Goal: Information Seeking & Learning: Learn about a topic

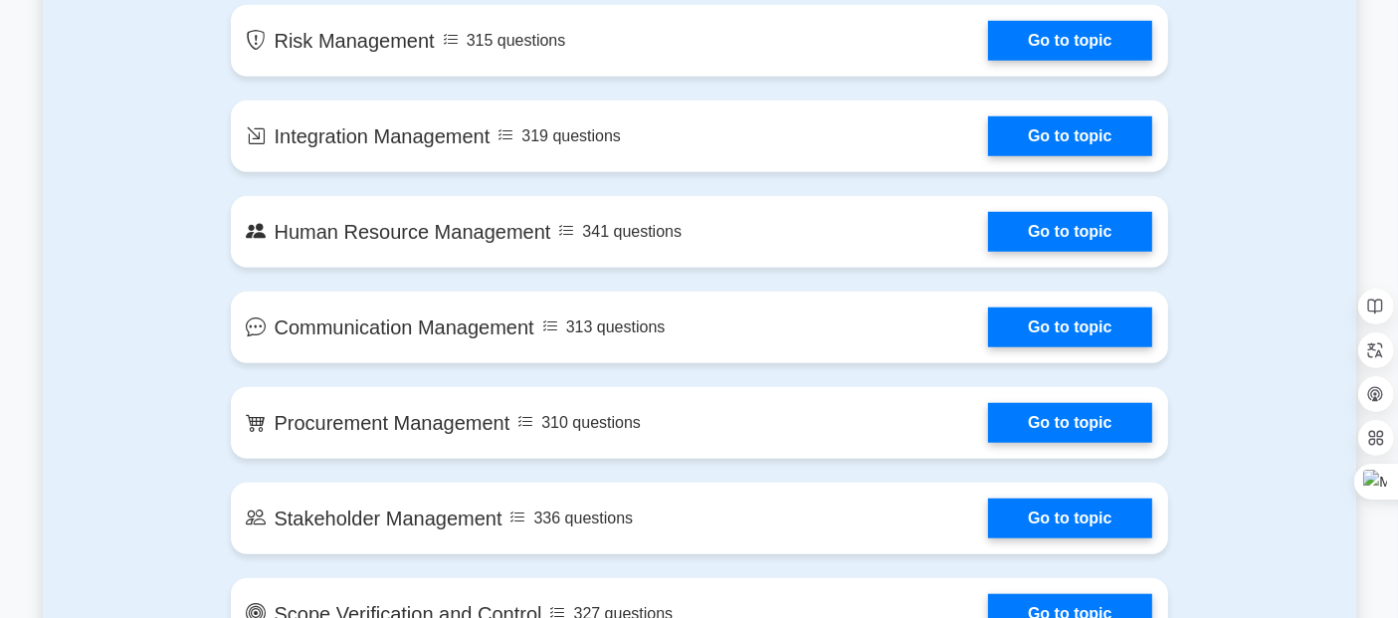
scroll to position [1557, 0]
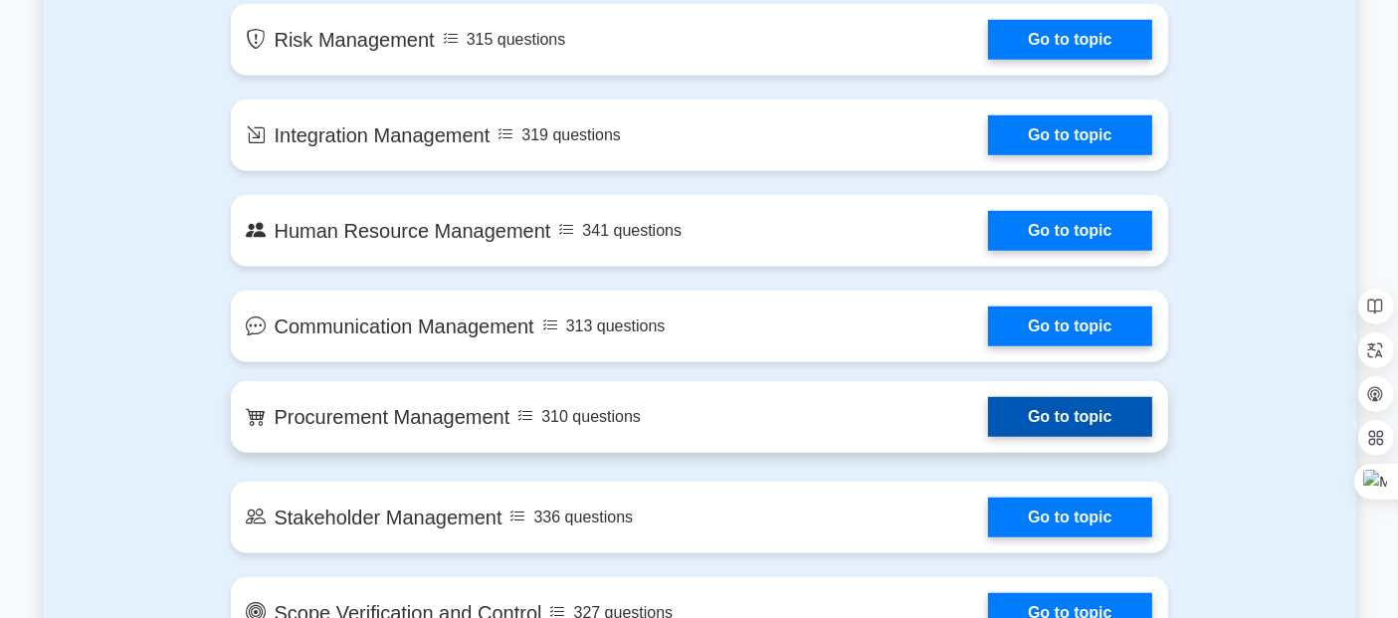
click at [1067, 423] on link "Go to topic" at bounding box center [1069, 417] width 163 height 40
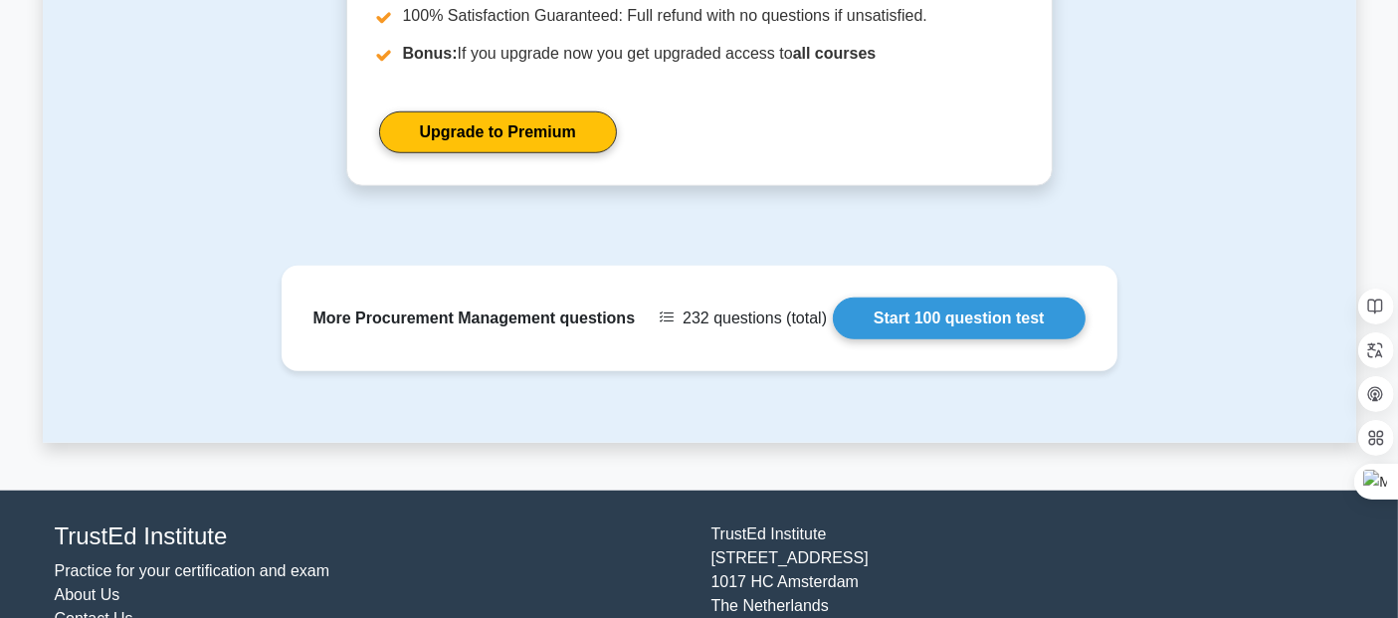
scroll to position [1566, 0]
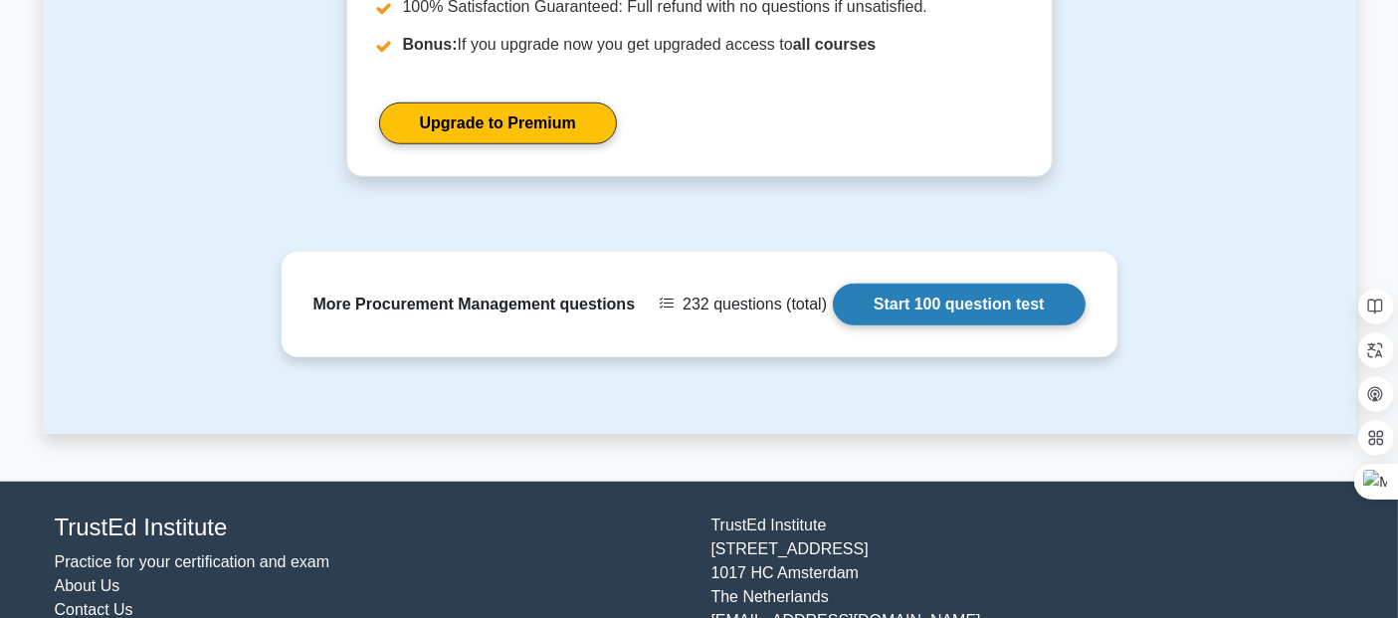
click at [981, 325] on link "Start 100 question test" at bounding box center [959, 304] width 253 height 42
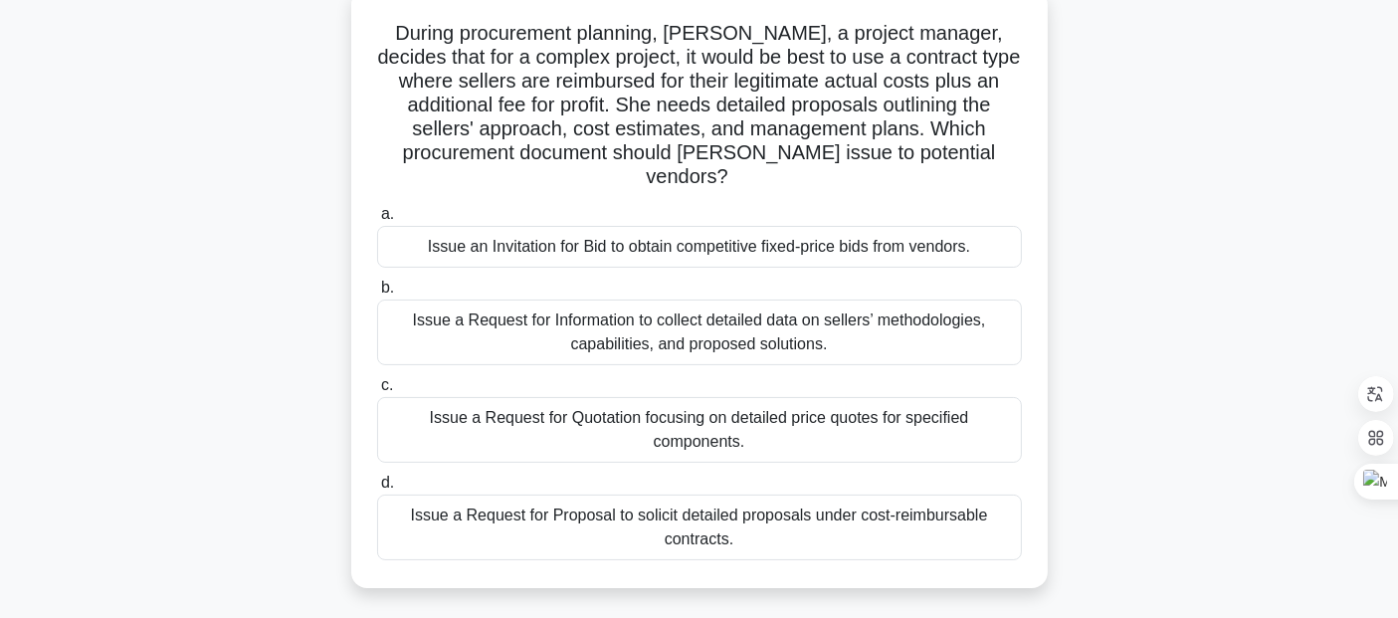
scroll to position [127, 0]
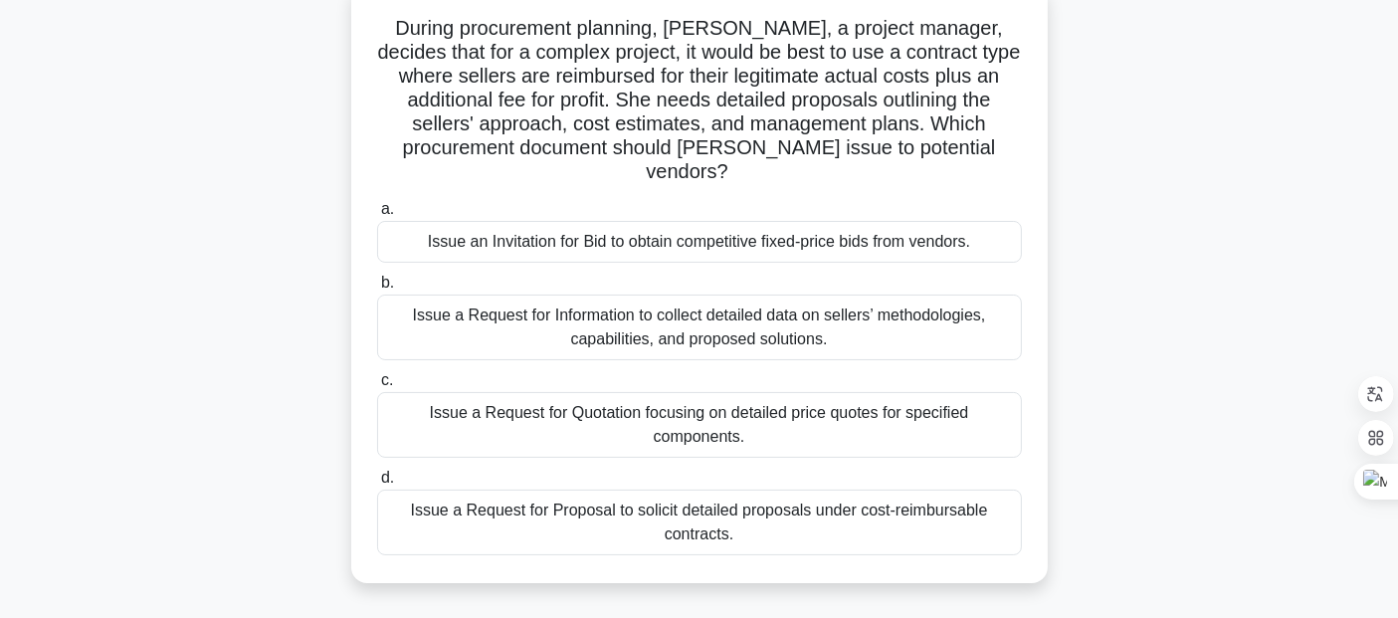
click at [608, 508] on div "Issue a Request for Proposal to solicit detailed proposals under cost-reimbursa…" at bounding box center [699, 522] width 645 height 66
click at [377, 484] on input "d. Issue a Request for Proposal to solicit detailed proposals under cost-reimbu…" at bounding box center [377, 477] width 0 height 13
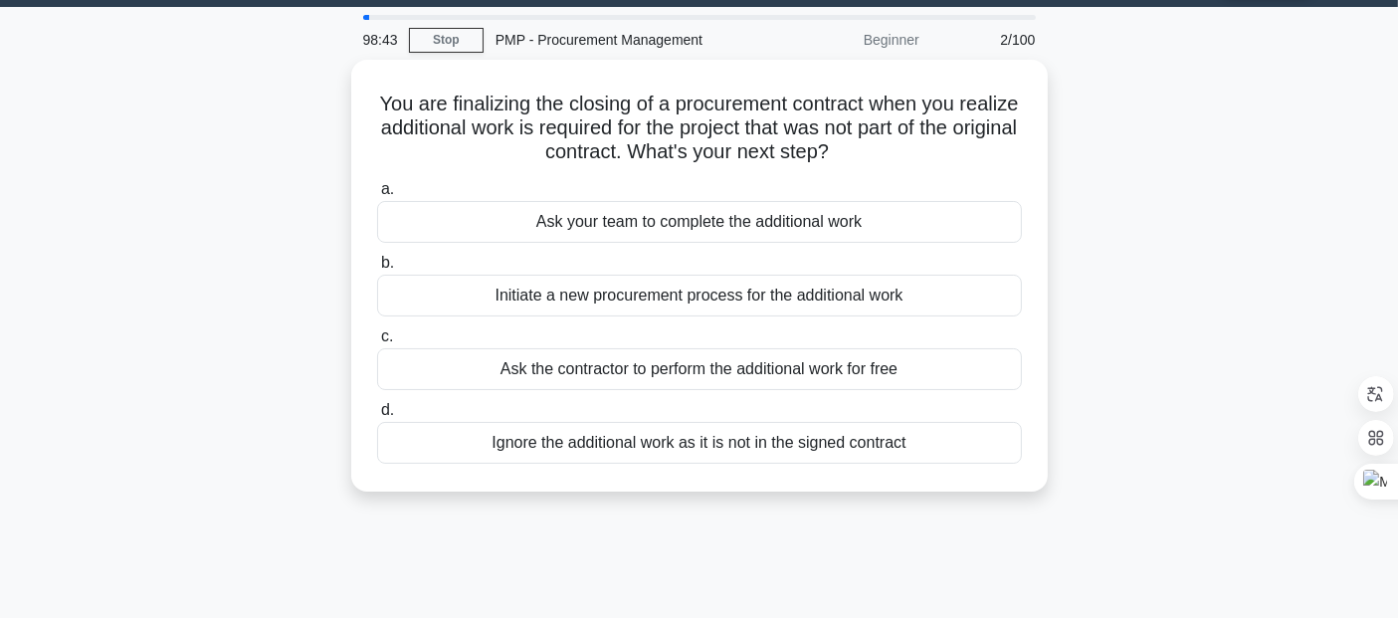
scroll to position [0, 0]
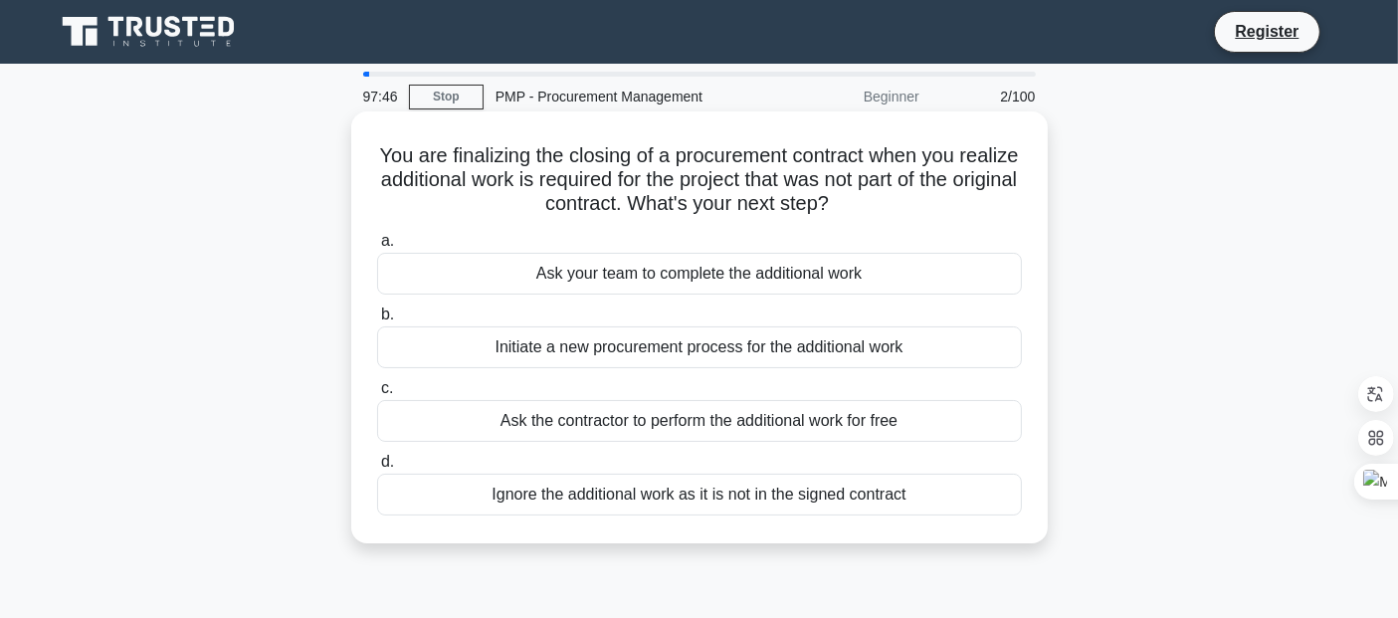
click at [605, 368] on div "Initiate a new procurement process for the additional work" at bounding box center [699, 347] width 645 height 42
click at [377, 321] on input "b. Initiate a new procurement process for the additional work" at bounding box center [377, 314] width 0 height 13
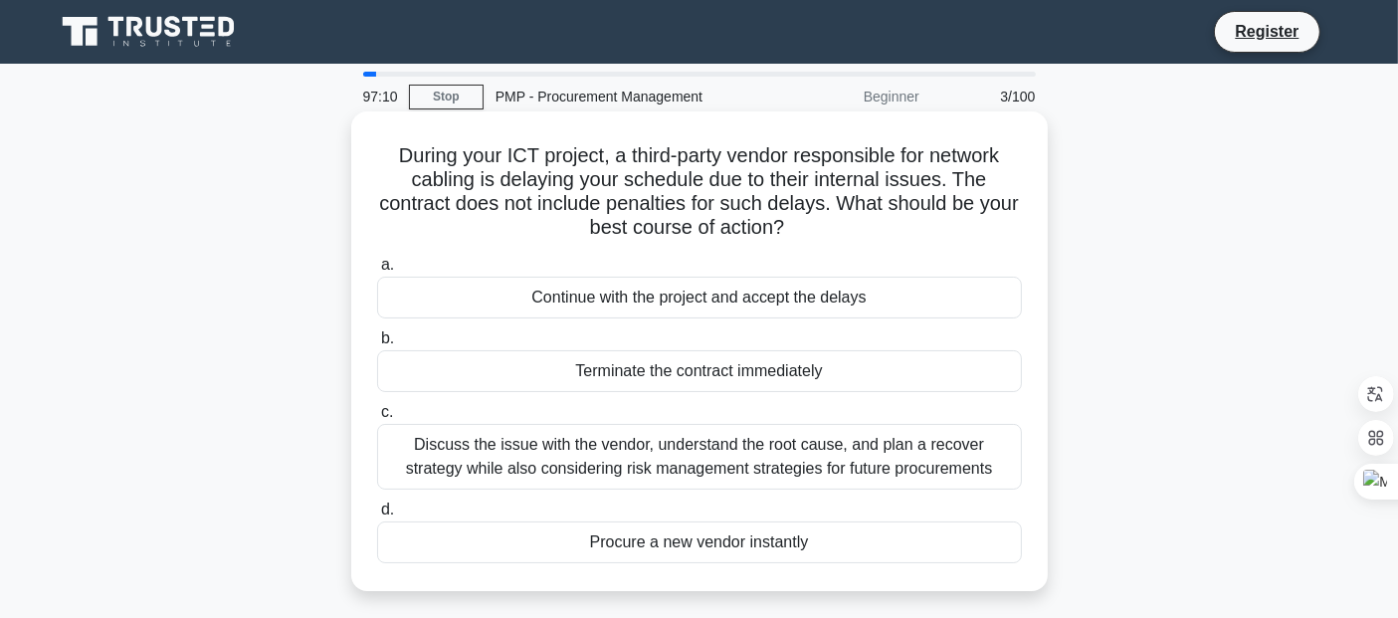
click at [508, 466] on div "Discuss the issue with the vendor, understand the root cause, and plan a recove…" at bounding box center [699, 457] width 645 height 66
click at [377, 419] on input "c. Discuss the issue with the vendor, understand the root cause, and plan a rec…" at bounding box center [377, 412] width 0 height 13
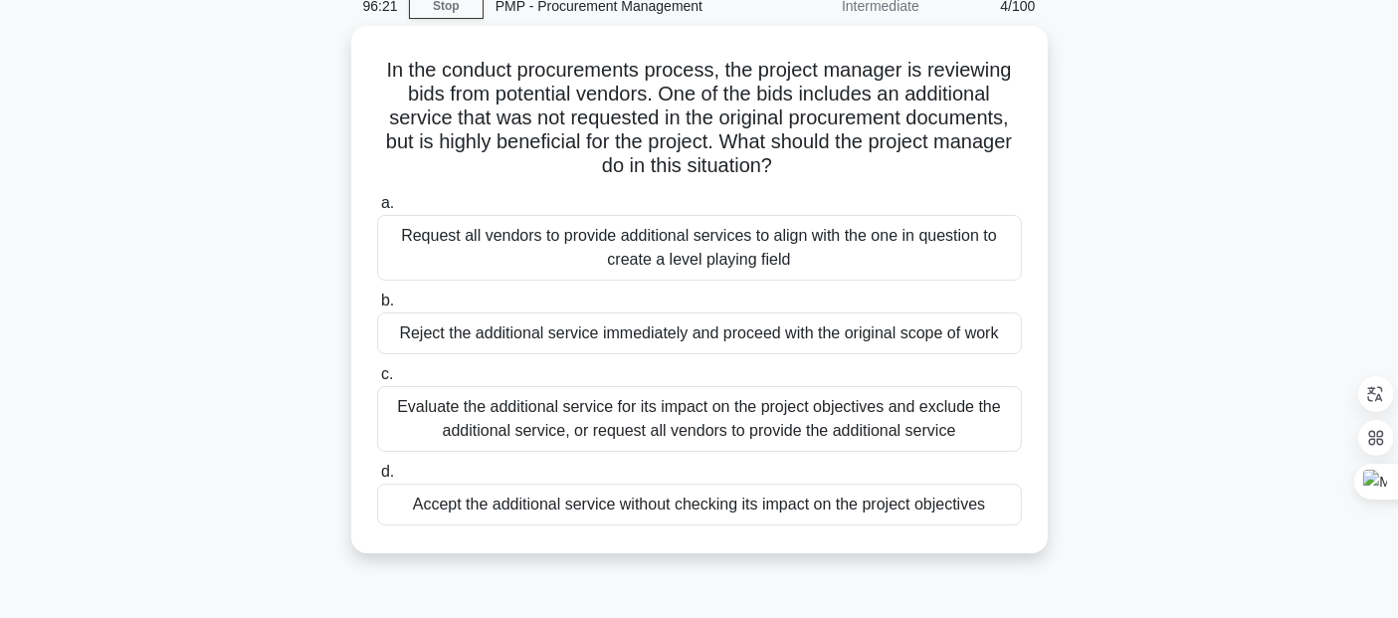
scroll to position [91, 0]
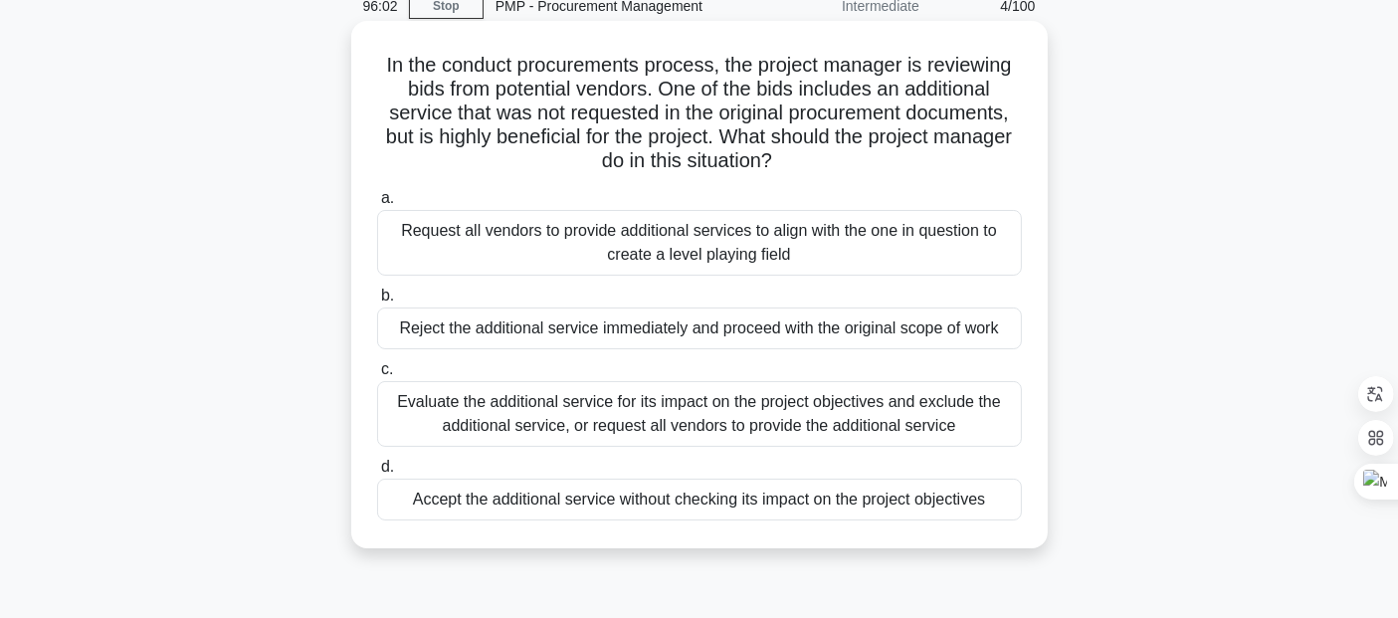
click at [409, 428] on div "Evaluate the additional service for its impact on the project objectives and ex…" at bounding box center [699, 414] width 645 height 66
click at [377, 376] on input "c. Evaluate the additional service for its impact on the project objectives and…" at bounding box center [377, 369] width 0 height 13
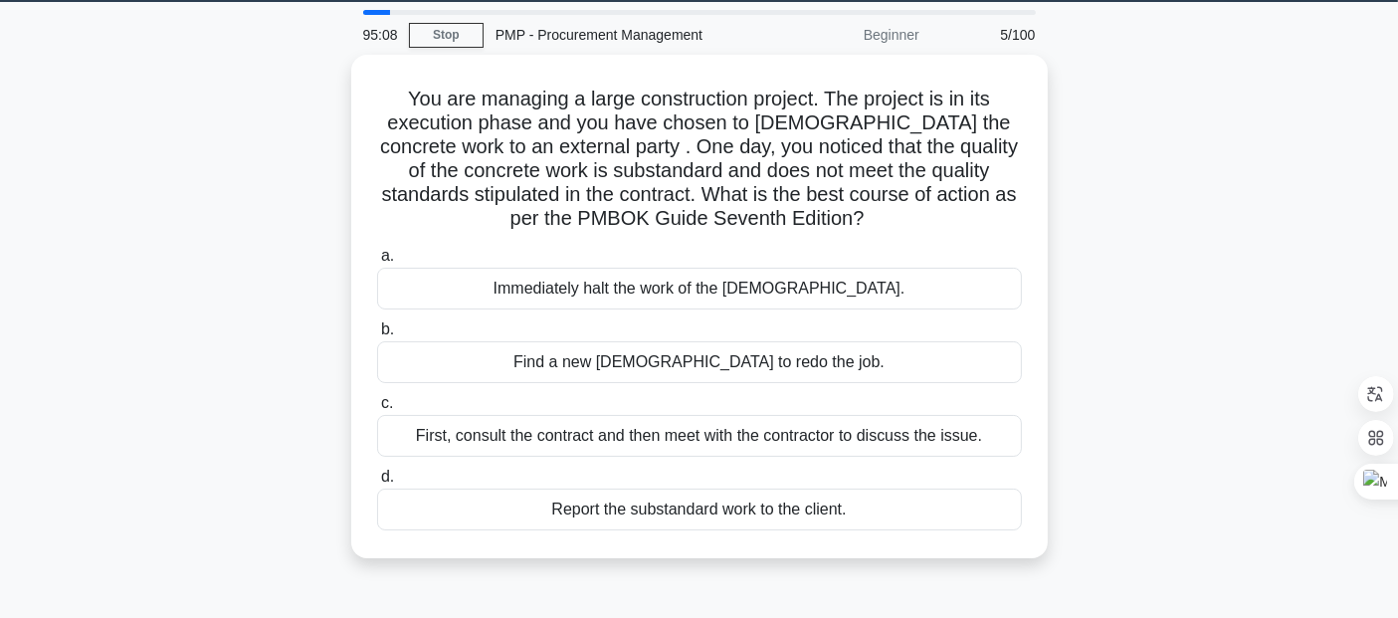
scroll to position [61, 0]
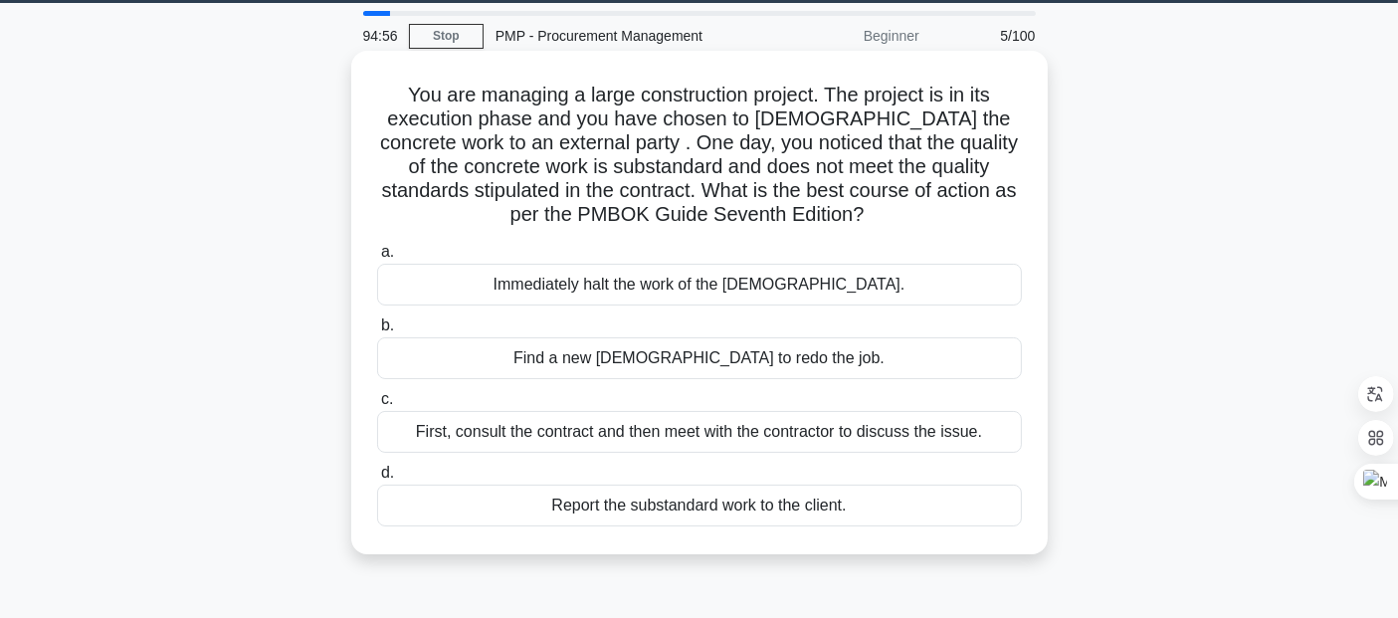
click at [465, 446] on div "First, consult the contract and then meet with the contractor to discuss the is…" at bounding box center [699, 432] width 645 height 42
click at [377, 406] on input "c. First, consult the contract and then meet with the contractor to discuss the…" at bounding box center [377, 399] width 0 height 13
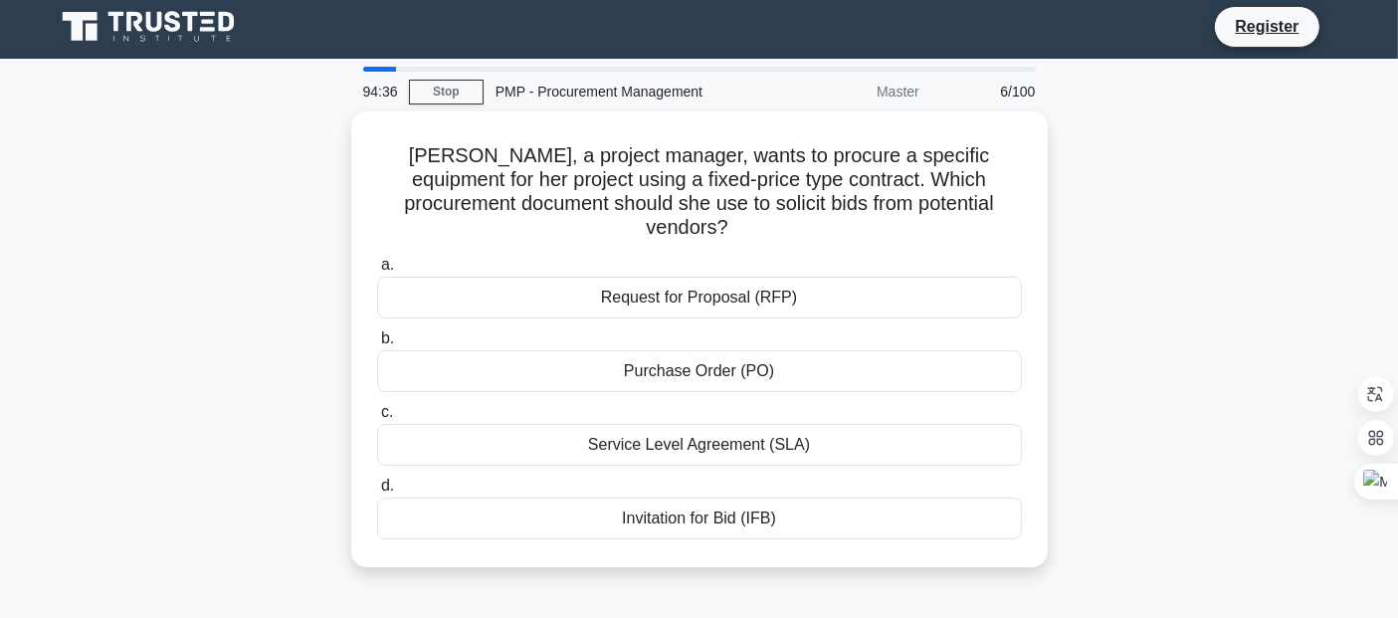
scroll to position [5, 0]
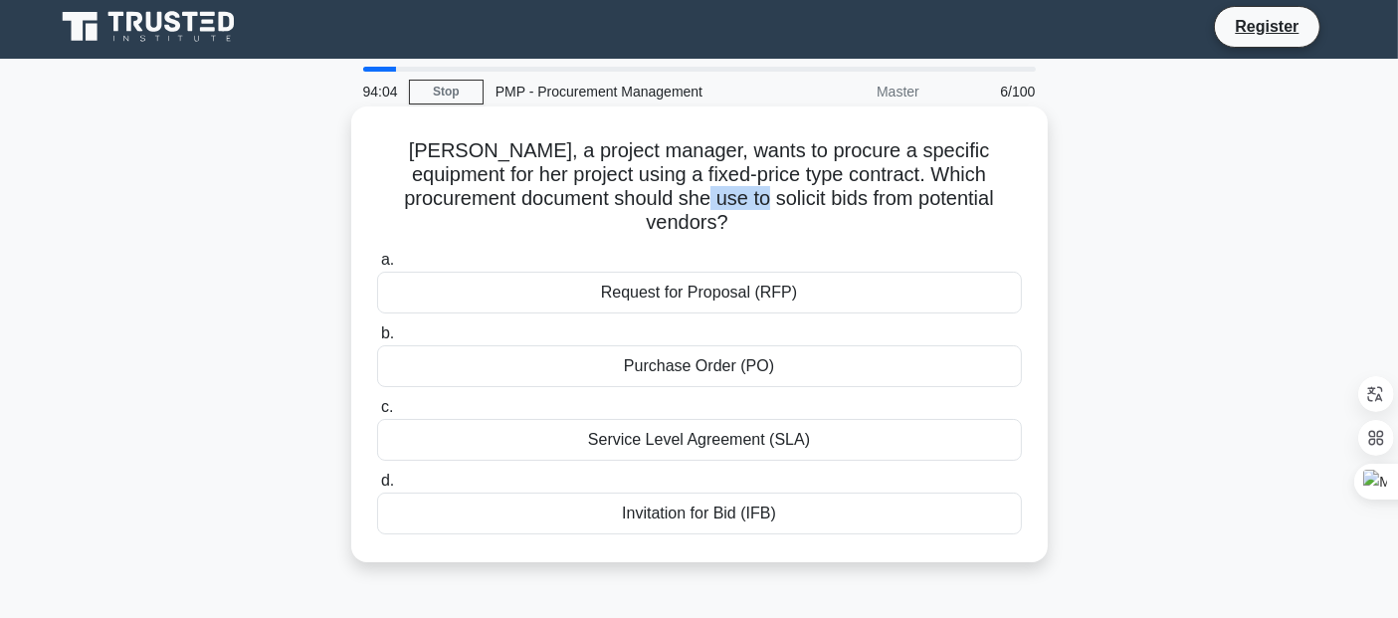
copy h5 "solicit"
click at [770, 395] on label "c. Service Level Agreement (SLA)" at bounding box center [699, 428] width 645 height 66
click at [377, 401] on input "c. Service Level Agreement (SLA)" at bounding box center [377, 407] width 0 height 13
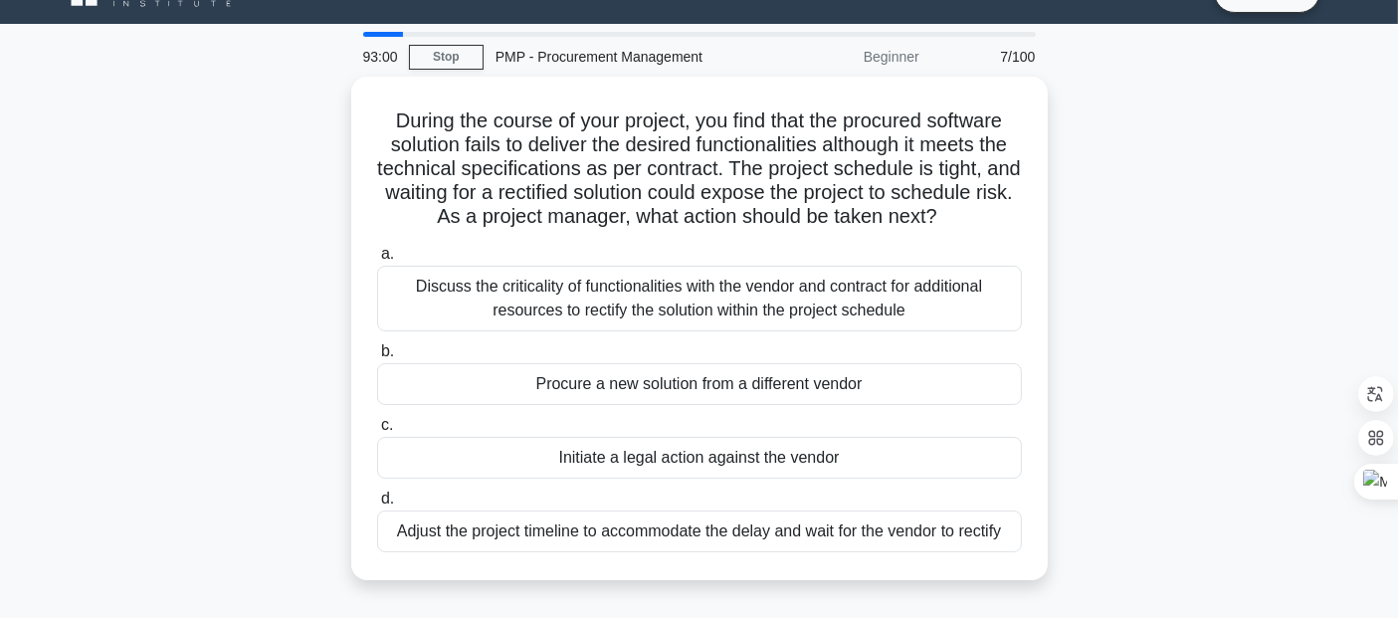
scroll to position [42, 0]
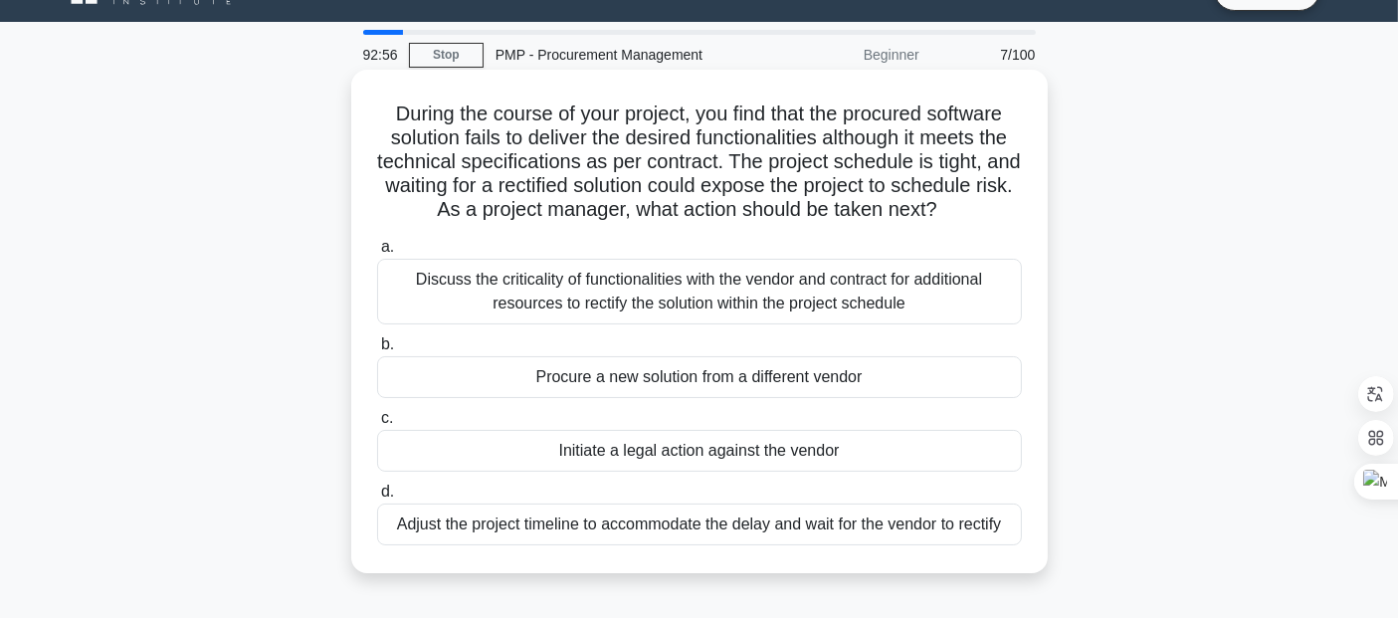
click at [445, 74] on div "During the course of your project, you find that the procured software solution…" at bounding box center [699, 321] width 696 height 503
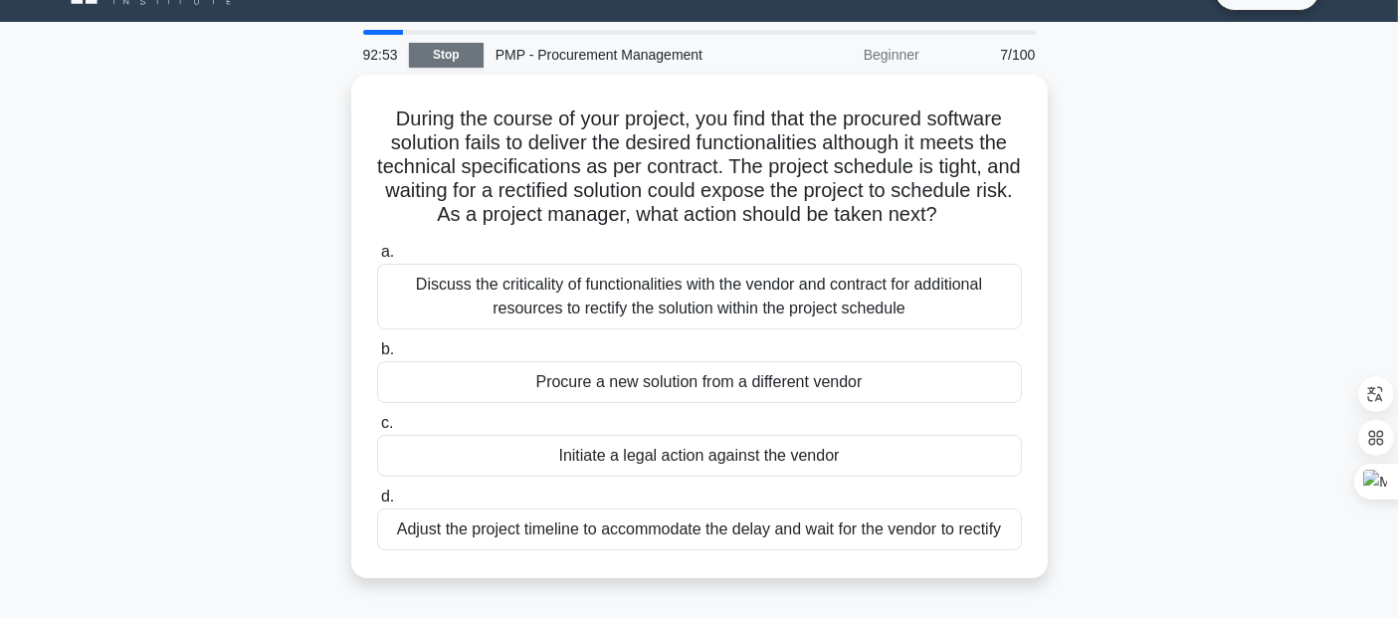
click at [446, 54] on link "Stop" at bounding box center [446, 55] width 75 height 25
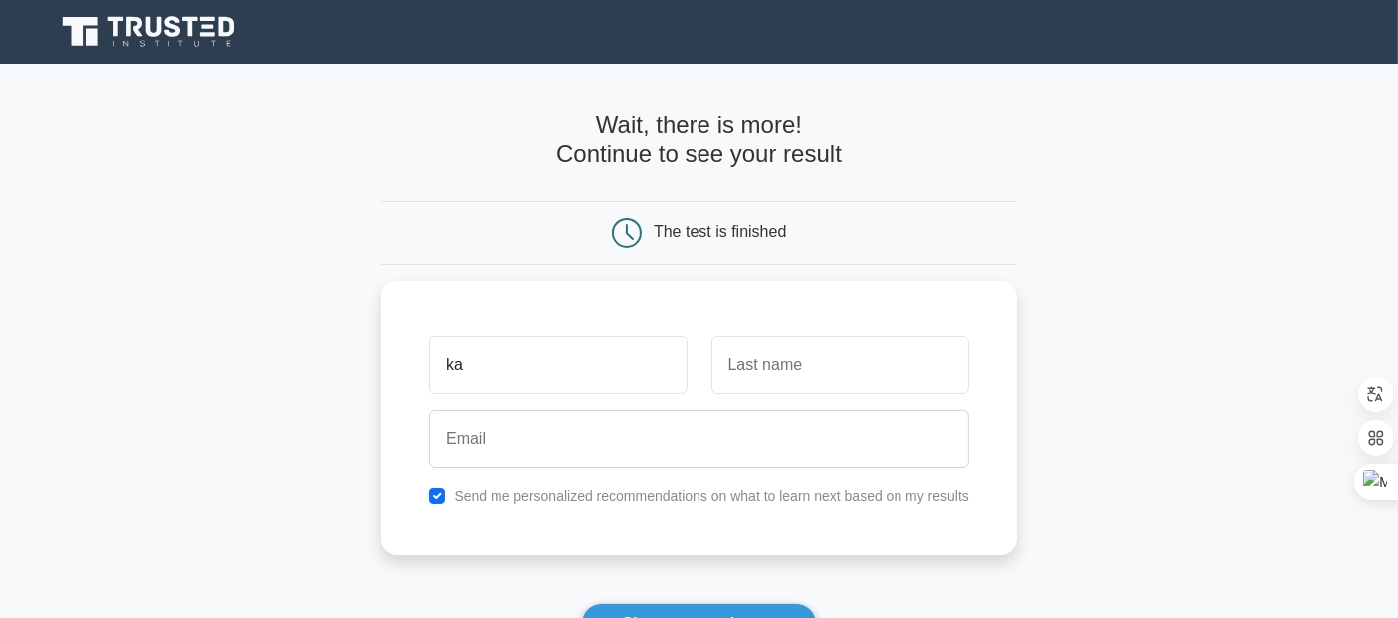
type input "Kamala"
click at [807, 369] on input "text" at bounding box center [840, 360] width 258 height 58
type input "Safaraliyeva"
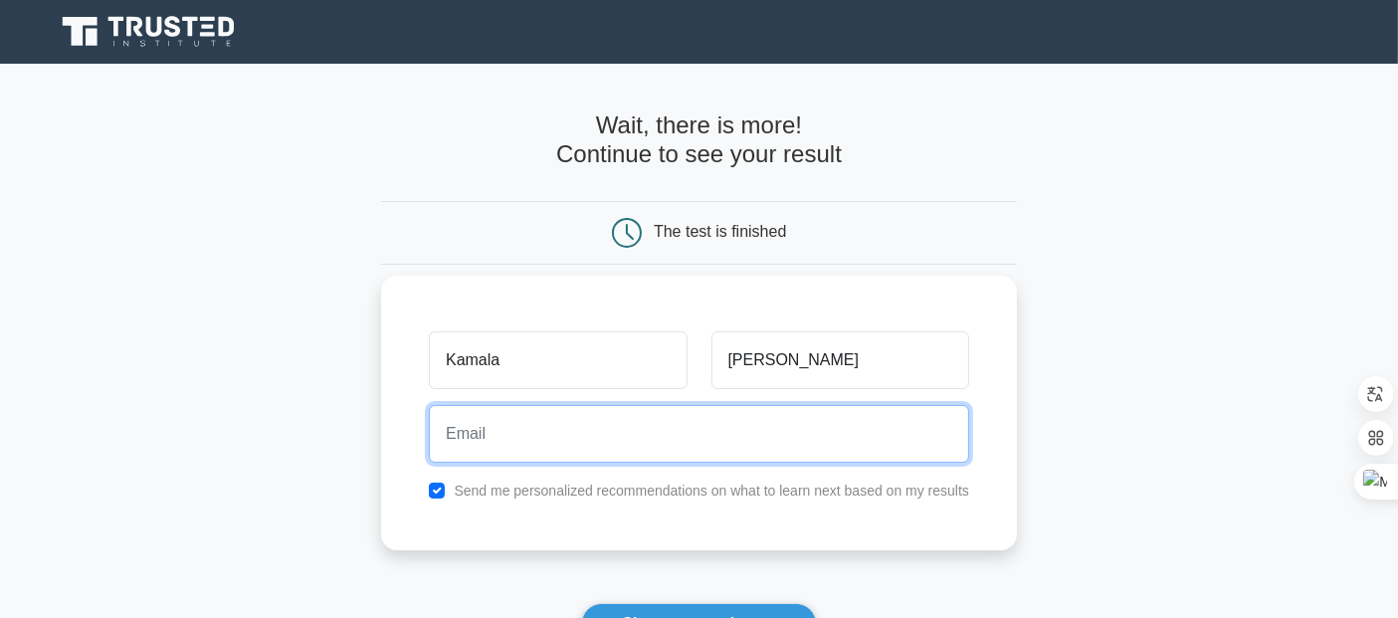
click at [661, 429] on input "email" at bounding box center [699, 434] width 540 height 58
type input "kemale.sefereliyeva@yahoo.com"
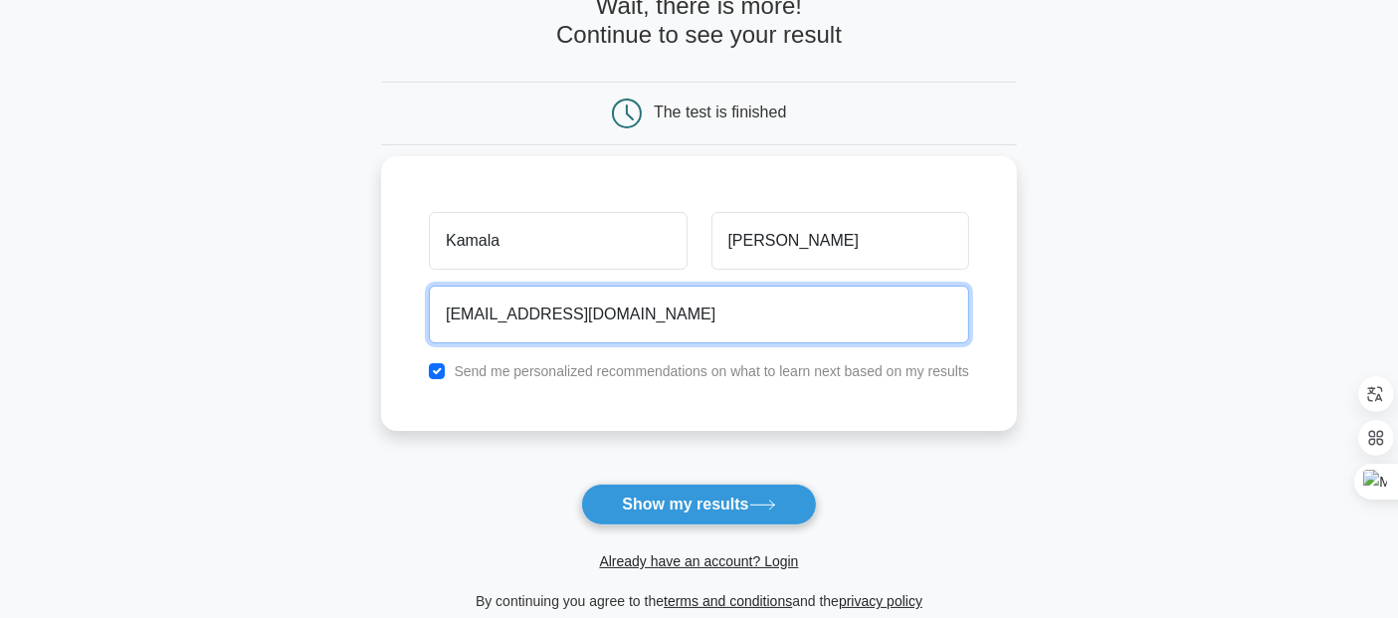
scroll to position [261, 0]
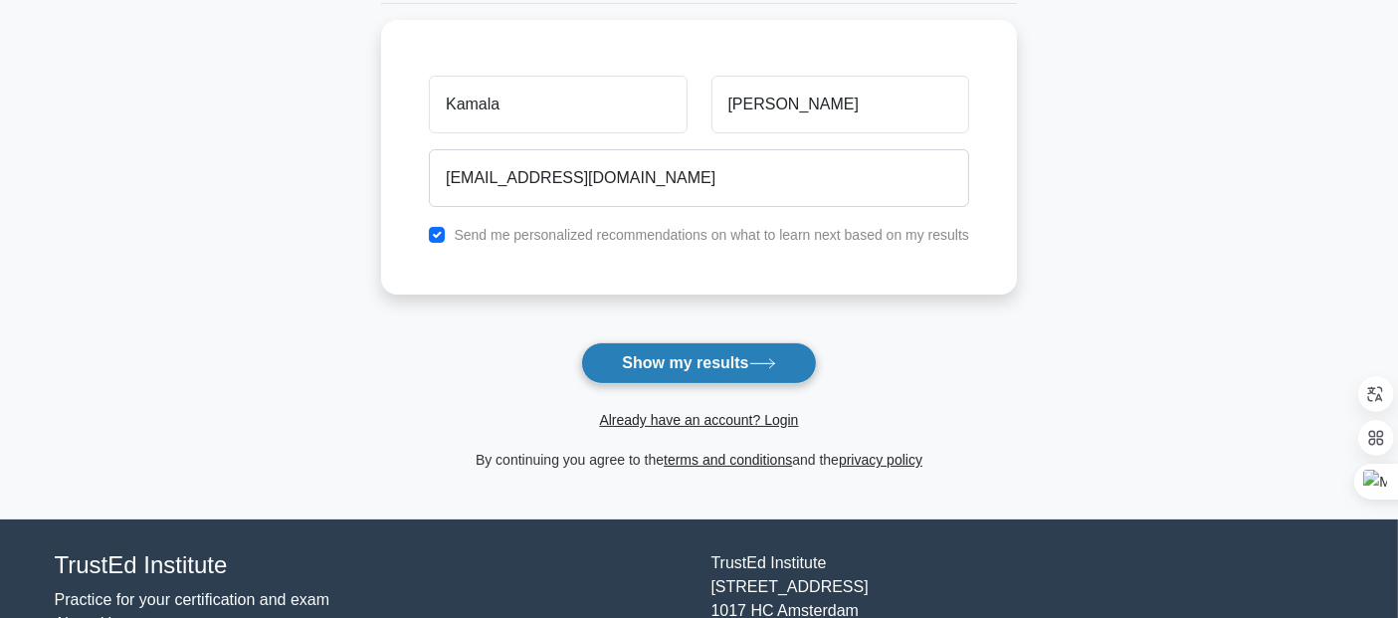
click at [690, 362] on button "Show my results" at bounding box center [698, 363] width 235 height 42
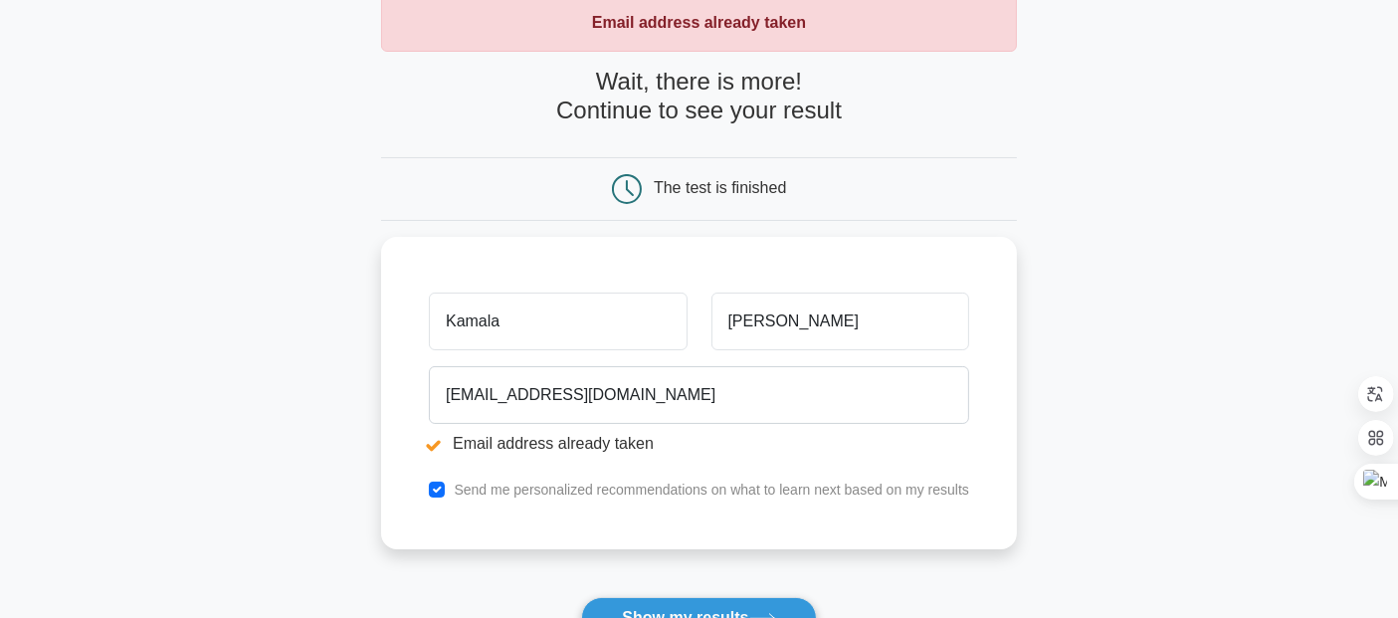
scroll to position [118, 0]
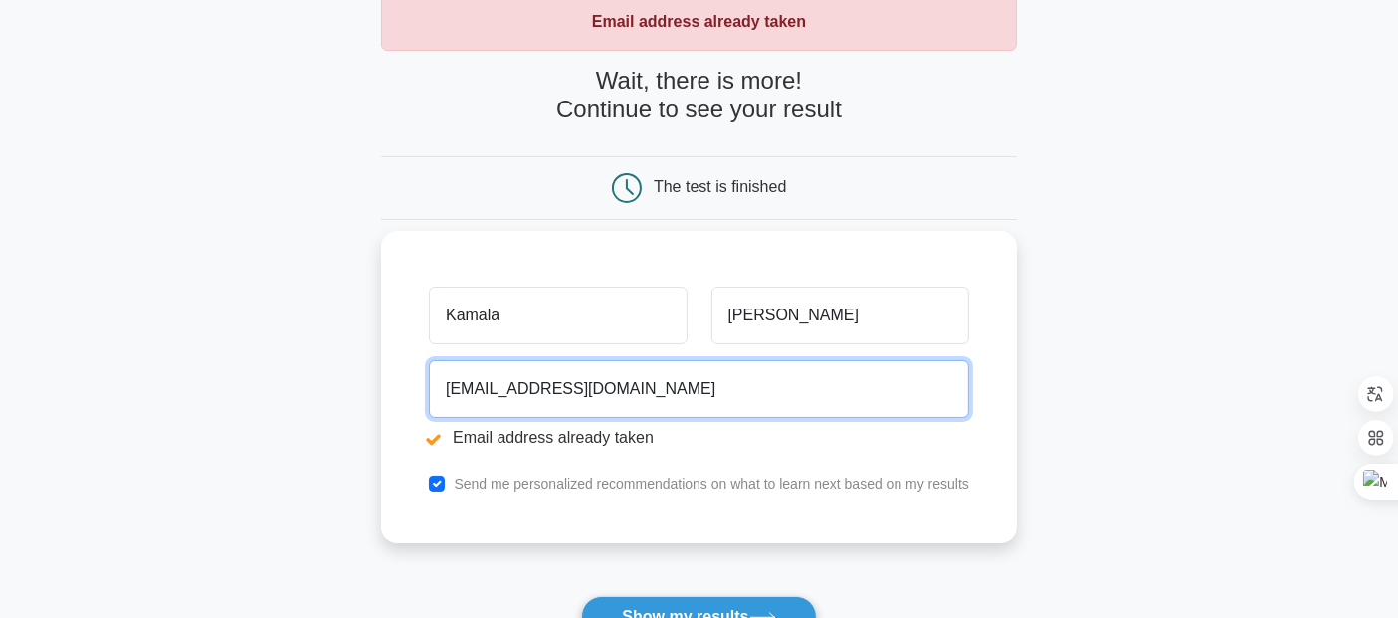
click at [725, 394] on input "[EMAIL_ADDRESS][DOMAIN_NAME]" at bounding box center [699, 389] width 540 height 58
type input "[EMAIL_ADDRESS][DOMAIN_NAME]"
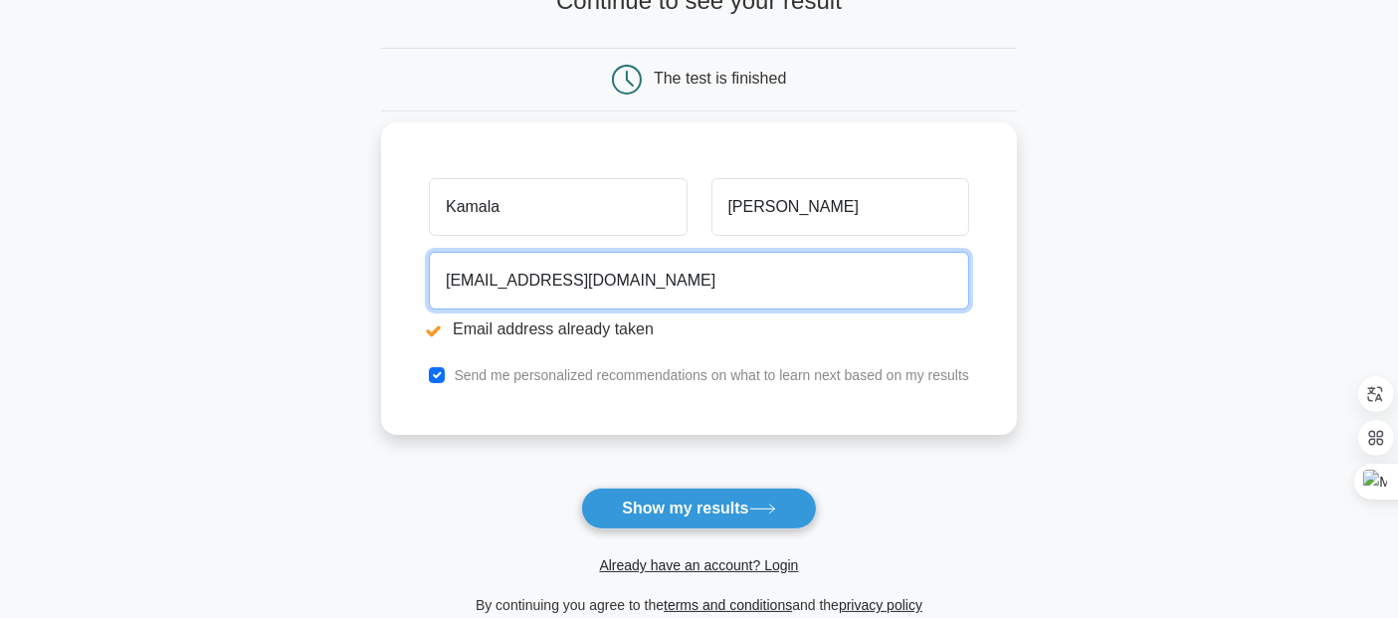
scroll to position [227, 0]
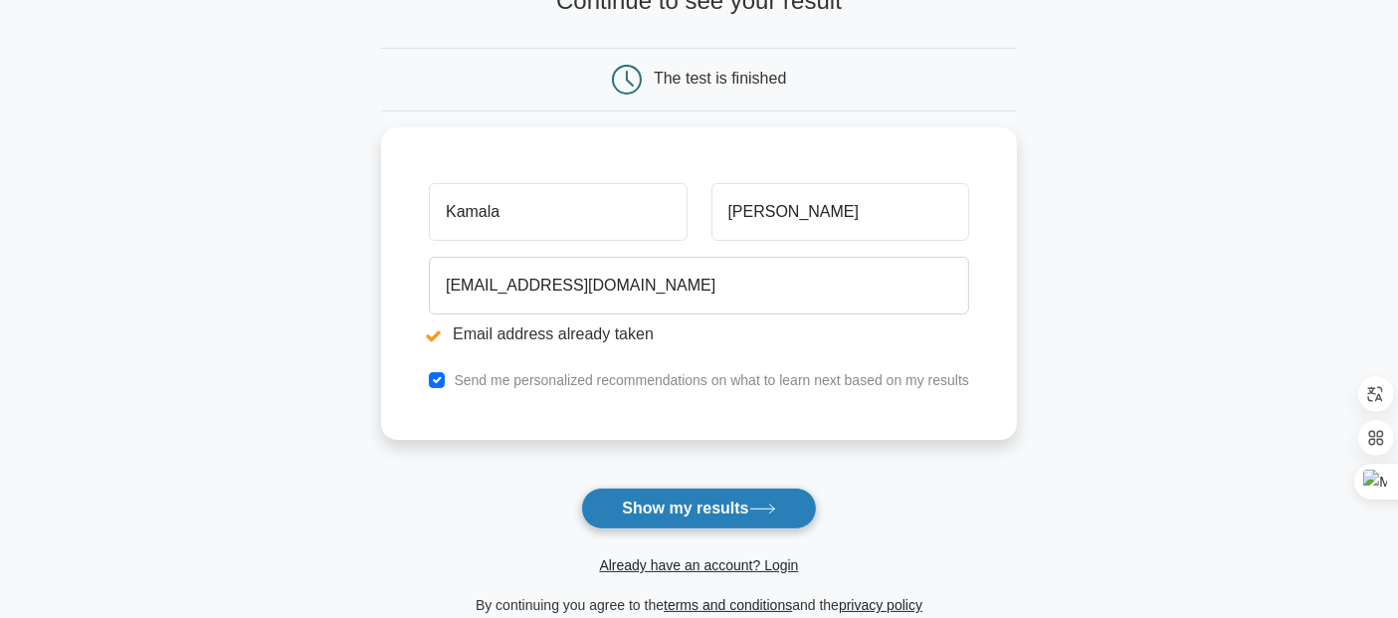
click at [701, 514] on button "Show my results" at bounding box center [698, 508] width 235 height 42
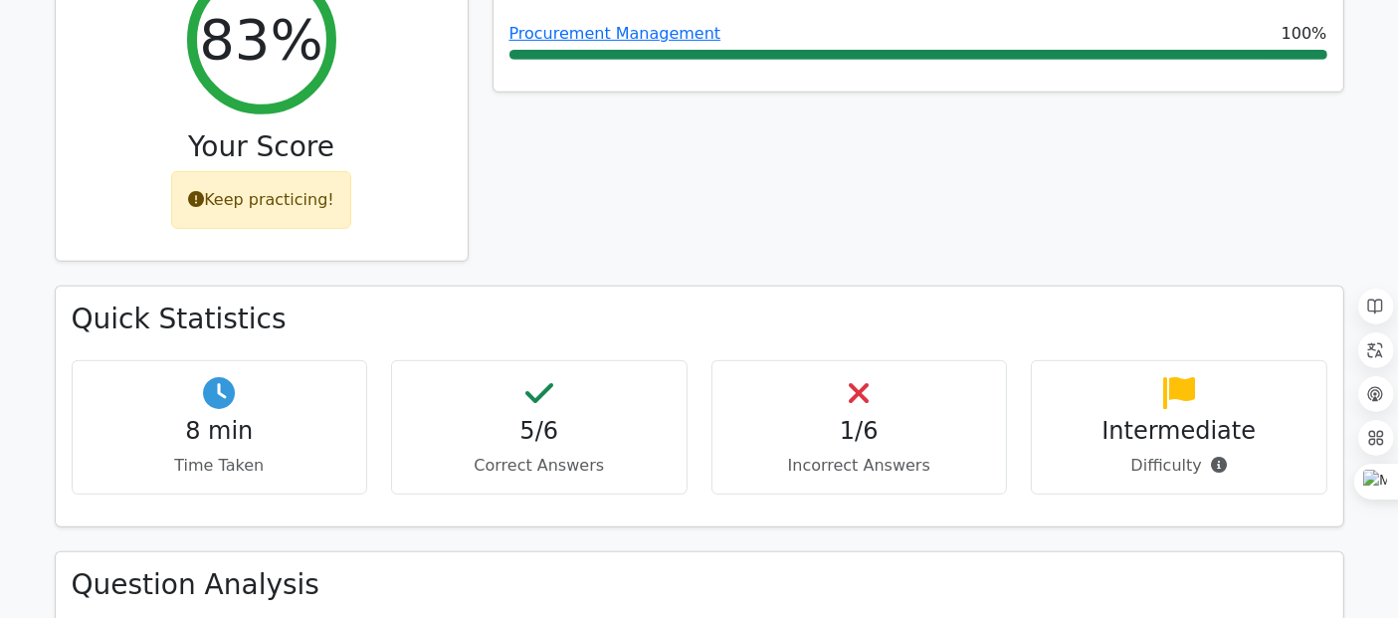
scroll to position [888, 0]
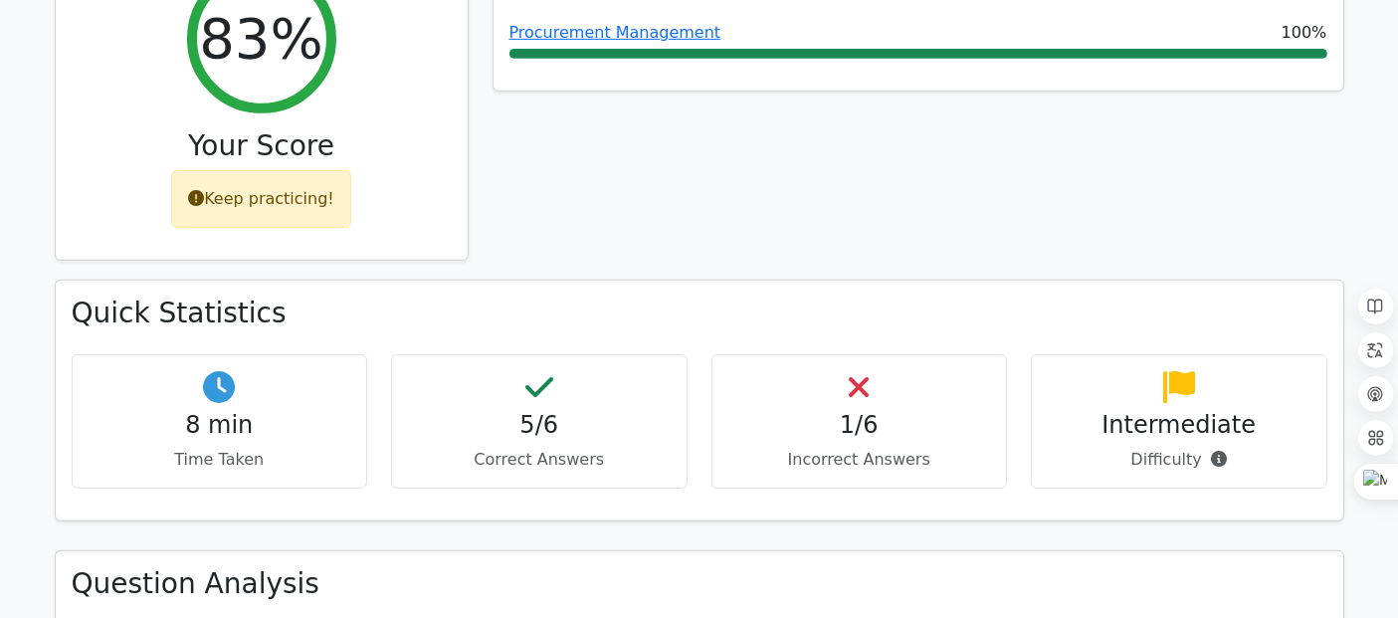
click at [544, 411] on h4 "5/6" at bounding box center [539, 425] width 263 height 29
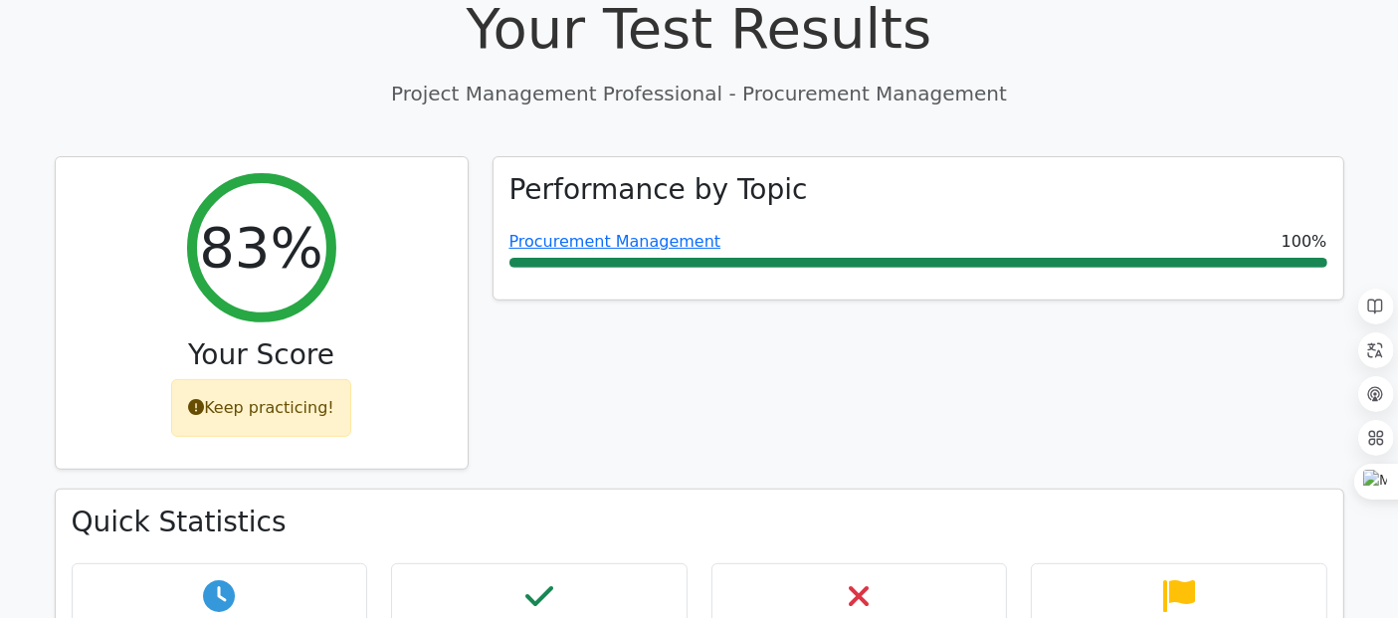
scroll to position [674, 0]
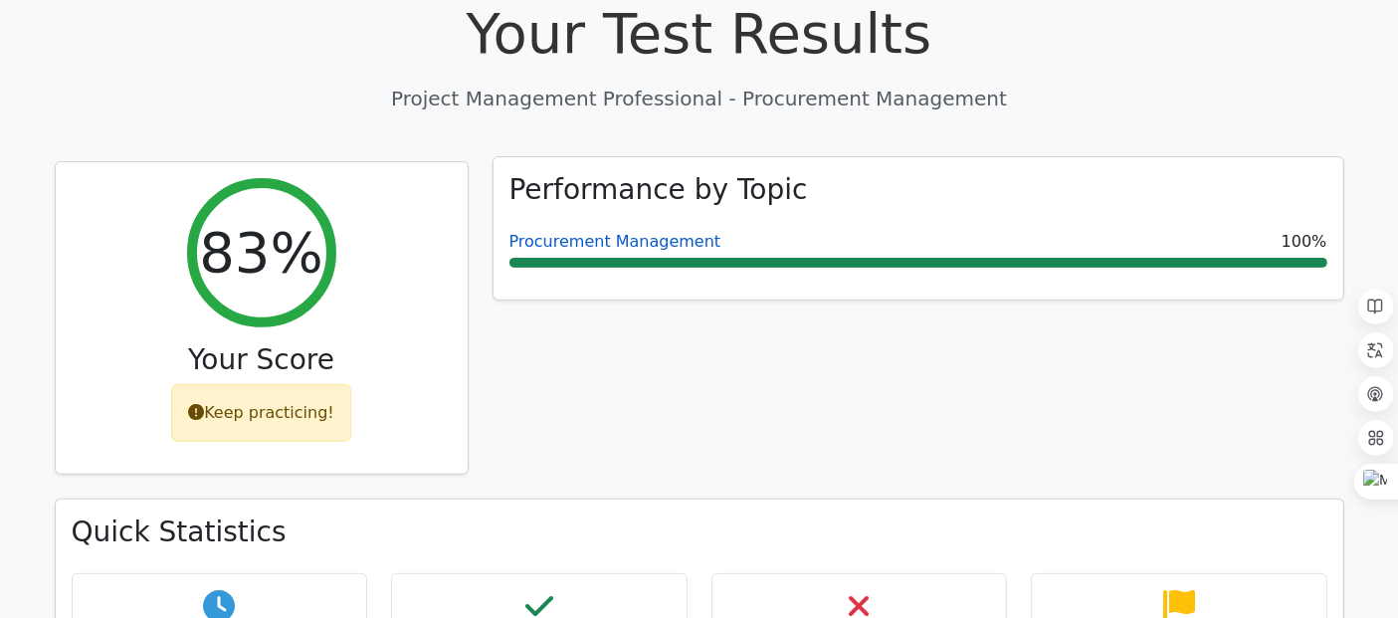
click at [593, 232] on link "Procurement Management" at bounding box center [615, 241] width 212 height 19
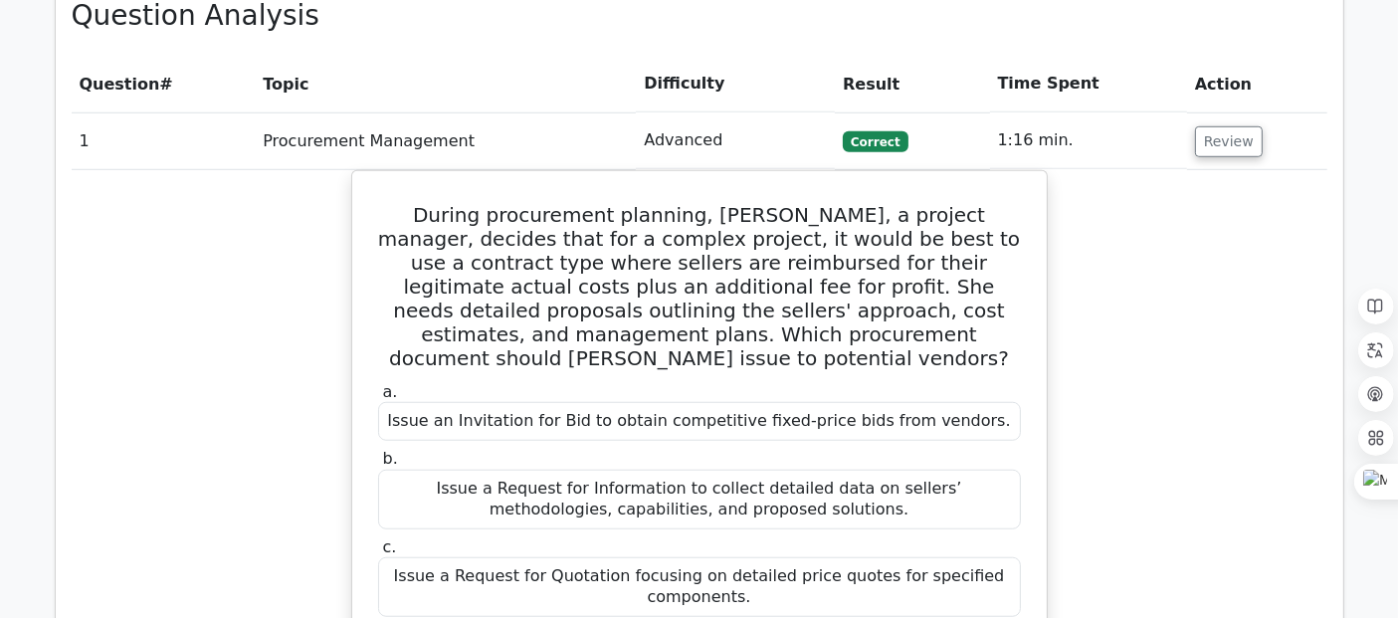
scroll to position [1445, 0]
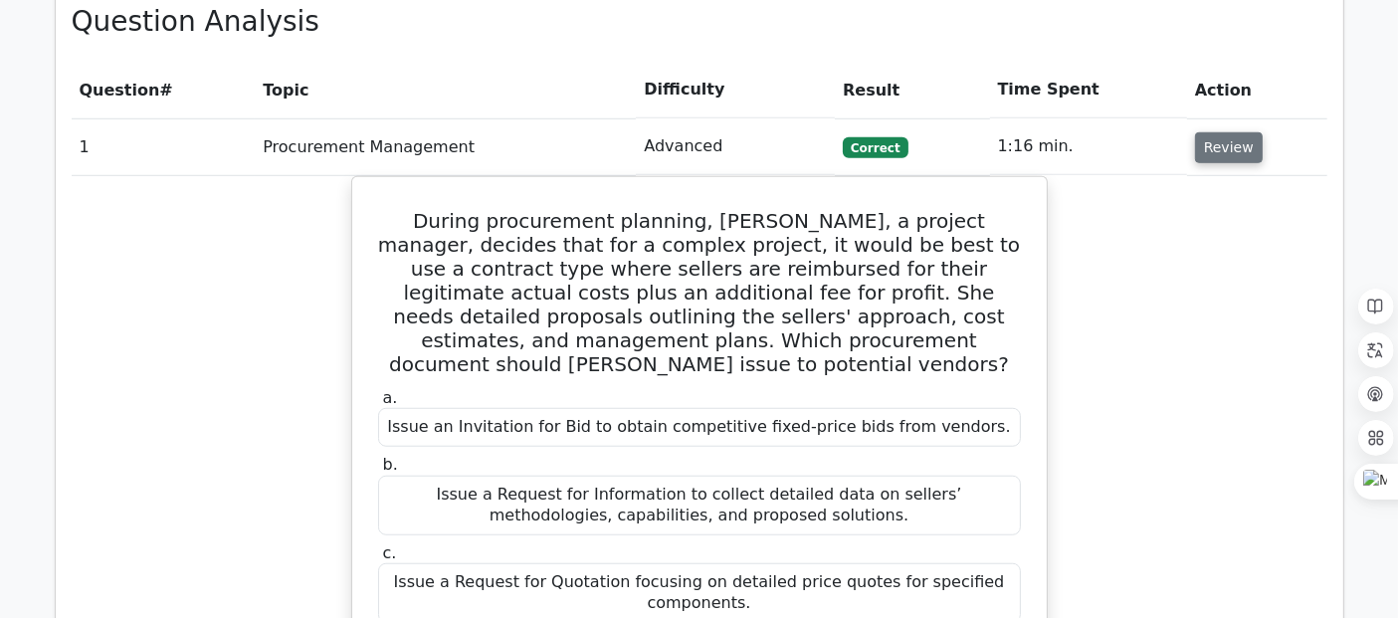
click at [1227, 132] on button "Review" at bounding box center [1229, 147] width 68 height 31
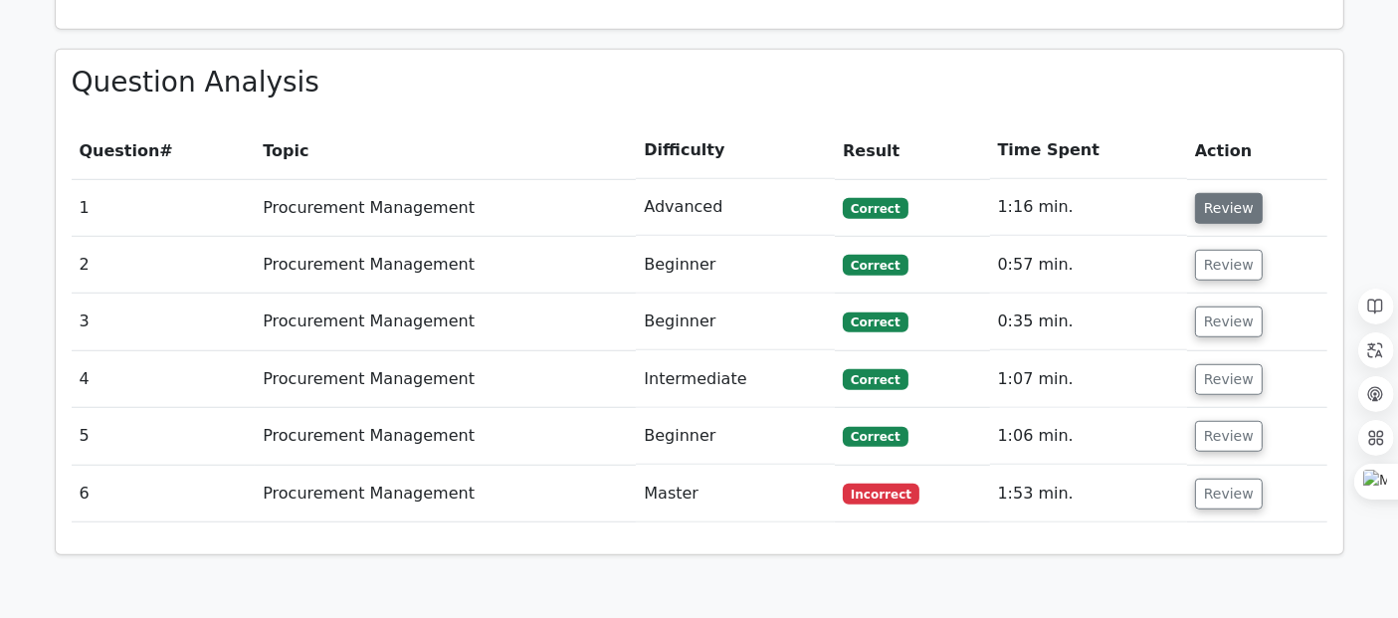
scroll to position [1387, 0]
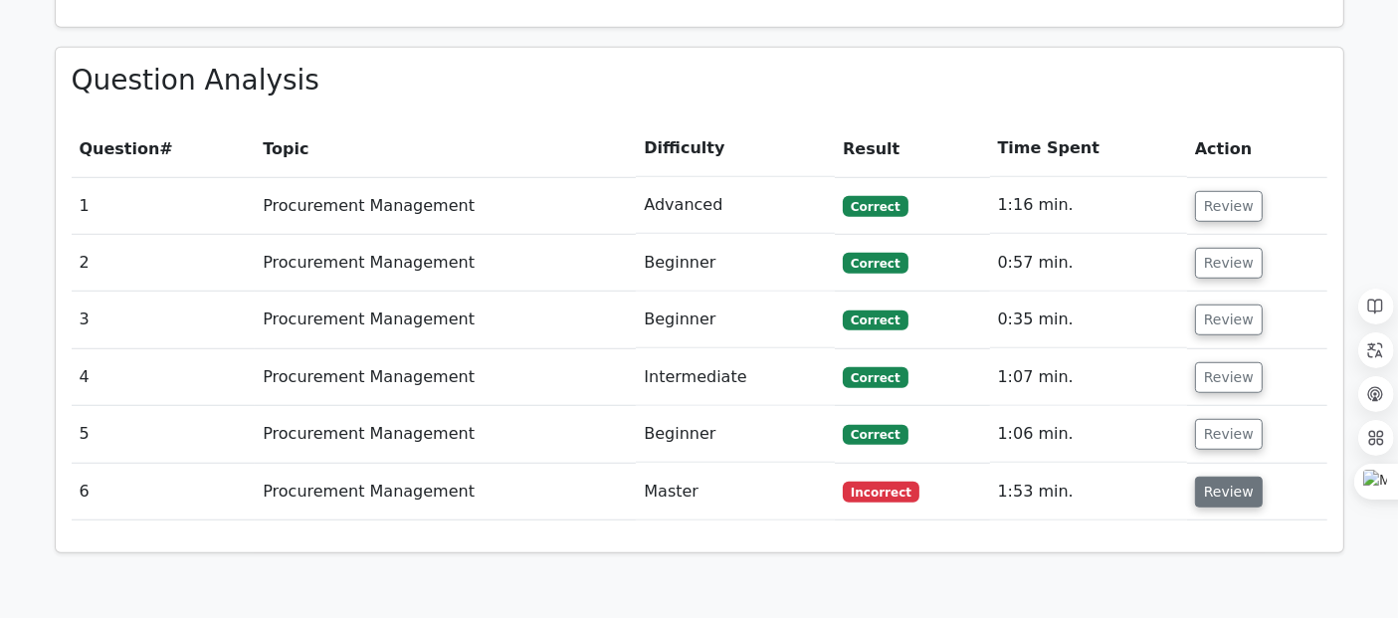
click at [1218, 476] on button "Review" at bounding box center [1229, 491] width 68 height 31
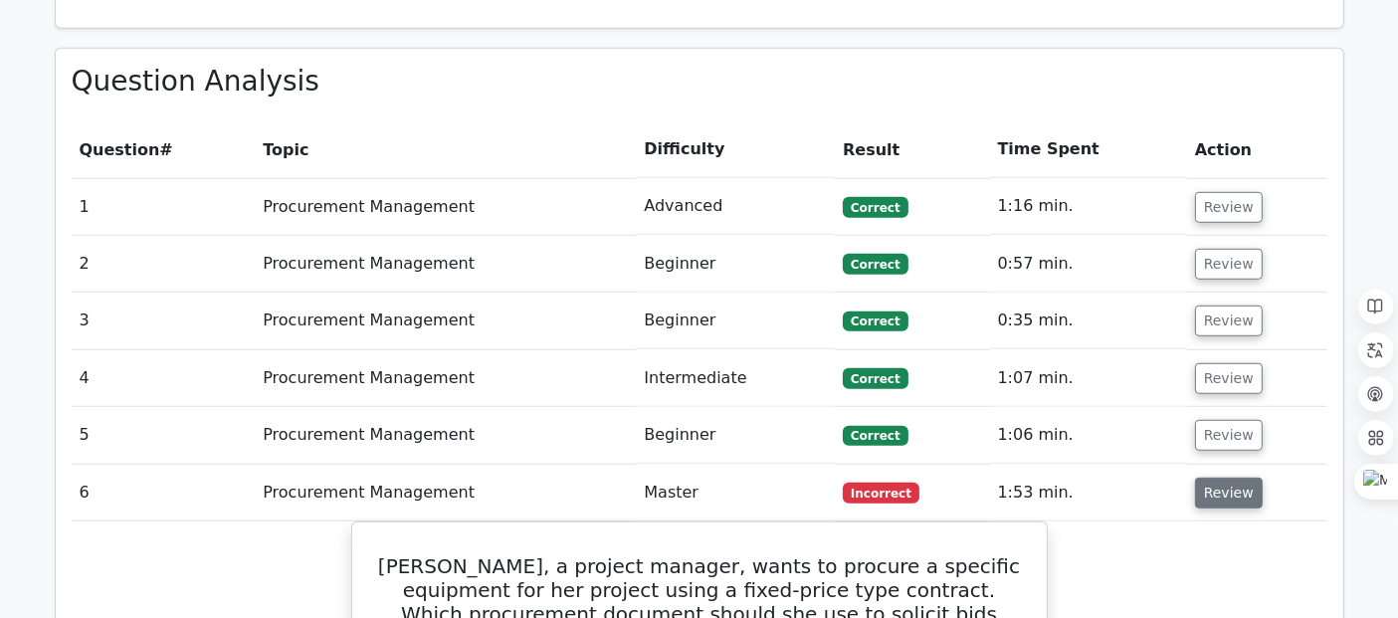
scroll to position [1385, 0]
click at [1216, 193] on button "Review" at bounding box center [1229, 208] width 68 height 31
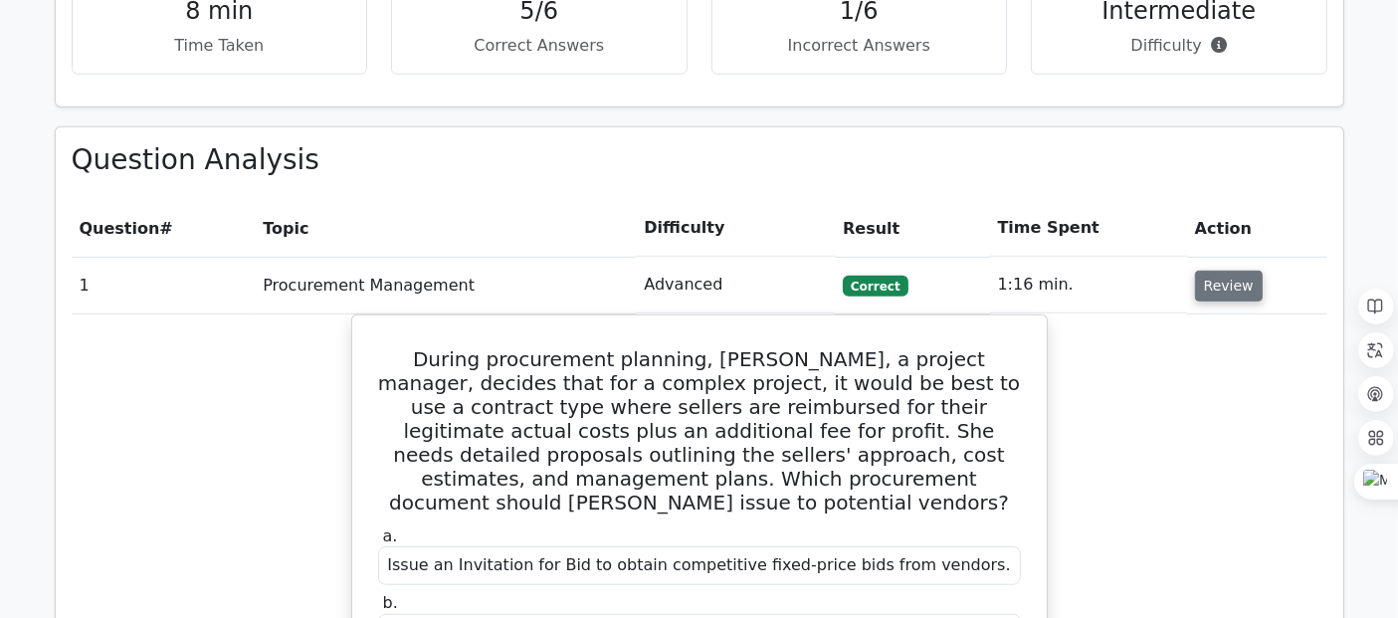
scroll to position [1303, 0]
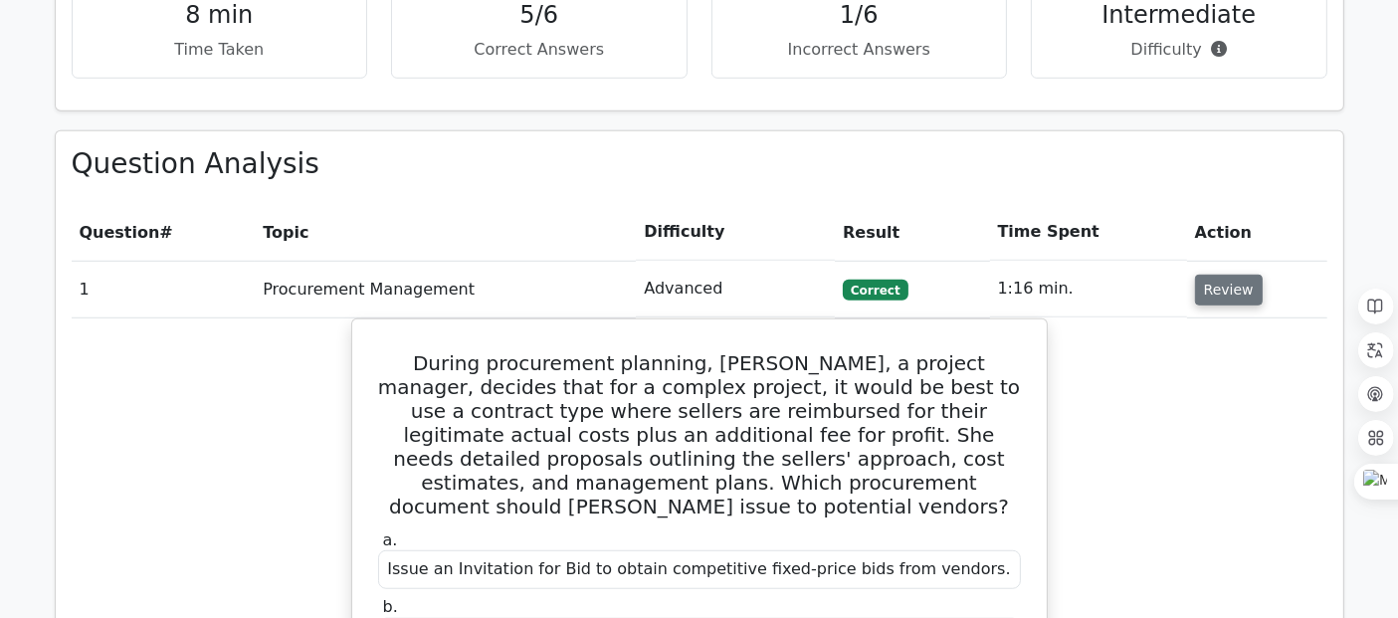
click at [1228, 275] on button "Review" at bounding box center [1229, 290] width 68 height 31
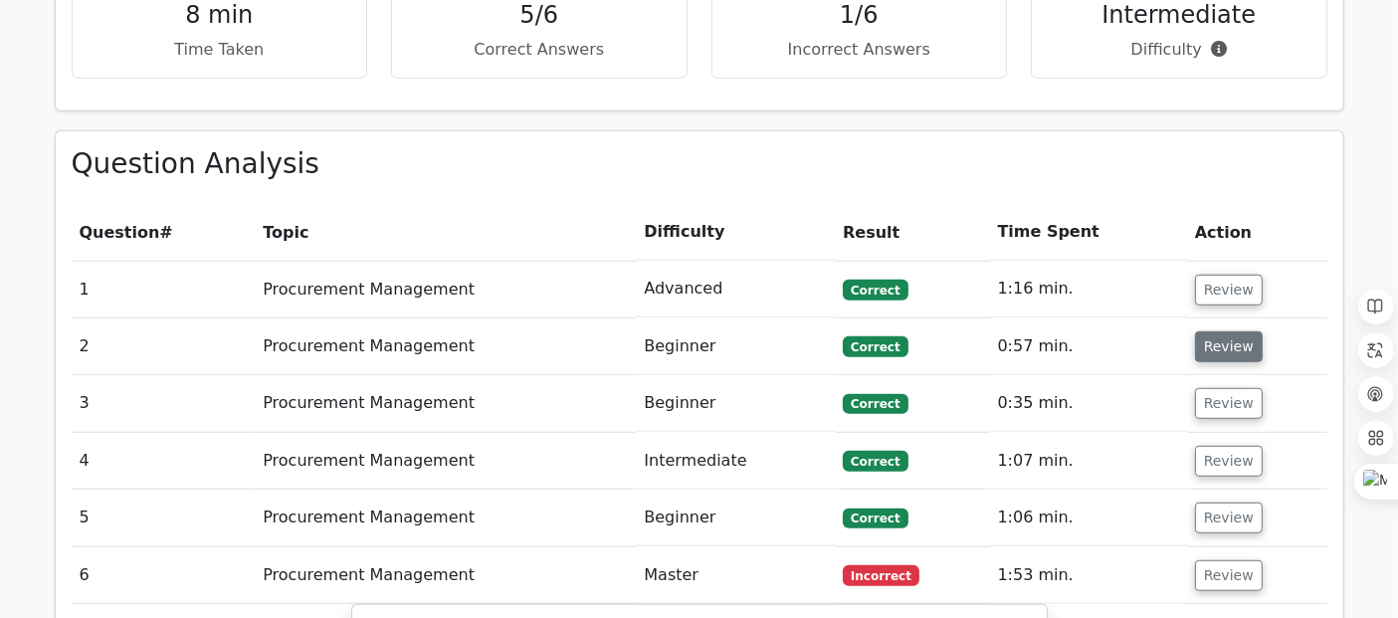
click at [1223, 331] on button "Review" at bounding box center [1229, 346] width 68 height 31
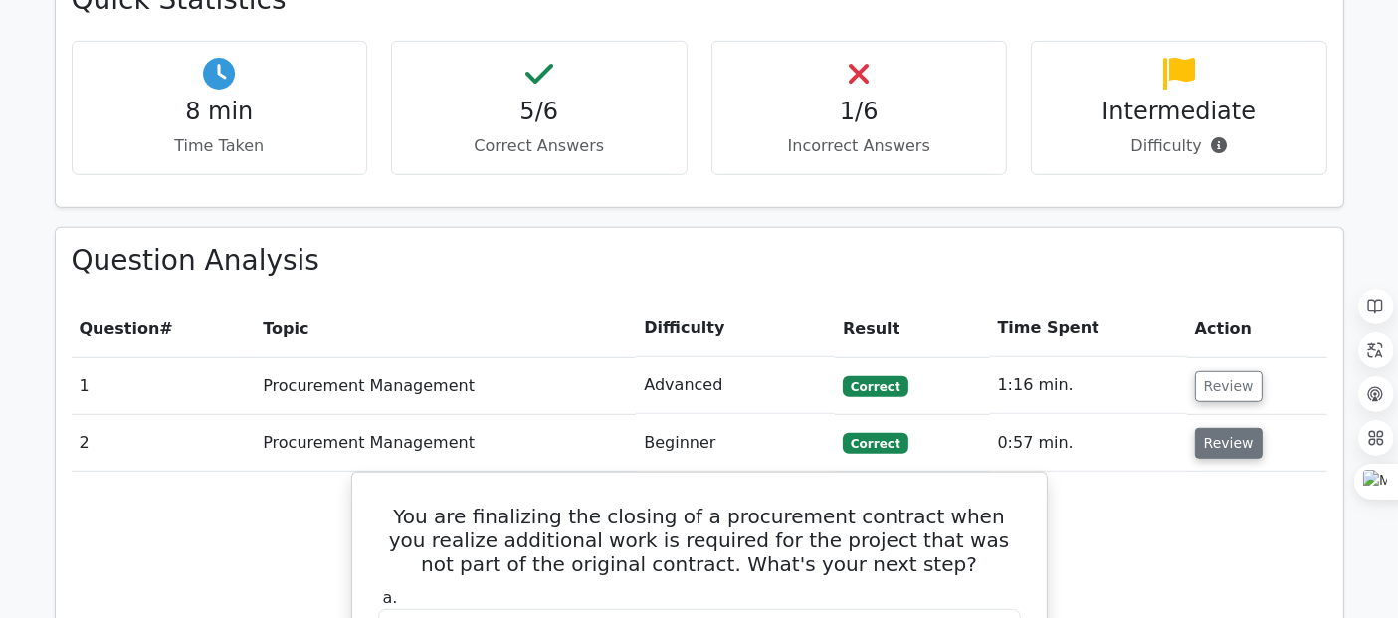
click at [1225, 428] on button "Review" at bounding box center [1229, 443] width 68 height 31
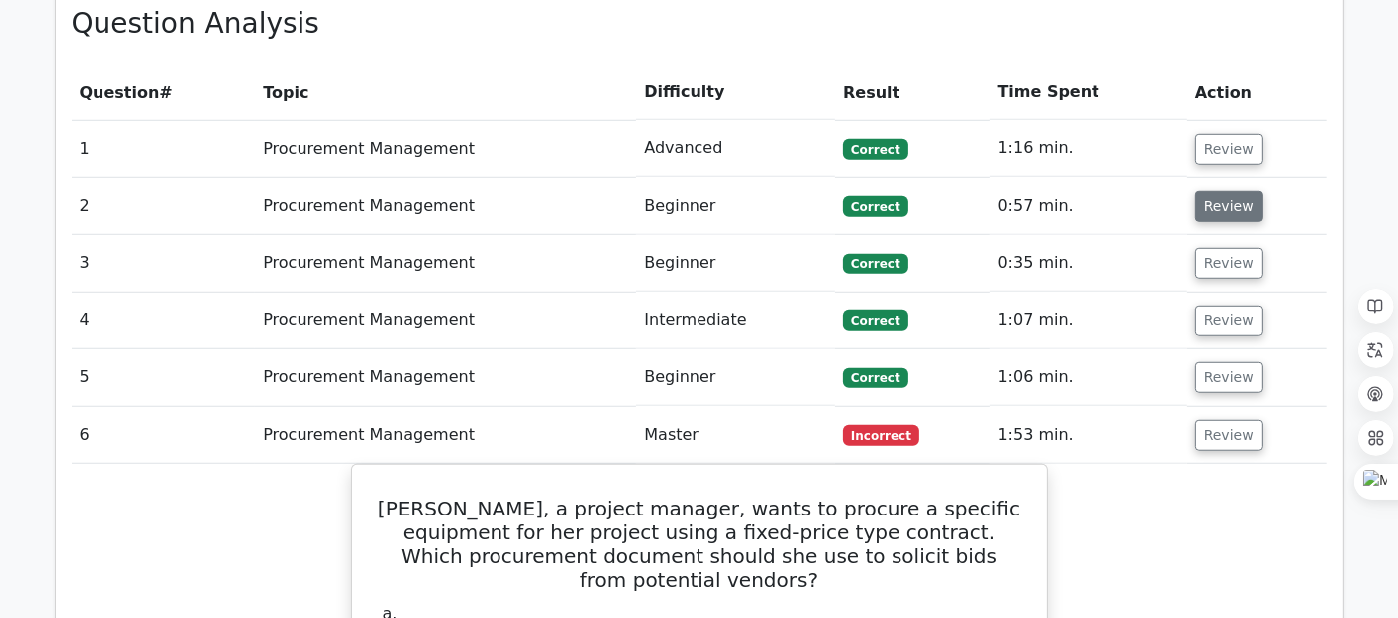
scroll to position [1445, 0]
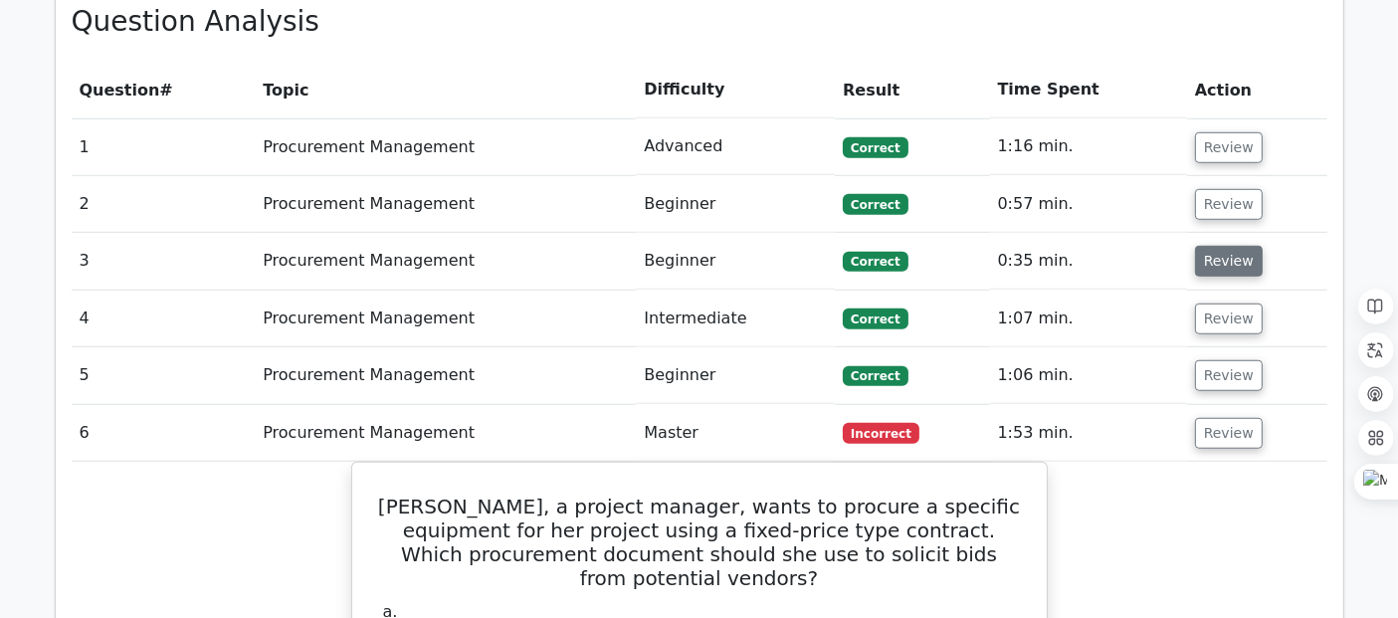
click at [1226, 246] on button "Review" at bounding box center [1229, 261] width 68 height 31
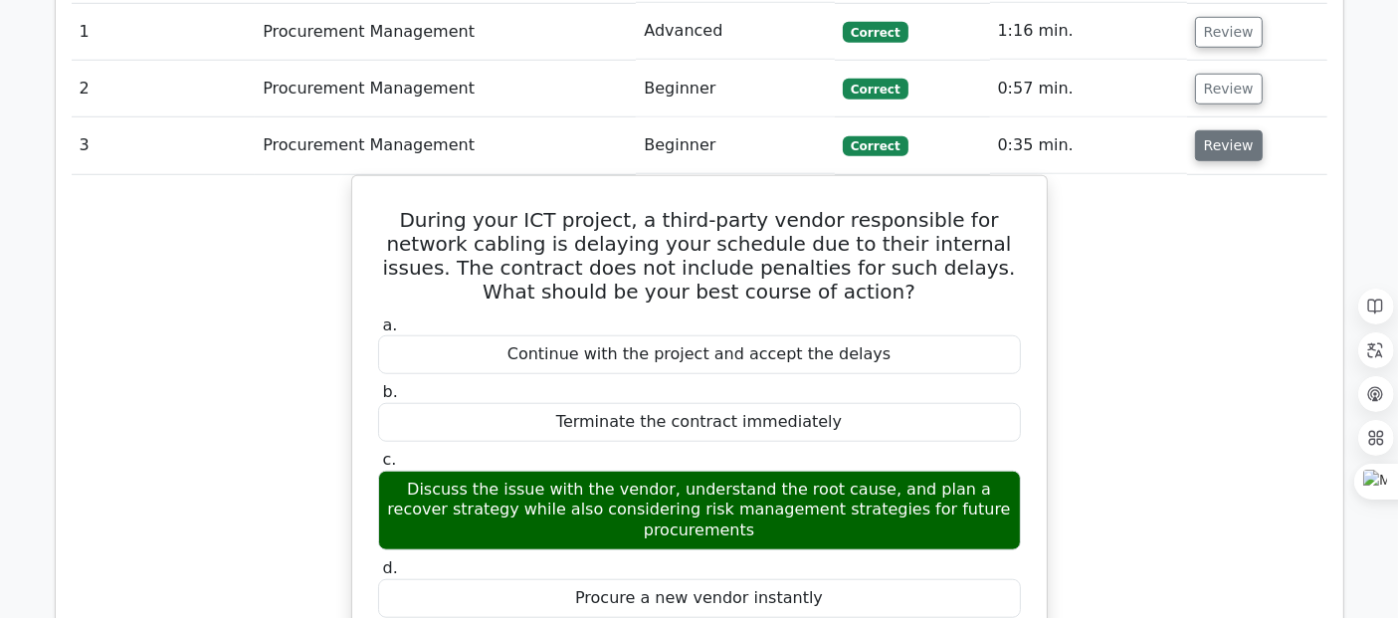
scroll to position [1562, 0]
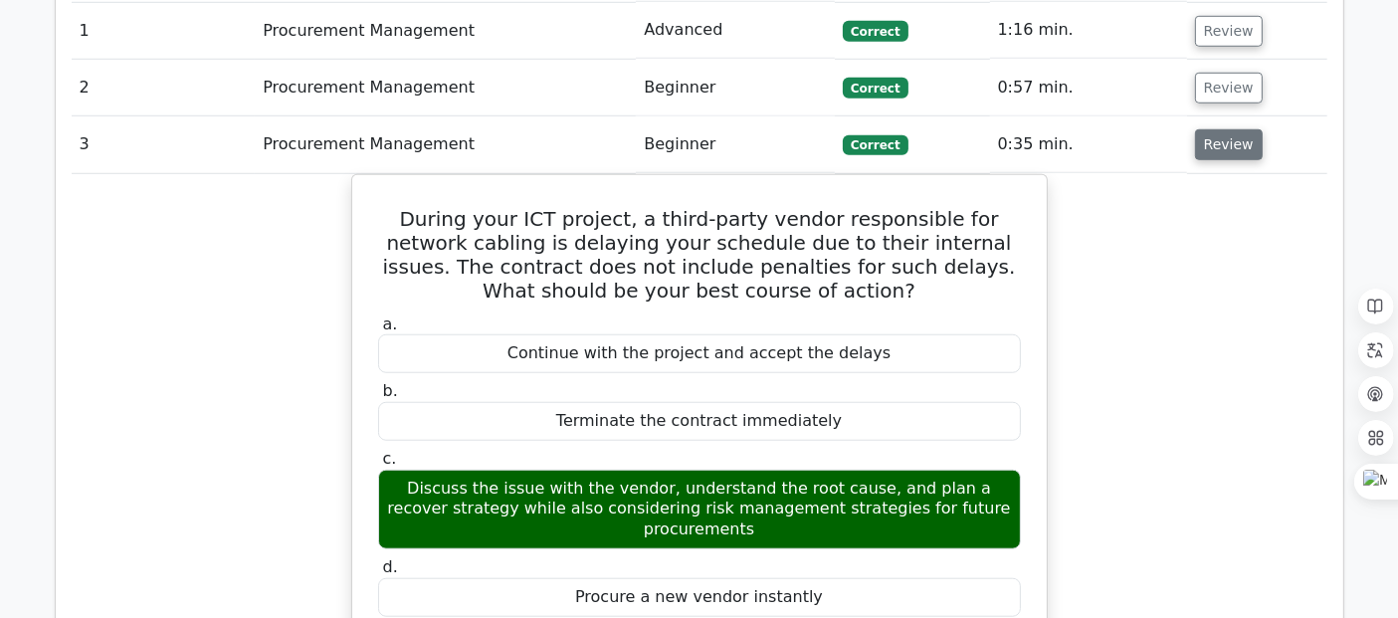
click at [1211, 129] on button "Review" at bounding box center [1229, 144] width 68 height 31
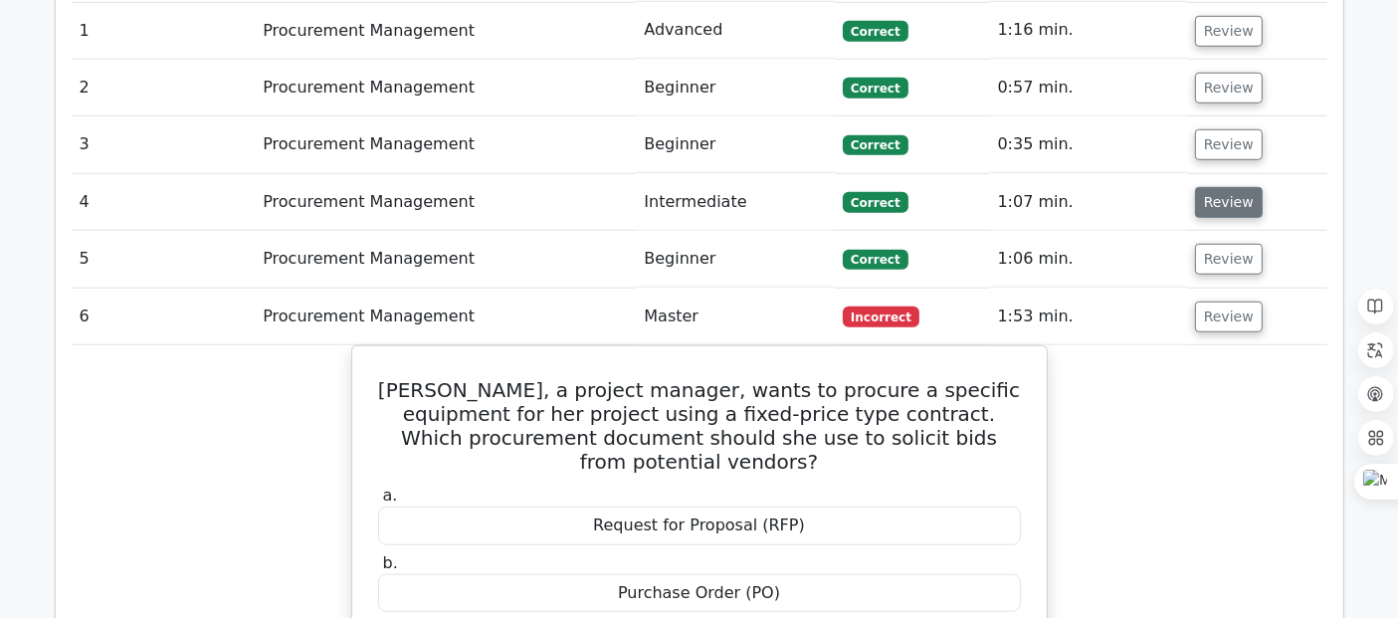
click at [1224, 187] on button "Review" at bounding box center [1229, 202] width 68 height 31
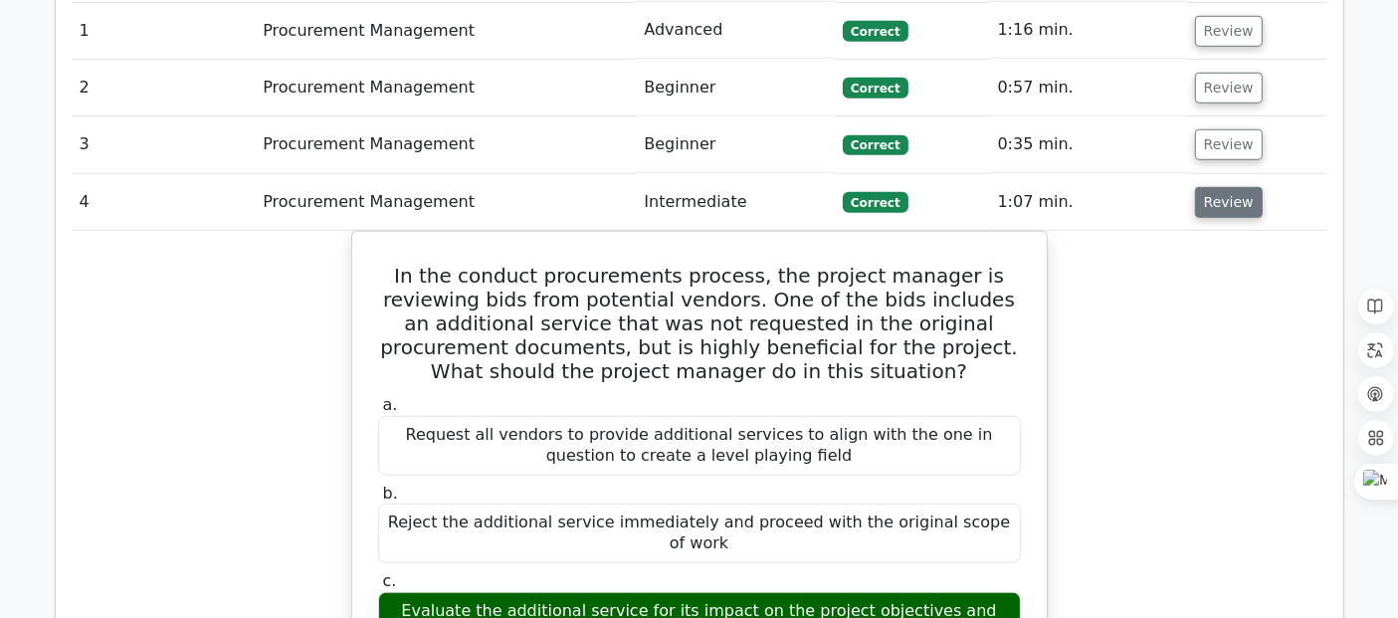
click at [1224, 187] on button "Review" at bounding box center [1229, 202] width 68 height 31
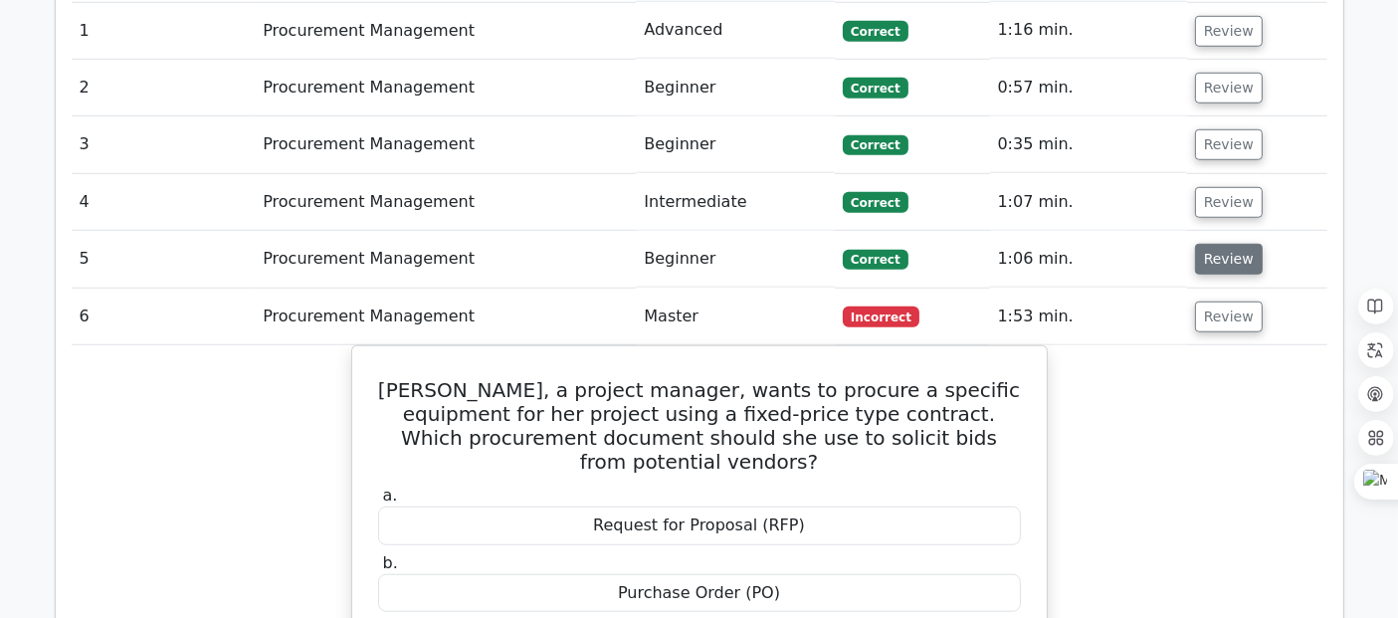
click at [1215, 244] on button "Review" at bounding box center [1229, 259] width 68 height 31
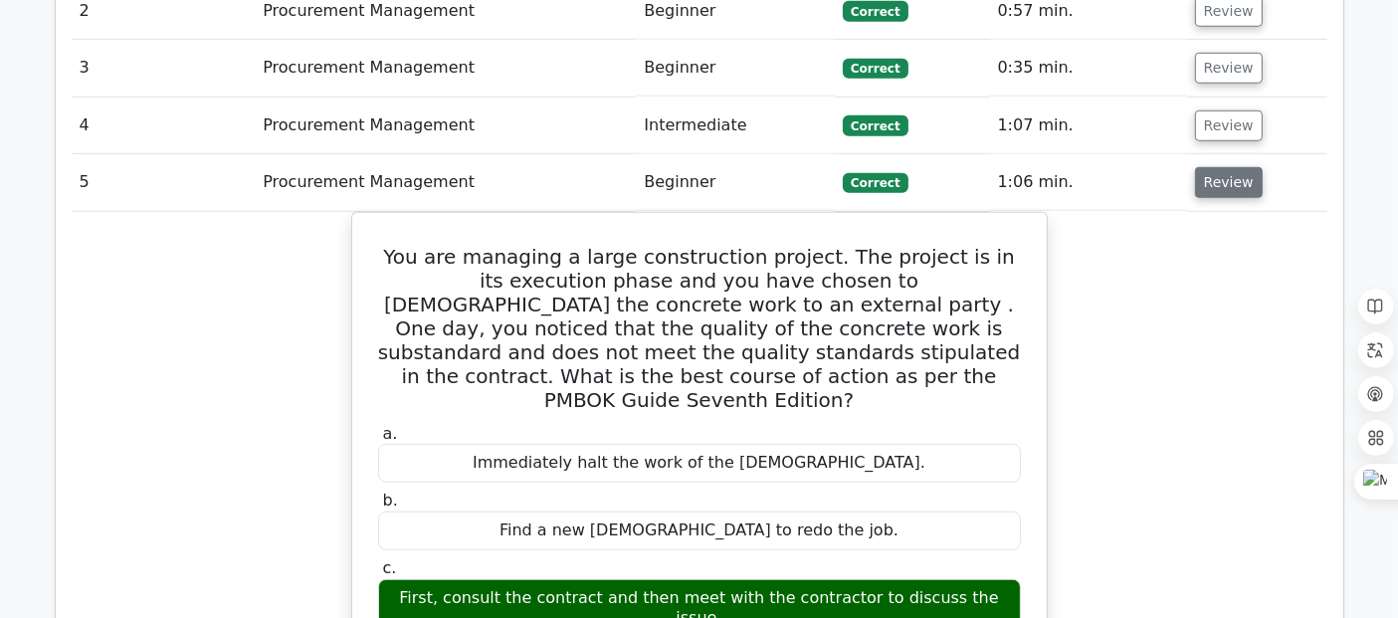
scroll to position [1628, 0]
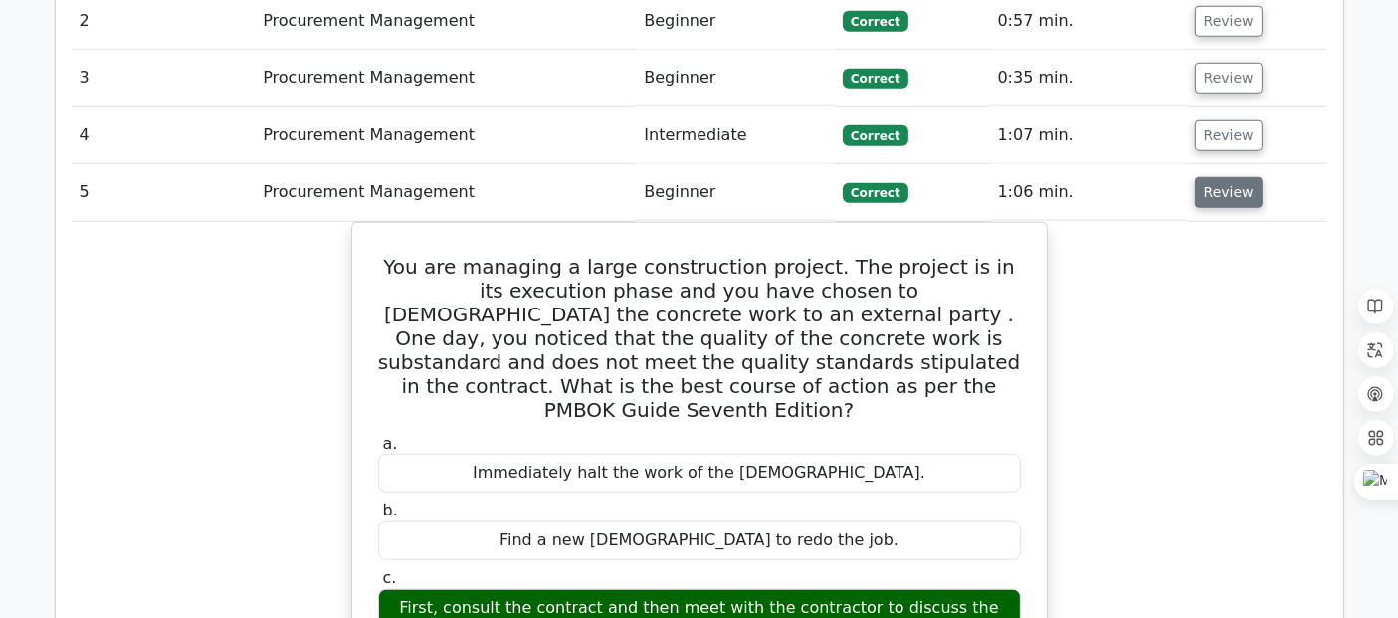
click at [1224, 177] on button "Review" at bounding box center [1229, 192] width 68 height 31
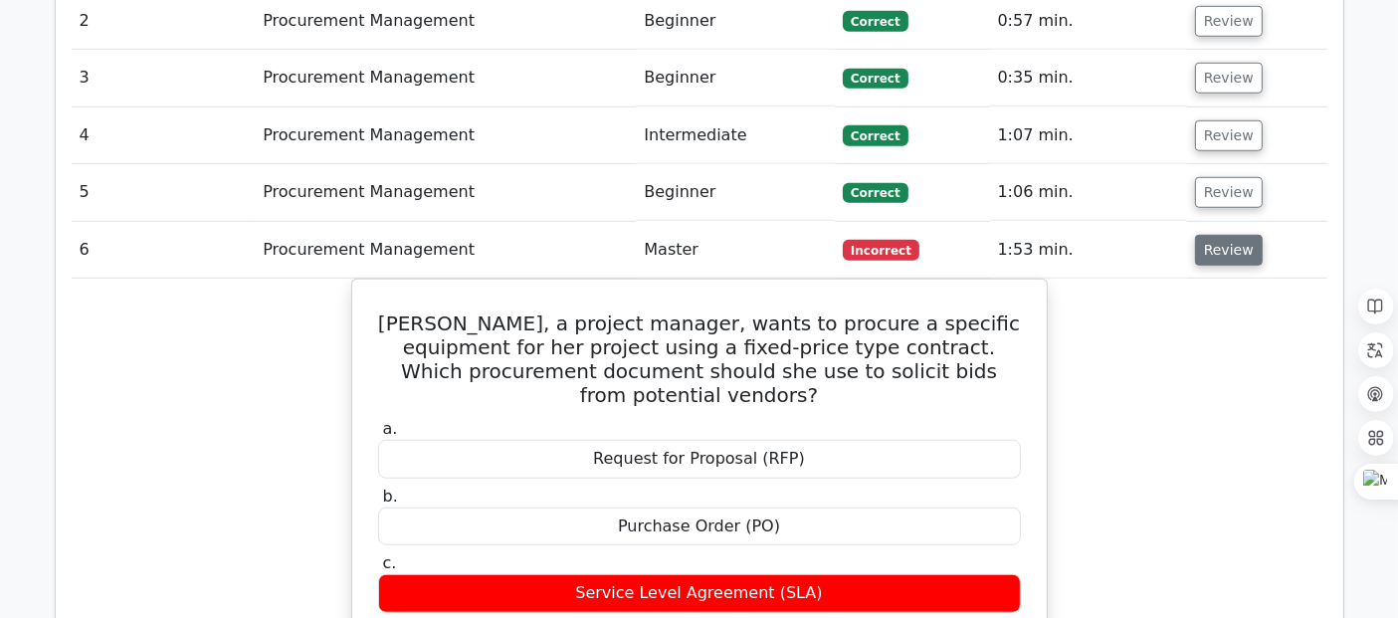
click at [1221, 235] on button "Review" at bounding box center [1229, 250] width 68 height 31
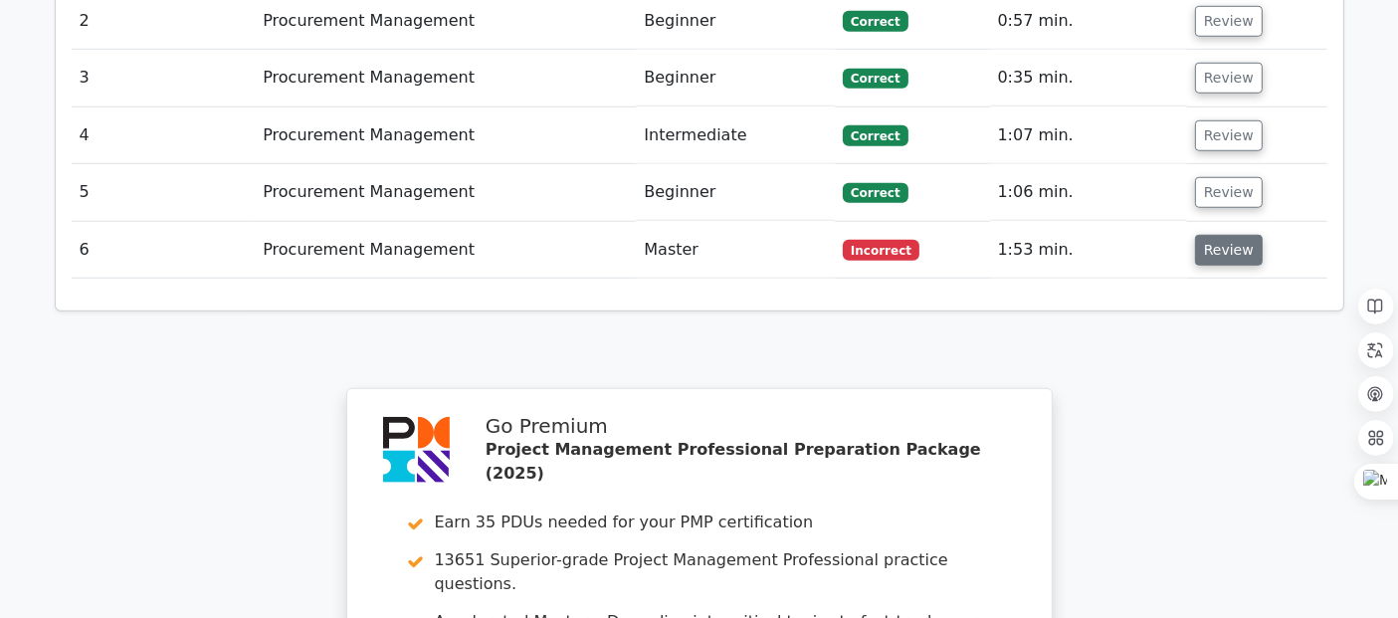
click at [1233, 235] on button "Review" at bounding box center [1229, 250] width 68 height 31
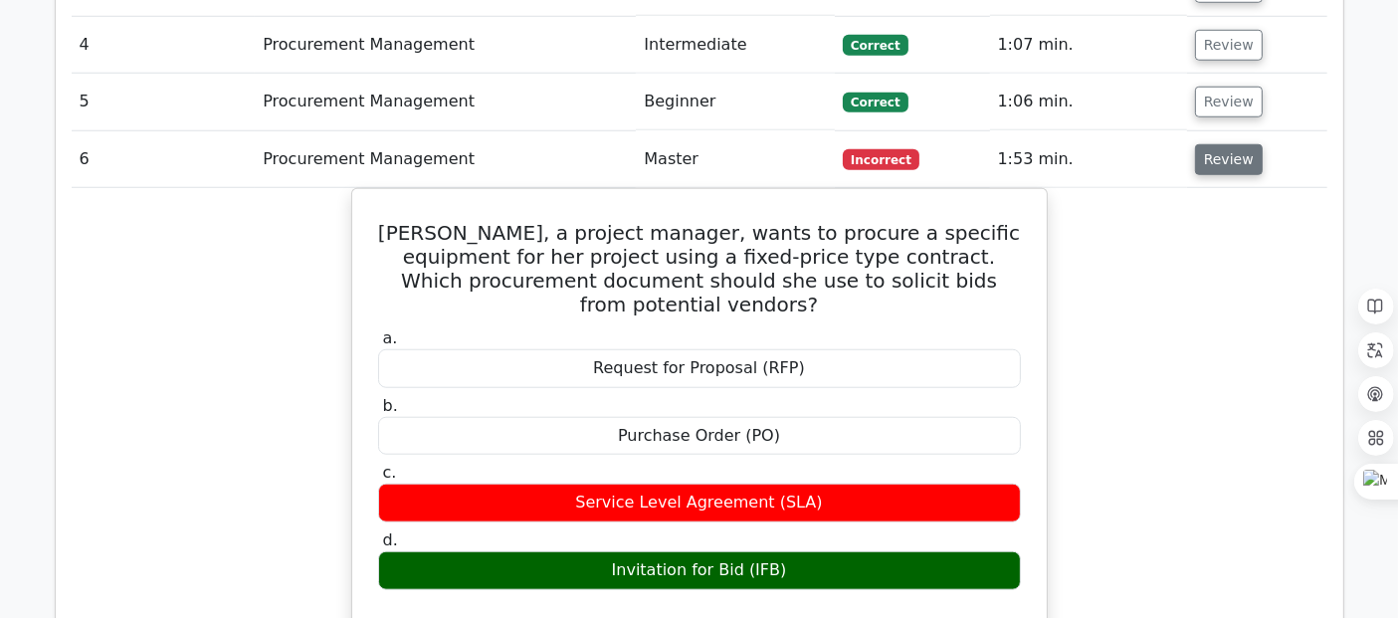
scroll to position [1696, 0]
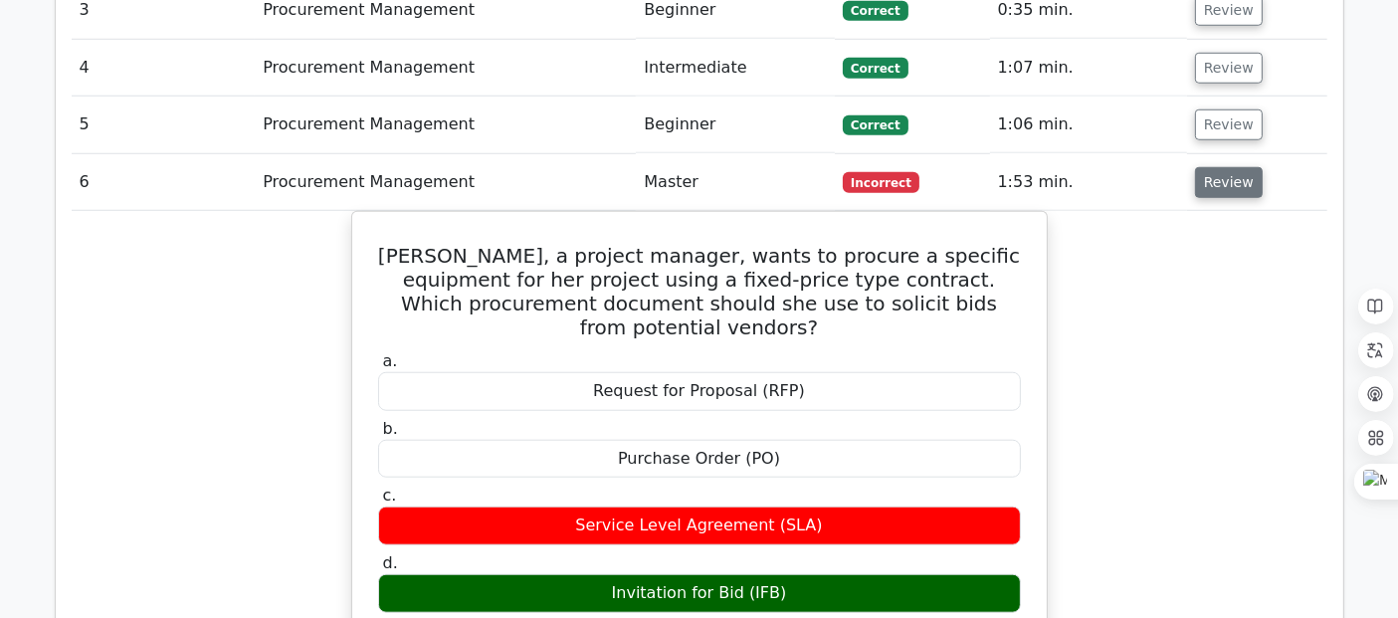
click at [1213, 167] on button "Review" at bounding box center [1229, 182] width 68 height 31
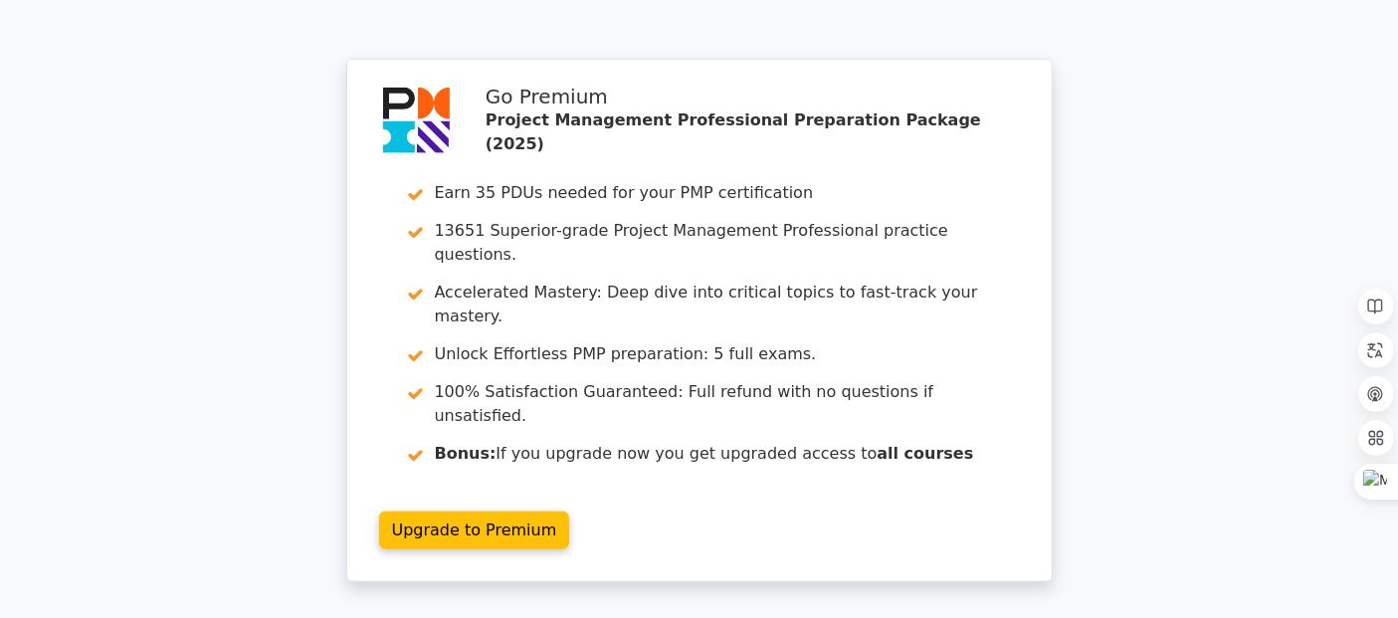
scroll to position [1959, 0]
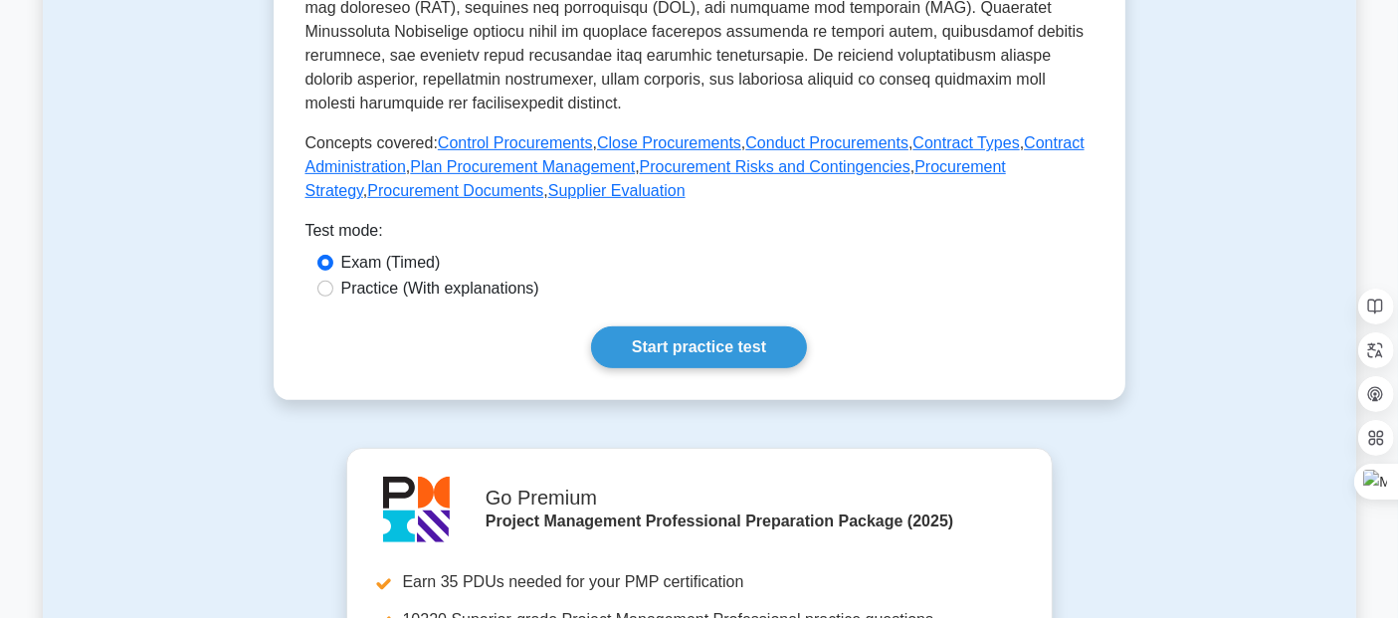
scroll to position [833, 0]
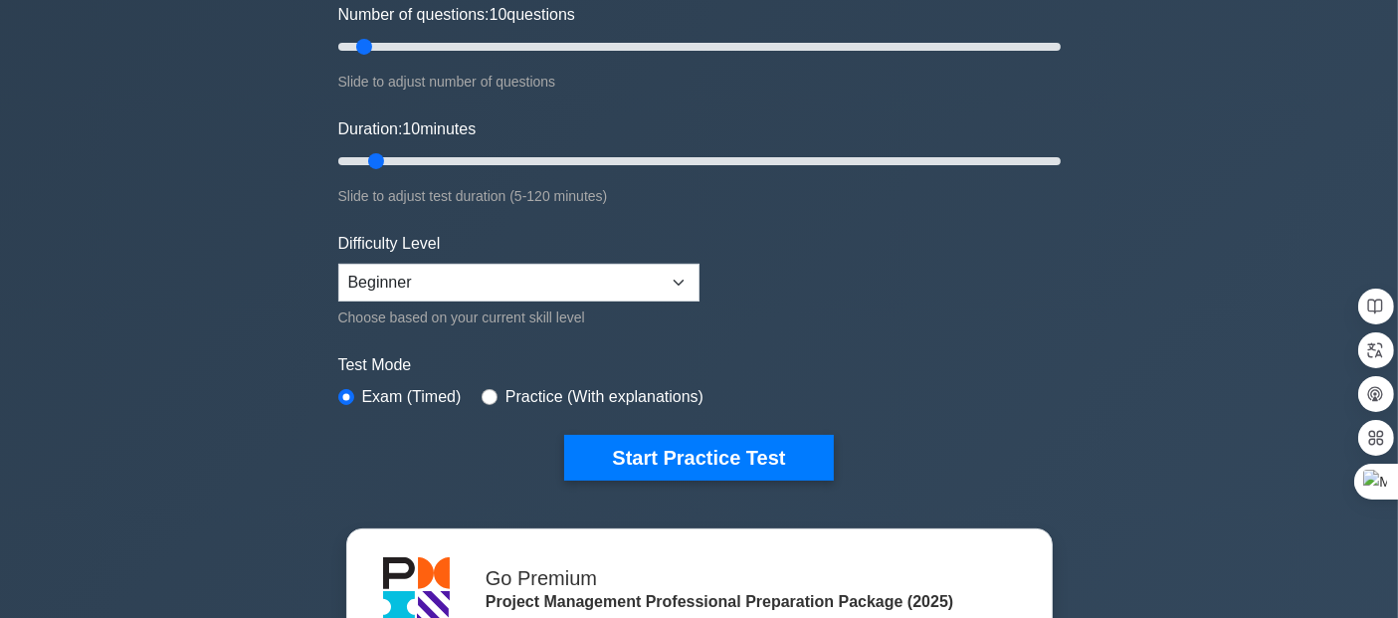
scroll to position [273, 0]
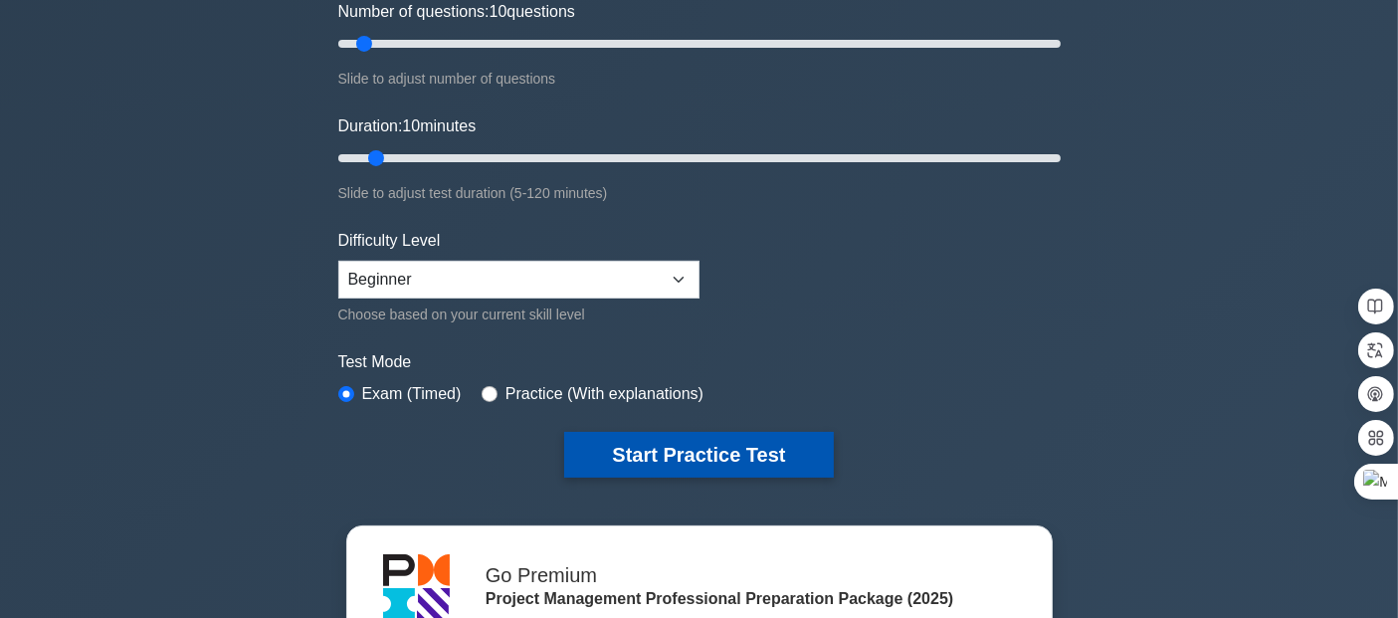
click at [712, 462] on button "Start Practice Test" at bounding box center [698, 455] width 269 height 46
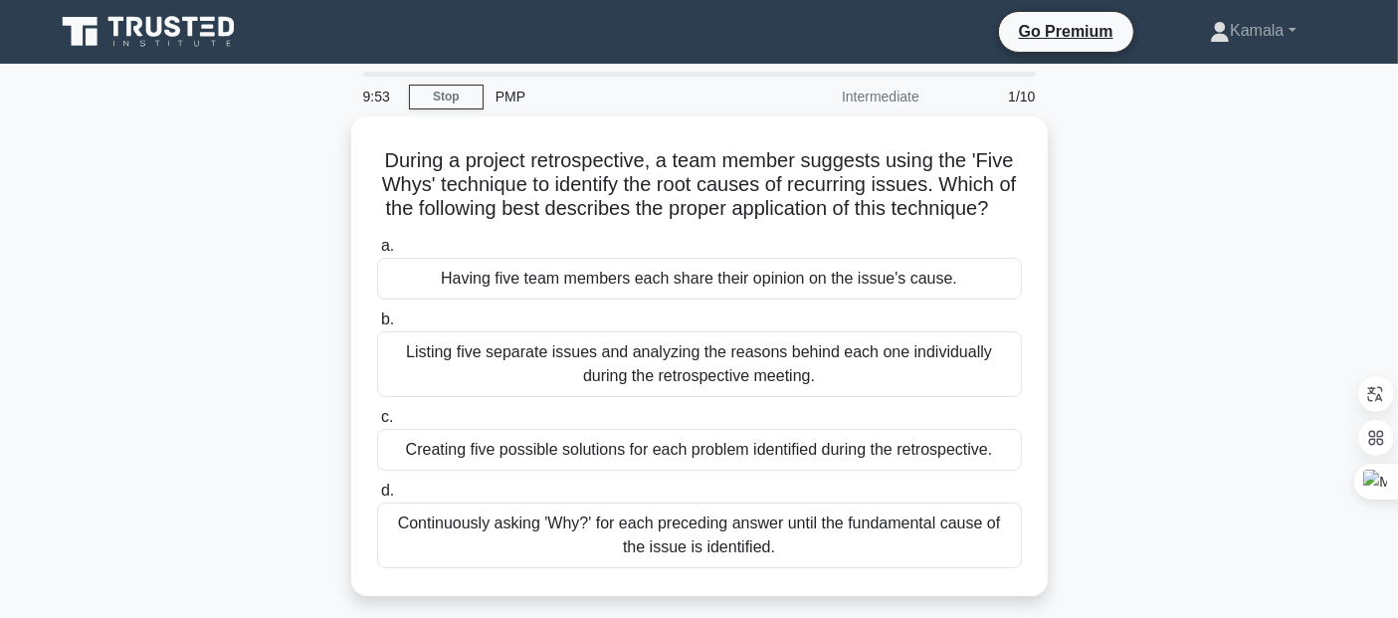
click at [196, 33] on icon at bounding box center [150, 32] width 191 height 38
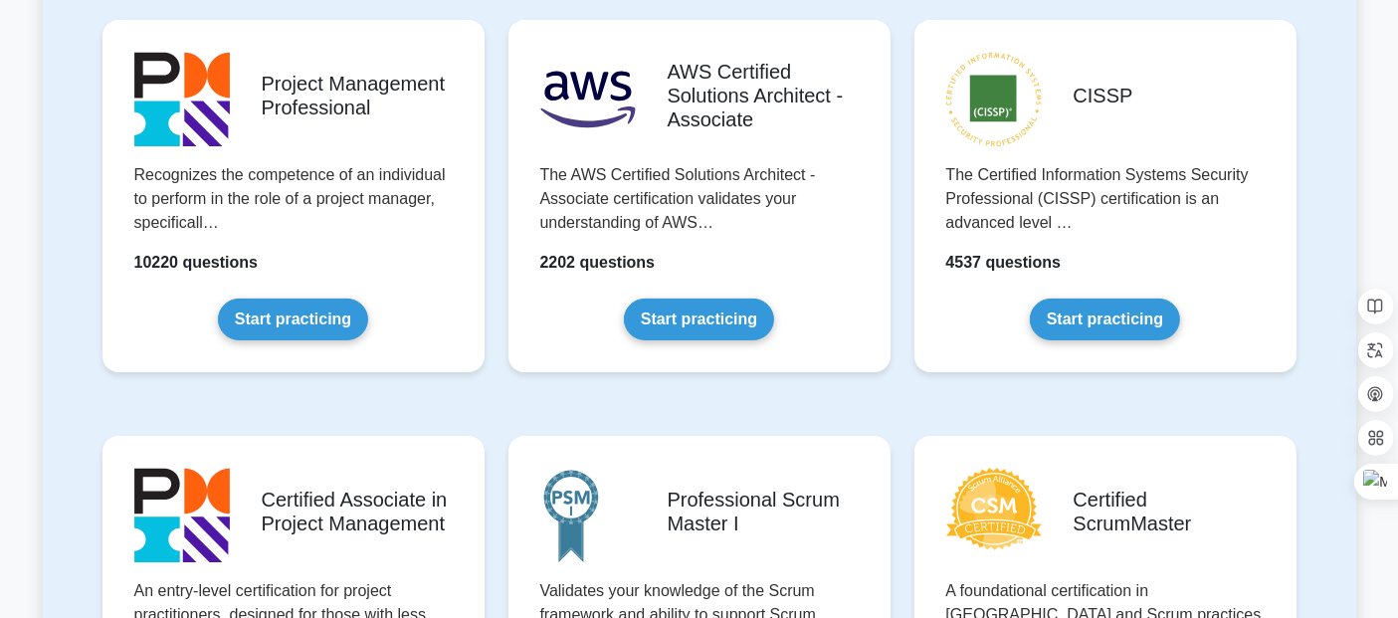
scroll to position [448, 0]
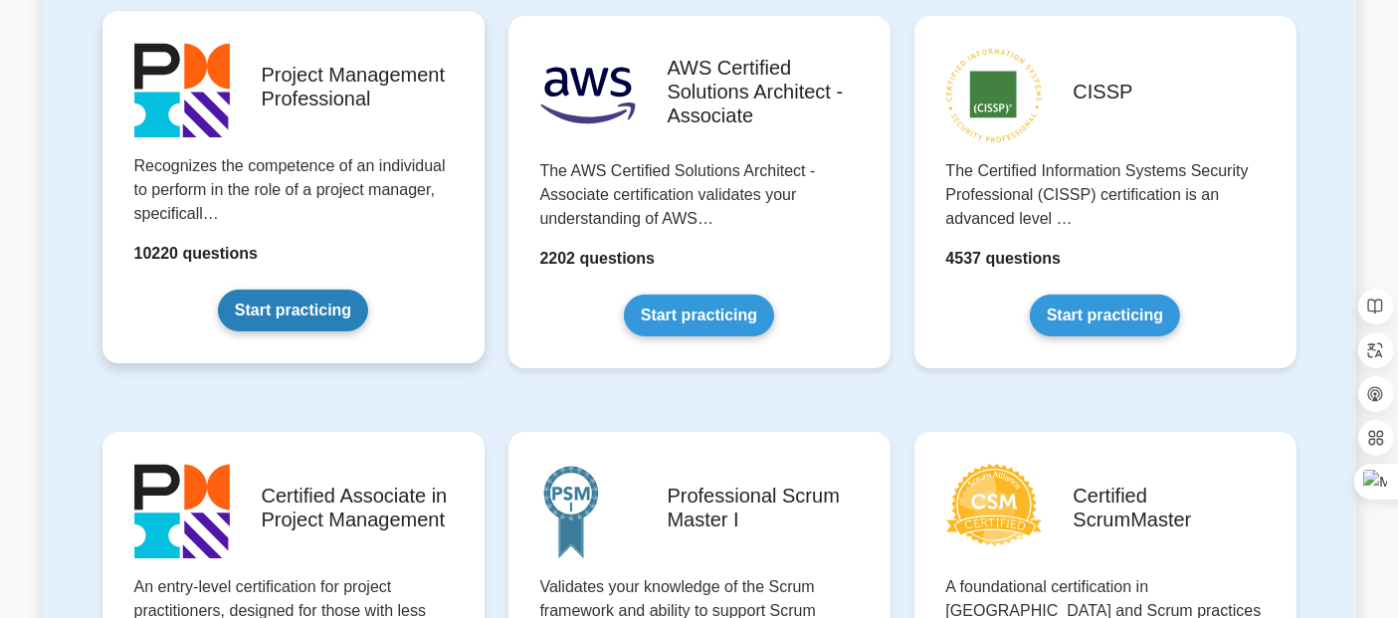
click at [332, 289] on link "Start practicing" at bounding box center [293, 310] width 150 height 42
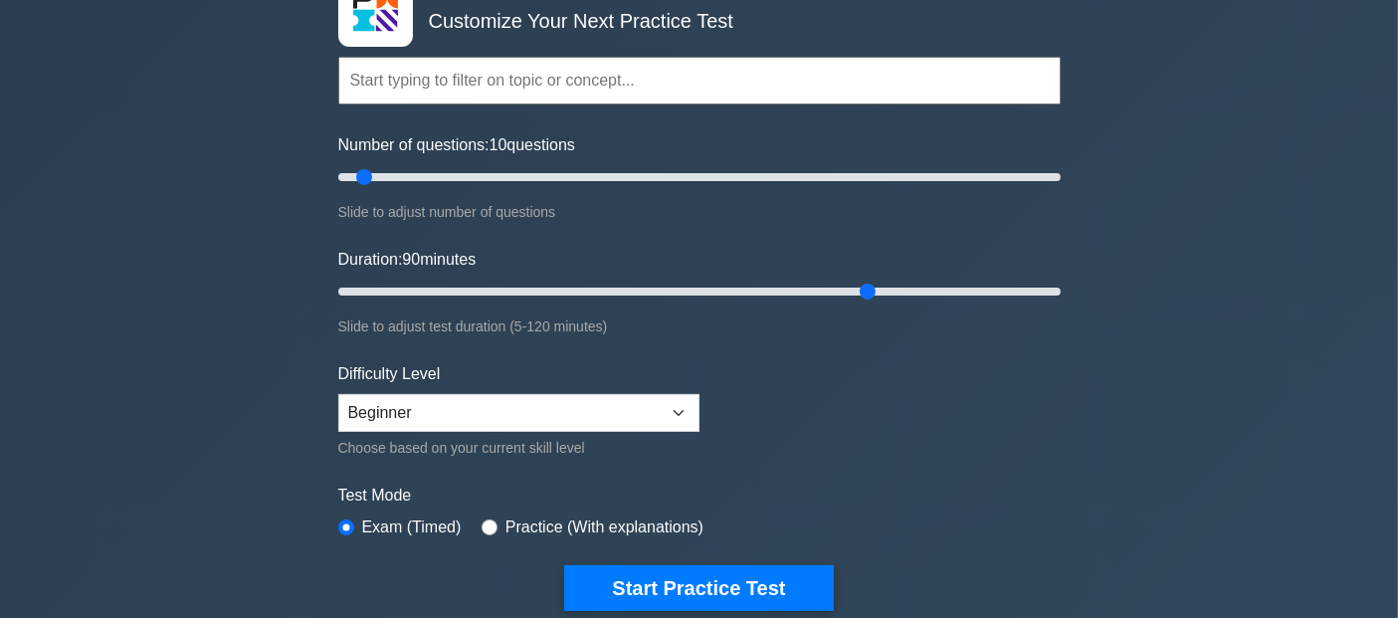
scroll to position [317, 0]
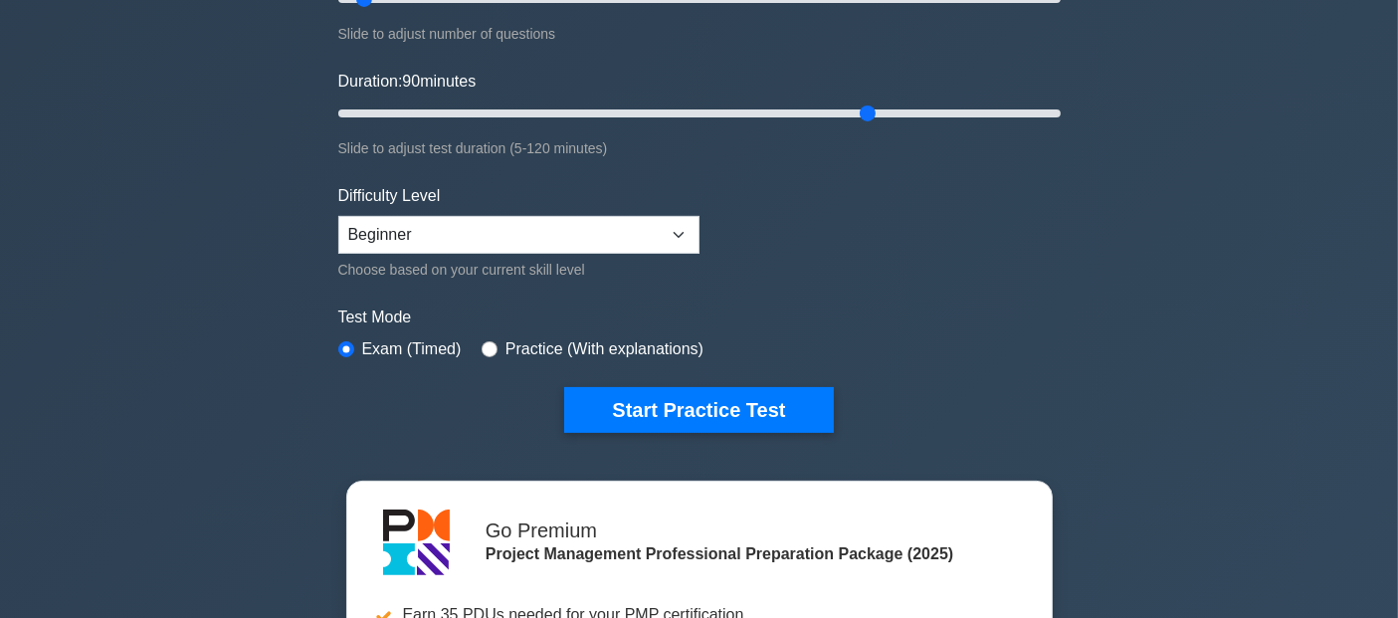
type input "90"
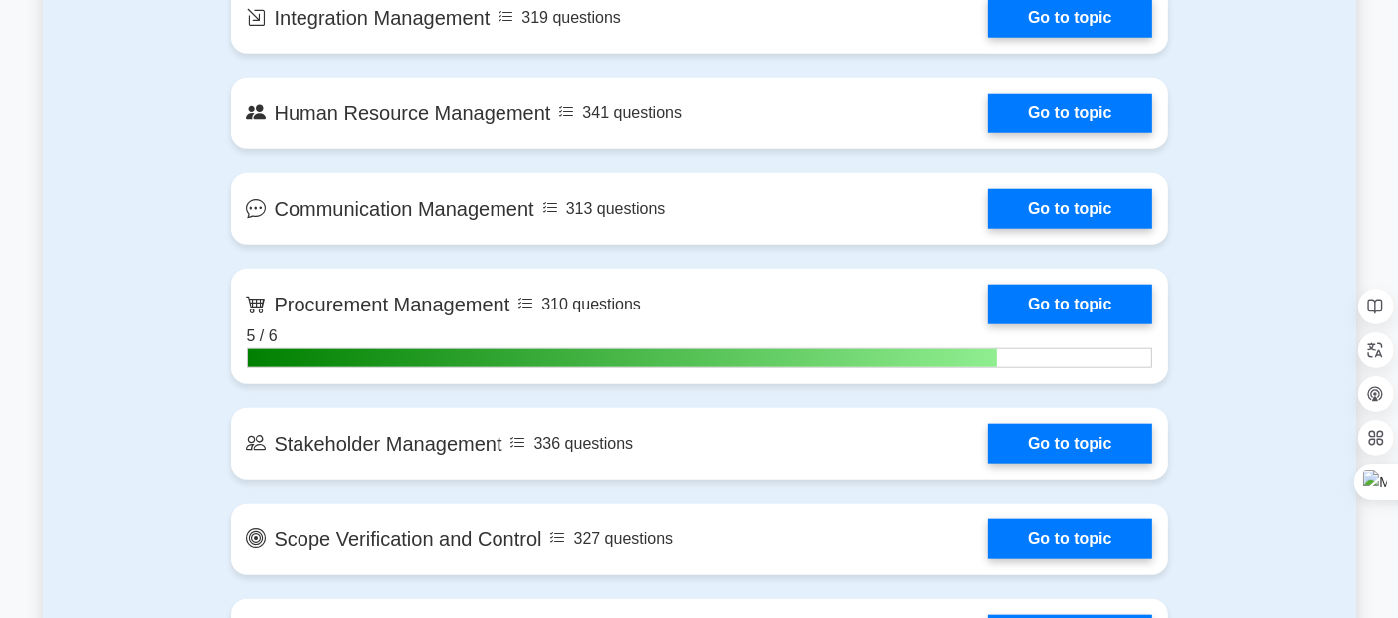
scroll to position [1955, 0]
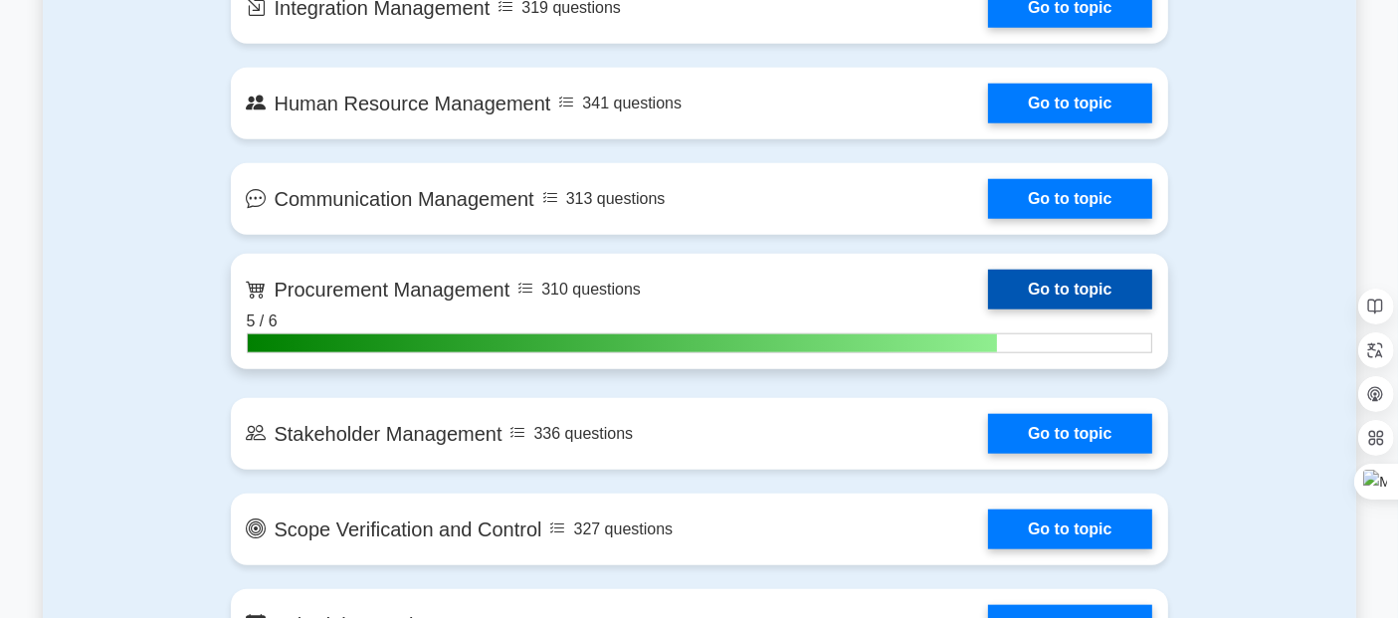
click at [1068, 285] on link "Go to topic" at bounding box center [1069, 290] width 163 height 40
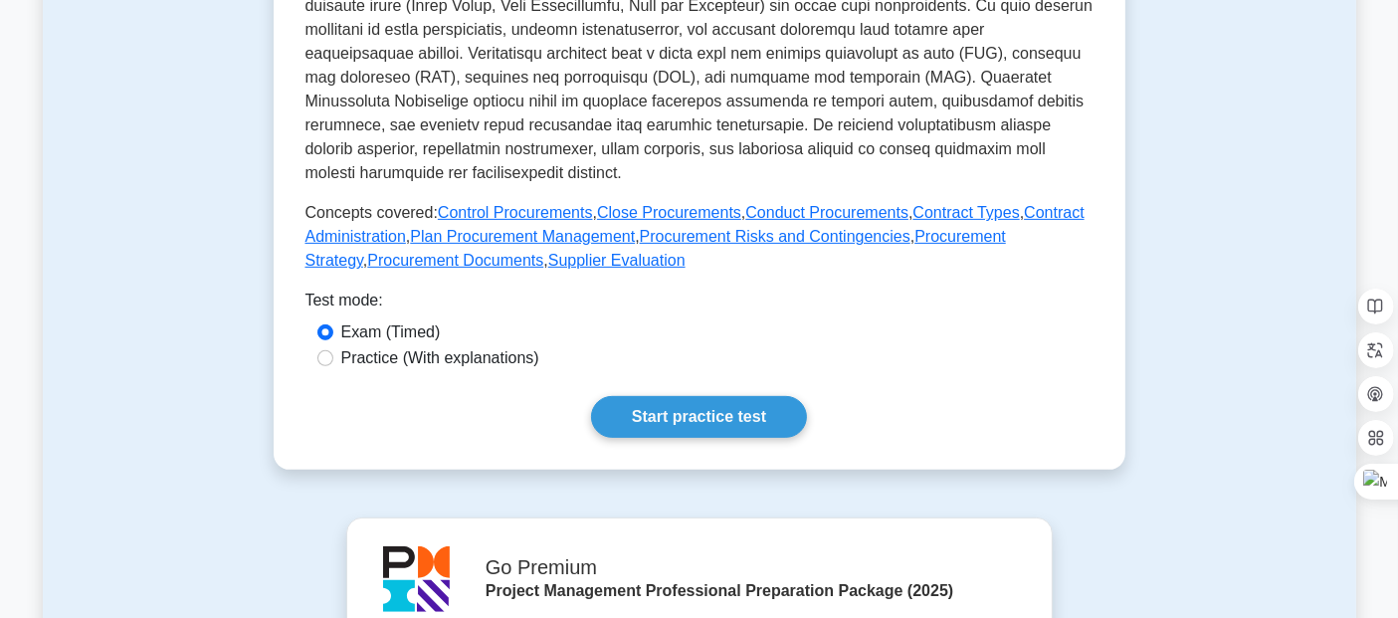
scroll to position [751, 0]
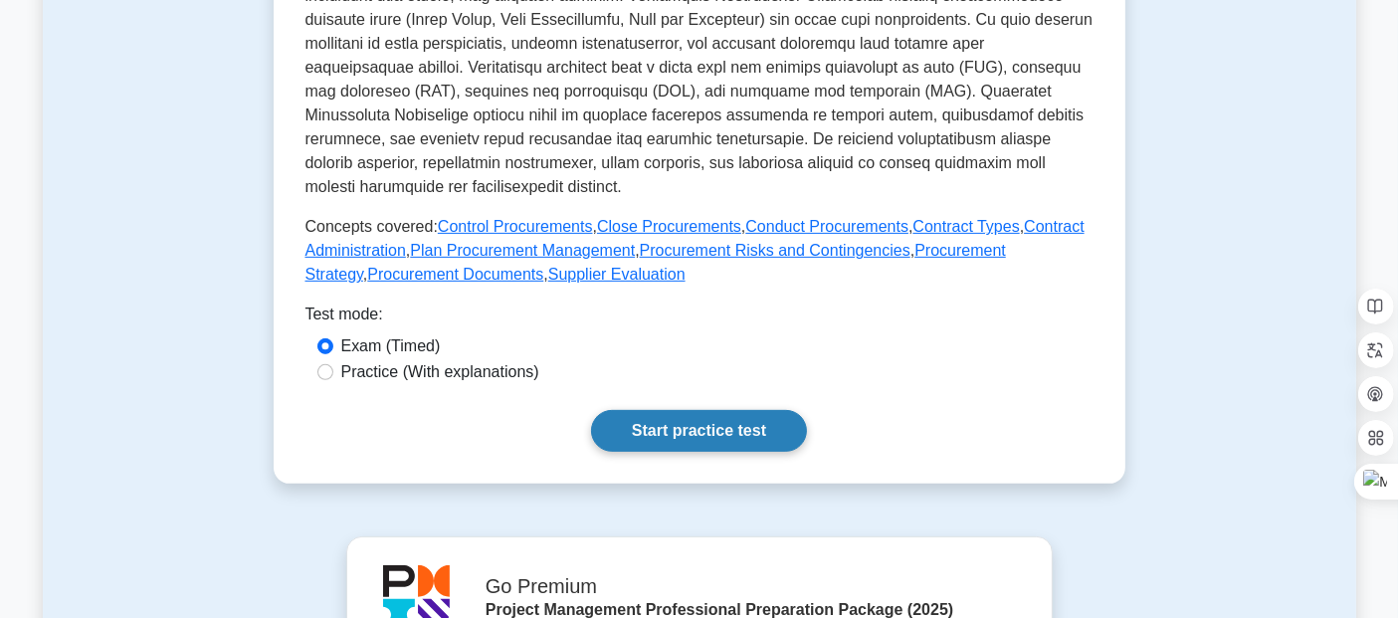
click at [702, 452] on link "Start practice test" at bounding box center [699, 431] width 216 height 42
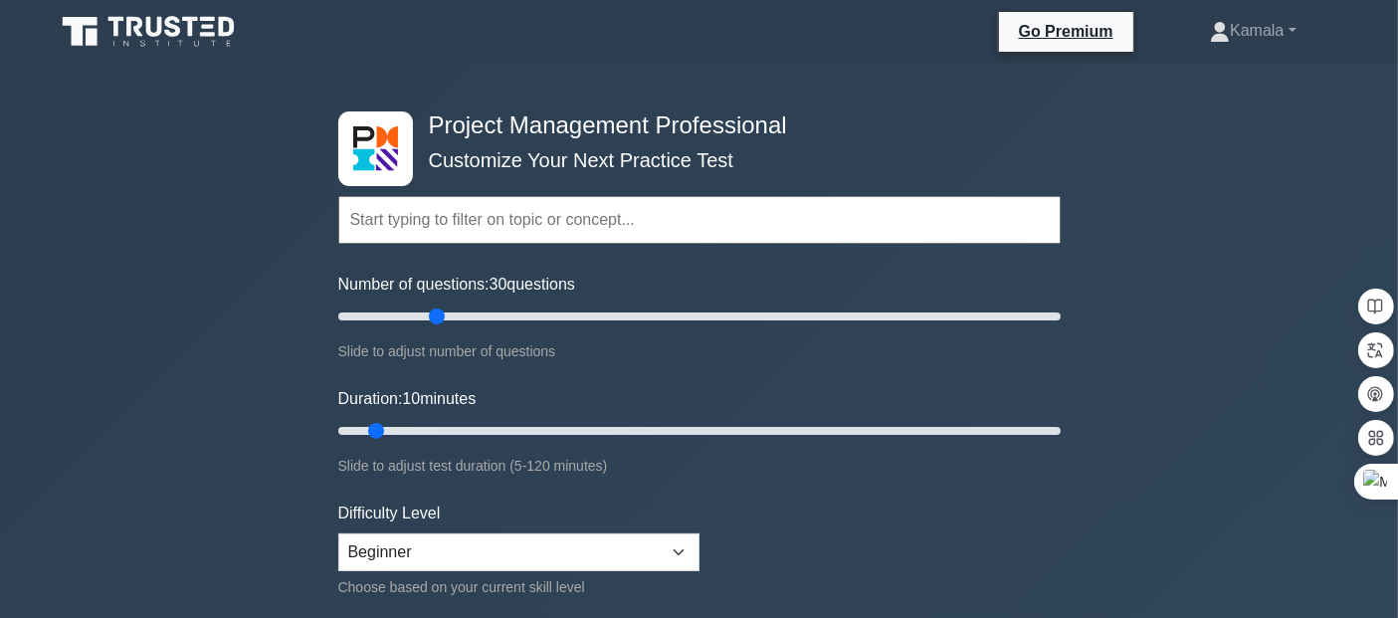
type input "30"
type input "40"
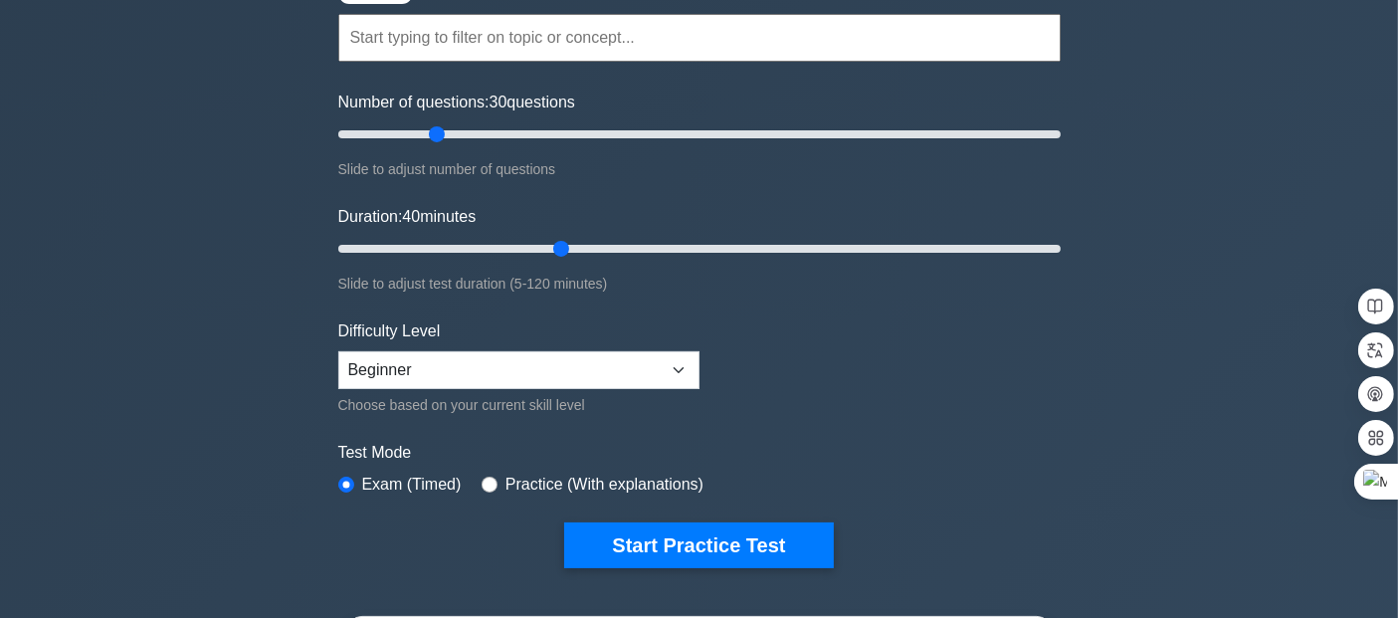
scroll to position [184, 0]
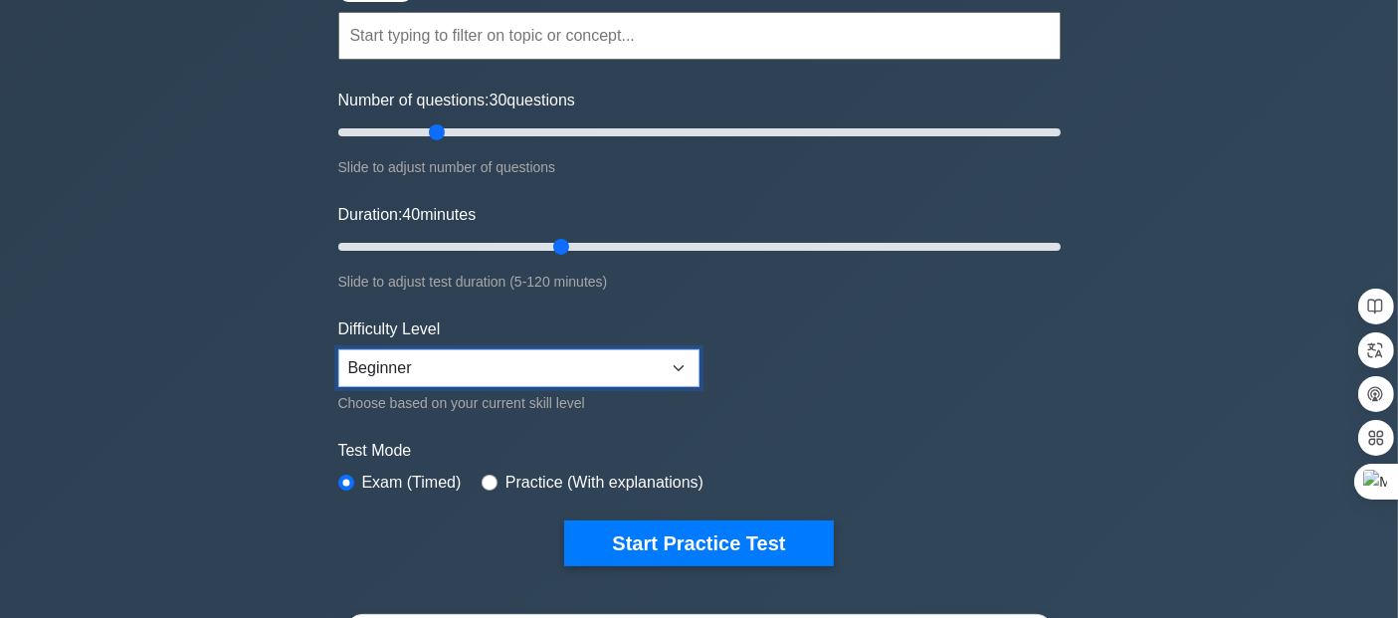
click at [629, 360] on select "Beginner Intermediate Expert" at bounding box center [518, 368] width 361 height 38
click at [338, 349] on select "Beginner Intermediate Expert" at bounding box center [518, 368] width 361 height 38
click at [676, 351] on select "Beginner Intermediate Expert" at bounding box center [518, 368] width 361 height 38
select select "expert"
click at [338, 349] on select "Beginner Intermediate Expert" at bounding box center [518, 368] width 361 height 38
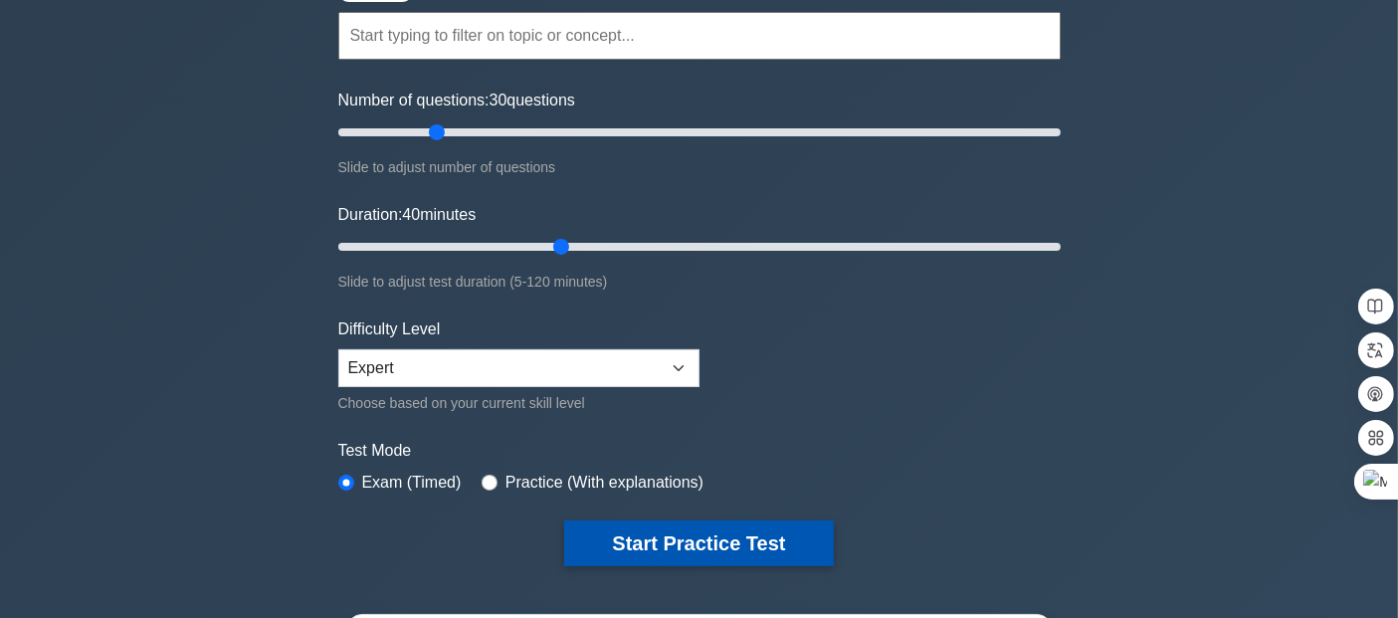
click at [730, 543] on button "Start Practice Test" at bounding box center [698, 543] width 269 height 46
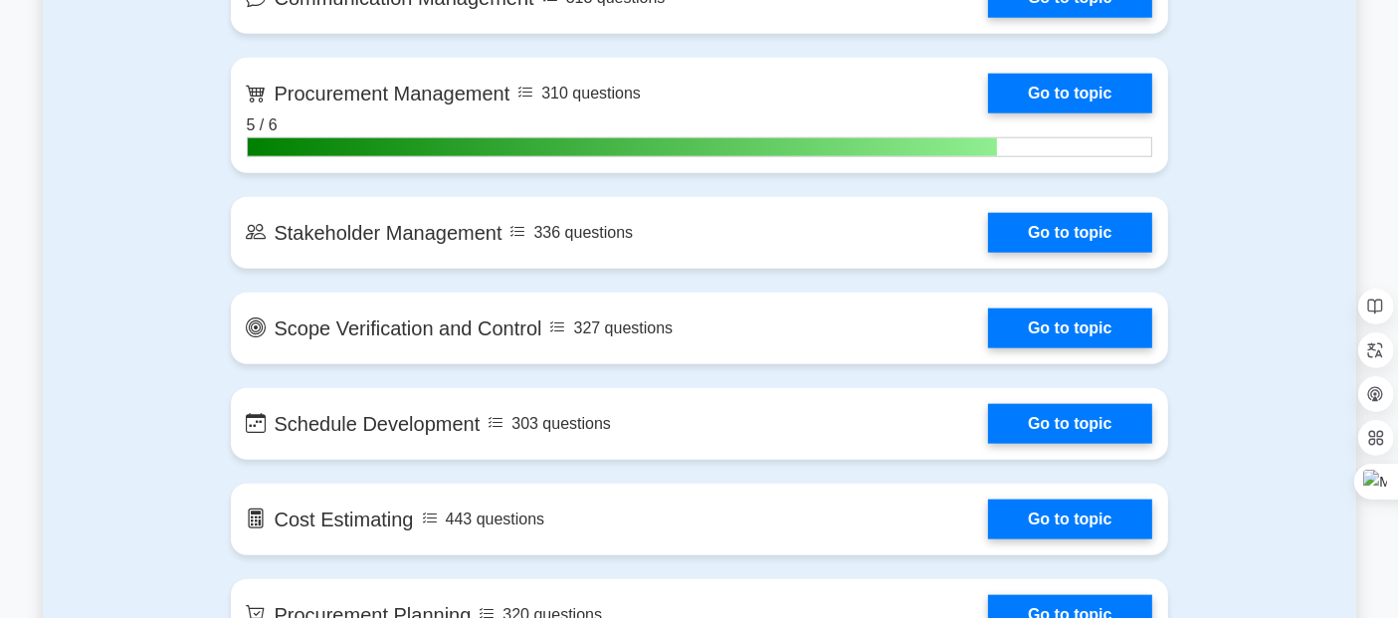
scroll to position [2150, 0]
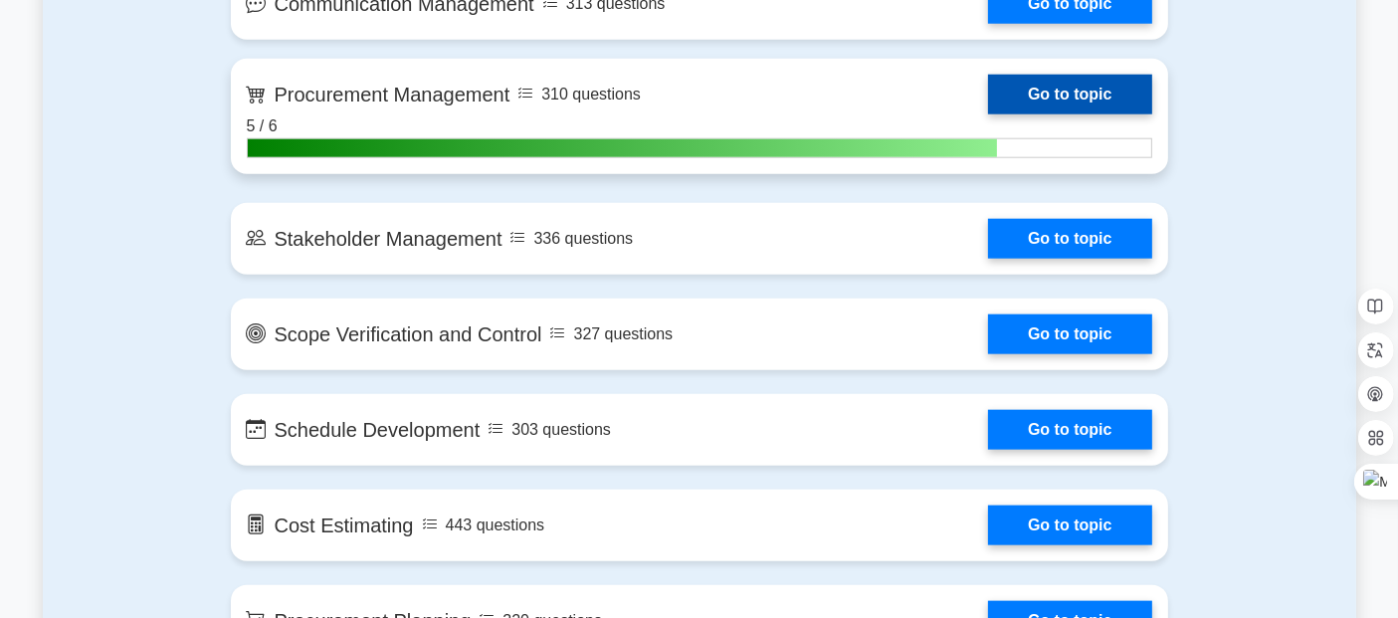
click at [988, 98] on link "Go to topic" at bounding box center [1069, 95] width 163 height 40
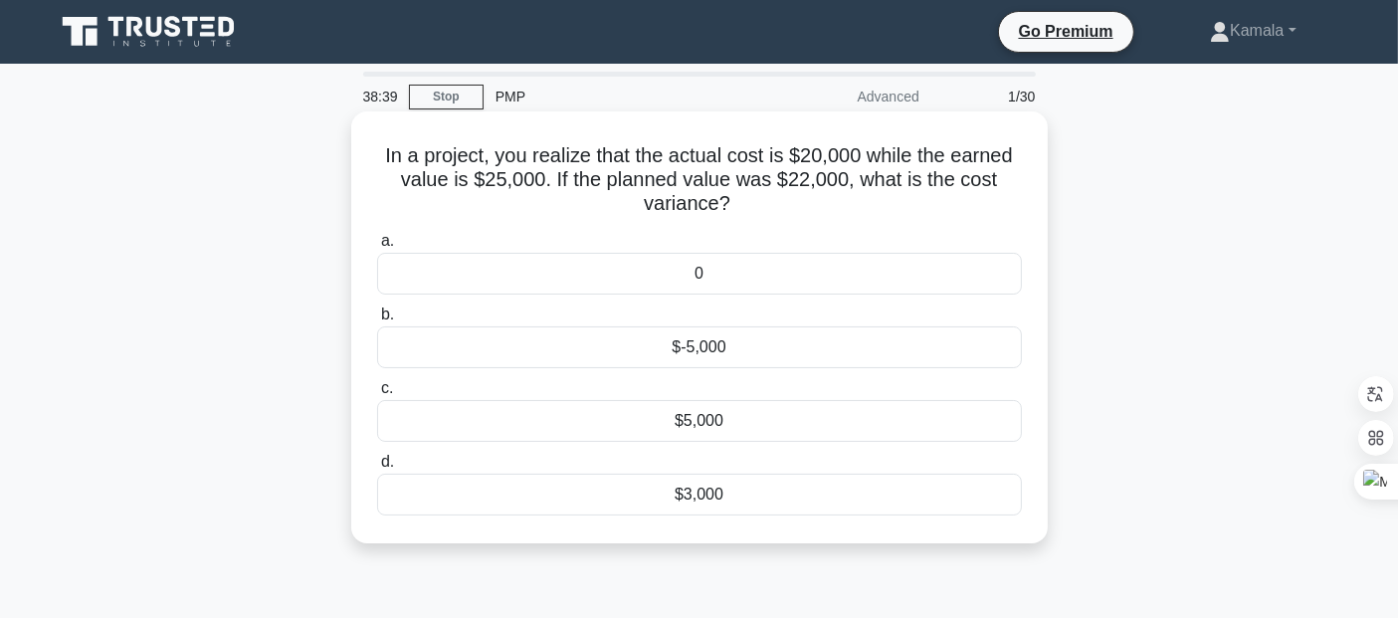
click at [726, 433] on div "$5,000" at bounding box center [699, 421] width 645 height 42
click at [377, 395] on input "c. $5,000" at bounding box center [377, 388] width 0 height 13
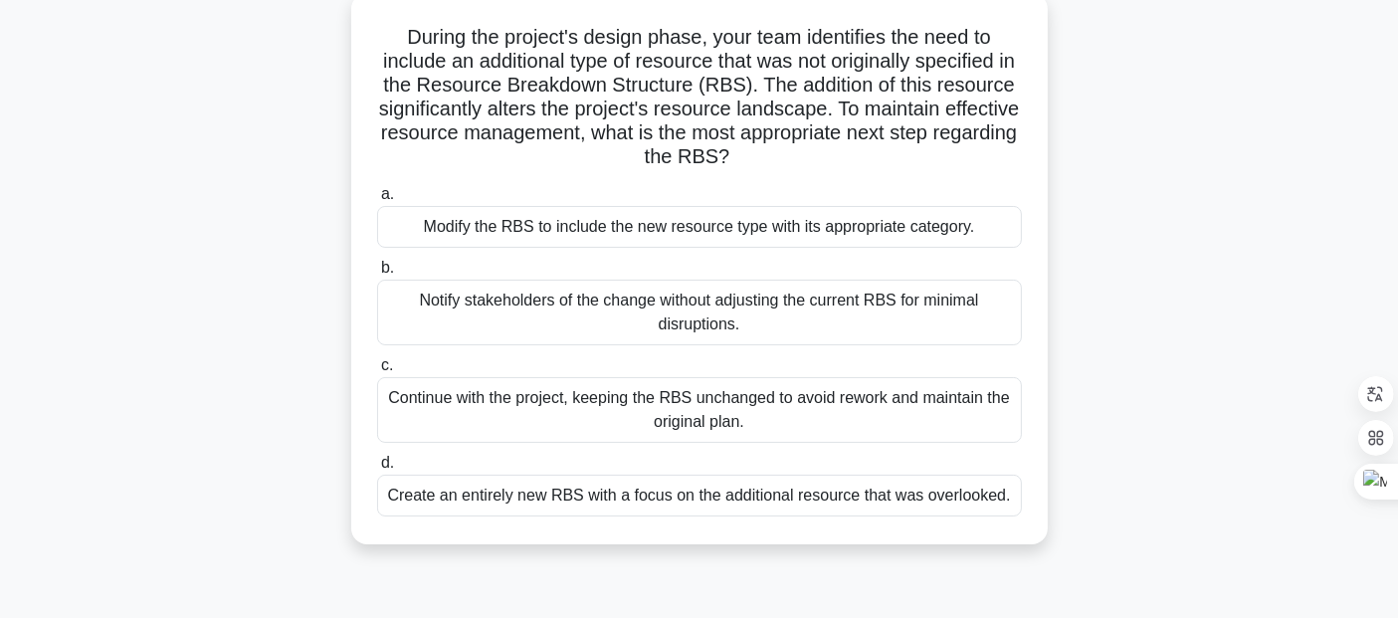
scroll to position [129, 0]
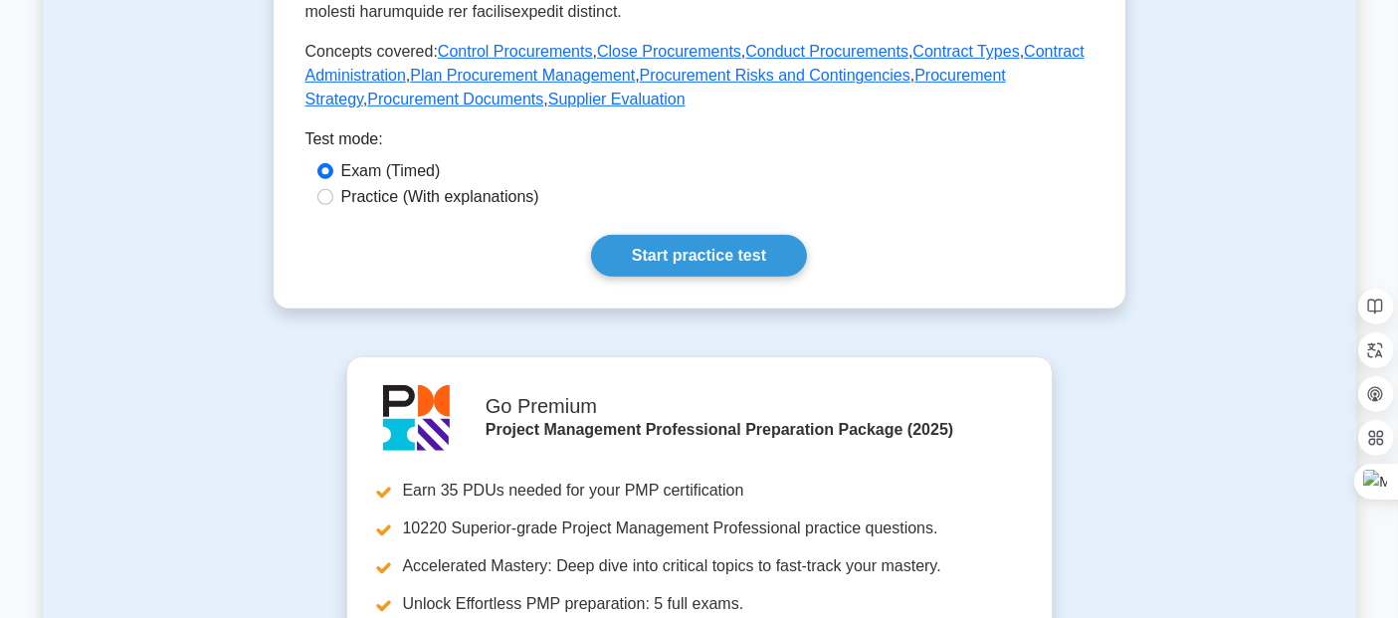
scroll to position [932, 0]
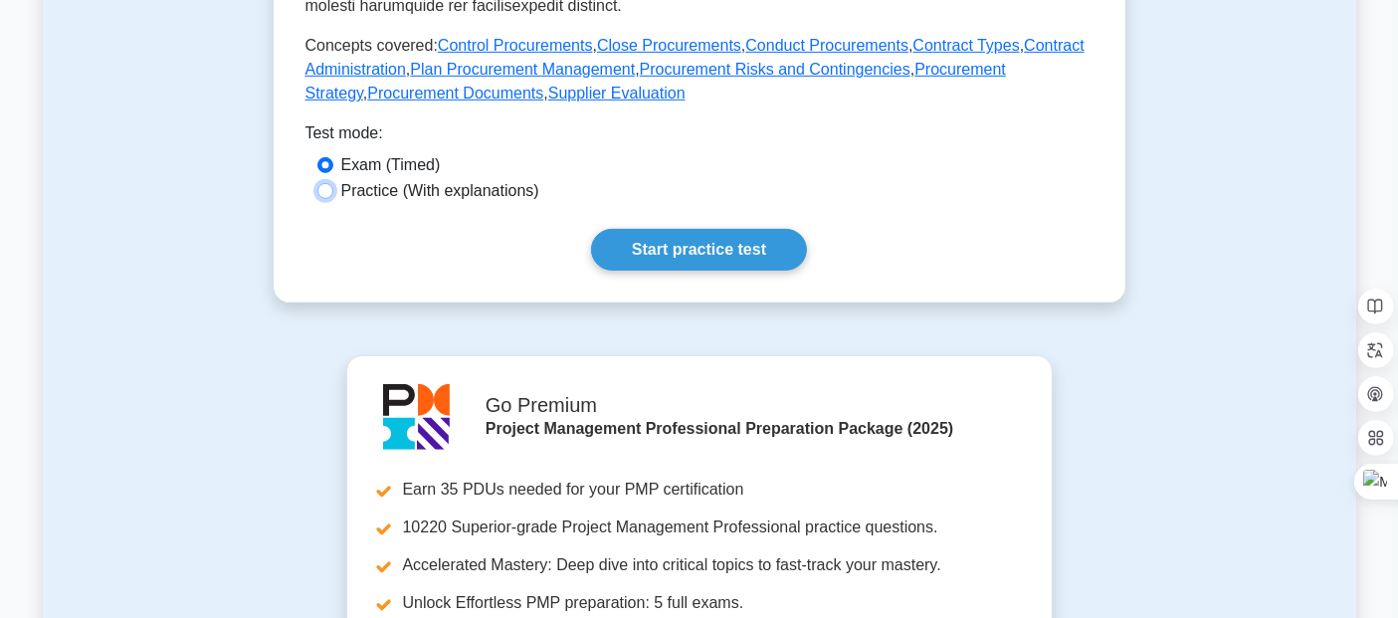
click at [324, 199] on input "Practice (With explanations)" at bounding box center [325, 191] width 16 height 16
radio input "true"
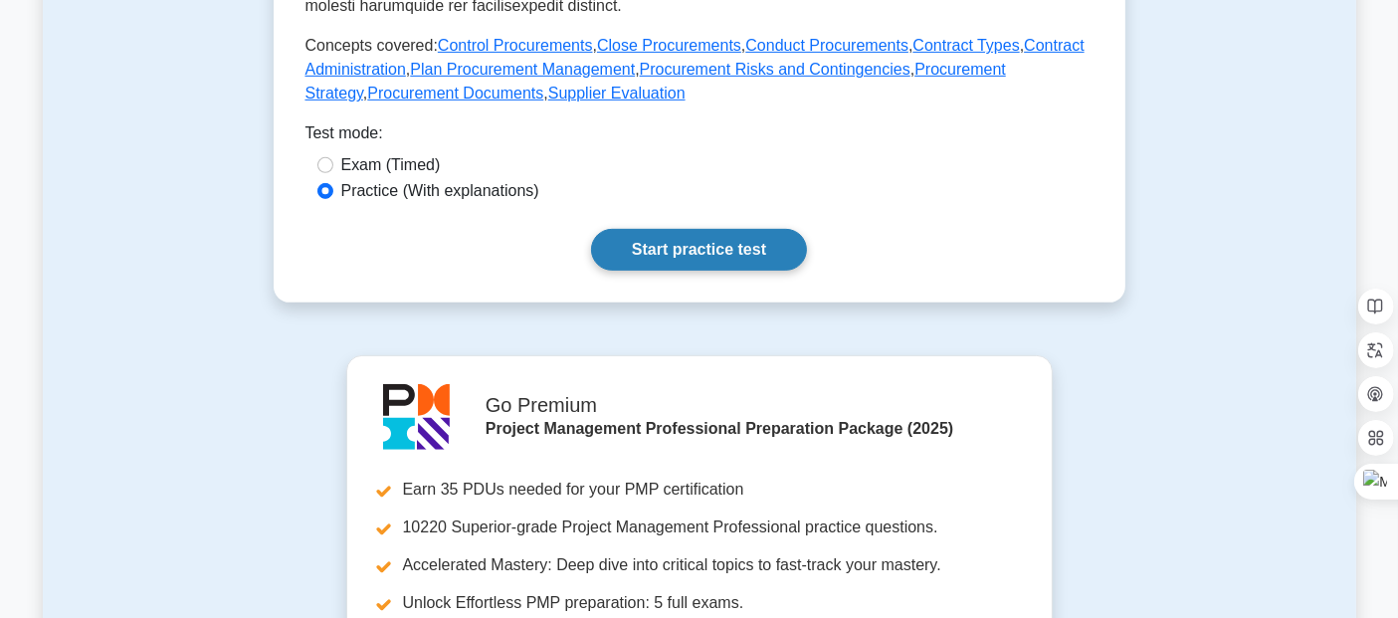
click at [731, 271] on link "Start practice test" at bounding box center [699, 250] width 216 height 42
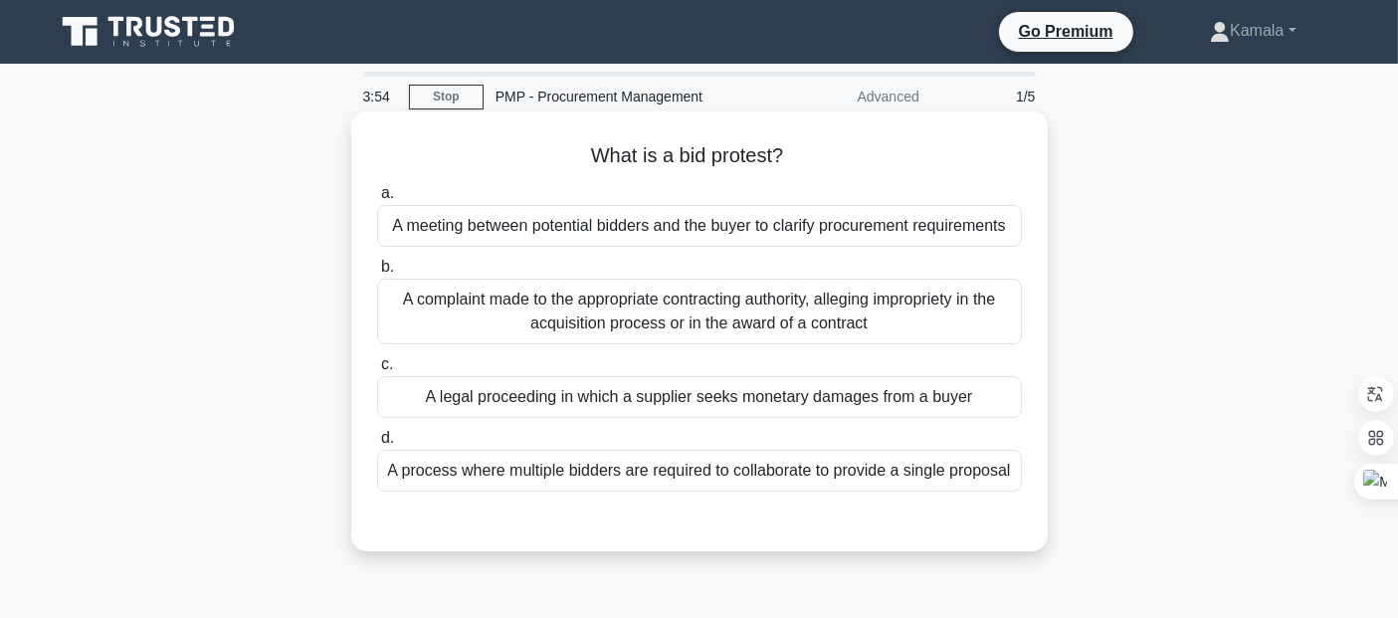
click at [693, 402] on div "A legal proceeding in which a supplier seeks monetary damages from a buyer" at bounding box center [699, 397] width 645 height 42
click at [377, 371] on input "c. A legal proceeding in which a supplier seeks monetary damages from a buyer" at bounding box center [377, 364] width 0 height 13
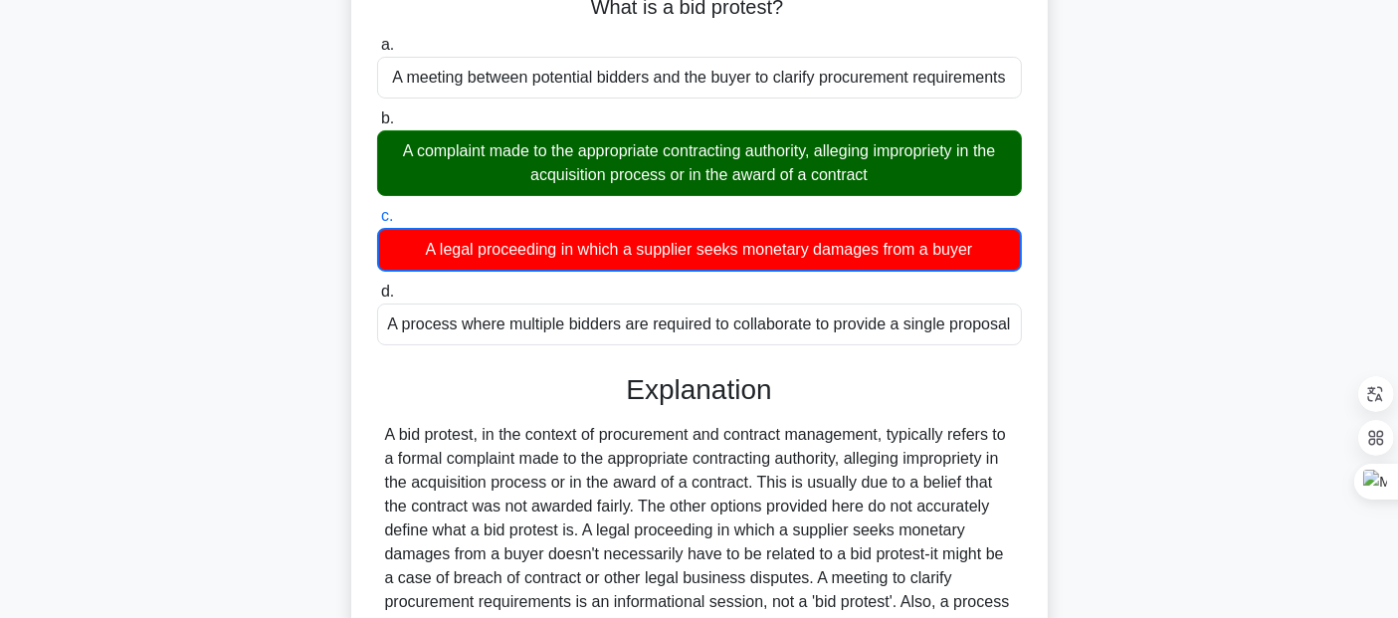
scroll to position [150, 0]
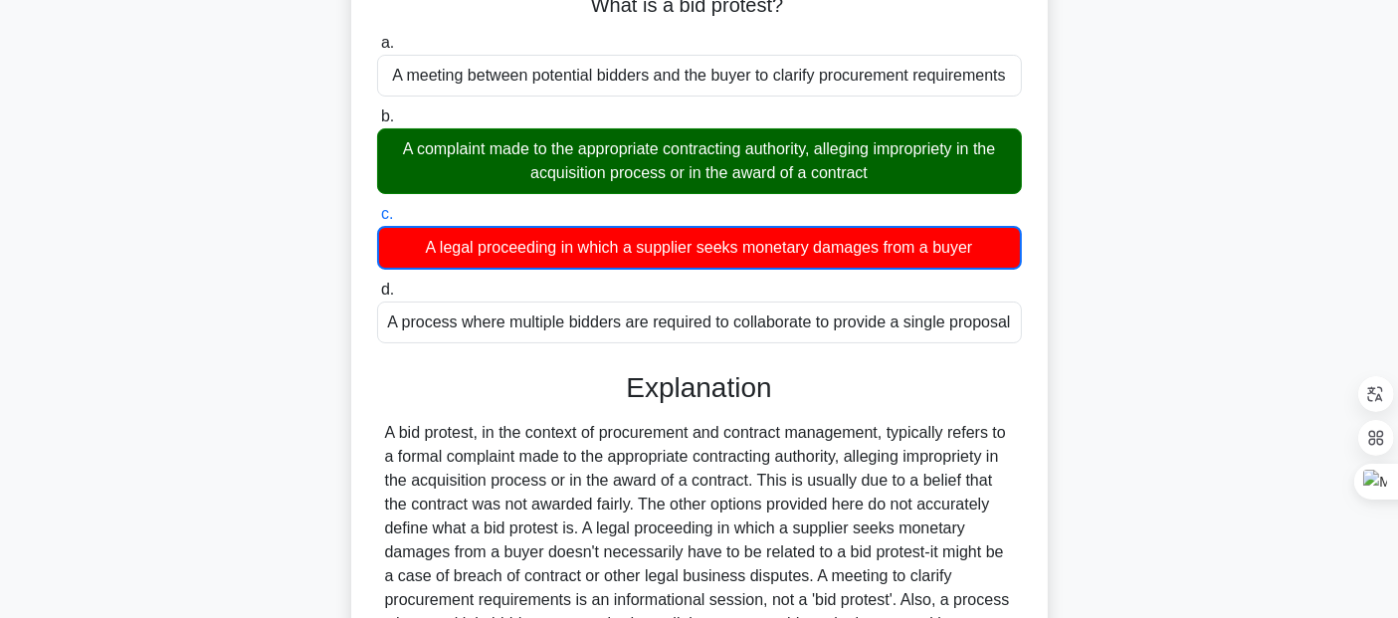
copy div "alleging"
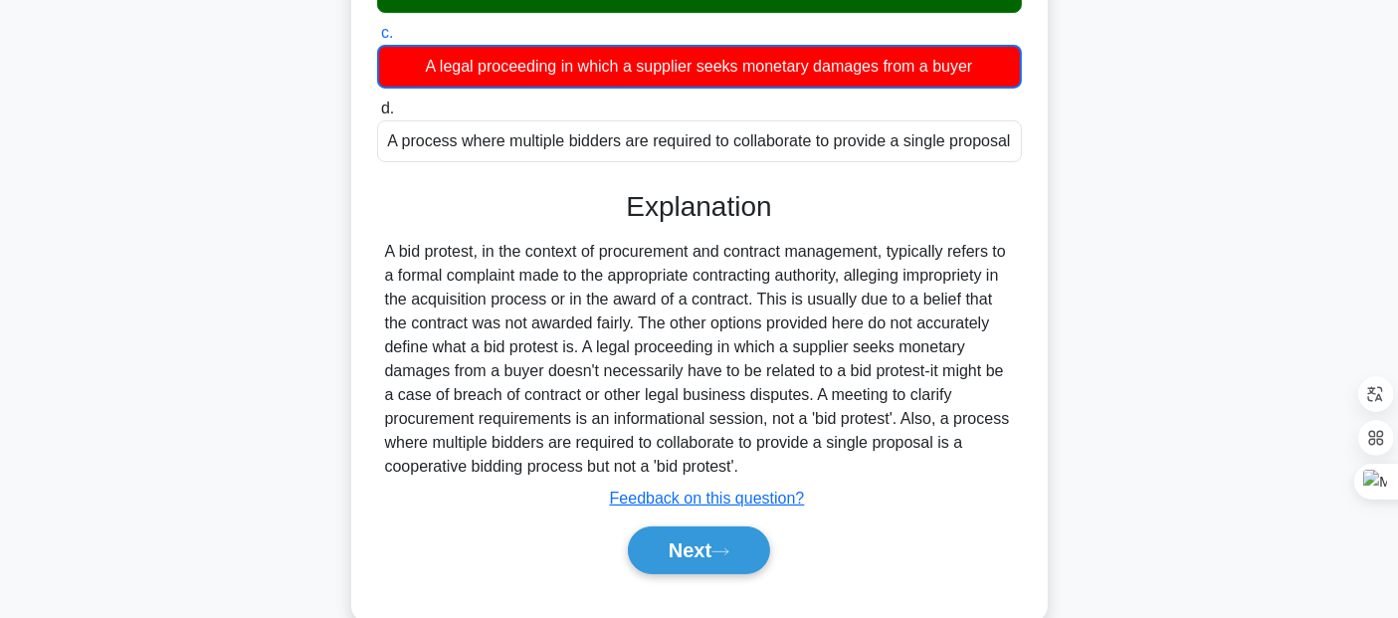
scroll to position [332, 0]
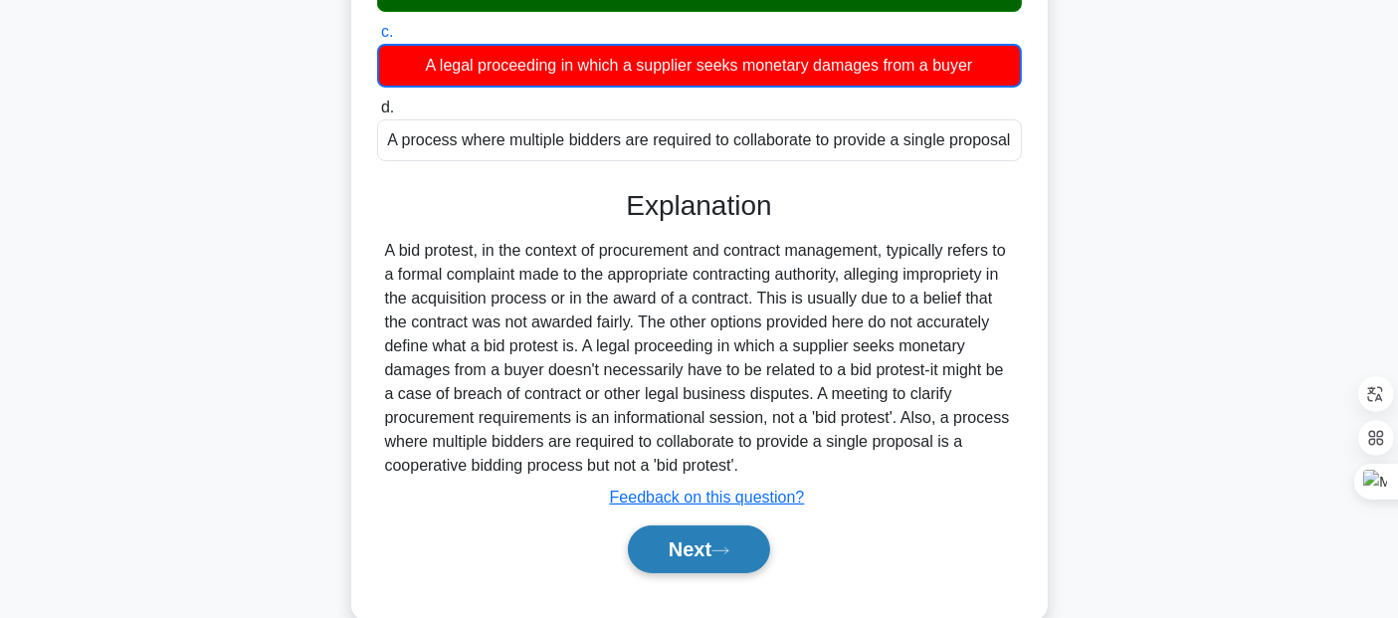
click at [674, 573] on button "Next" at bounding box center [699, 549] width 142 height 48
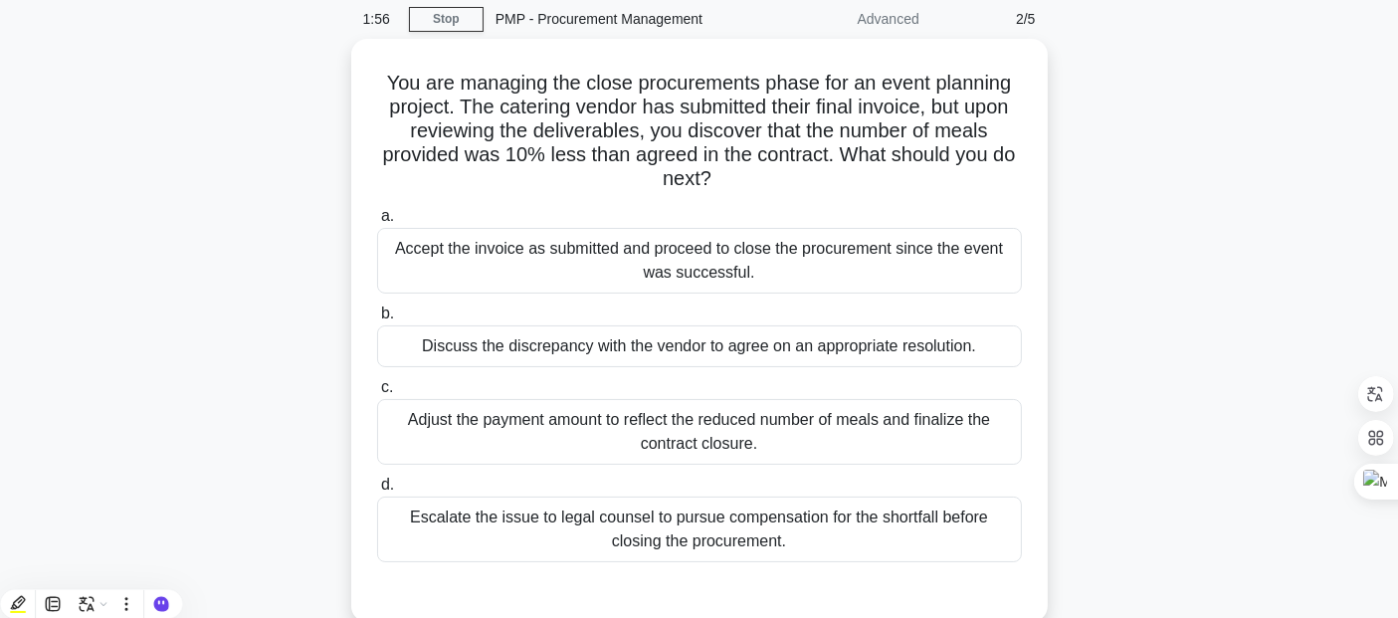
scroll to position [82, 0]
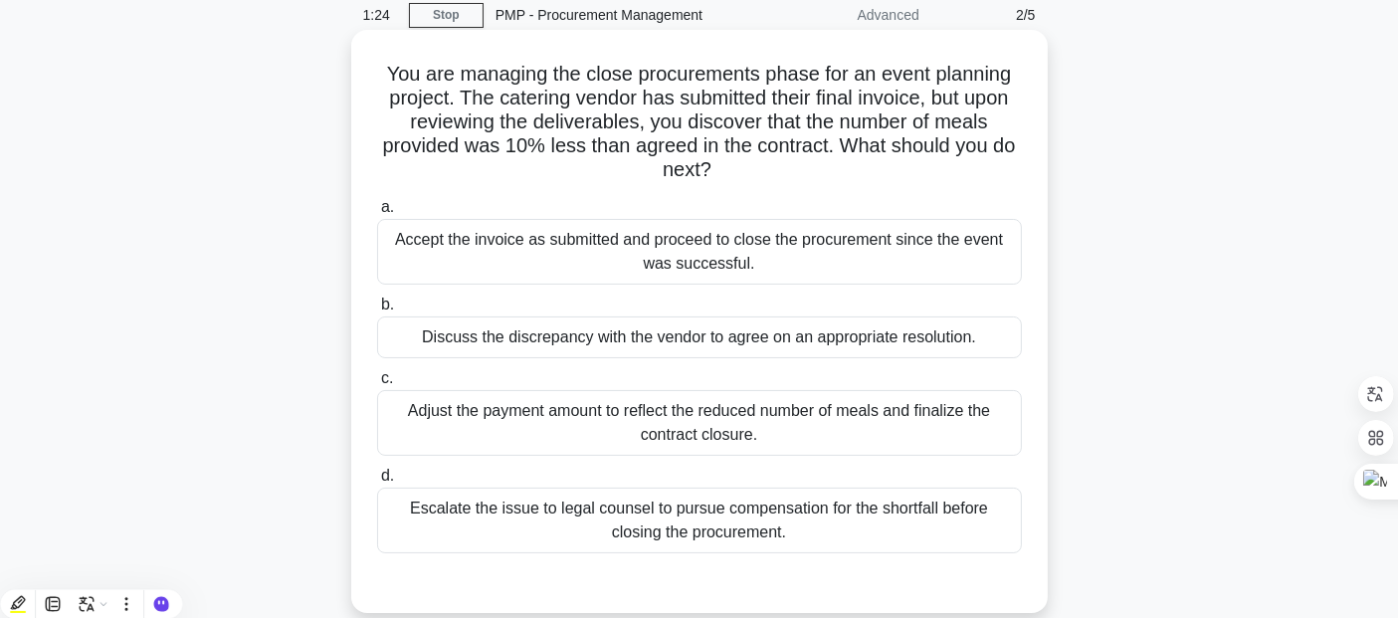
click at [563, 344] on div "Discuss the discrepancy with the vendor to agree on an appropriate resolution." at bounding box center [699, 337] width 645 height 42
click at [377, 311] on input "b. Discuss the discrepancy with the vendor to agree on an appropriate resolutio…" at bounding box center [377, 304] width 0 height 13
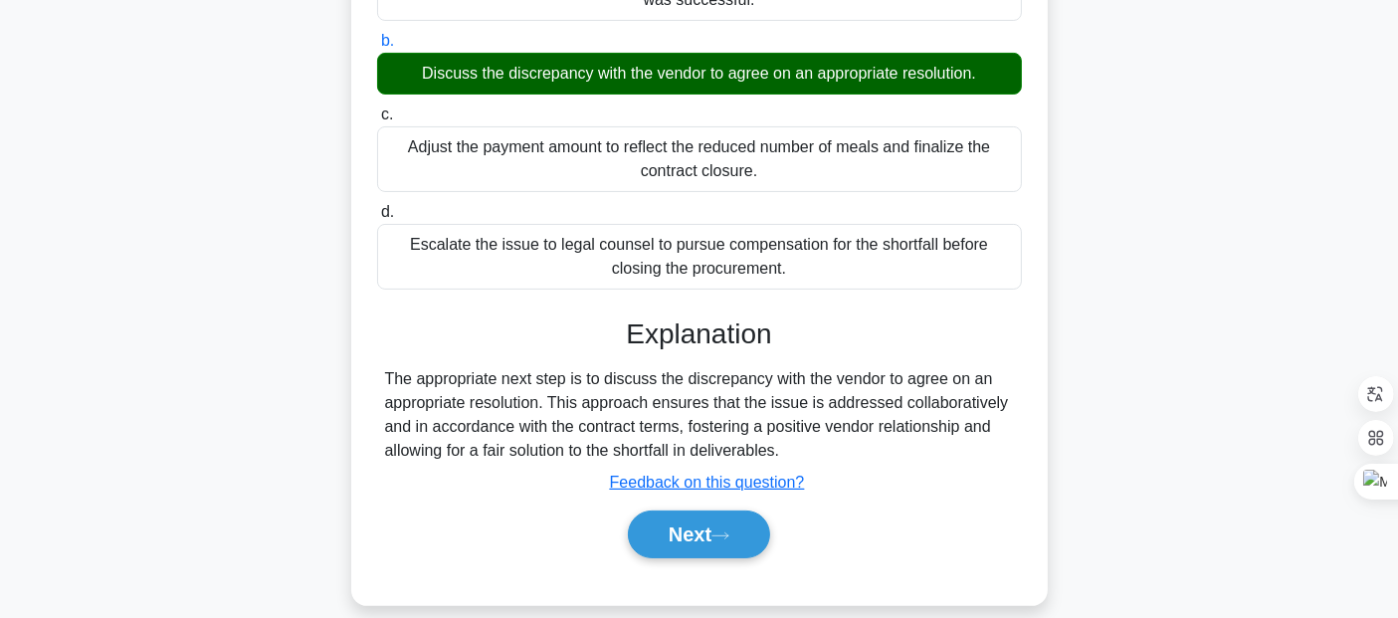
scroll to position [369, 0]
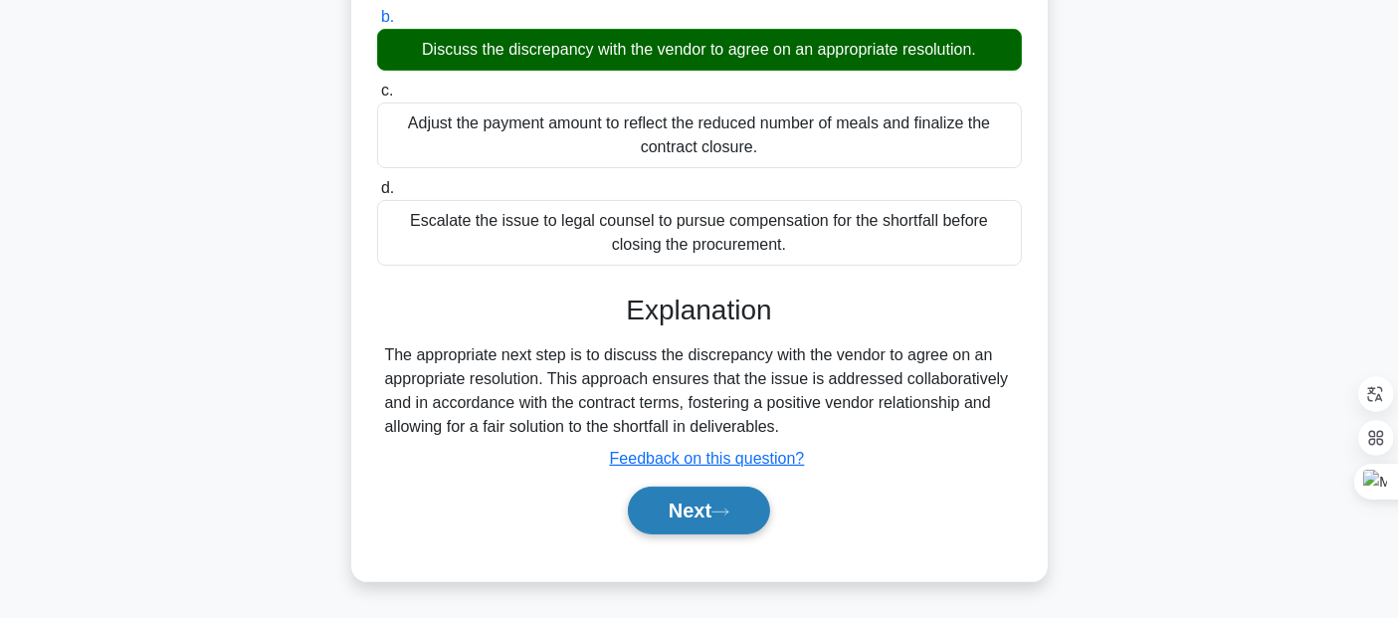
click at [706, 517] on button "Next" at bounding box center [699, 510] width 142 height 48
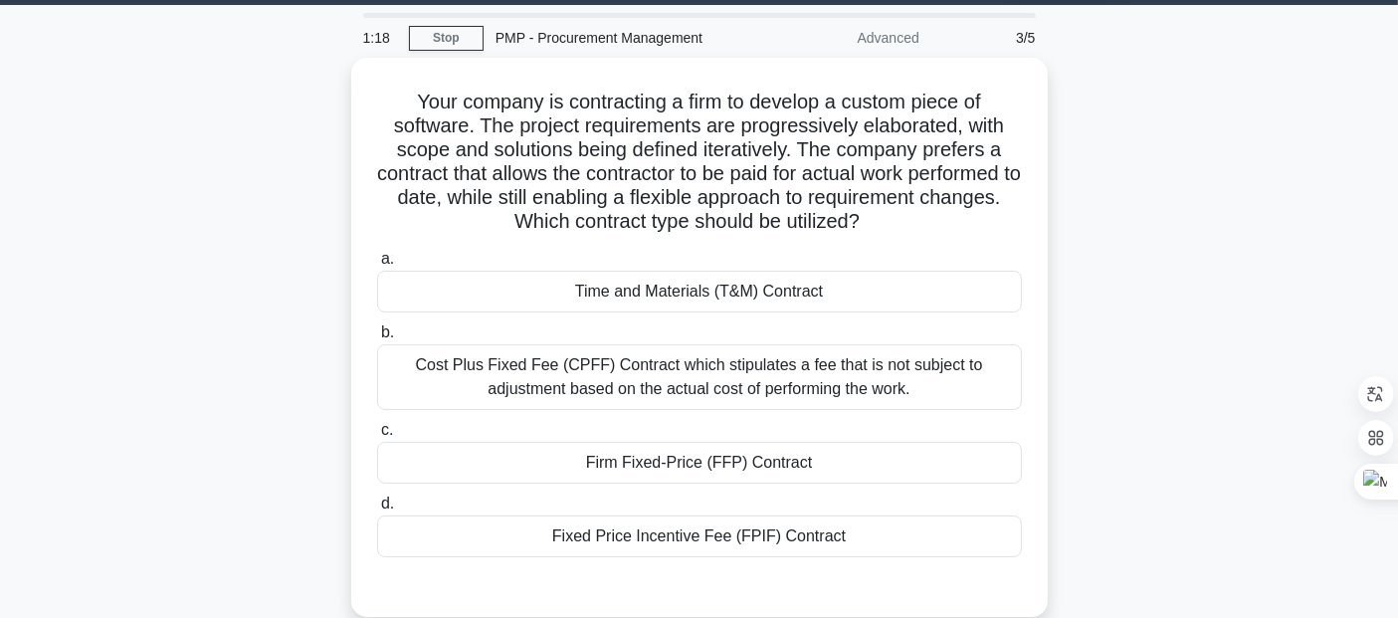
scroll to position [68, 0]
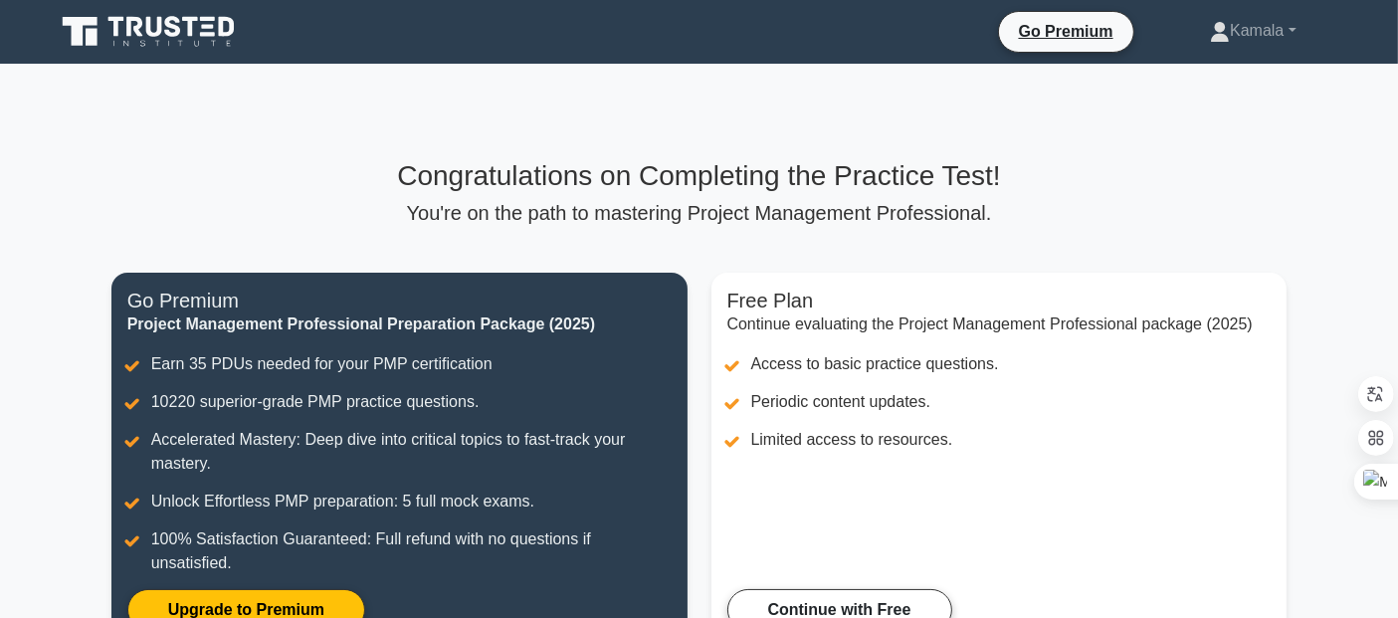
click at [197, 43] on icon at bounding box center [150, 32] width 191 height 38
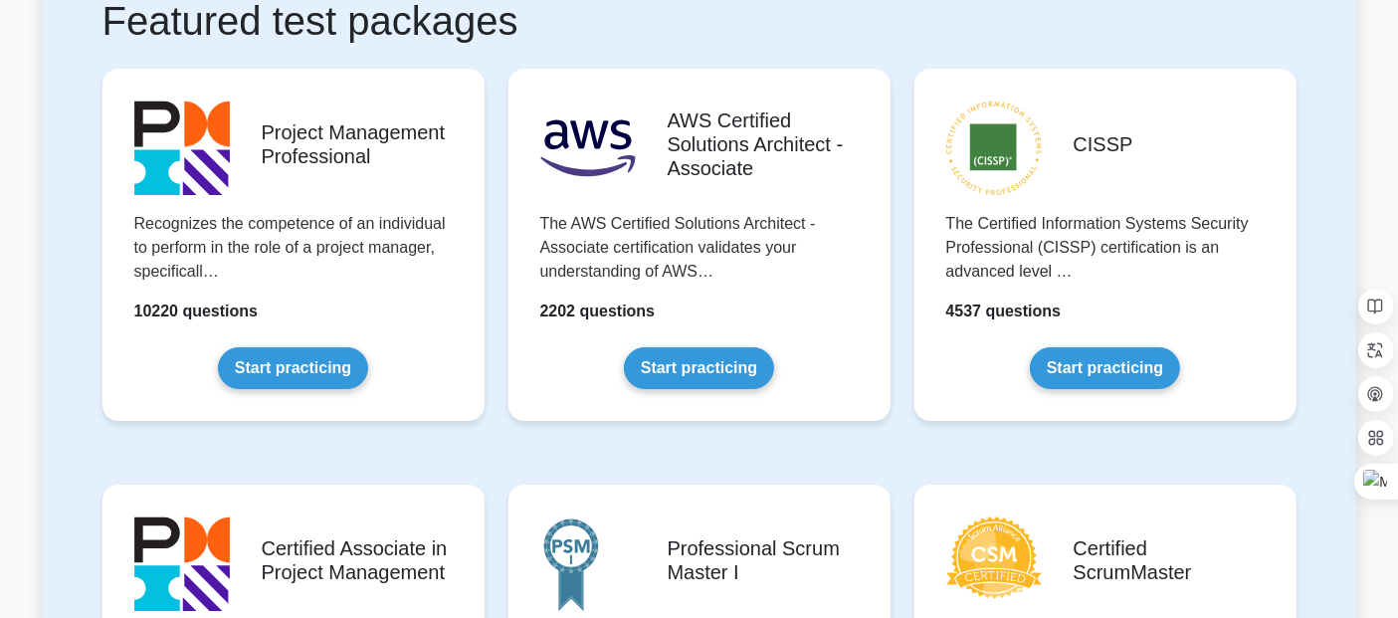
scroll to position [392, 0]
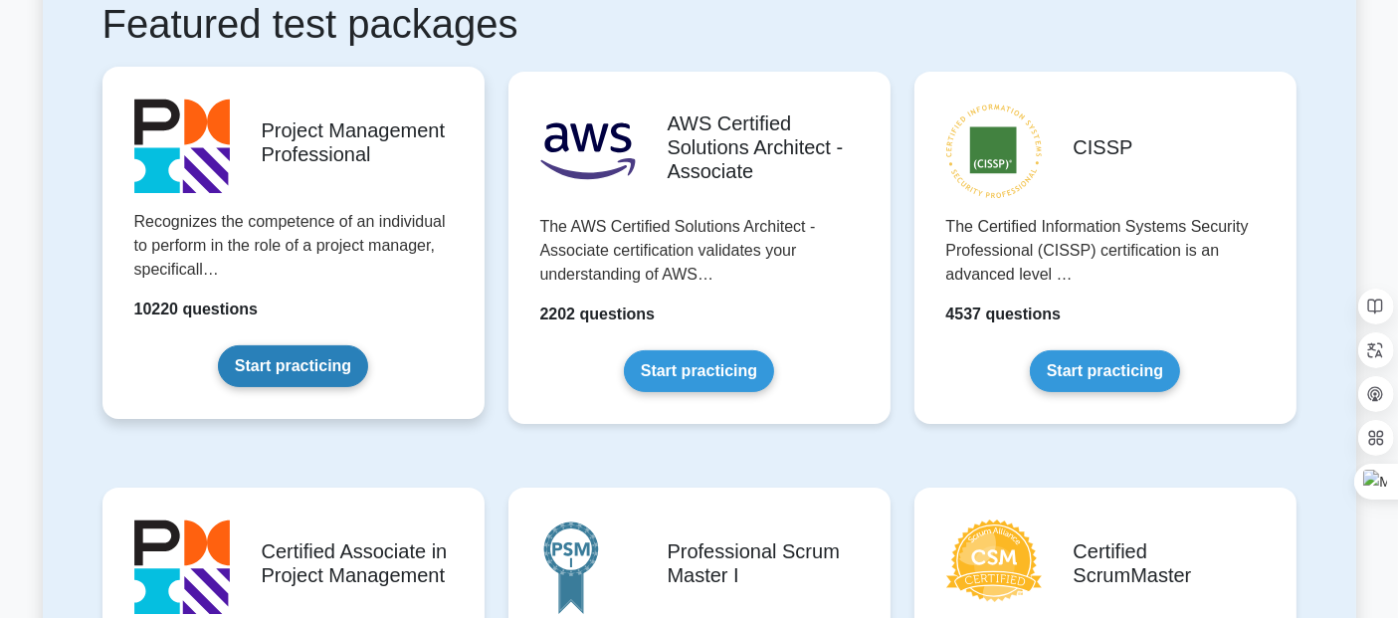
click at [264, 369] on link "Start practicing" at bounding box center [293, 366] width 150 height 42
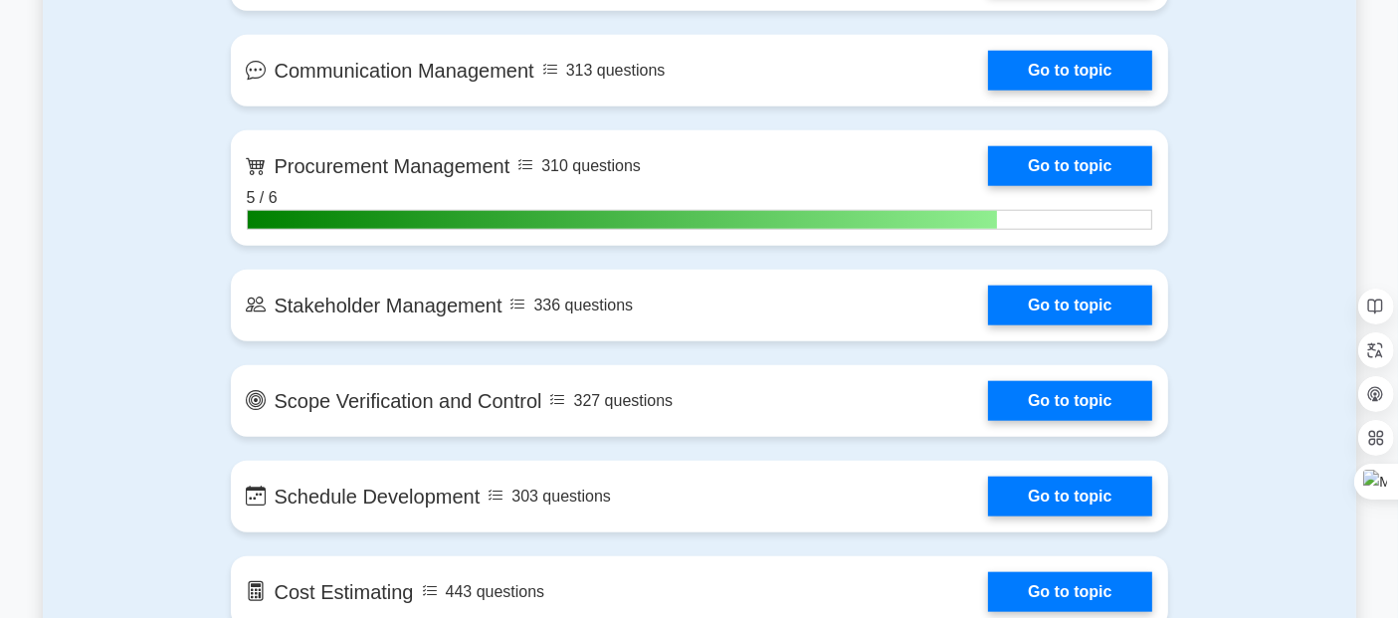
scroll to position [2089, 0]
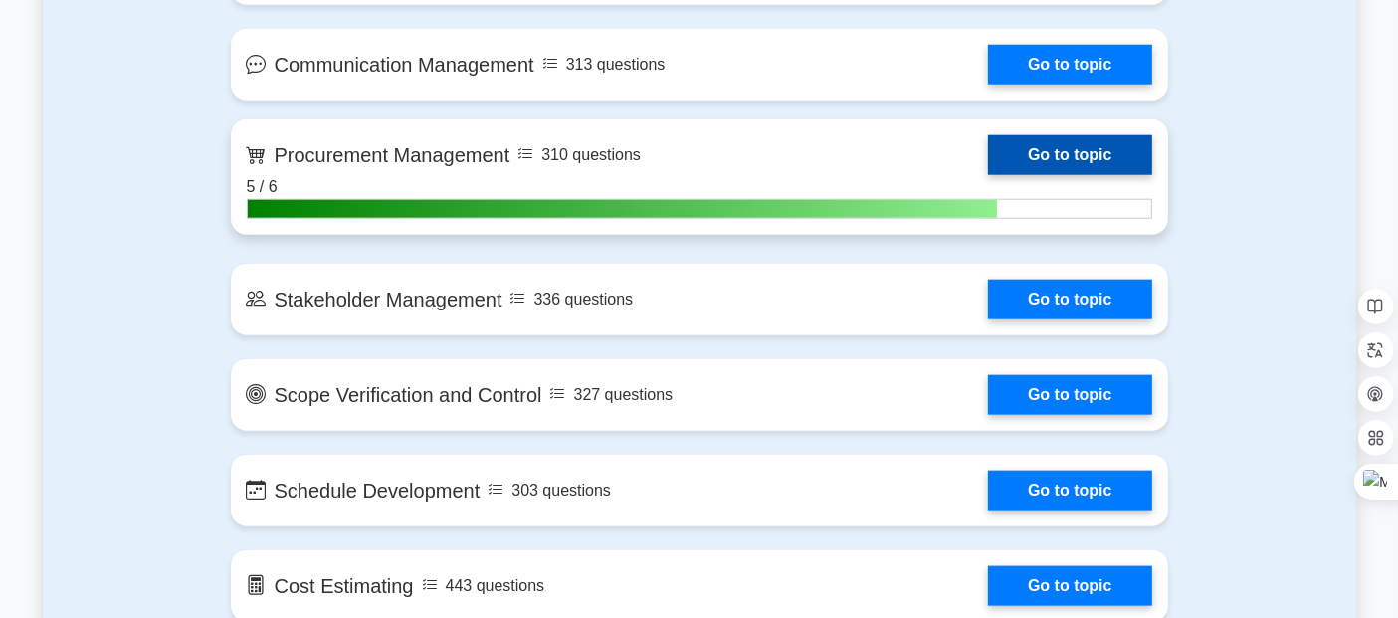
click at [1048, 156] on link "Go to topic" at bounding box center [1069, 155] width 163 height 40
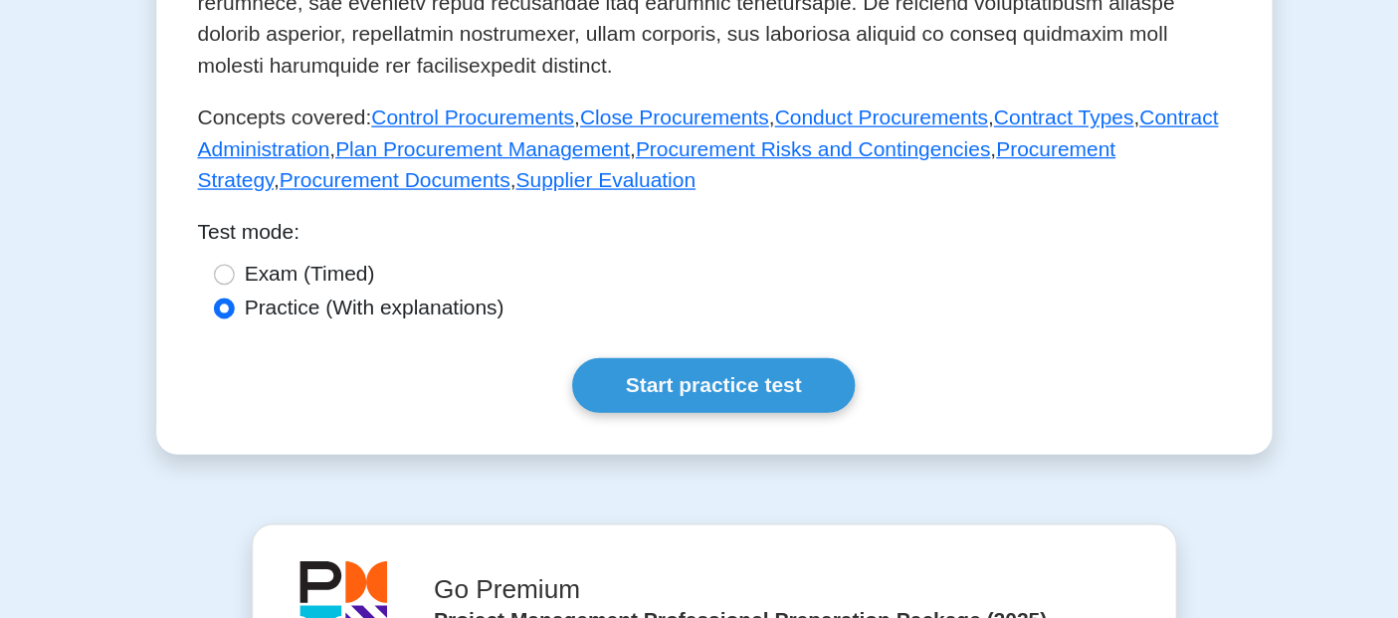
scroll to position [744, 0]
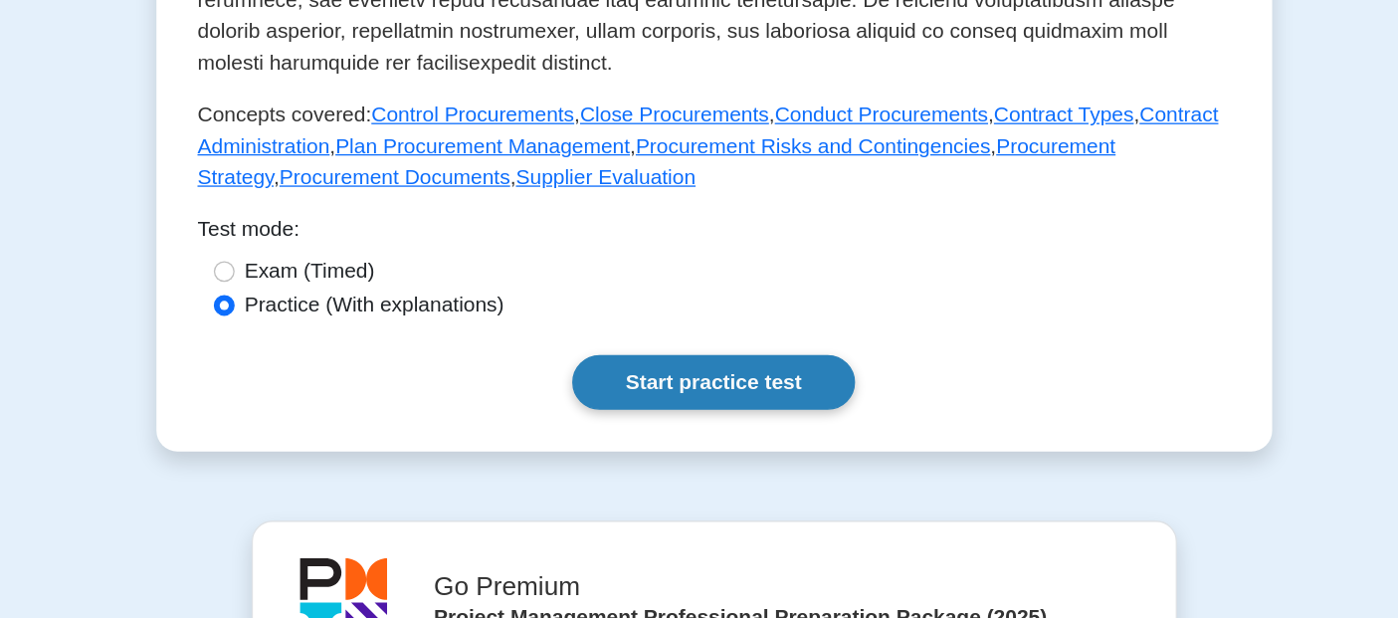
click at [712, 459] on link "Start practice test" at bounding box center [699, 438] width 216 height 42
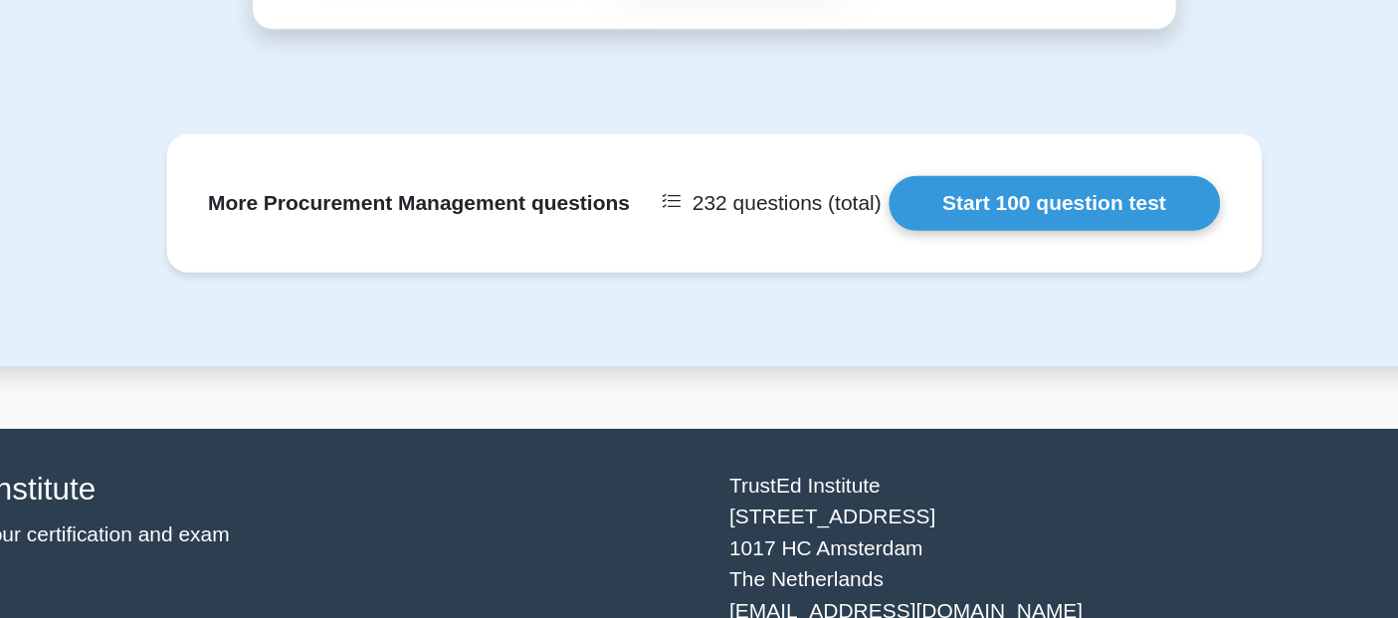
scroll to position [1693, 0]
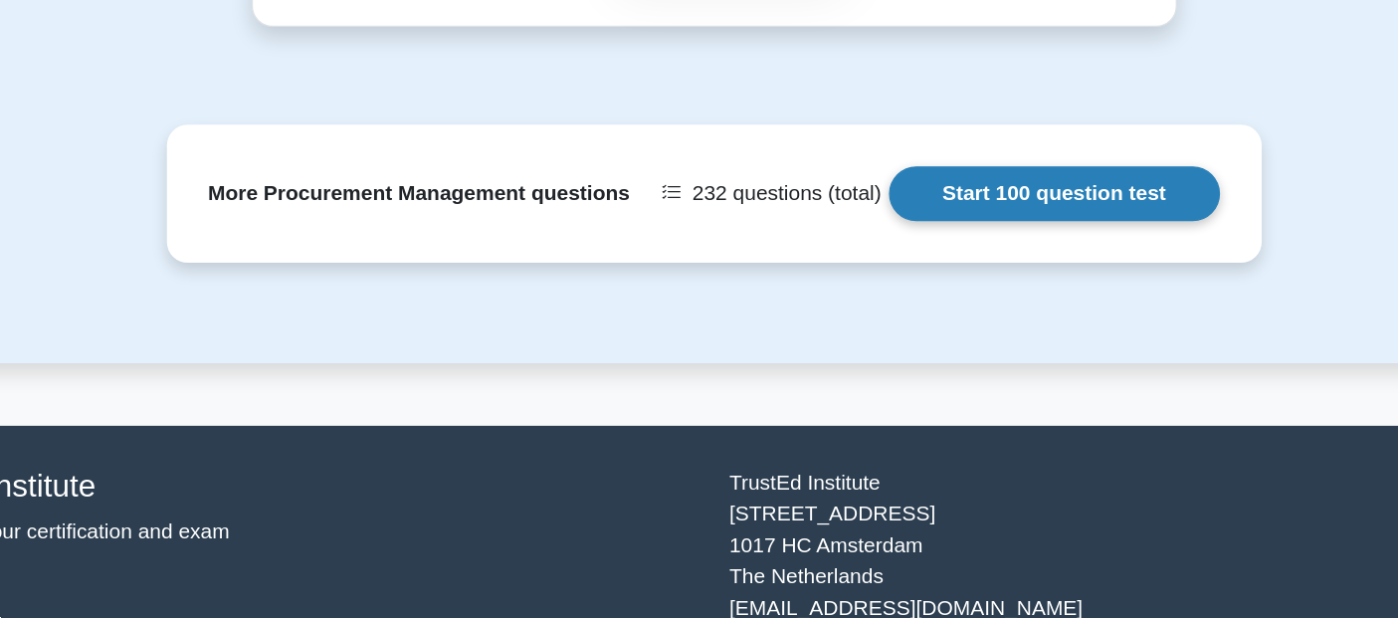
click at [950, 235] on link "Start 100 question test" at bounding box center [959, 221] width 253 height 42
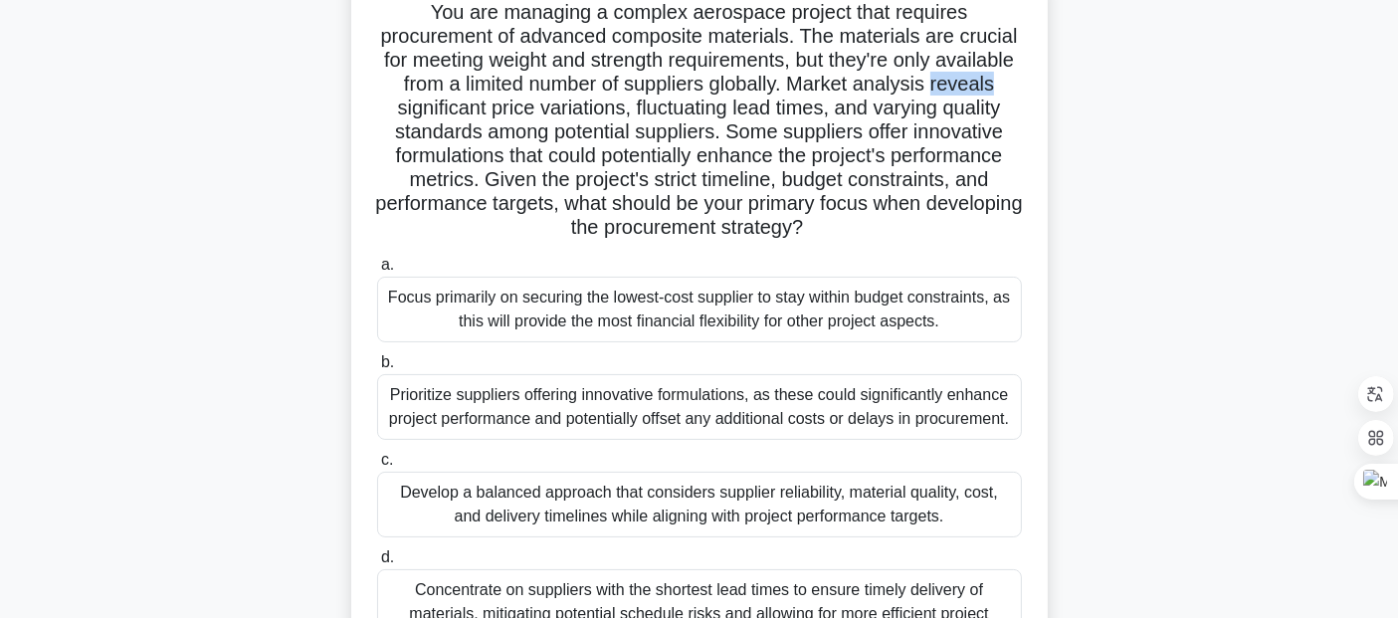
scroll to position [144, 0]
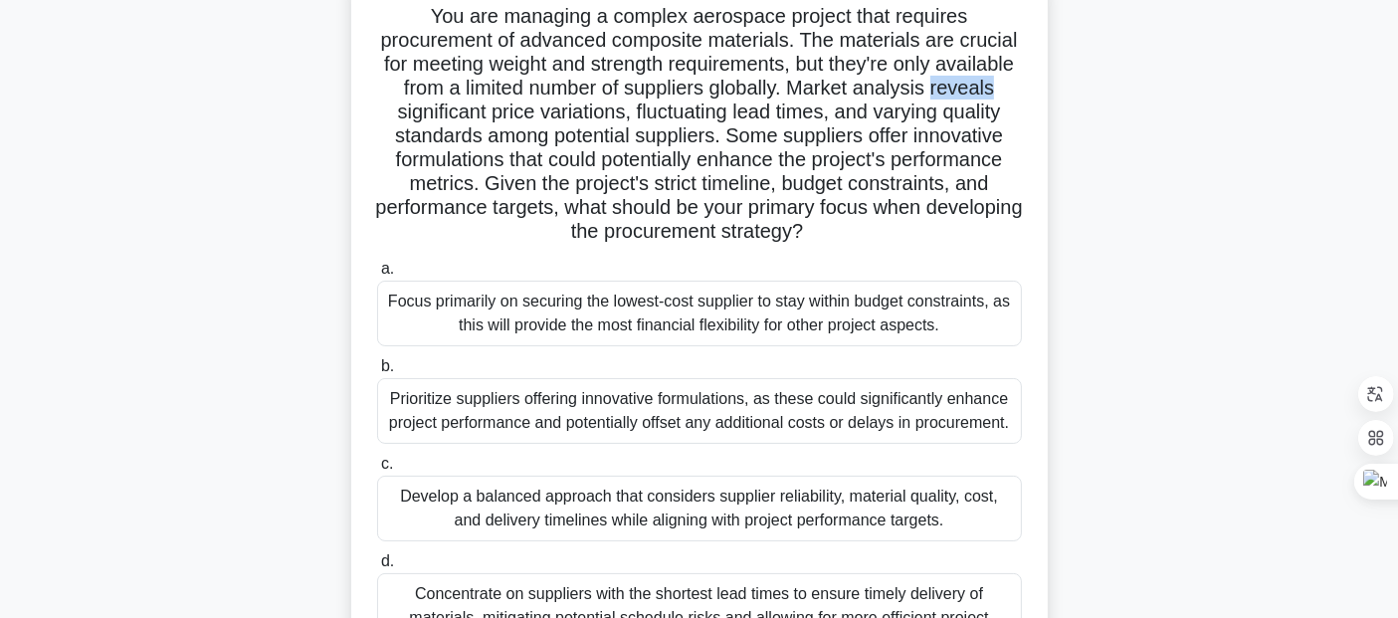
click at [1168, 276] on div "You are managing a complex aerospace project that requires procurement of advan…" at bounding box center [699, 359] width 1313 height 774
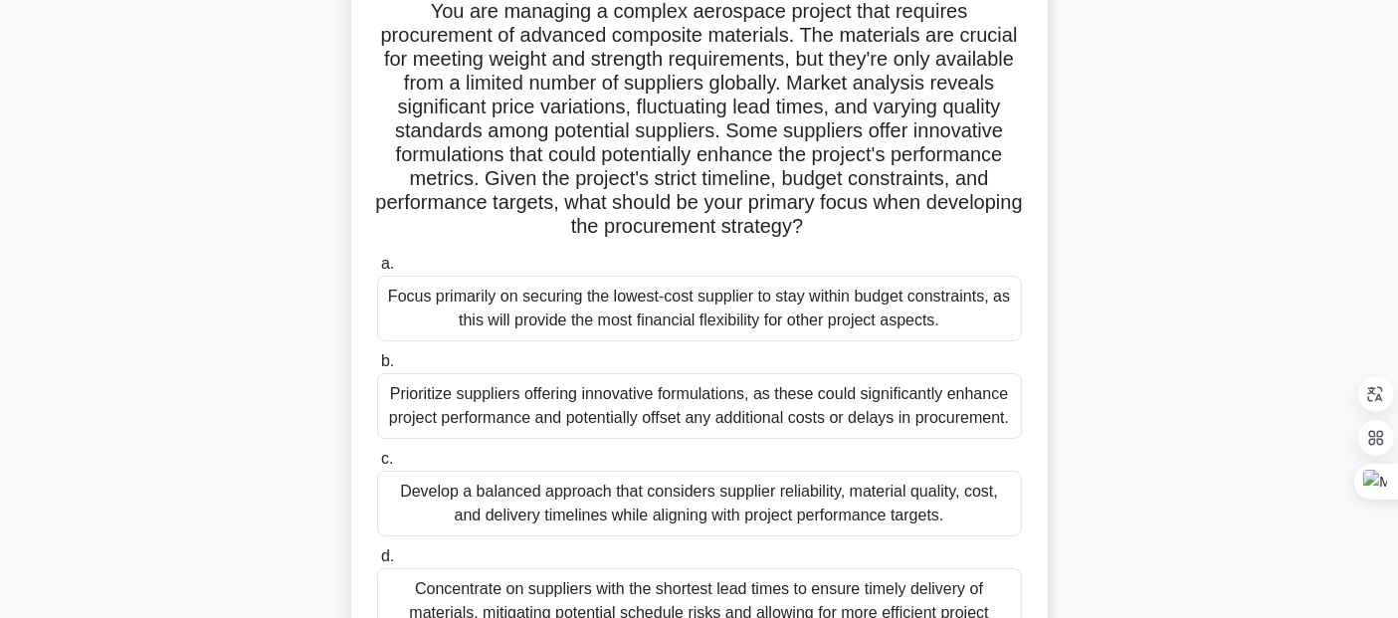
click at [806, 176] on h5 "You are managing a complex aerospace project that requires procurement of advan…" at bounding box center [699, 119] width 649 height 241
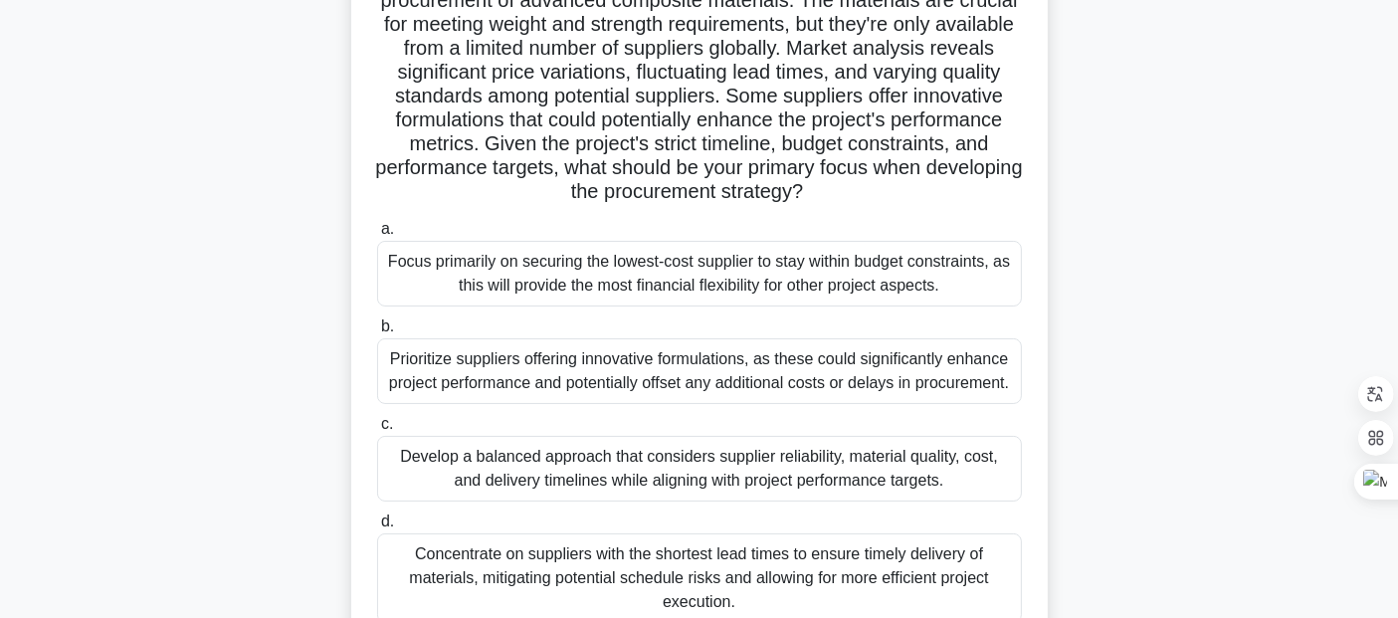
scroll to position [186, 0]
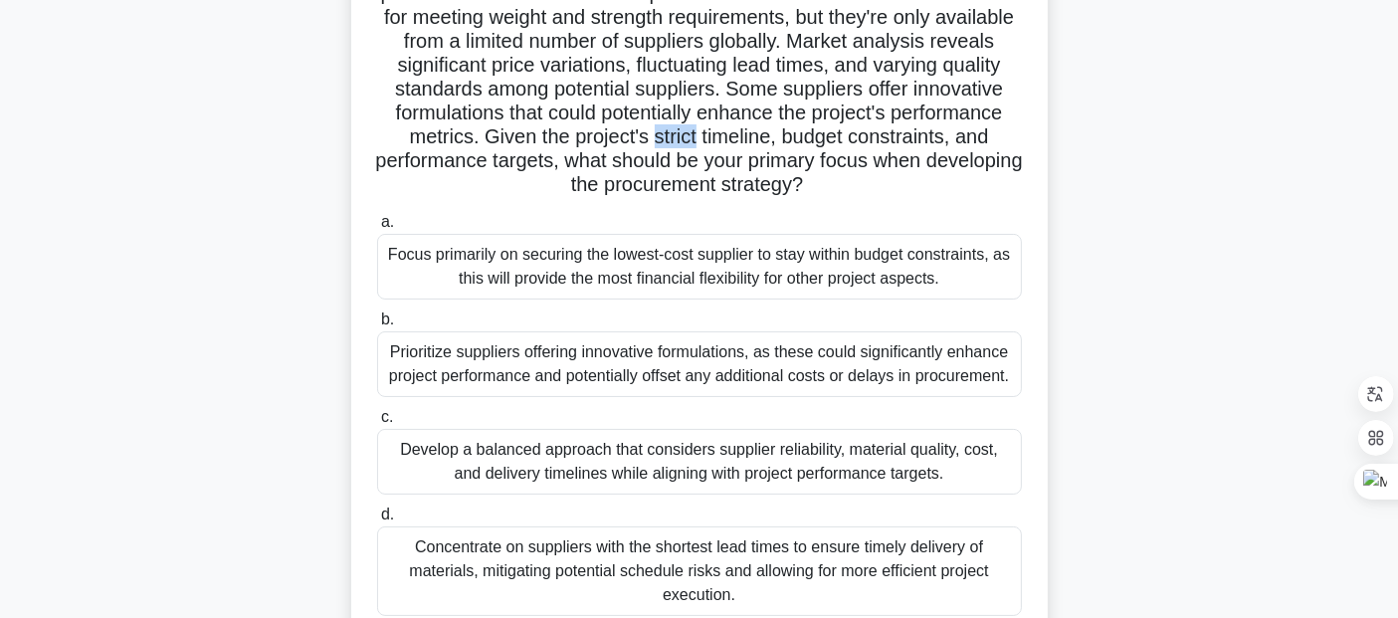
copy h5 "strict"
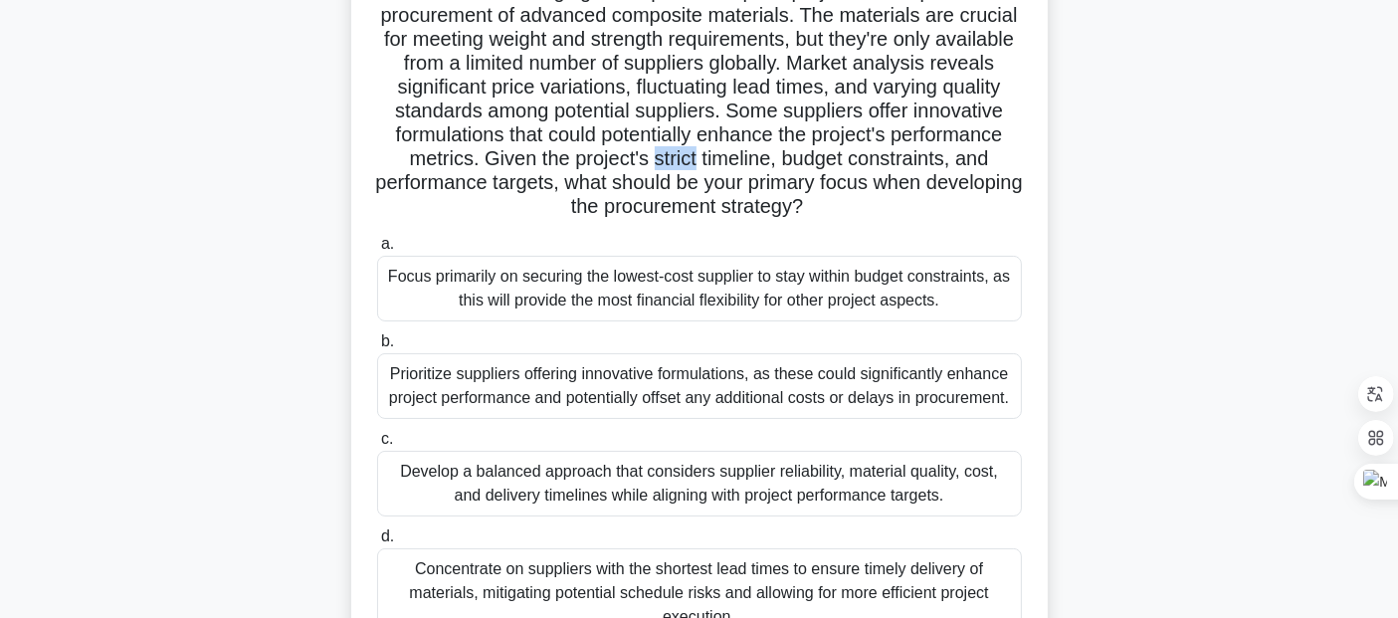
scroll to position [164, 0]
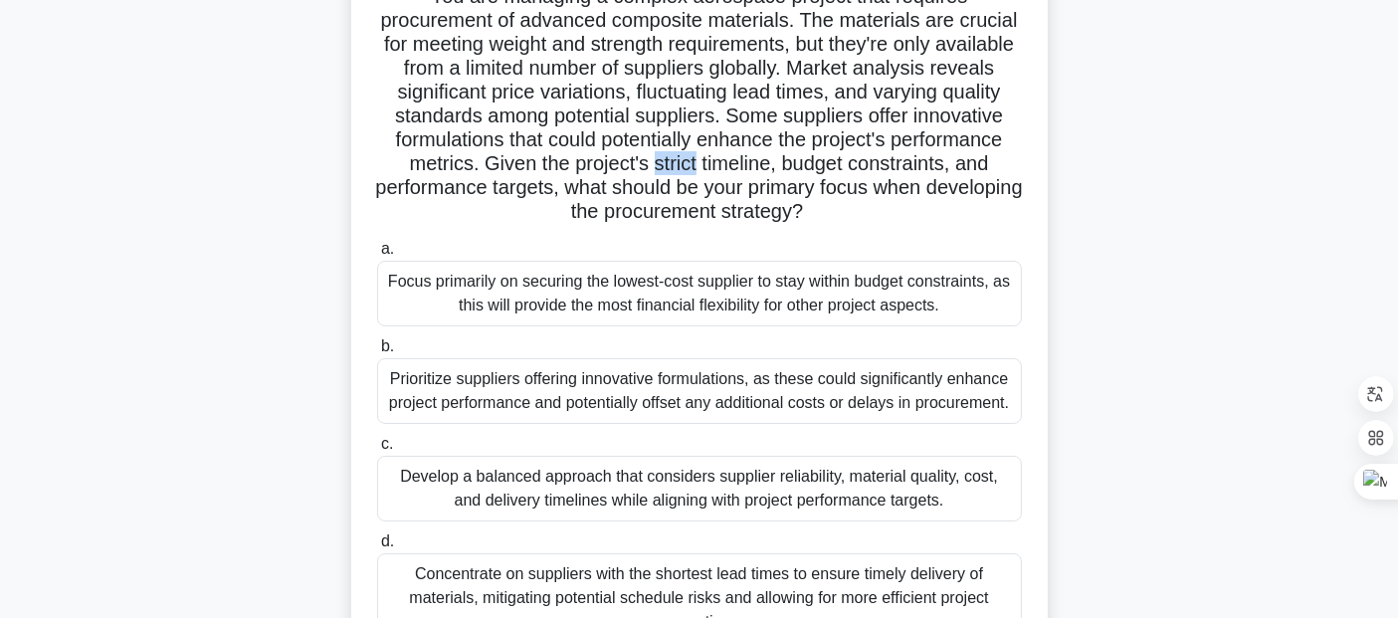
click at [1149, 194] on div "You are managing a complex aerospace project that requires procurement of advan…" at bounding box center [699, 339] width 1313 height 774
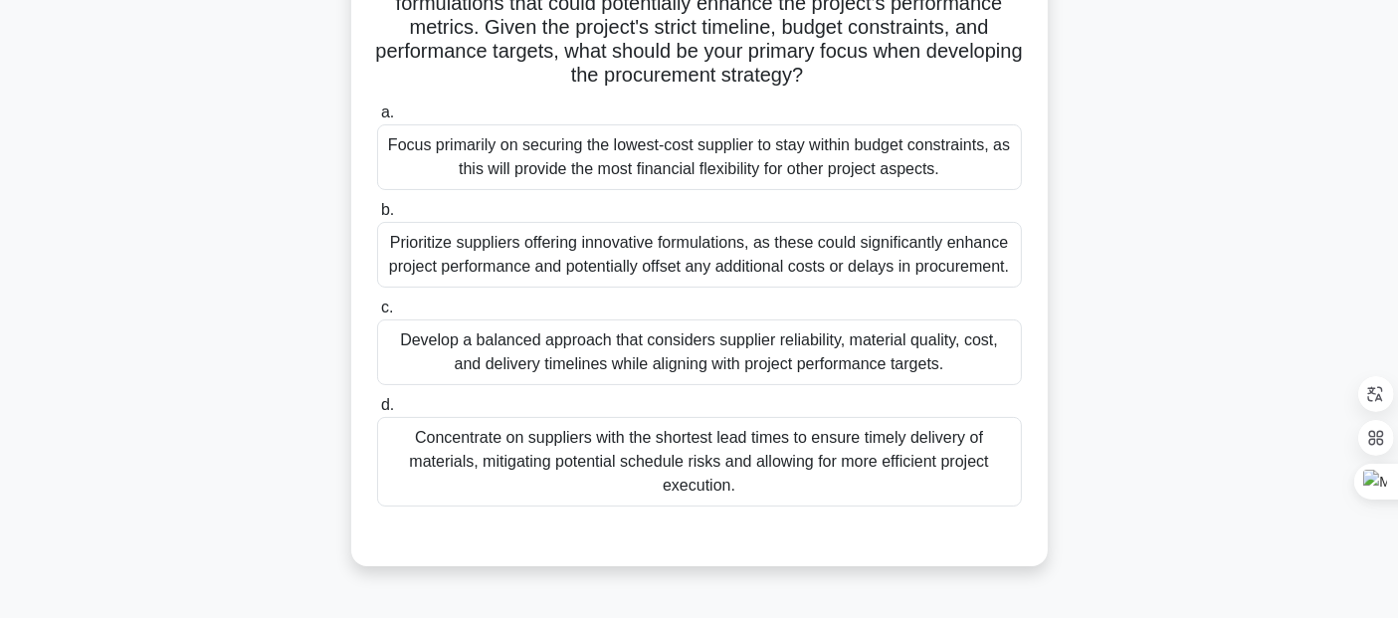
scroll to position [301, 0]
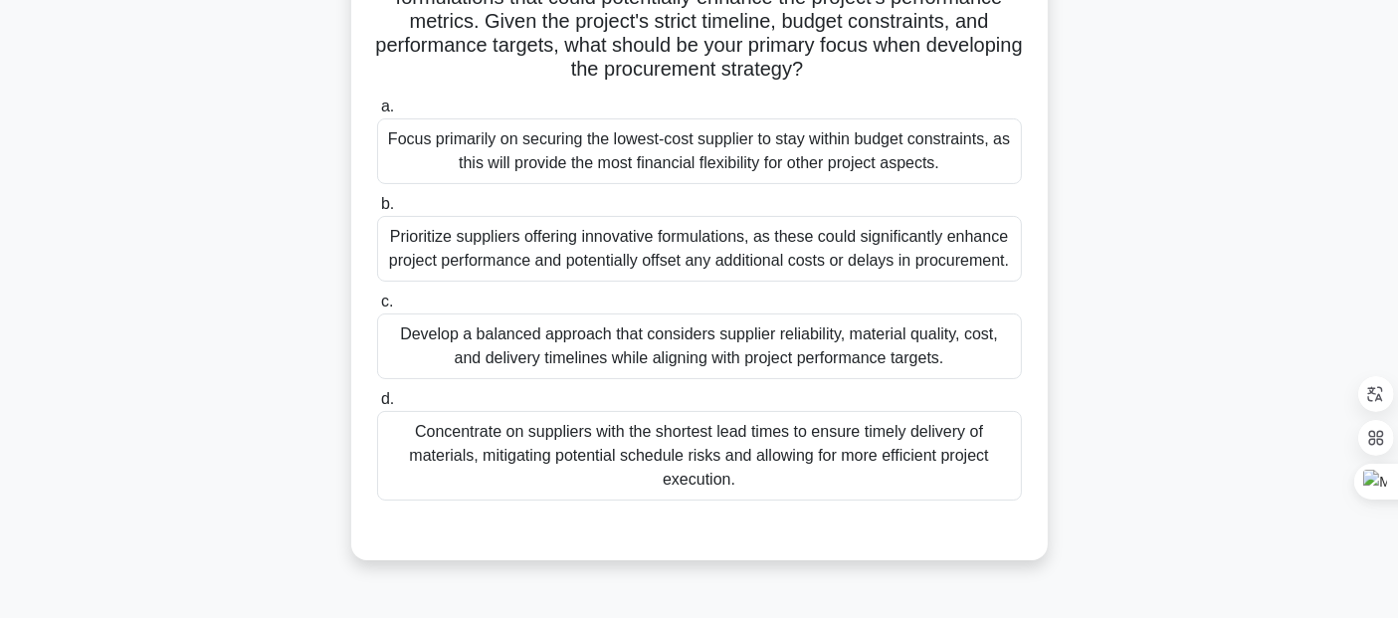
copy div "offset"
click at [707, 355] on div "Develop a balanced approach that considers supplier reliability, material quali…" at bounding box center [699, 346] width 645 height 66
click at [377, 308] on input "c. Develop a balanced approach that considers supplier reliability, material qu…" at bounding box center [377, 301] width 0 height 13
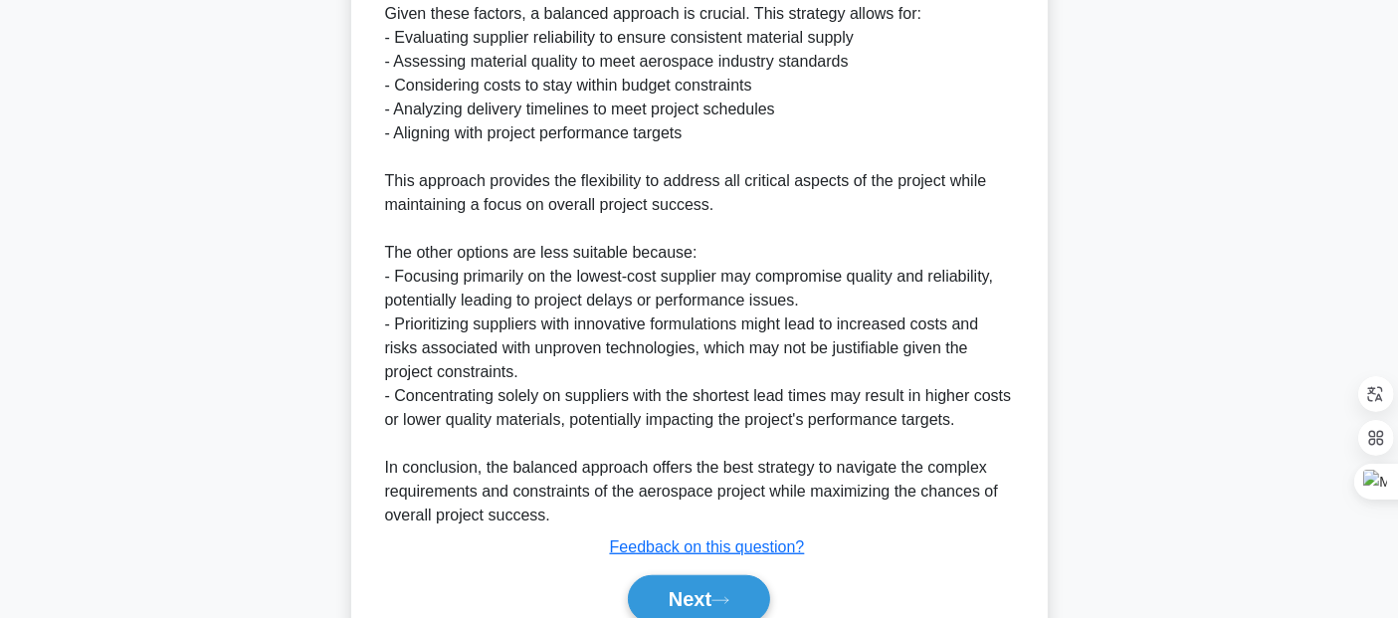
scroll to position [1370, 0]
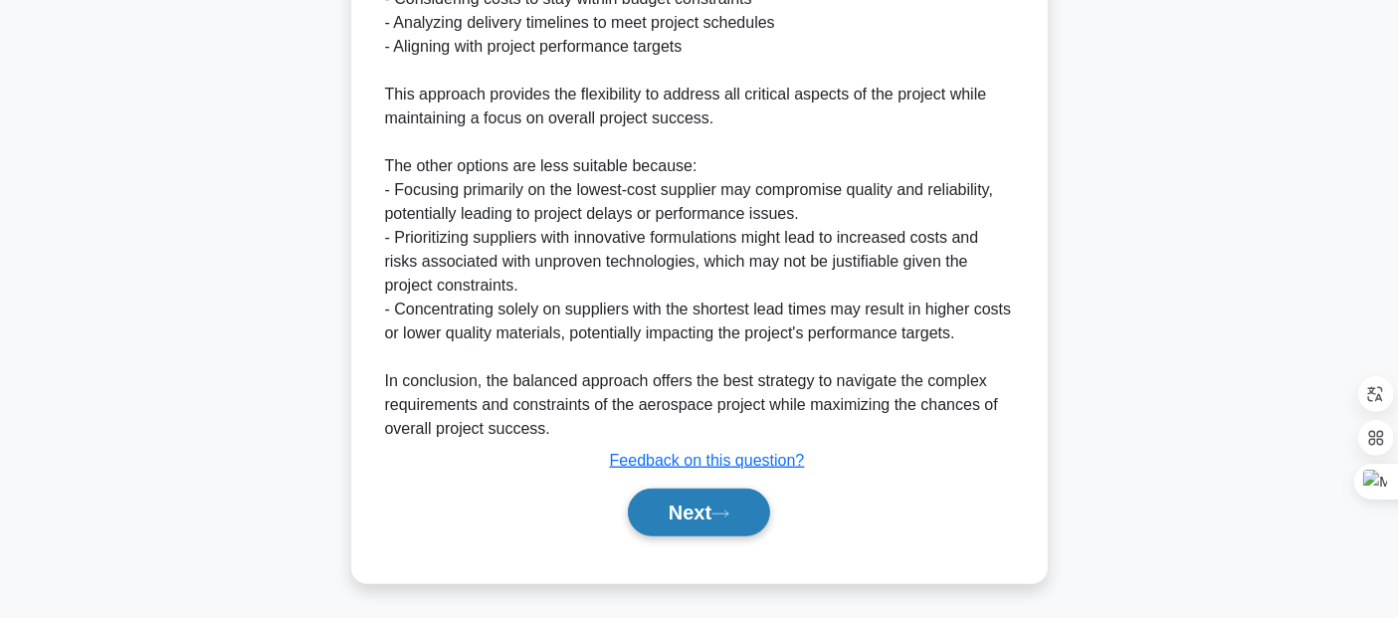
click at [716, 513] on button "Next" at bounding box center [699, 512] width 142 height 48
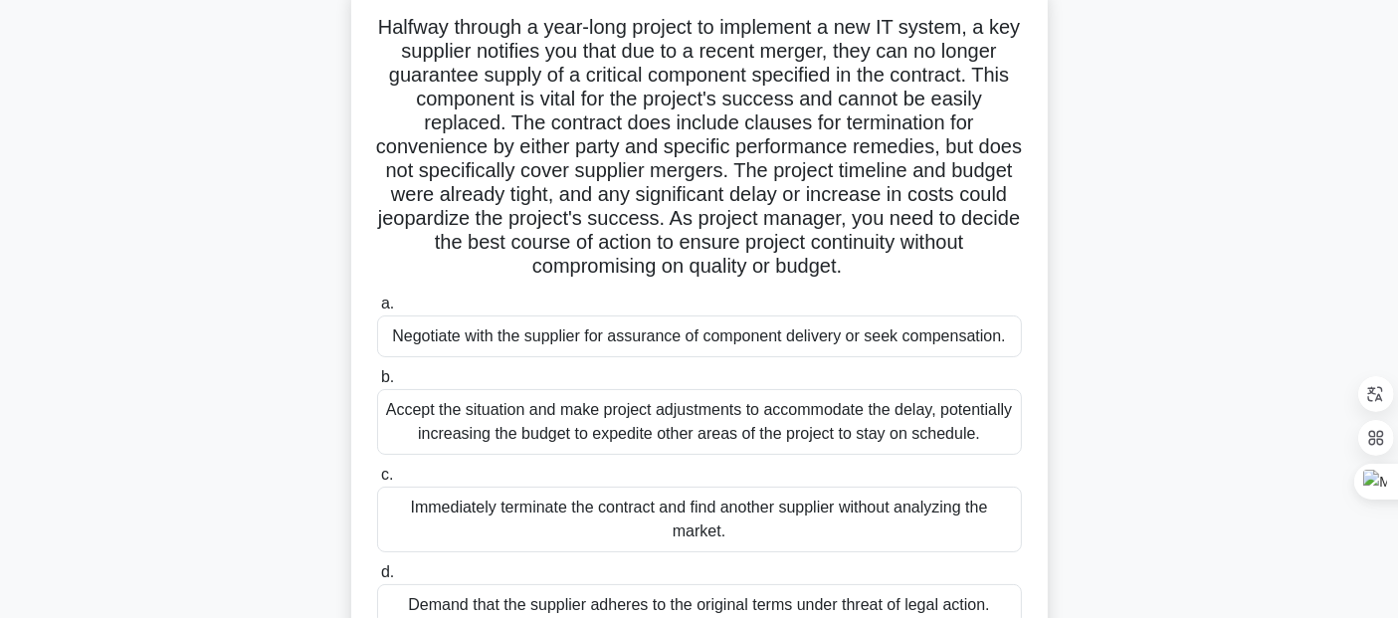
scroll to position [134, 0]
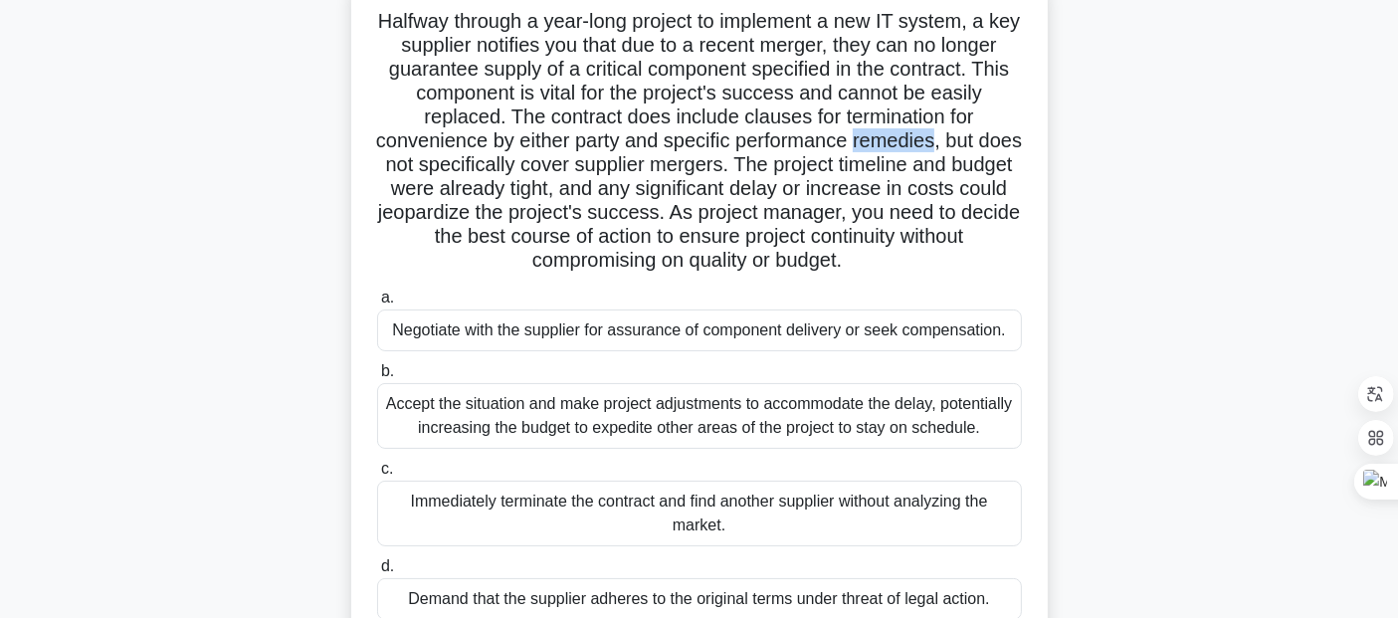
copy h5 "remedies"
copy h5 "jeopardize"
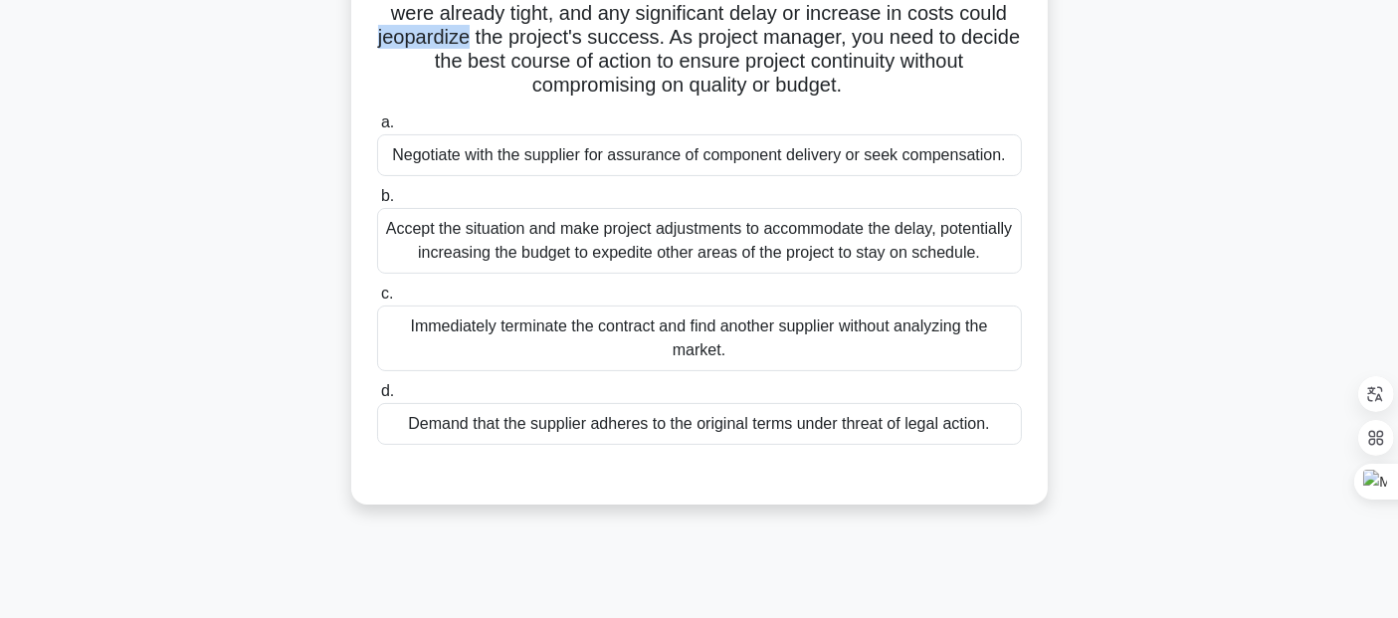
scroll to position [311, 0]
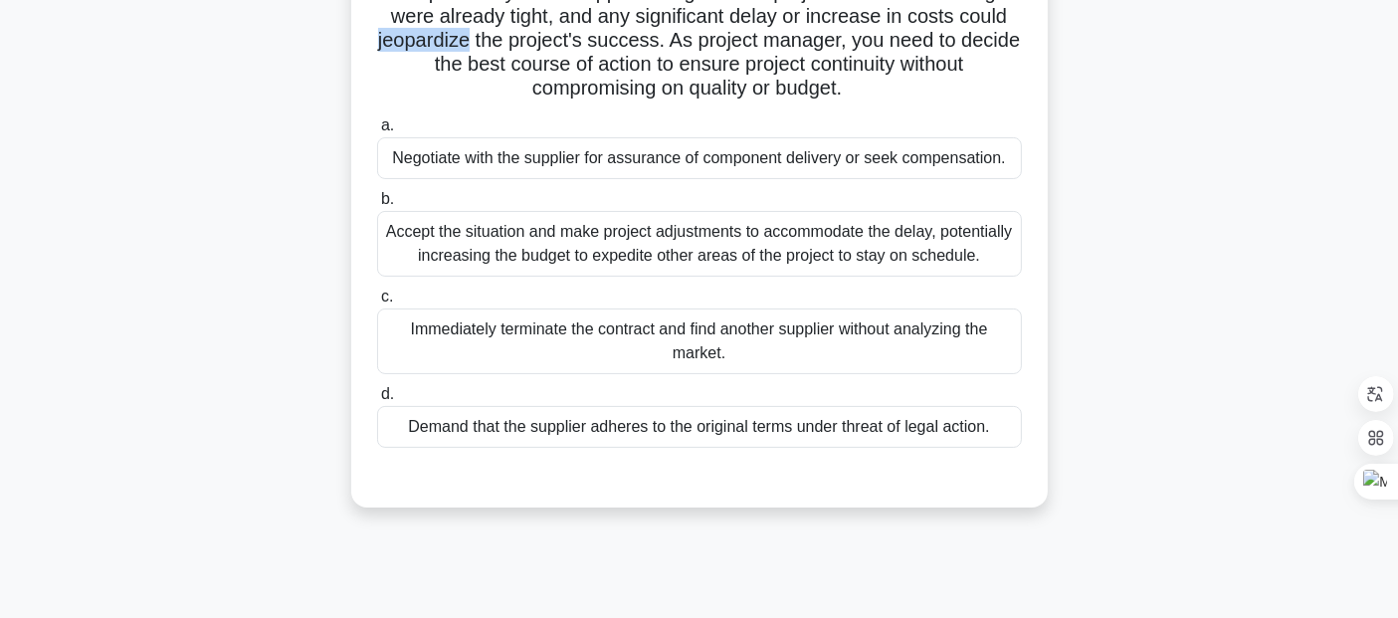
click at [1165, 239] on div "Halfway through a year-long project to implement a new IT system, a key supplie…" at bounding box center [699, 168] width 1313 height 726
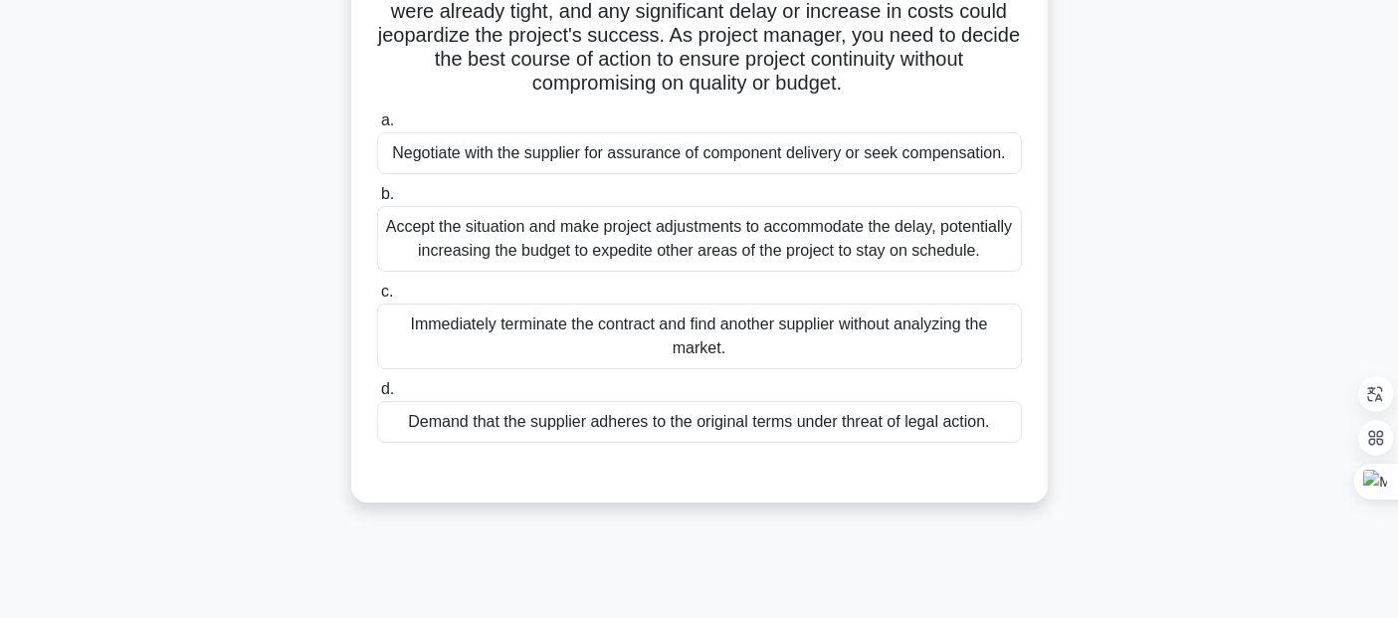
click at [544, 159] on div "Negotiate with the supplier for assurance of component delivery or seek compens…" at bounding box center [699, 153] width 645 height 42
click at [377, 127] on input "a. Negotiate with the supplier for assurance of component delivery or seek comp…" at bounding box center [377, 120] width 0 height 13
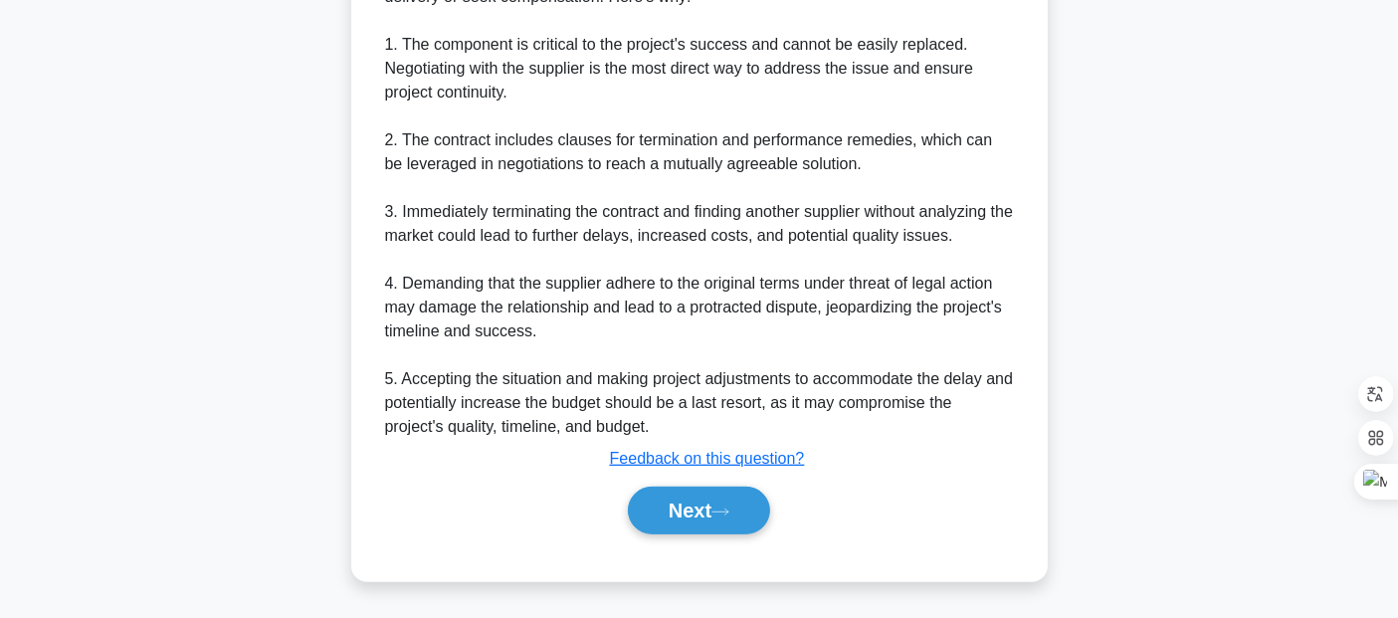
scroll to position [917, 0]
click at [718, 510] on icon at bounding box center [720, 510] width 18 height 11
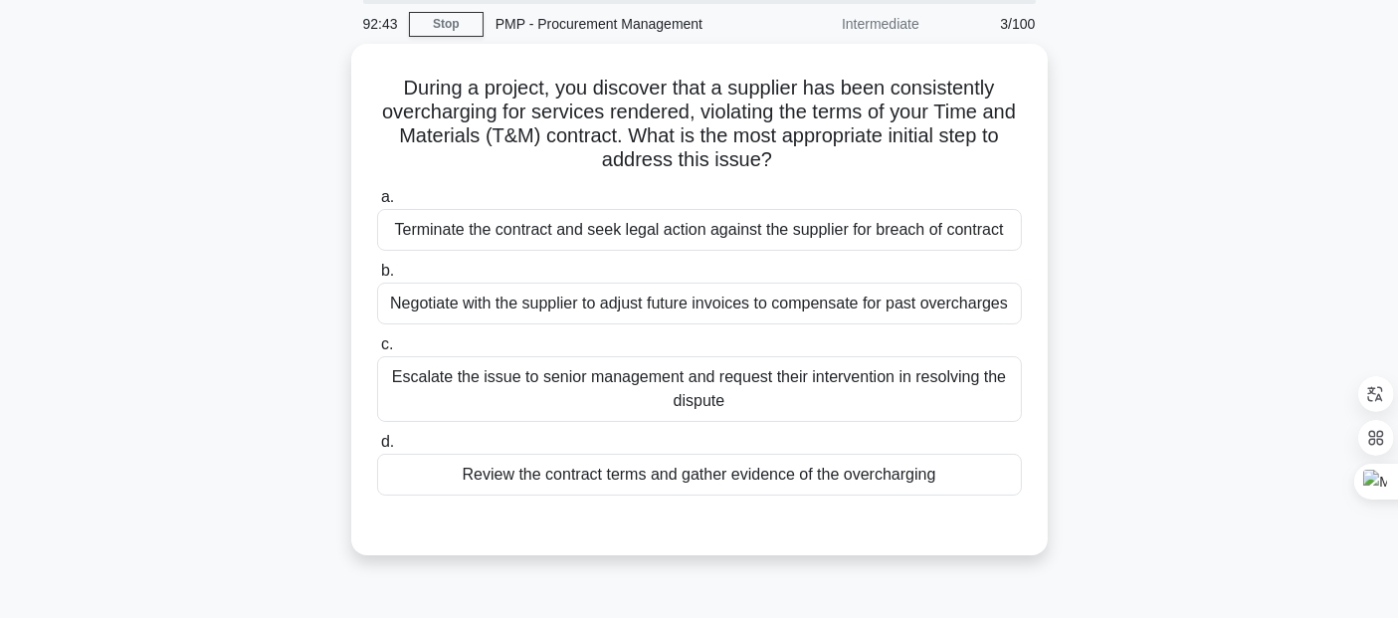
scroll to position [78, 0]
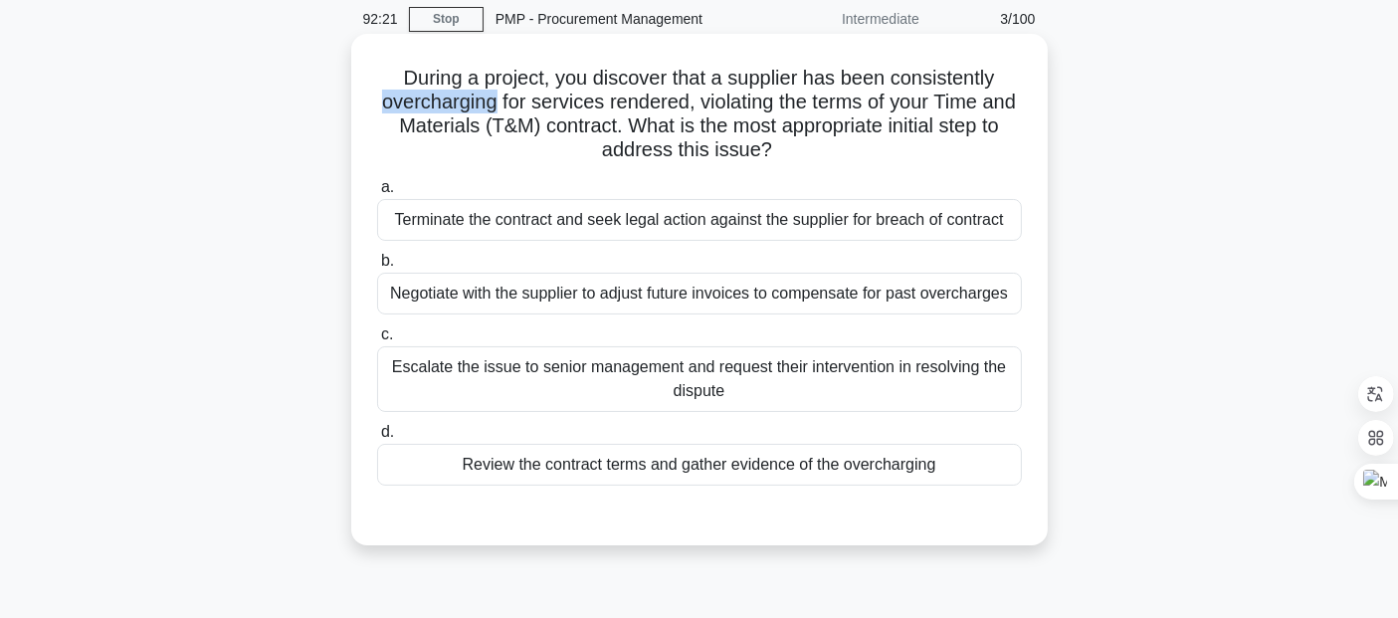
copy h5 "overcharging"
copy h5 "violating"
click at [735, 299] on div "Negotiate with the supplier to adjust future invoices to compensate for past ov…" at bounding box center [699, 294] width 645 height 42
click at [377, 268] on input "b. Negotiate with the supplier to adjust future invoices to compensate for past…" at bounding box center [377, 261] width 0 height 13
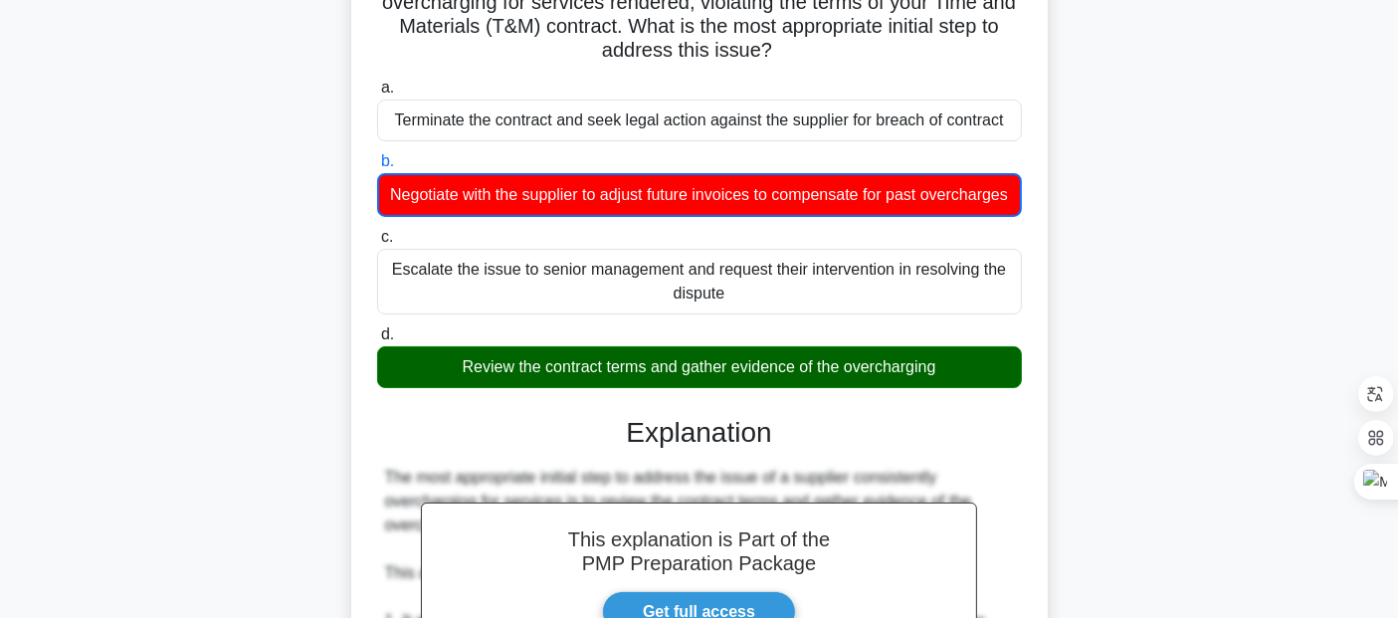
scroll to position [195, 0]
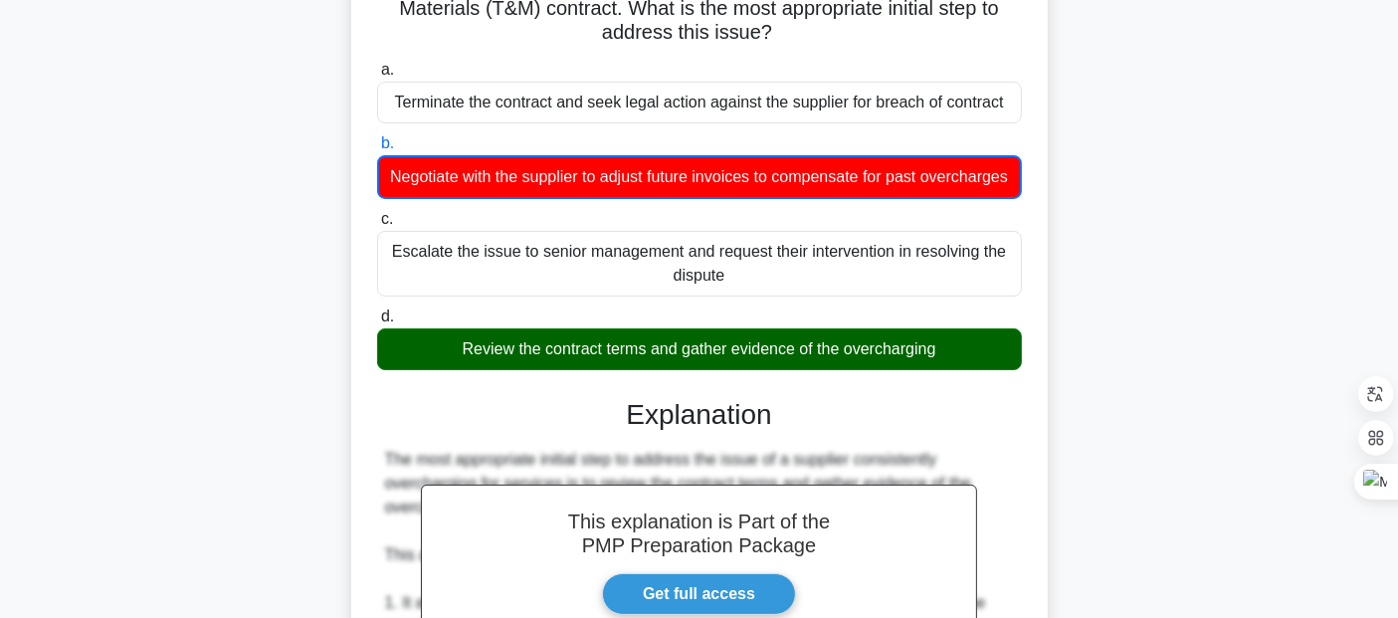
copy div "evidence"
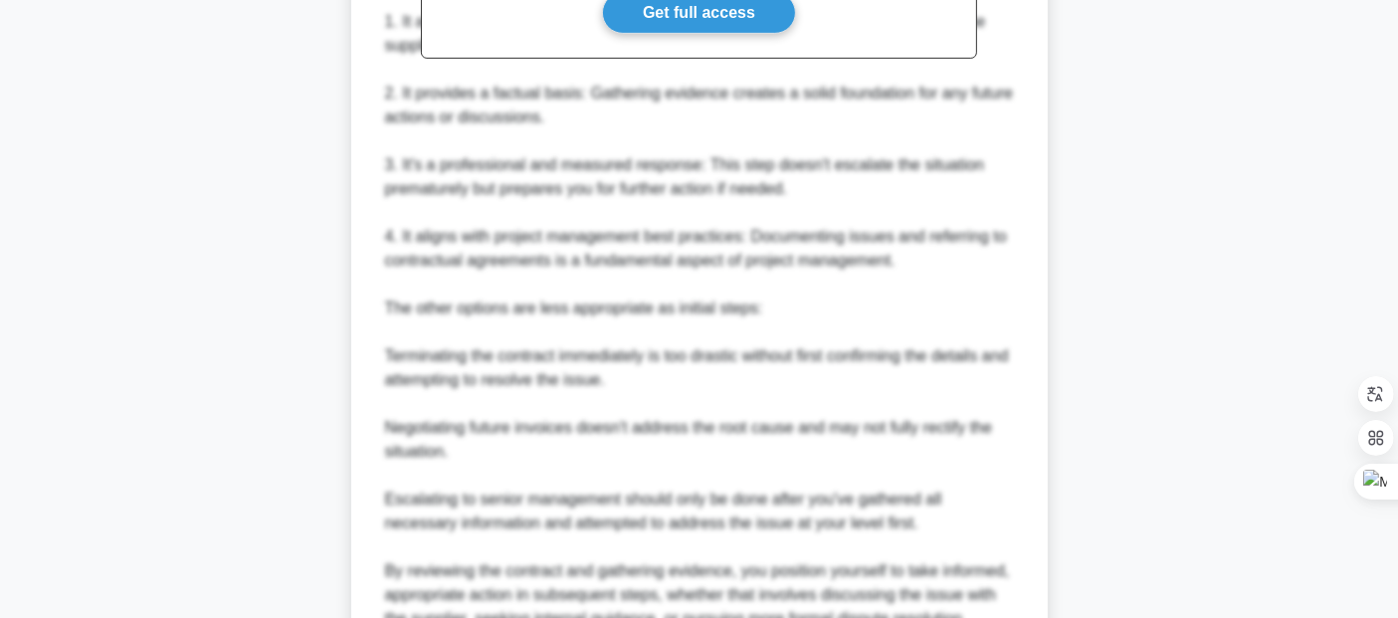
scroll to position [1014, 0]
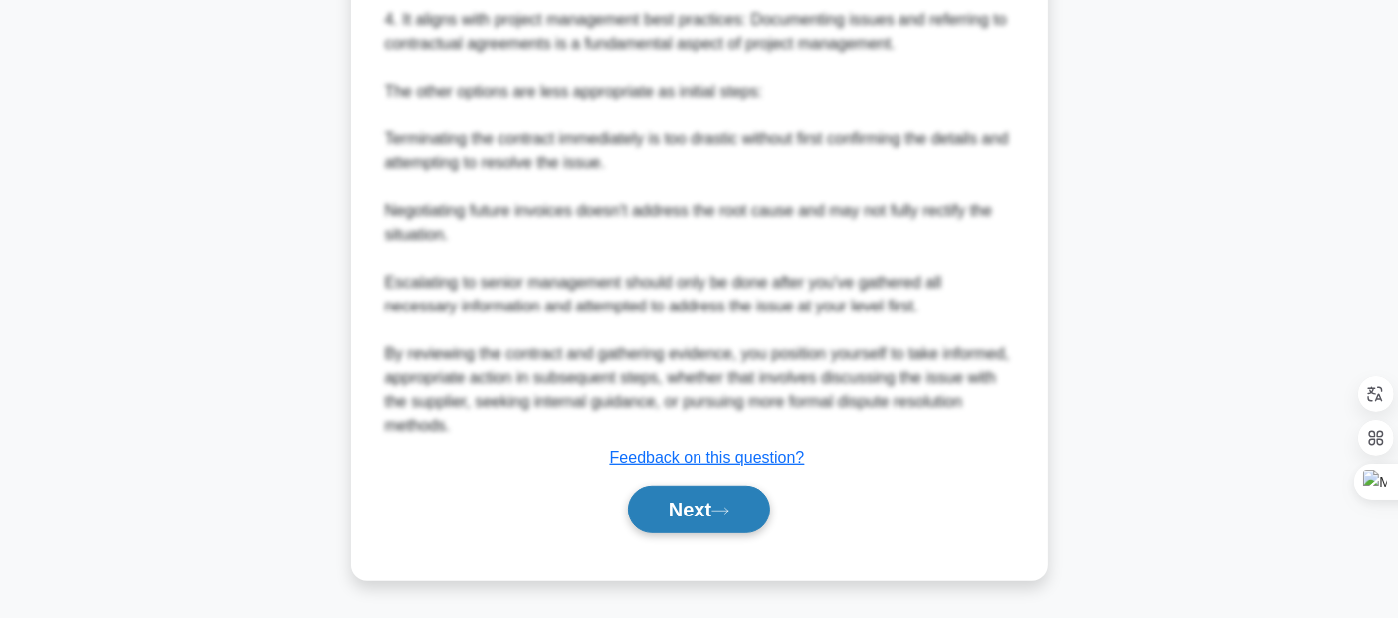
click at [728, 513] on icon at bounding box center [720, 510] width 16 height 6
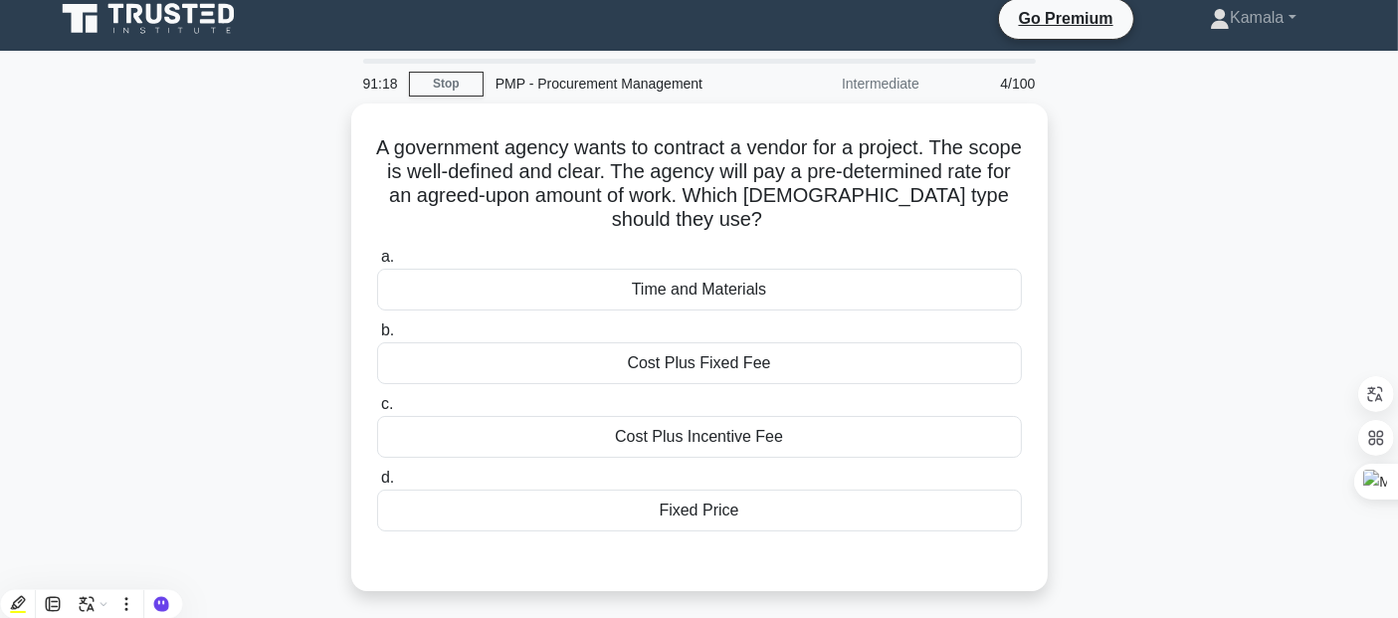
scroll to position [0, 0]
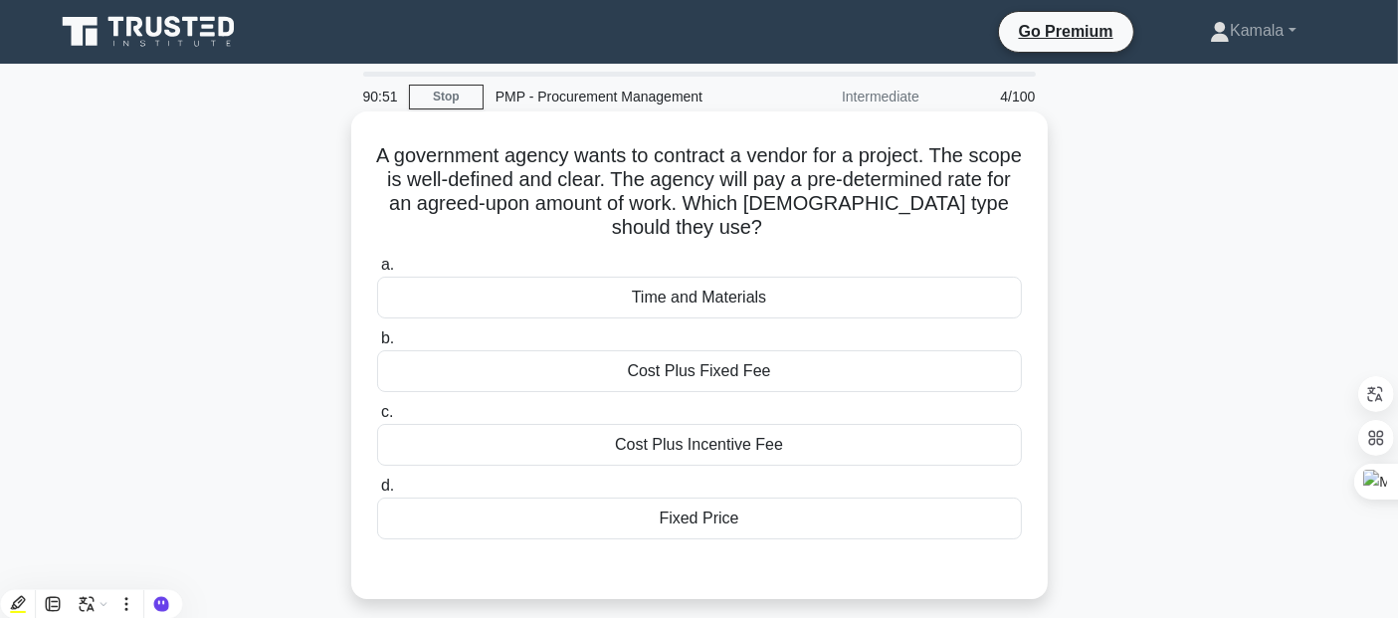
click at [713, 511] on div "Fixed Price" at bounding box center [699, 518] width 645 height 42
click at [377, 492] on input "d. Fixed Price" at bounding box center [377, 485] width 0 height 13
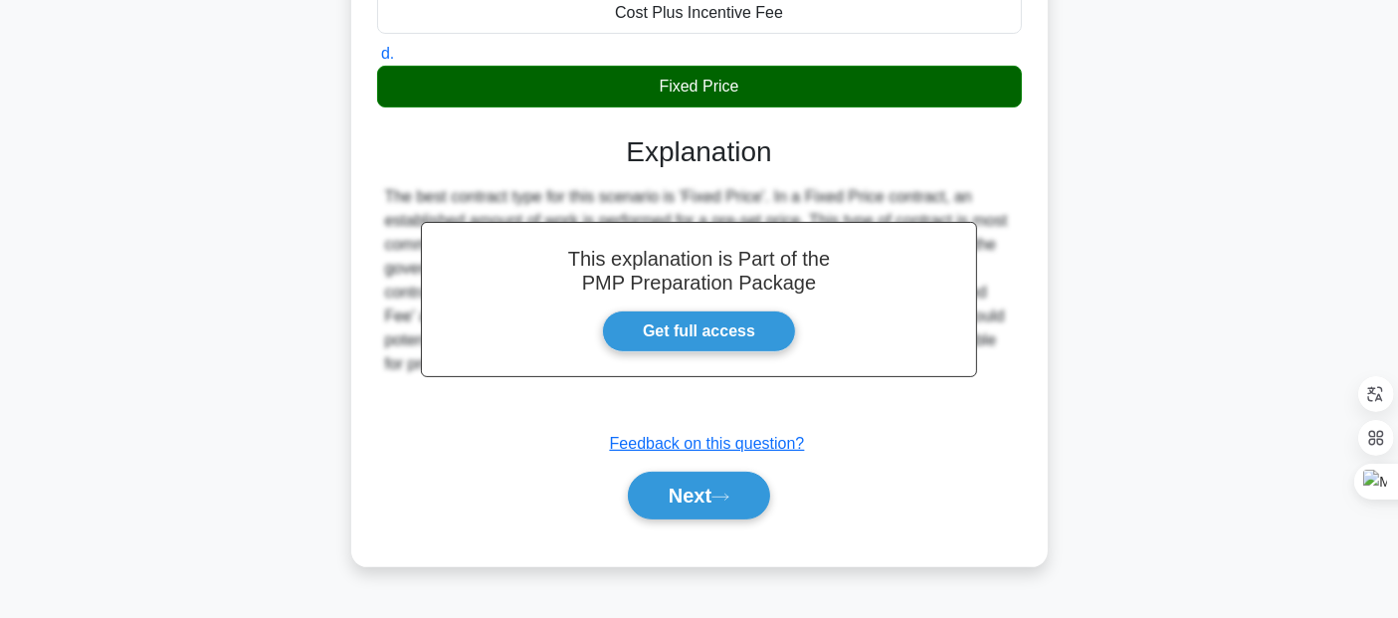
scroll to position [457, 0]
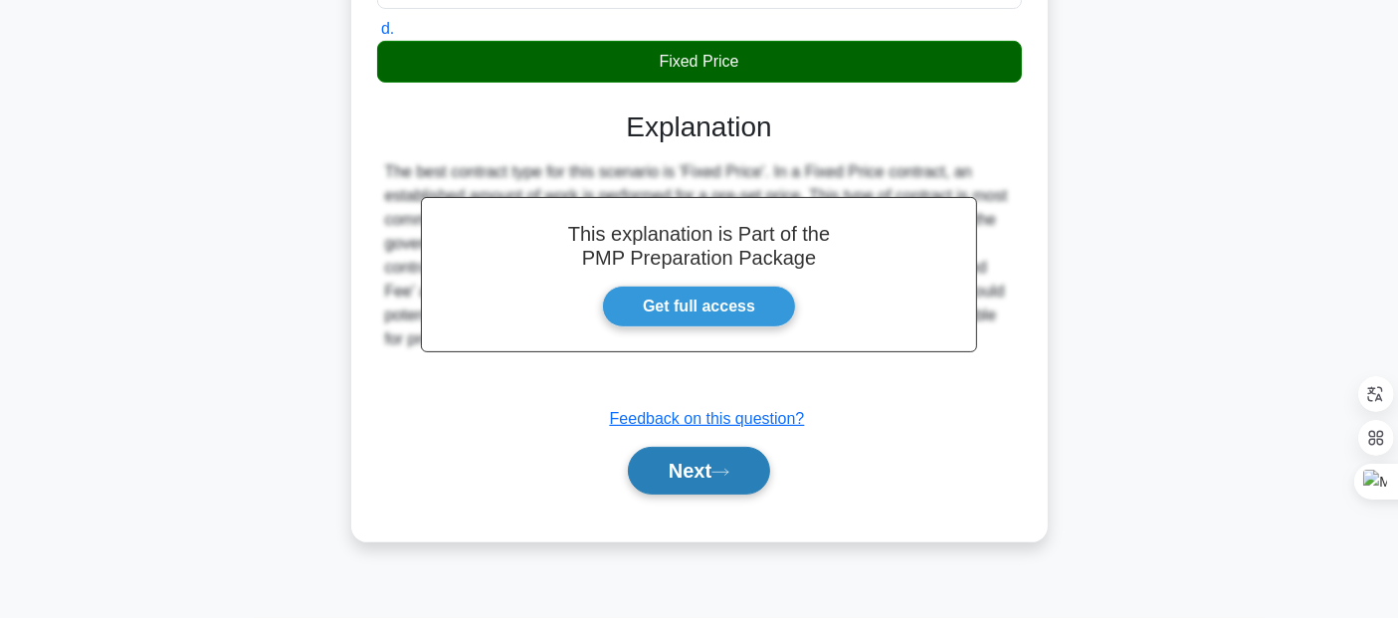
click at [716, 468] on button "Next" at bounding box center [699, 471] width 142 height 48
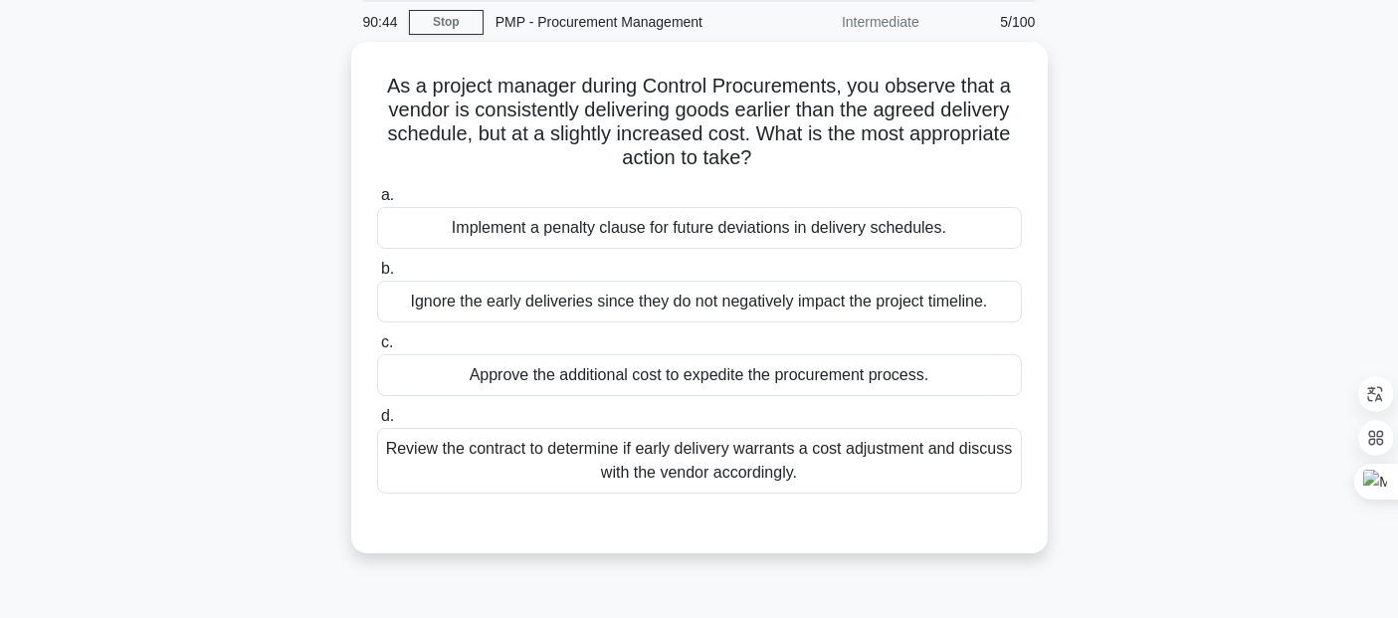
scroll to position [77, 0]
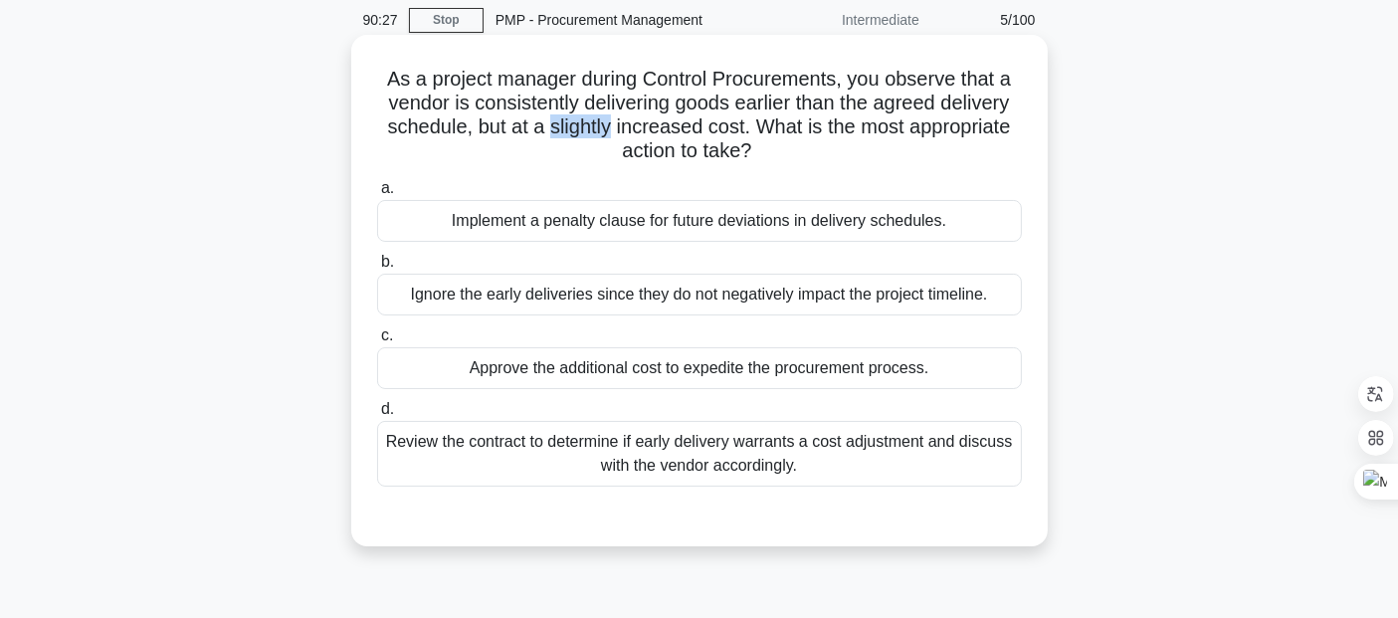
copy h5 "slightly"
click at [756, 471] on div "Review the contract to determine if early delivery warrants a cost adjustment a…" at bounding box center [699, 454] width 645 height 66
click at [377, 416] on input "d. Review the contract to determine if early delivery warrants a cost adjustmen…" at bounding box center [377, 409] width 0 height 13
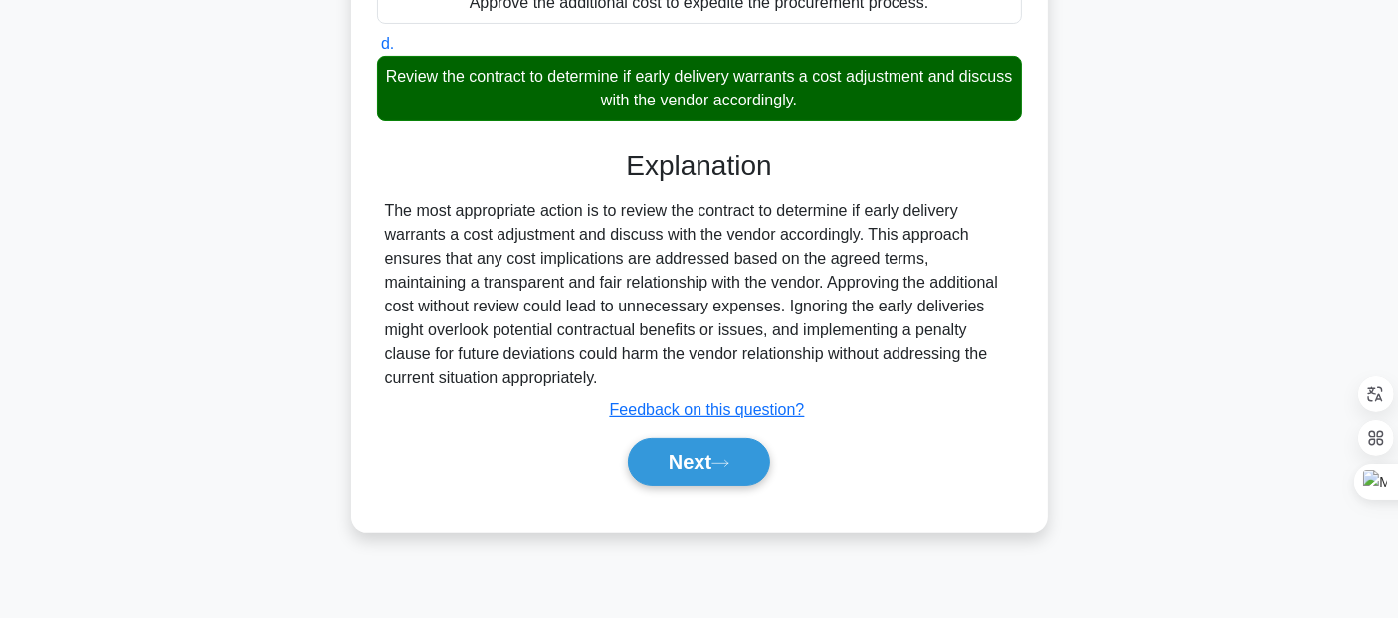
scroll to position [457, 0]
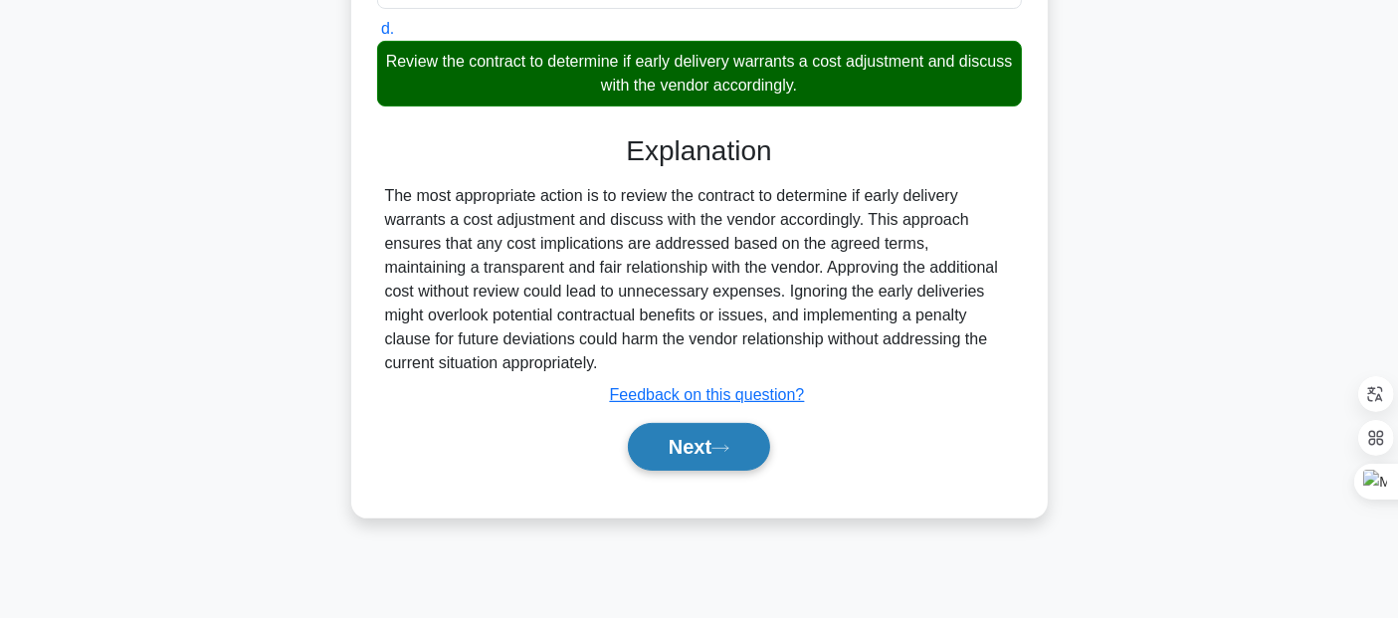
click at [713, 443] on button "Next" at bounding box center [699, 447] width 142 height 48
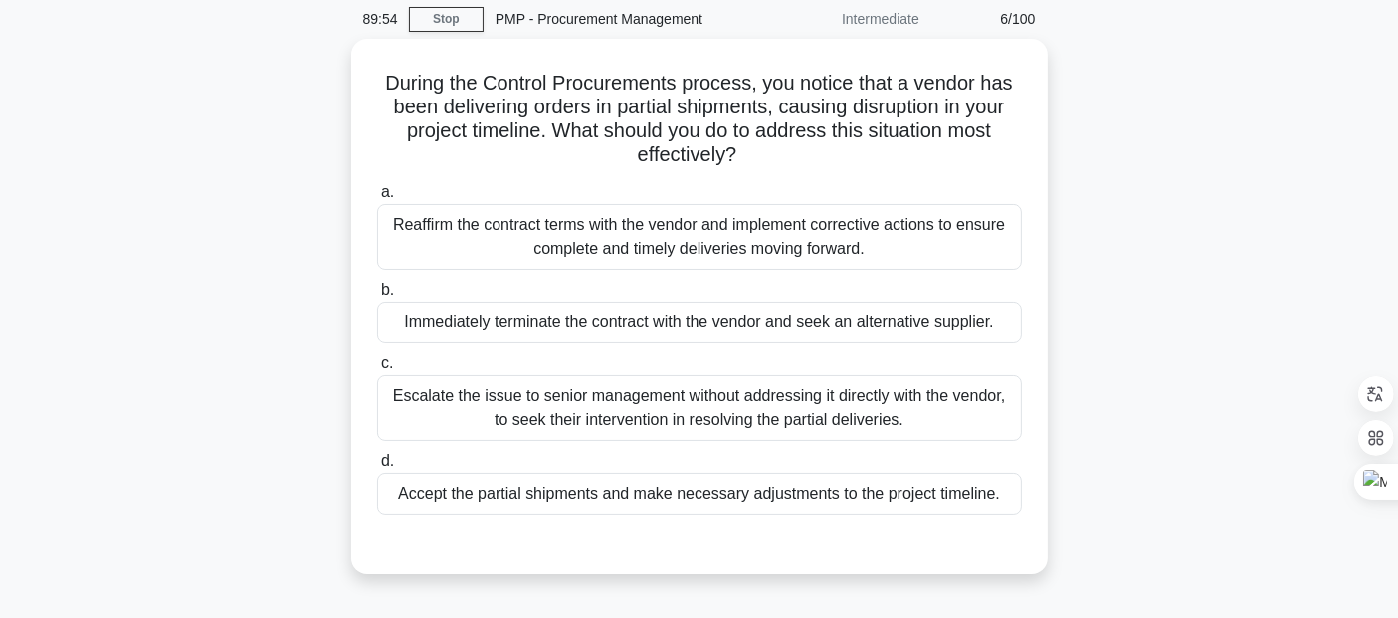
scroll to position [79, 0]
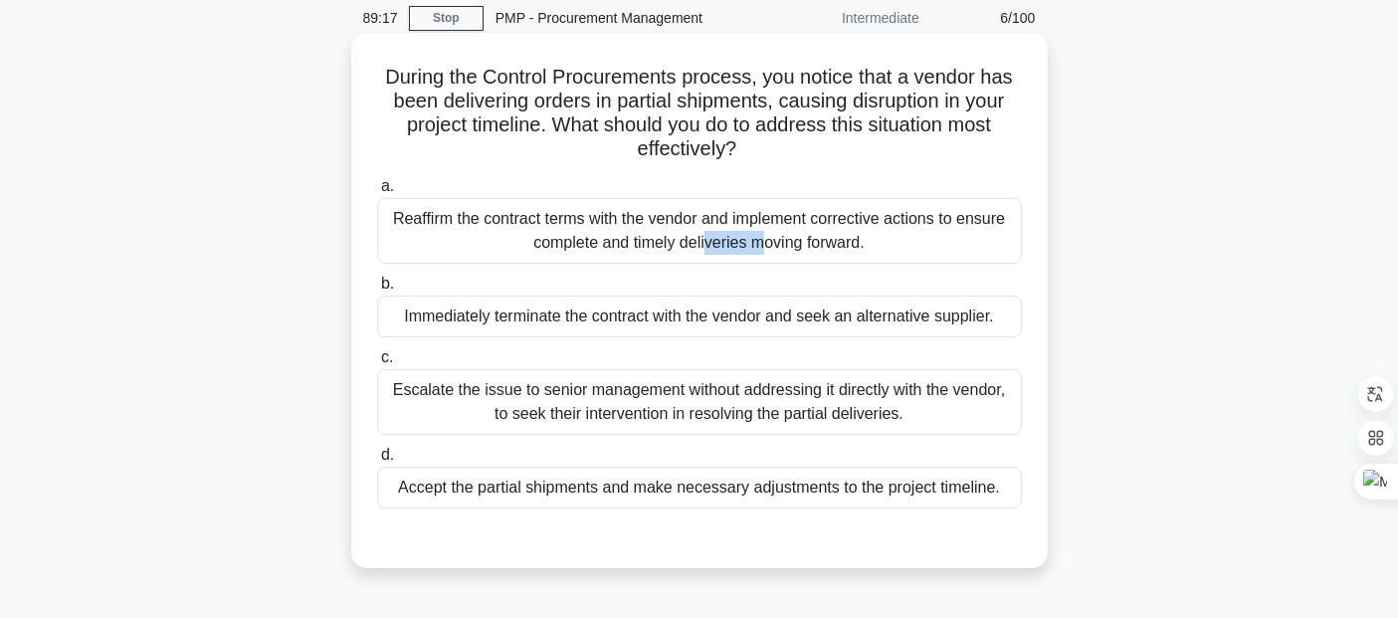
copy div "Reaffirm"
drag, startPoint x: 383, startPoint y: 70, endPoint x: 747, endPoint y: 140, distance: 370.8
click at [747, 140] on h5 "During the Control Procurements process, you notice that a vendor has been deli…" at bounding box center [699, 113] width 649 height 97
copy h5 "During the Control Procurements process, you notice that a vendor has been deli…"
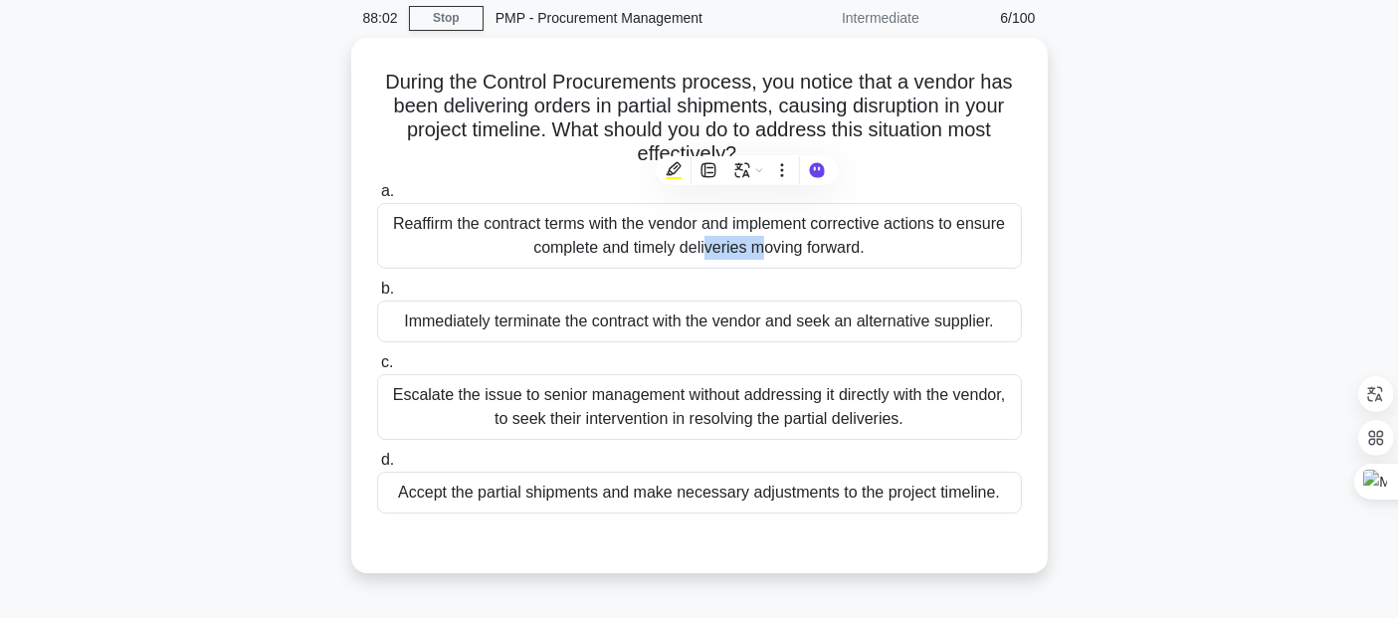
click at [1163, 205] on div "During the Control Procurements process, you notice that a vendor has been deli…" at bounding box center [699, 317] width 1313 height 559
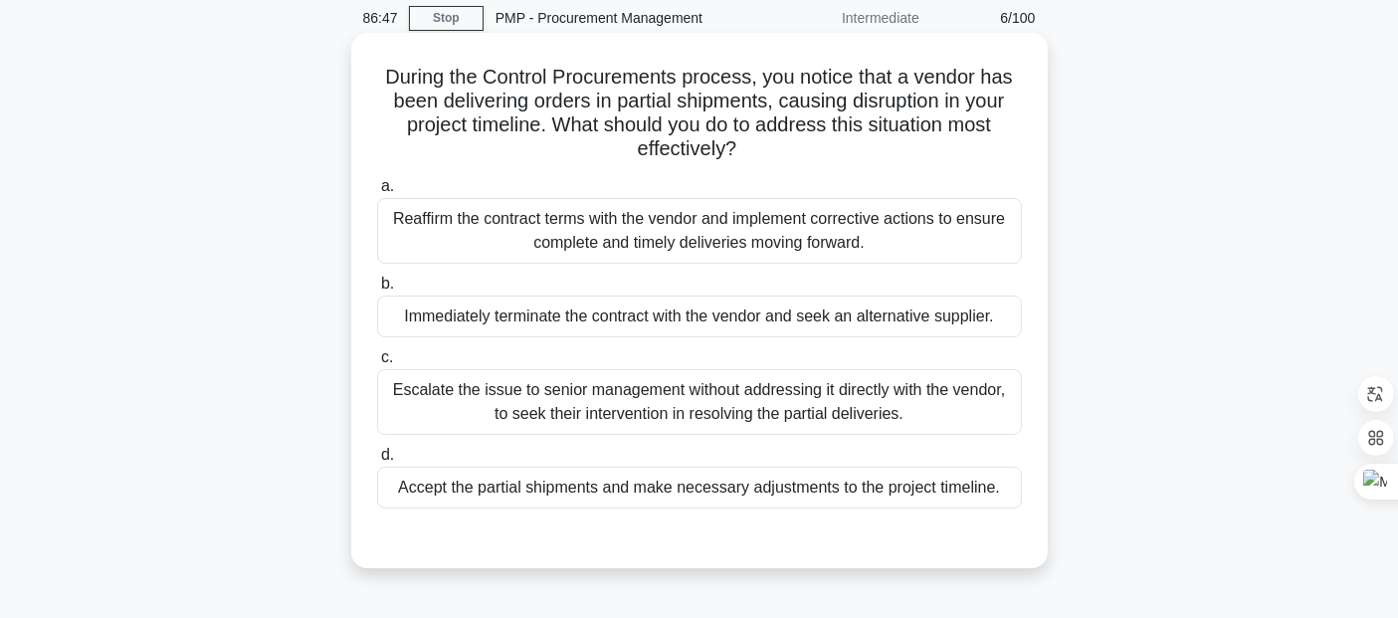
click at [409, 216] on div "Reaffirm the contract terms with the vendor and implement corrective actions to…" at bounding box center [699, 231] width 645 height 66
click at [377, 193] on input "a. Reaffirm the contract terms with the vendor and implement corrective actions…" at bounding box center [377, 186] width 0 height 13
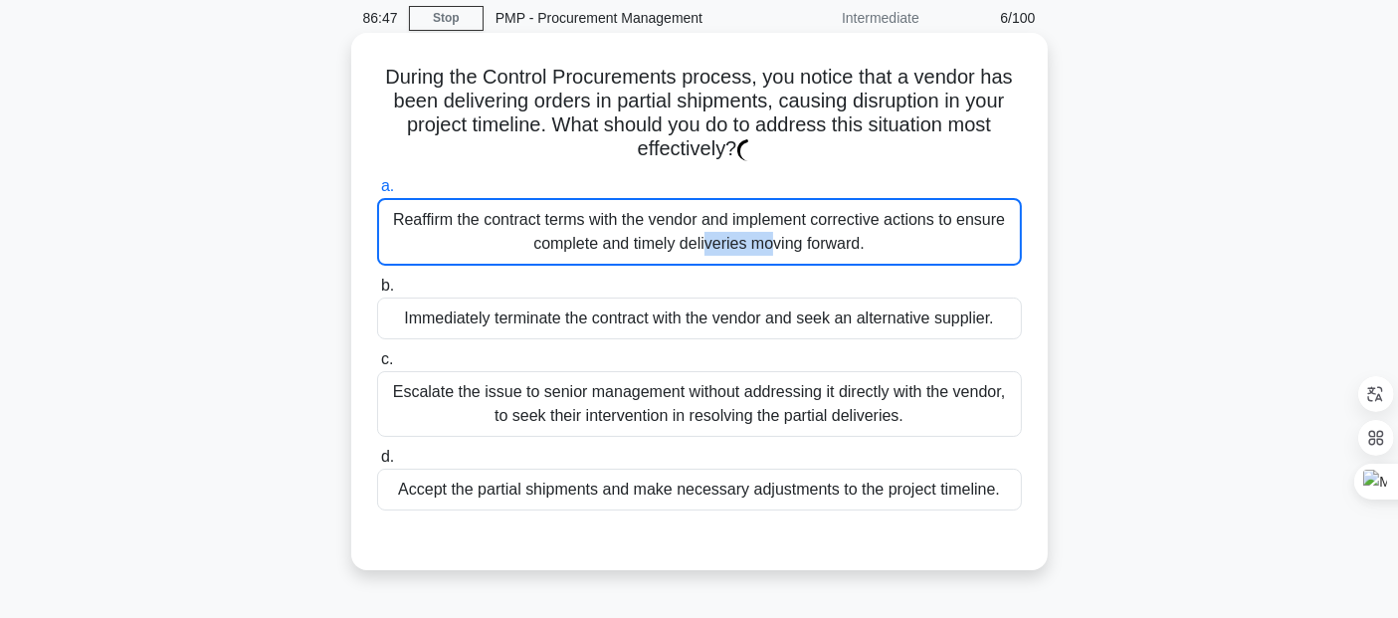
click at [409, 216] on div "Reaffirm the contract terms with the vendor and implement corrective actions to…" at bounding box center [699, 232] width 645 height 68
click at [377, 193] on input "a. Reaffirm the contract terms with the vendor and implement corrective actions…" at bounding box center [377, 186] width 0 height 13
click at [409, 216] on div "Reaffirm the contract terms with the vendor and implement corrective actions to…" at bounding box center [699, 232] width 645 height 68
click at [377, 193] on input "a. Reaffirm the contract terms with the vendor and implement corrective actions…" at bounding box center [377, 186] width 0 height 13
click at [409, 216] on div "Reaffirm the contract terms with the vendor and implement corrective actions to…" at bounding box center [699, 232] width 645 height 68
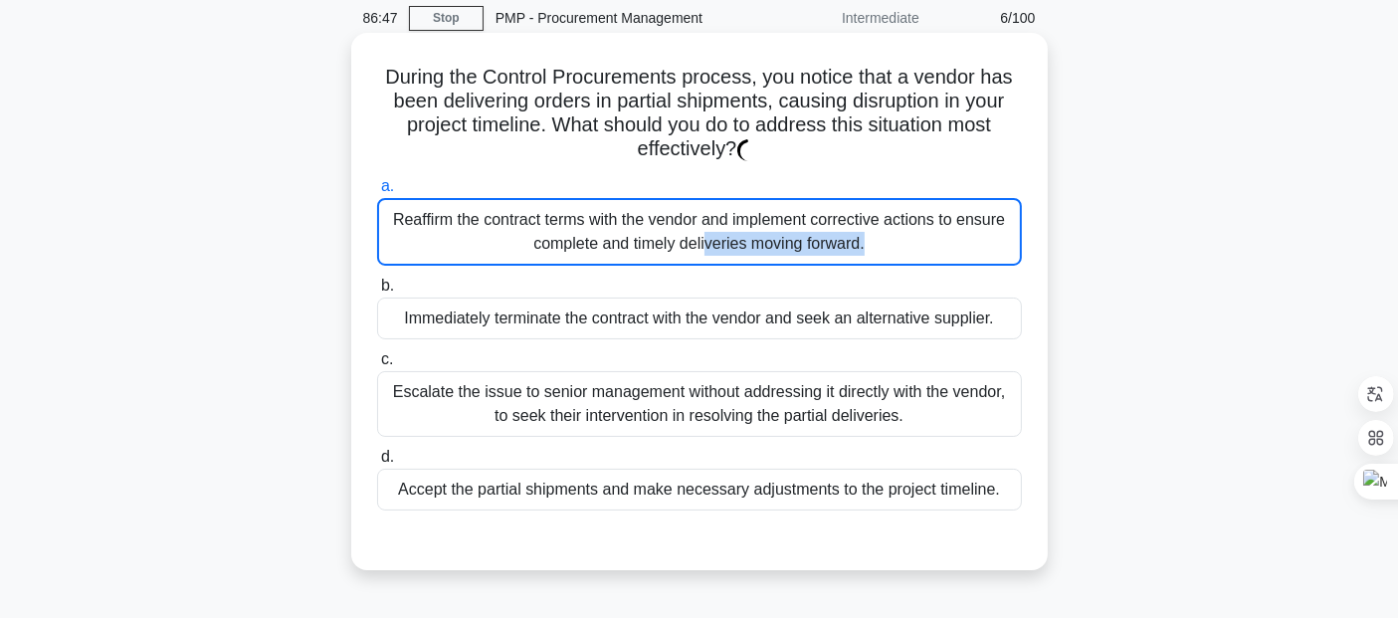
click at [377, 193] on input "a. Reaffirm the contract terms with the vendor and implement corrective actions…" at bounding box center [377, 186] width 0 height 13
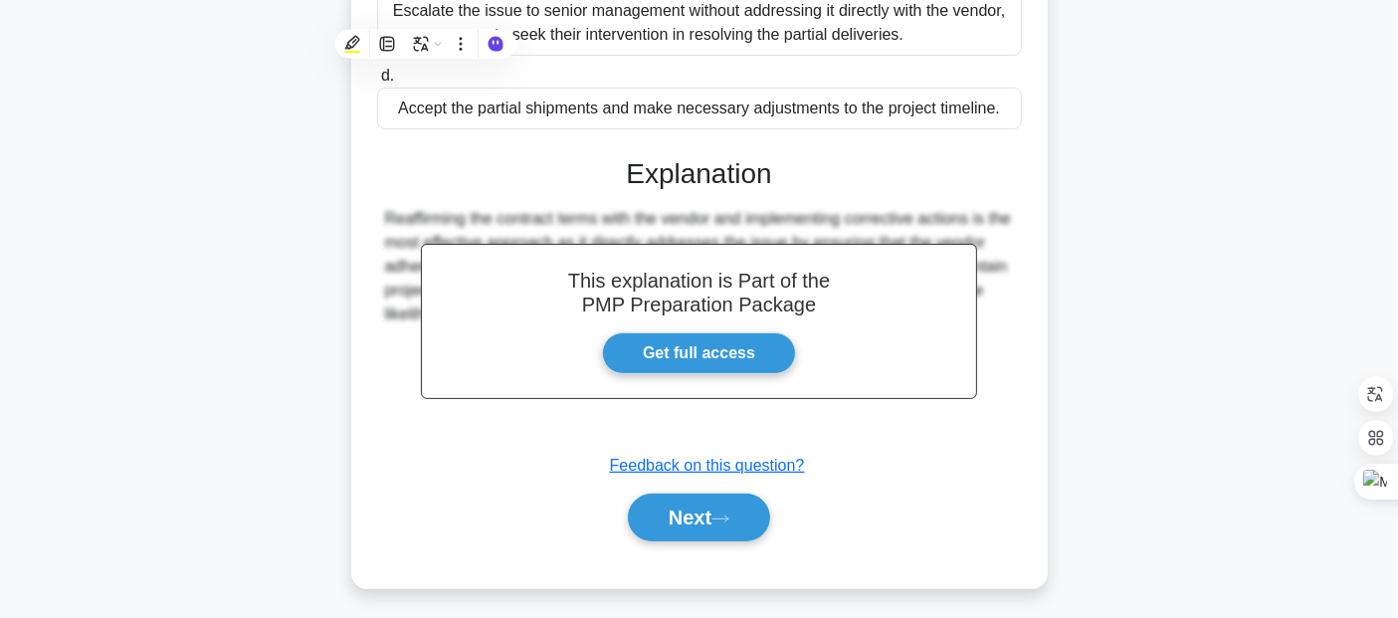
scroll to position [463, 0]
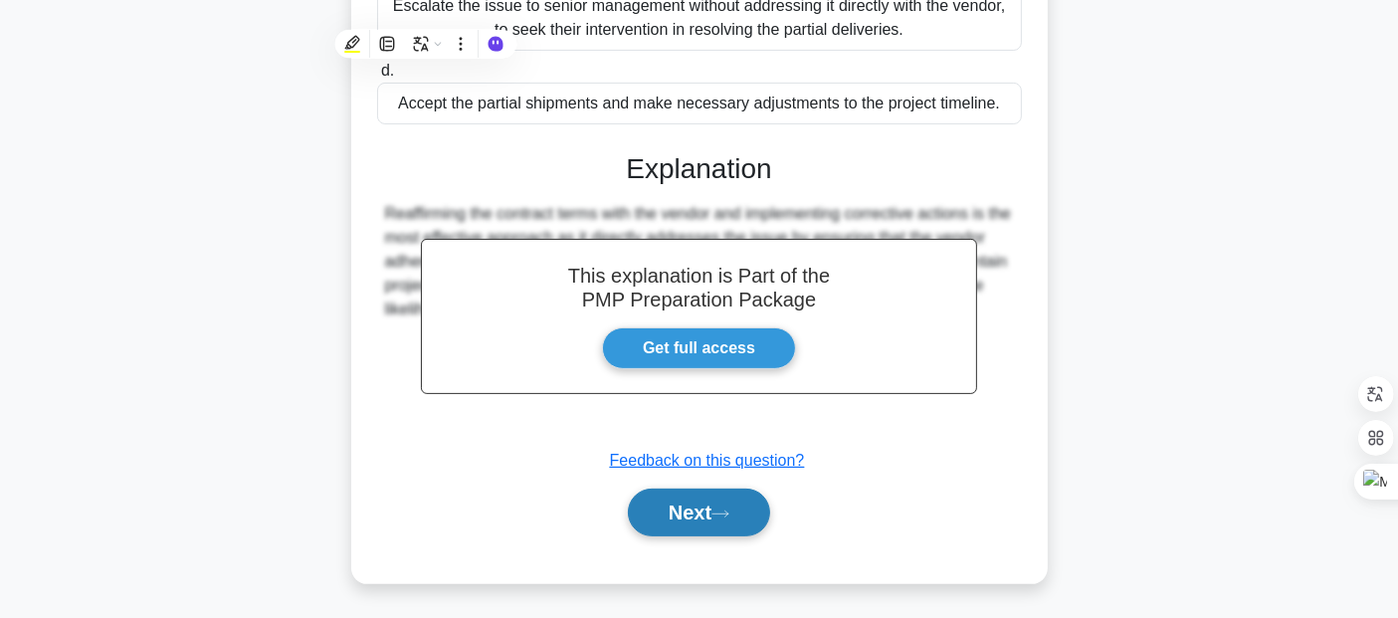
click at [689, 531] on button "Next" at bounding box center [699, 512] width 142 height 48
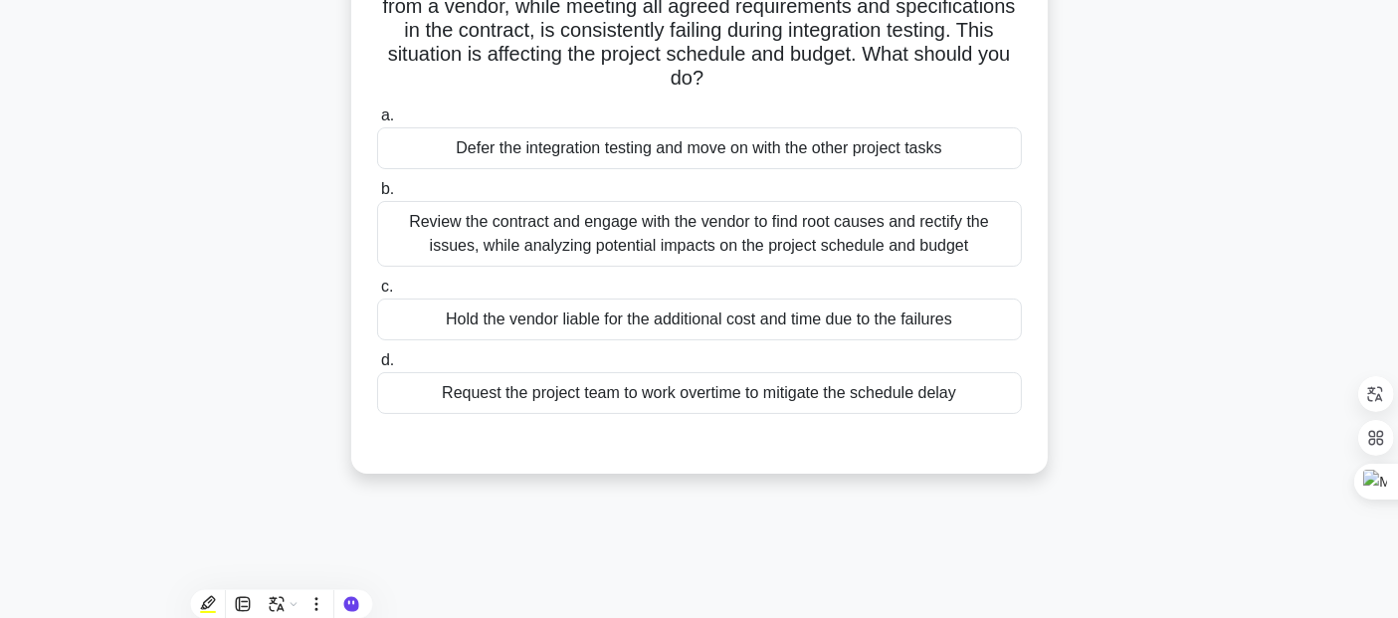
scroll to position [170, 0]
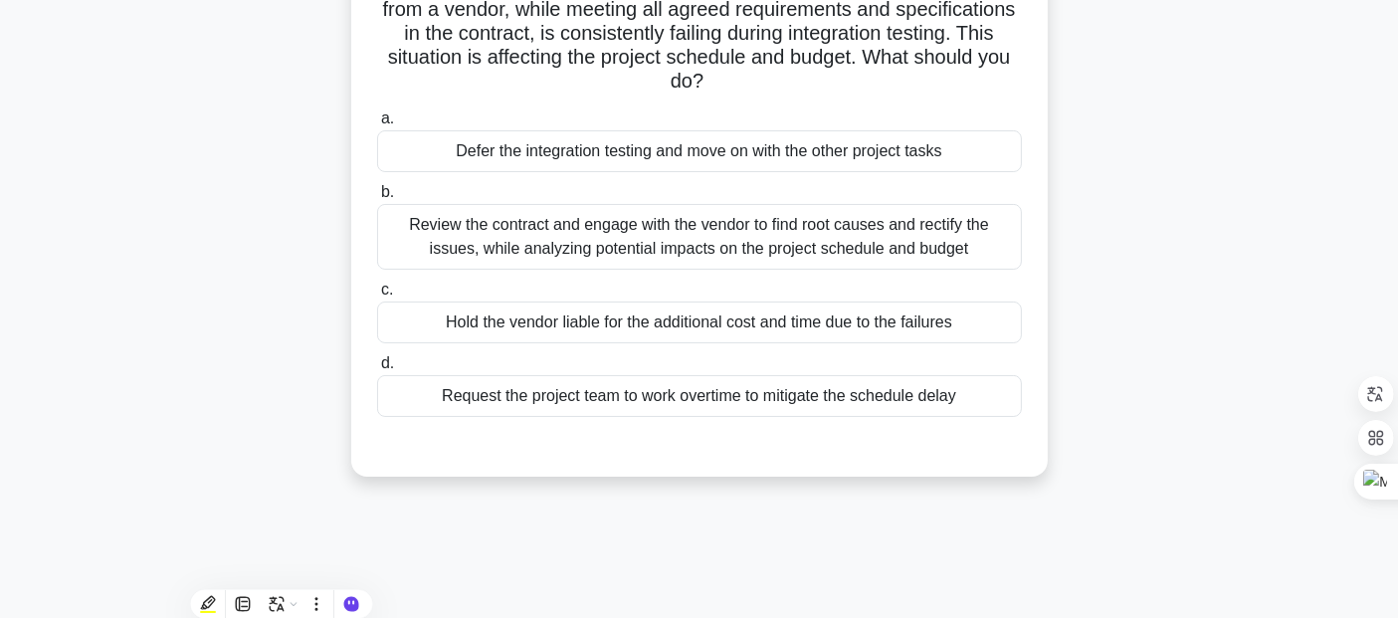
click at [570, 246] on div "Review the contract and engage with the vendor to find root causes and rectify …" at bounding box center [699, 237] width 645 height 66
click at [377, 199] on input "b. Review the contract and engage with the vendor to find root causes and recti…" at bounding box center [377, 192] width 0 height 13
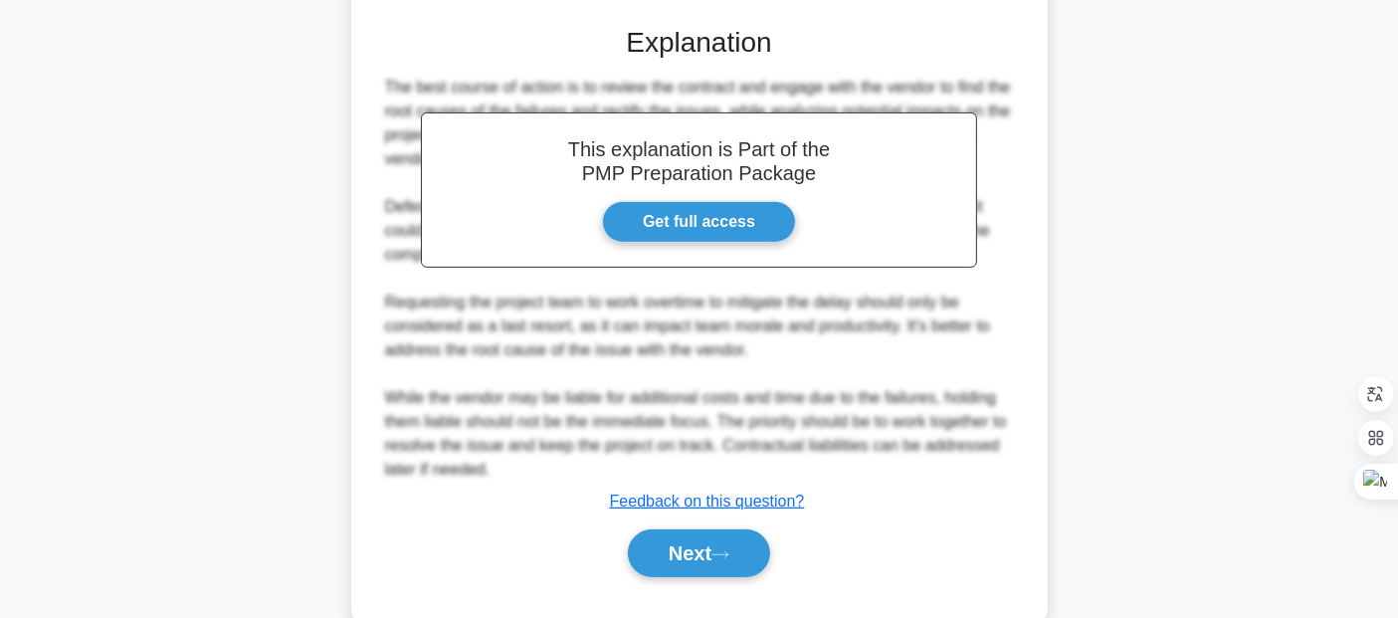
scroll to position [592, 0]
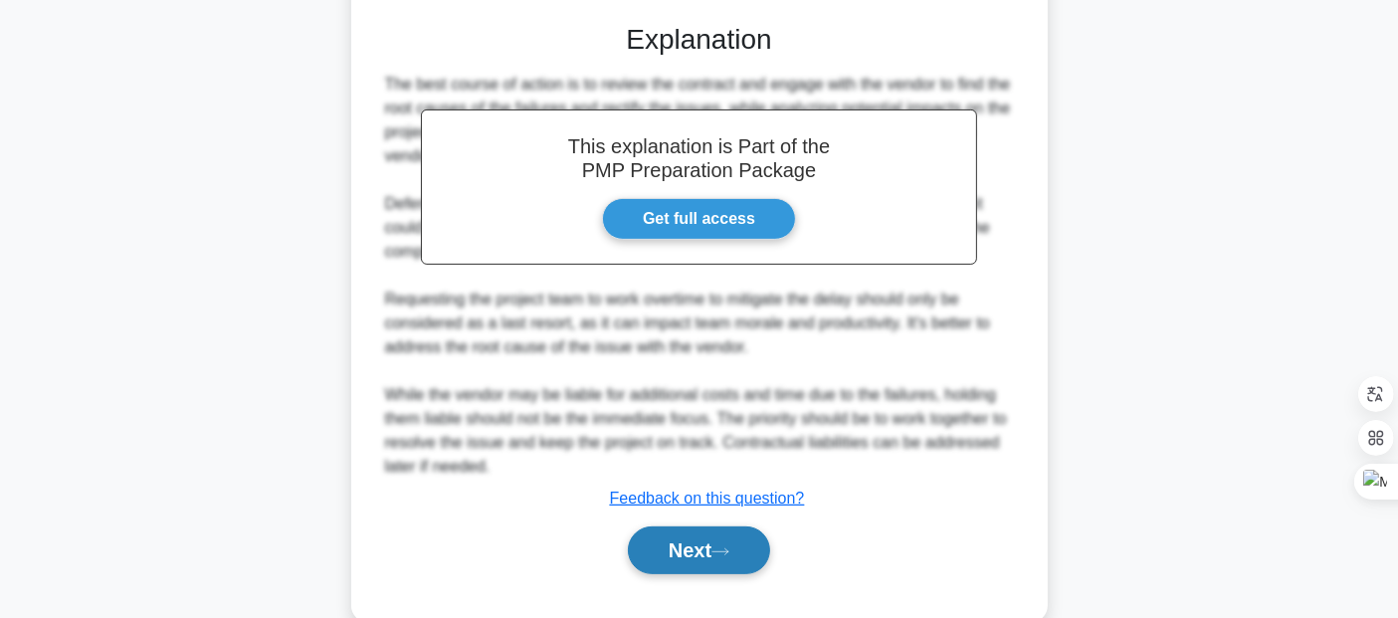
click at [683, 559] on button "Next" at bounding box center [699, 550] width 142 height 48
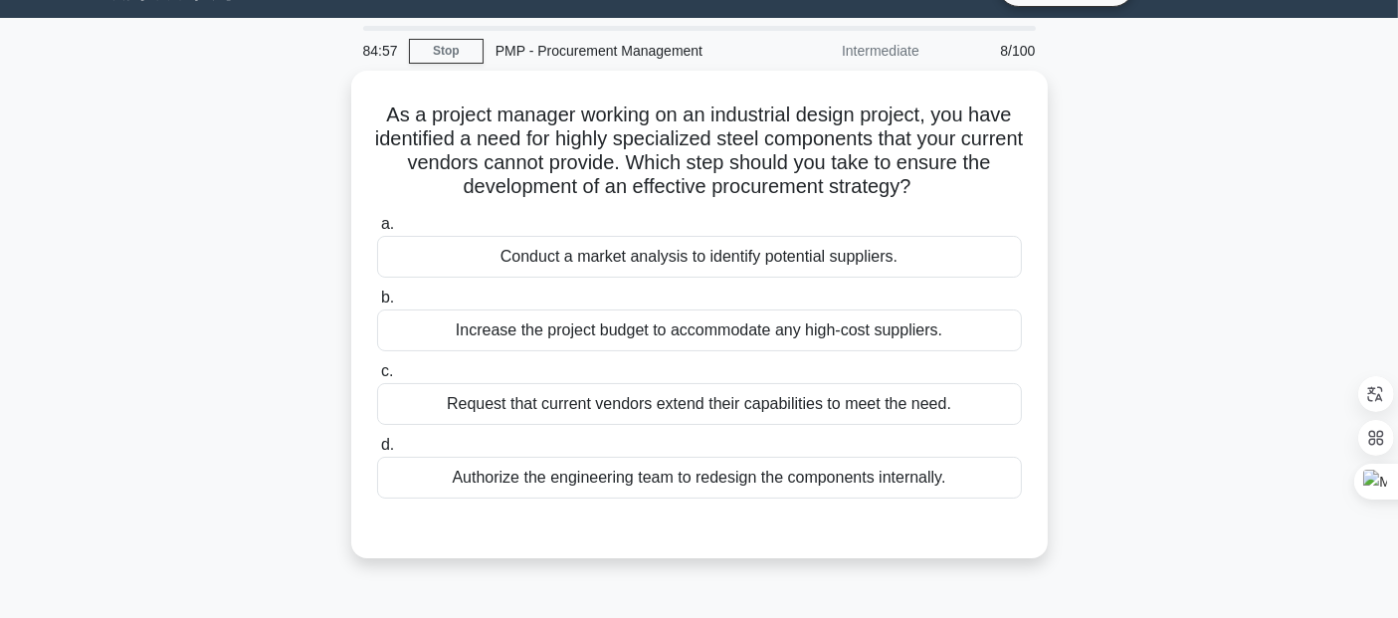
scroll to position [52, 0]
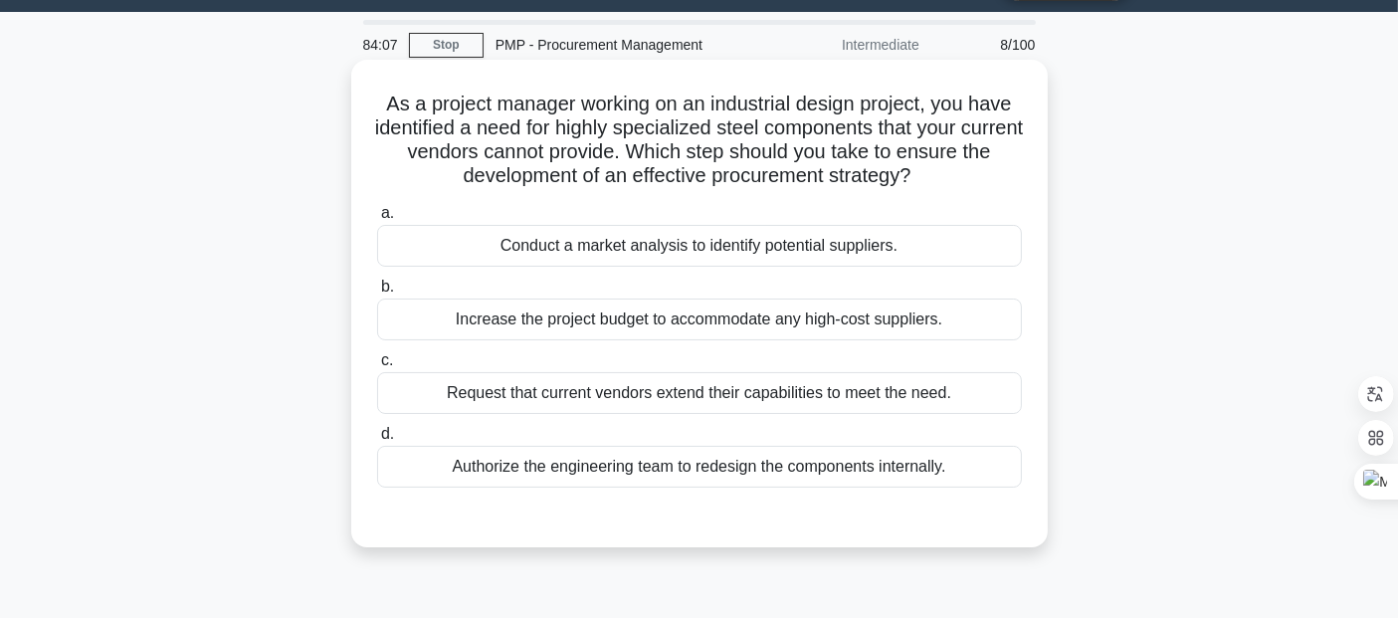
click at [761, 115] on h5 "As a project manager working on an industrial design project, you have identifi…" at bounding box center [699, 140] width 649 height 97
click at [764, 133] on h5 "As a project manager working on an industrial design project, you have identifi…" at bounding box center [699, 140] width 649 height 97
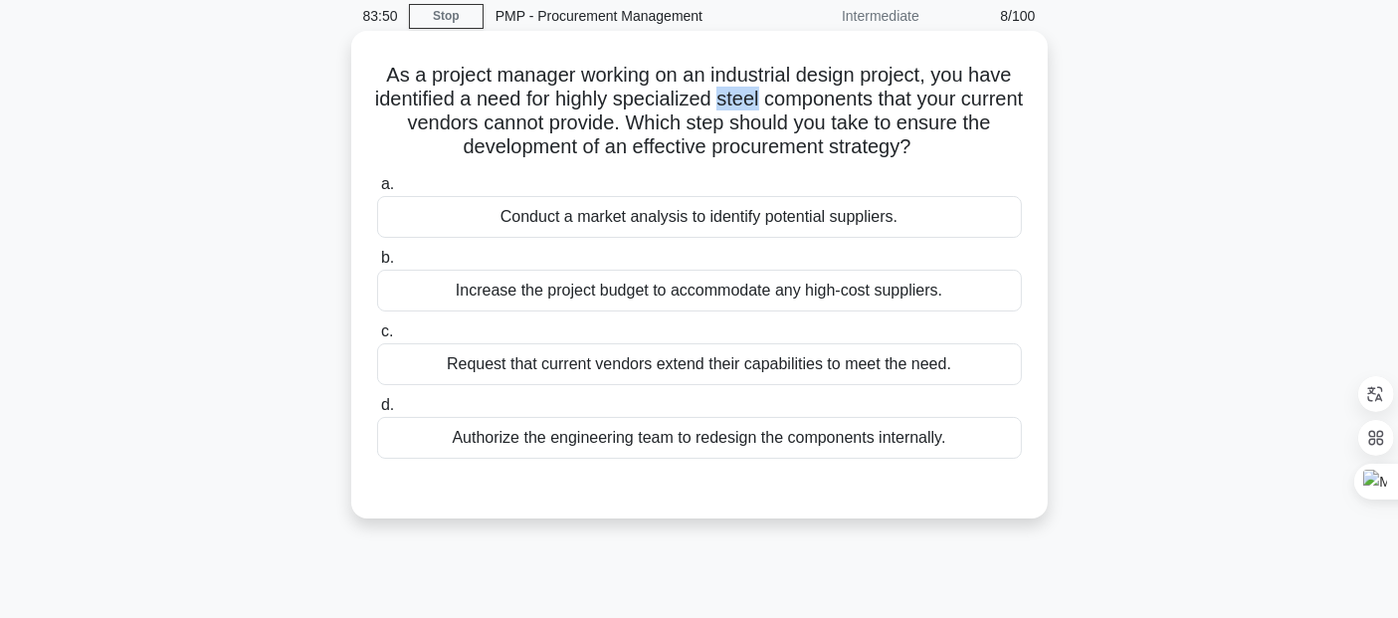
scroll to position [82, 0]
click at [479, 440] on div "Authorize the engineering team to redesign the components internally." at bounding box center [699, 437] width 645 height 42
click at [377, 411] on input "d. Authorize the engineering team to redesign the components internally." at bounding box center [377, 404] width 0 height 13
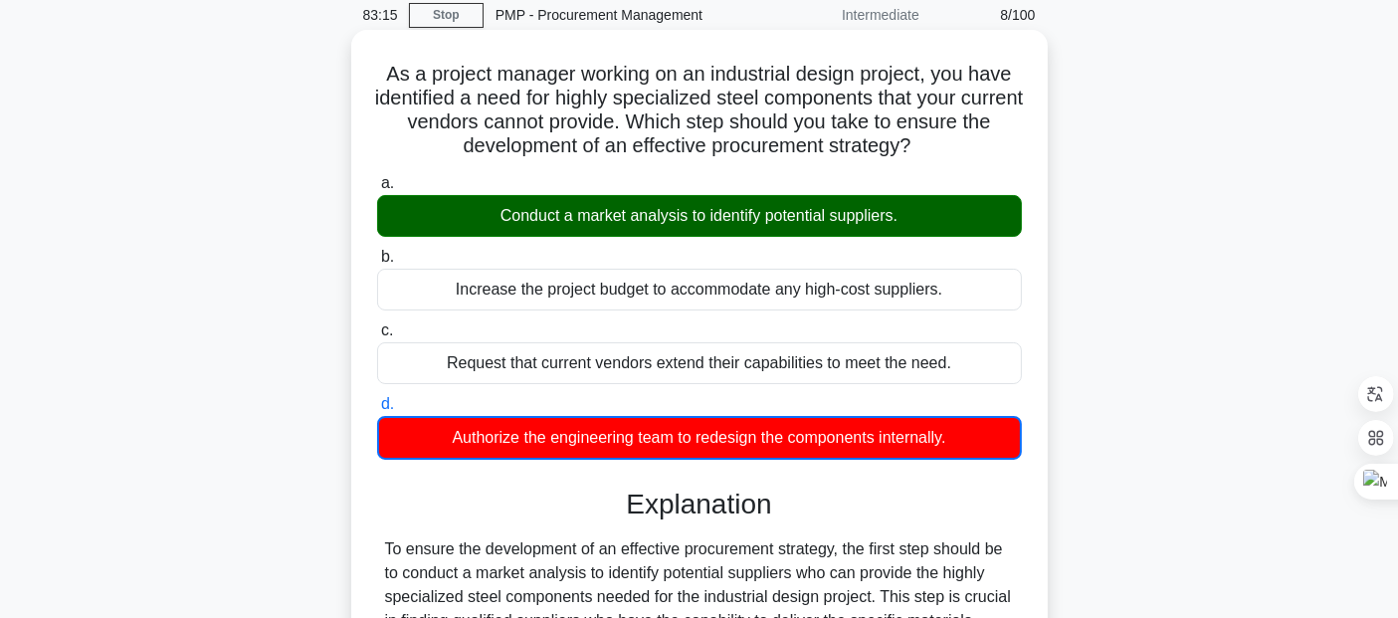
click at [559, 217] on div "Conduct a market analysis to identify potential suppliers." at bounding box center [699, 216] width 645 height 42
click at [377, 190] on input "a. Conduct a market analysis to identify potential suppliers." at bounding box center [377, 183] width 0 height 13
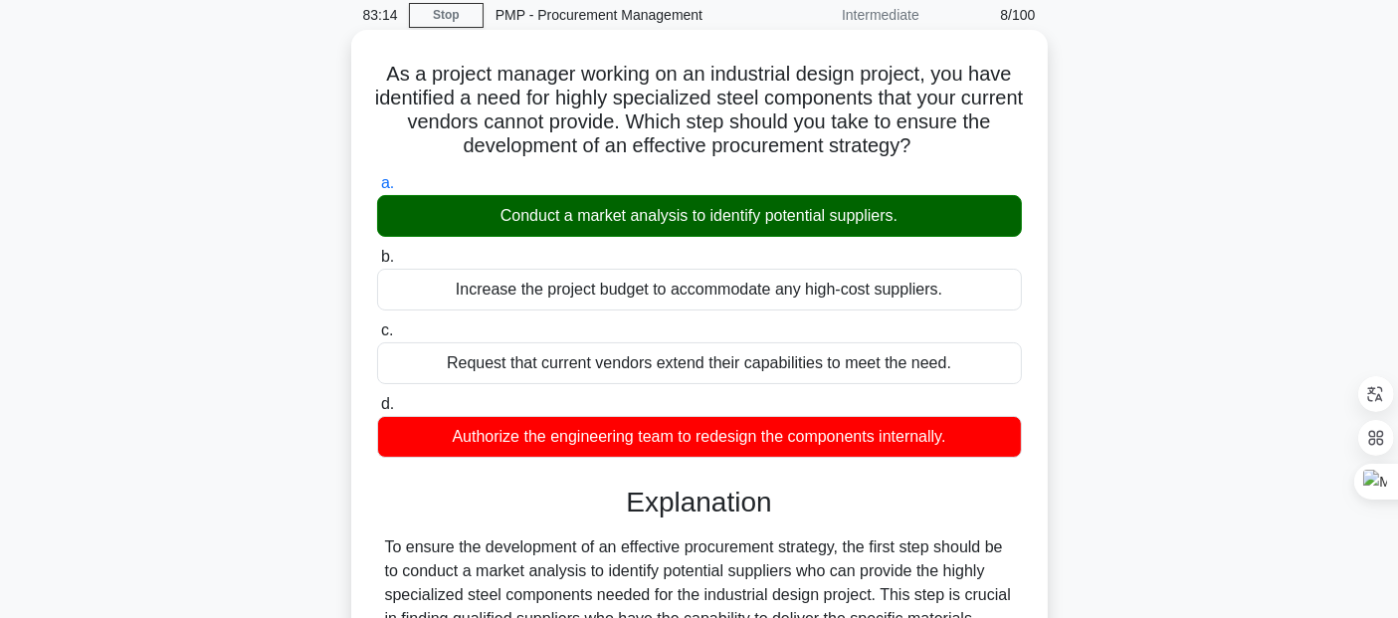
click at [559, 217] on div "Conduct a market analysis to identify potential suppliers." at bounding box center [699, 216] width 645 height 42
click at [377, 190] on input "a. Conduct a market analysis to identify potential suppliers." at bounding box center [377, 183] width 0 height 13
click at [484, 429] on div "Authorize the engineering team to redesign the components internally." at bounding box center [699, 437] width 645 height 42
click at [377, 411] on input "d. Authorize the engineering team to redesign the components internally." at bounding box center [377, 404] width 0 height 13
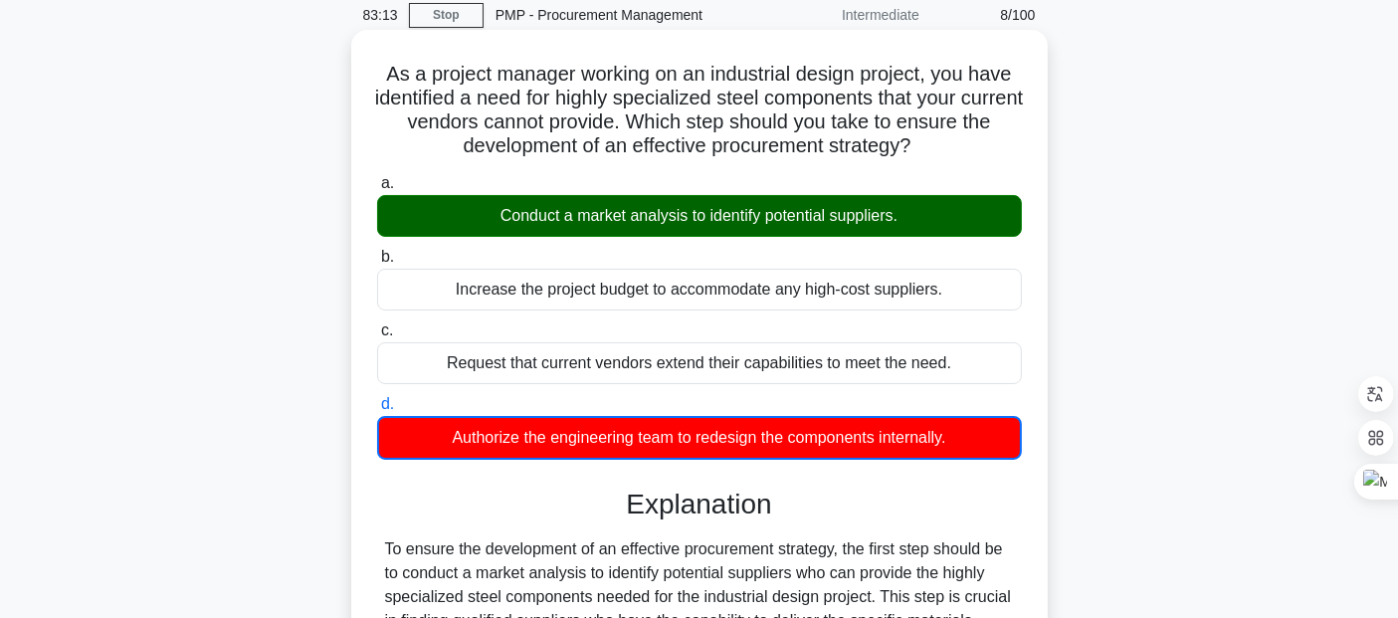
click at [484, 429] on div "Authorize the engineering team to redesign the components internally." at bounding box center [699, 438] width 645 height 44
click at [377, 411] on input "d. Authorize the engineering team to redesign the components internally." at bounding box center [377, 404] width 0 height 13
click at [484, 429] on div "Authorize the engineering team to redesign the components internally." at bounding box center [699, 438] width 645 height 44
click at [377, 411] on input "d. Authorize the engineering team to redesign the components internally." at bounding box center [377, 404] width 0 height 13
click at [484, 429] on div "Authorize the engineering team to redesign the components internally." at bounding box center [699, 438] width 645 height 44
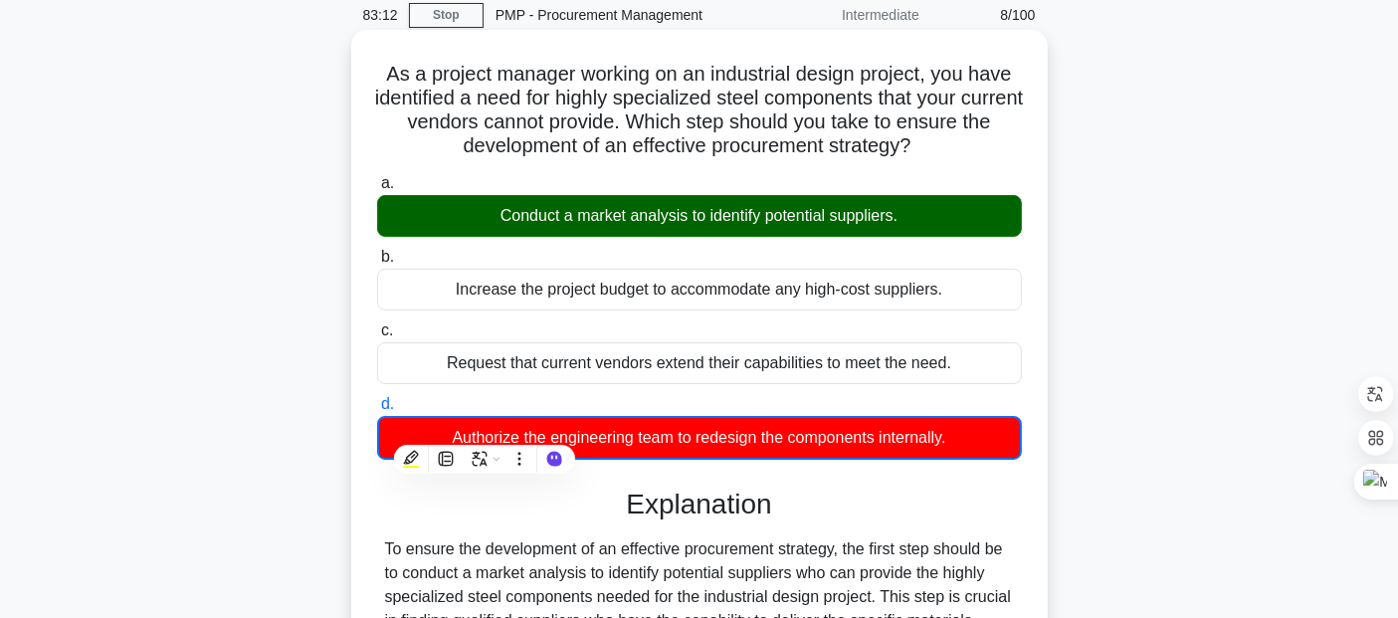
click at [377, 411] on input "d. Authorize the engineering team to redesign the components internally." at bounding box center [377, 404] width 0 height 13
click at [484, 429] on div "Authorize the engineering team to redesign the components internally." at bounding box center [699, 438] width 645 height 44
click at [377, 411] on input "d. Authorize the engineering team to redesign the components internally." at bounding box center [377, 404] width 0 height 13
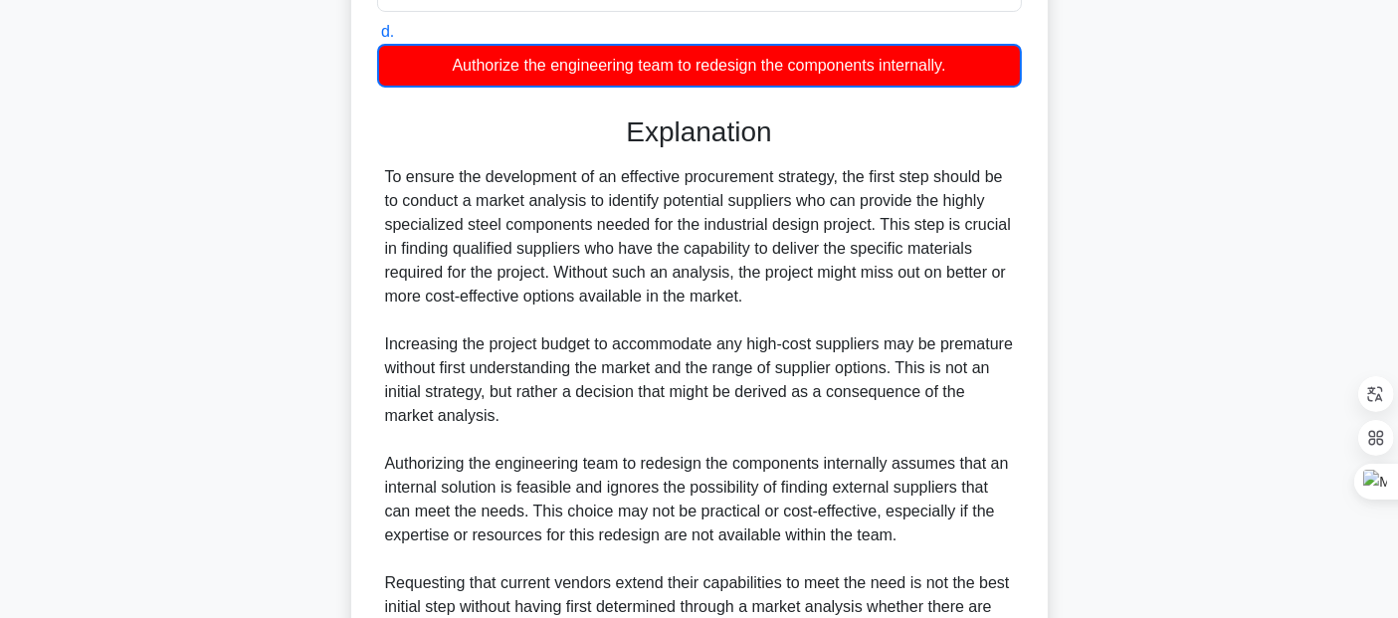
scroll to position [703, 0]
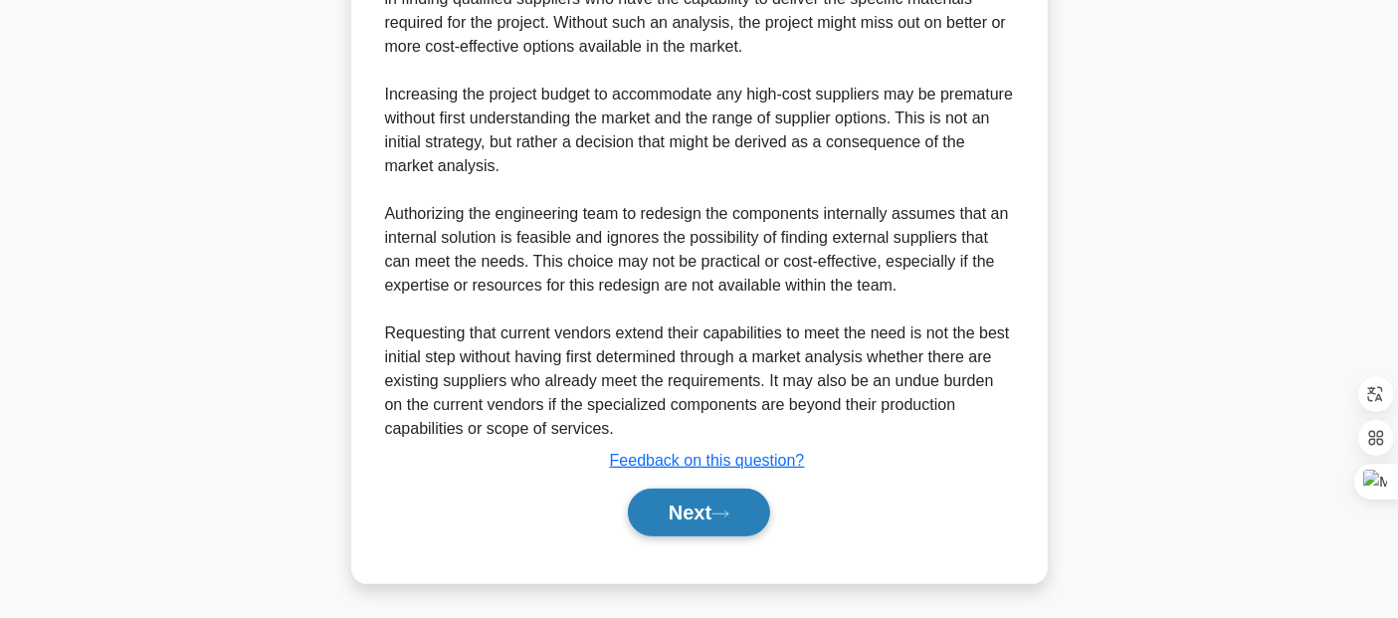
click at [707, 516] on button "Next" at bounding box center [699, 512] width 142 height 48
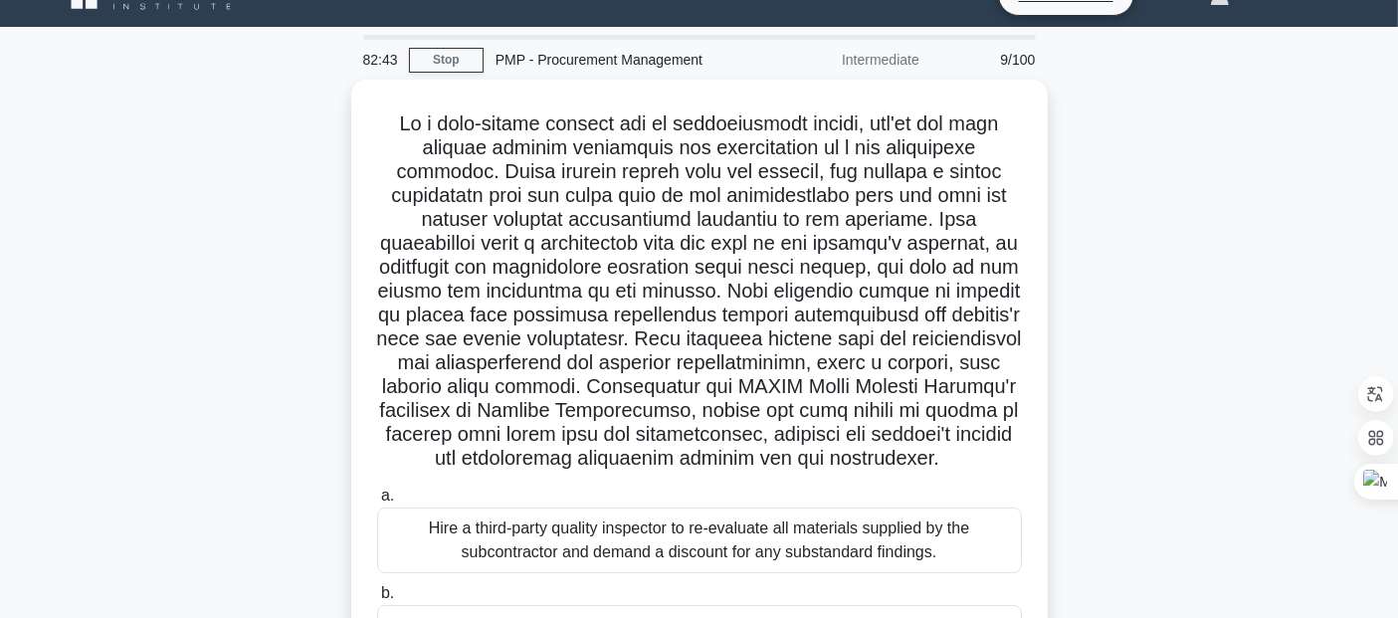
scroll to position [39, 0]
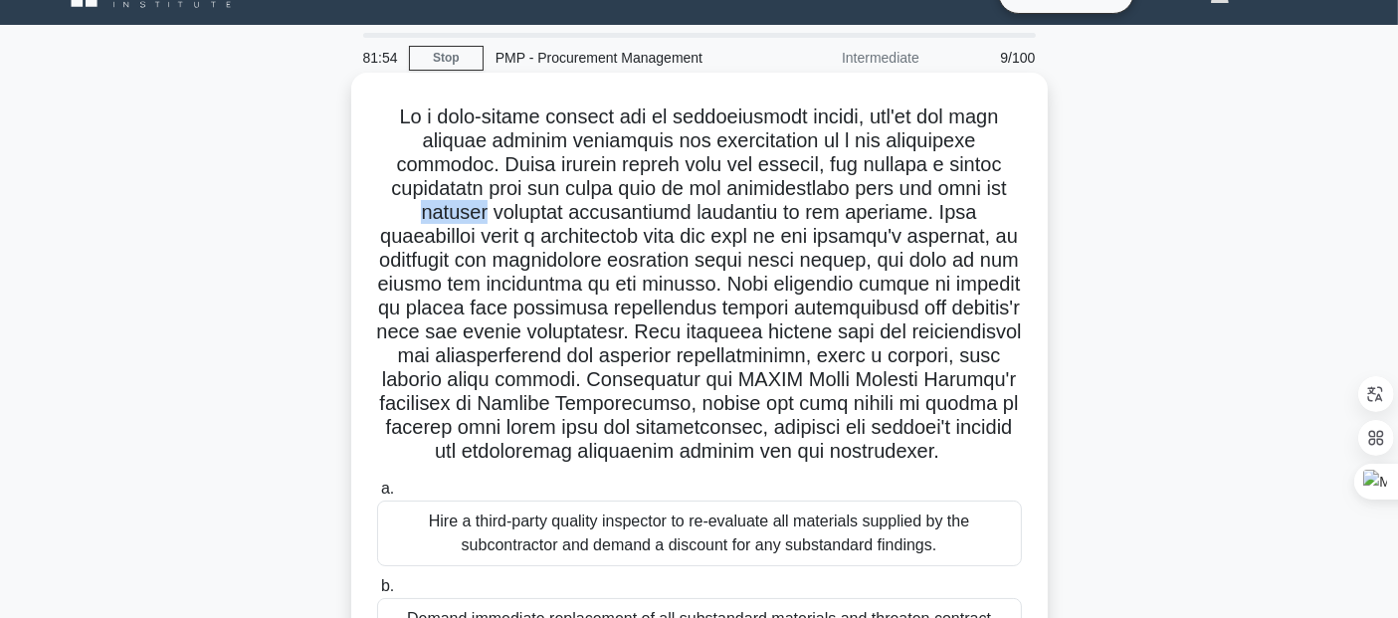
click at [945, 203] on h5 ".spinner_0XTQ{transform-origin:center;animation:spinner_y6GP .75s linear infini…" at bounding box center [699, 284] width 649 height 360
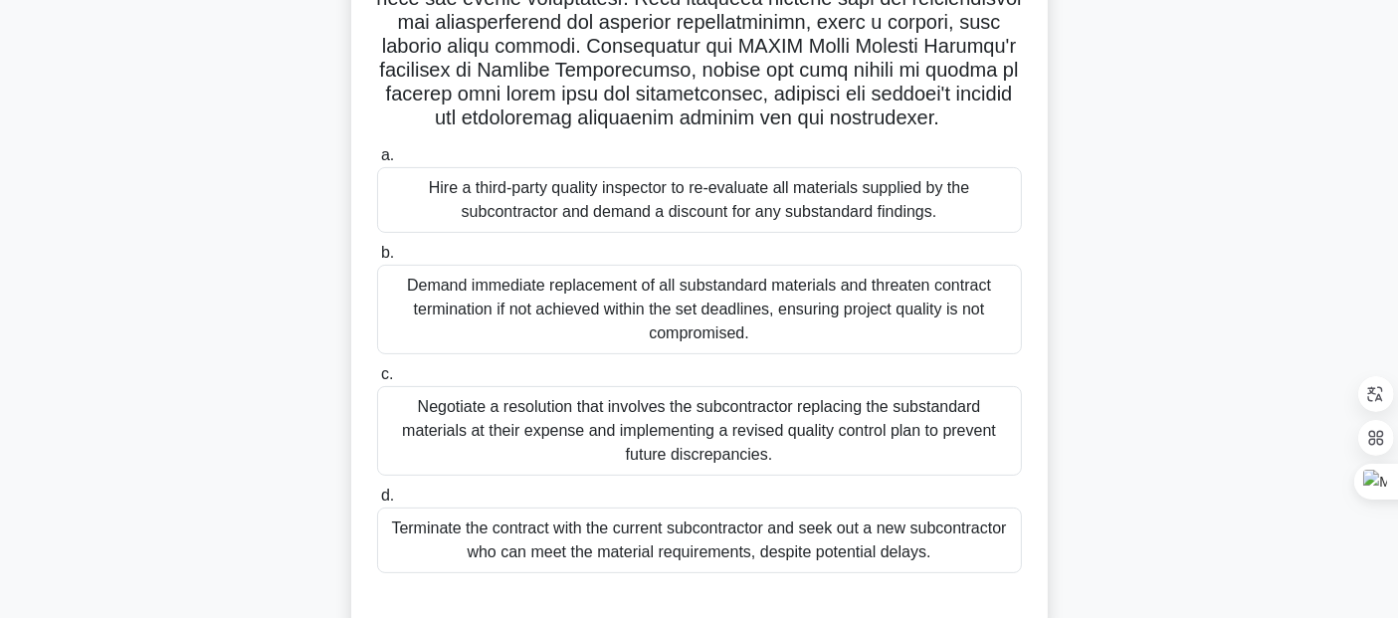
scroll to position [374, 0]
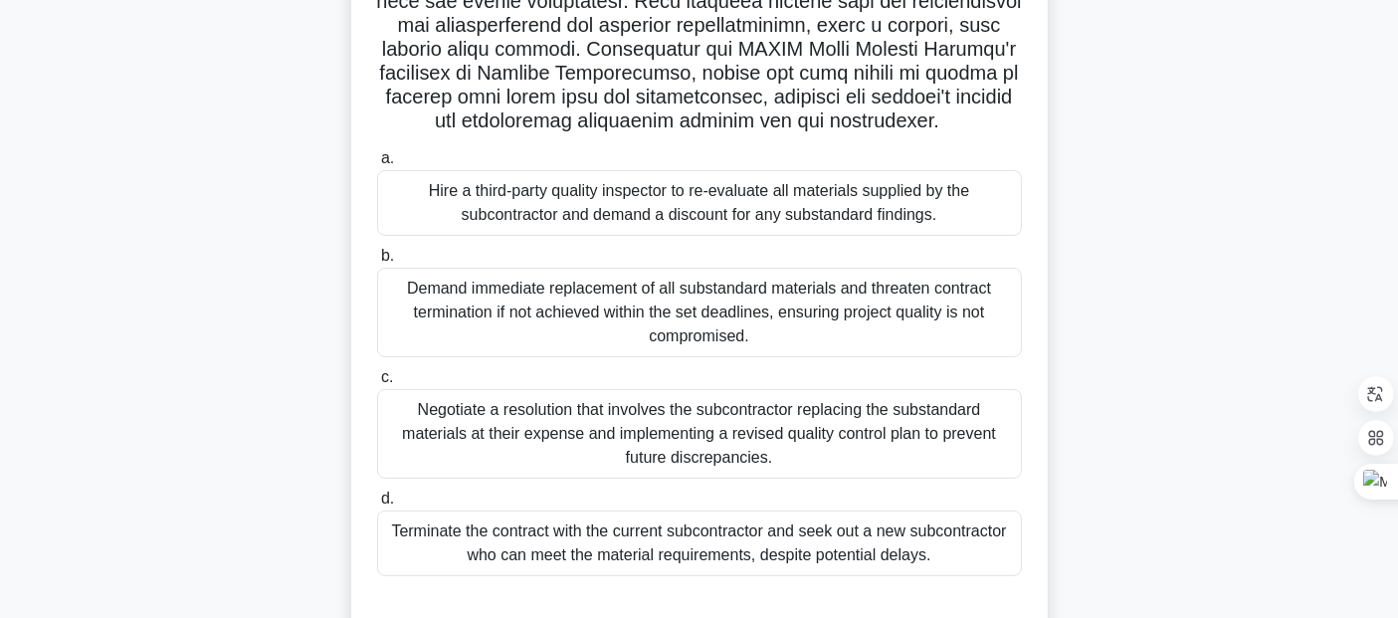
click at [212, 451] on div ".spinner_0XTQ{transform-origin:center;animation:spinner_y6GP .75s linear infini…" at bounding box center [699, 200] width 1313 height 917
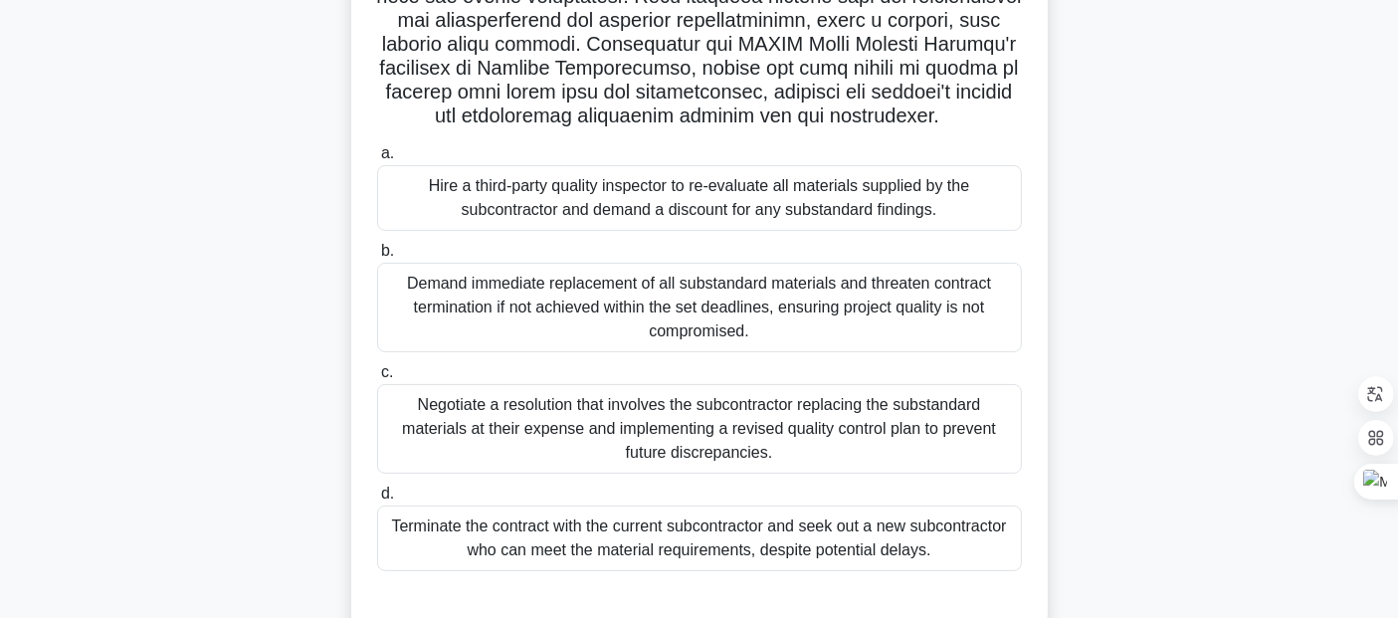
click at [743, 465] on div "Negotiate a resolution that involves the subcontractor replacing the substandar…" at bounding box center [699, 429] width 645 height 90
click at [377, 379] on input "c. Negotiate a resolution that involves the subcontractor replacing the substan…" at bounding box center [377, 372] width 0 height 13
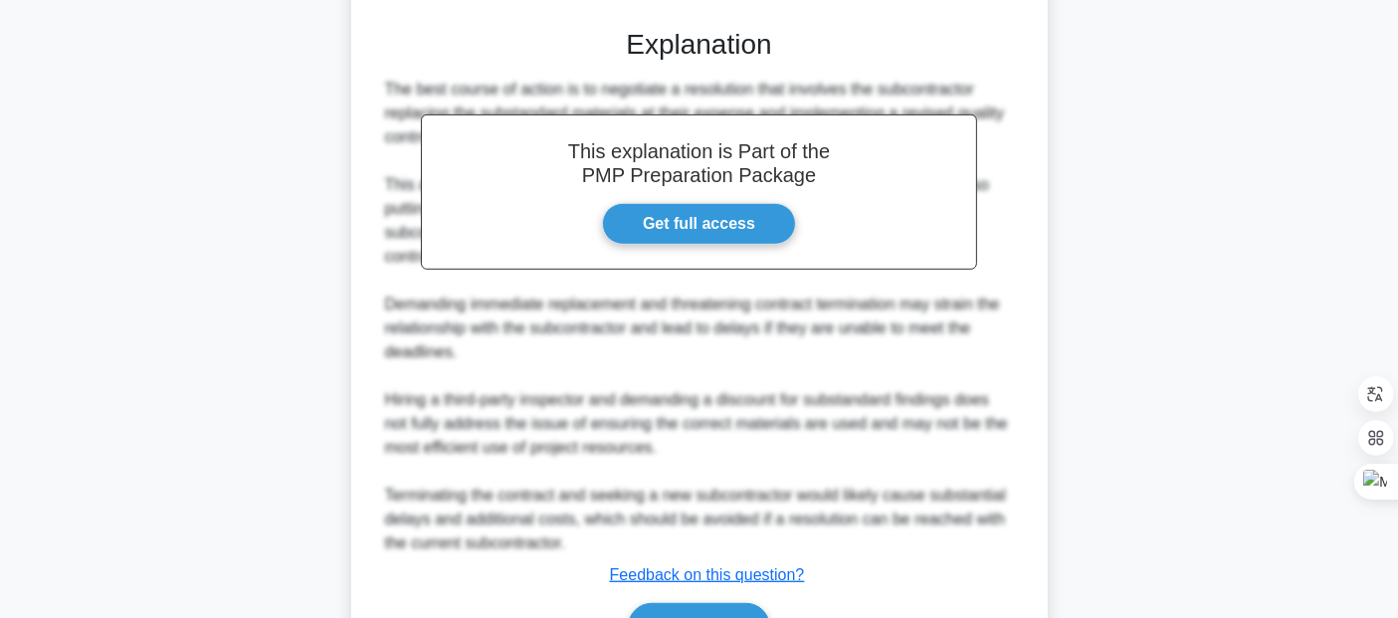
scroll to position [1083, 0]
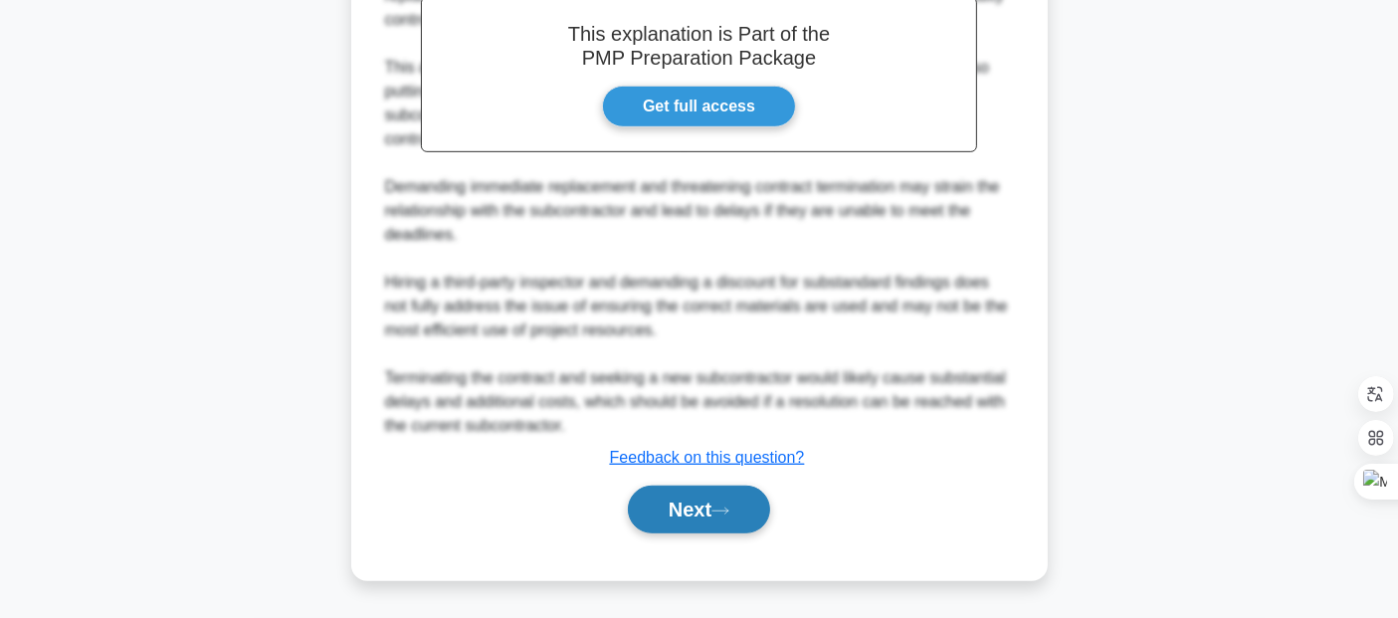
click at [701, 525] on button "Next" at bounding box center [699, 509] width 142 height 48
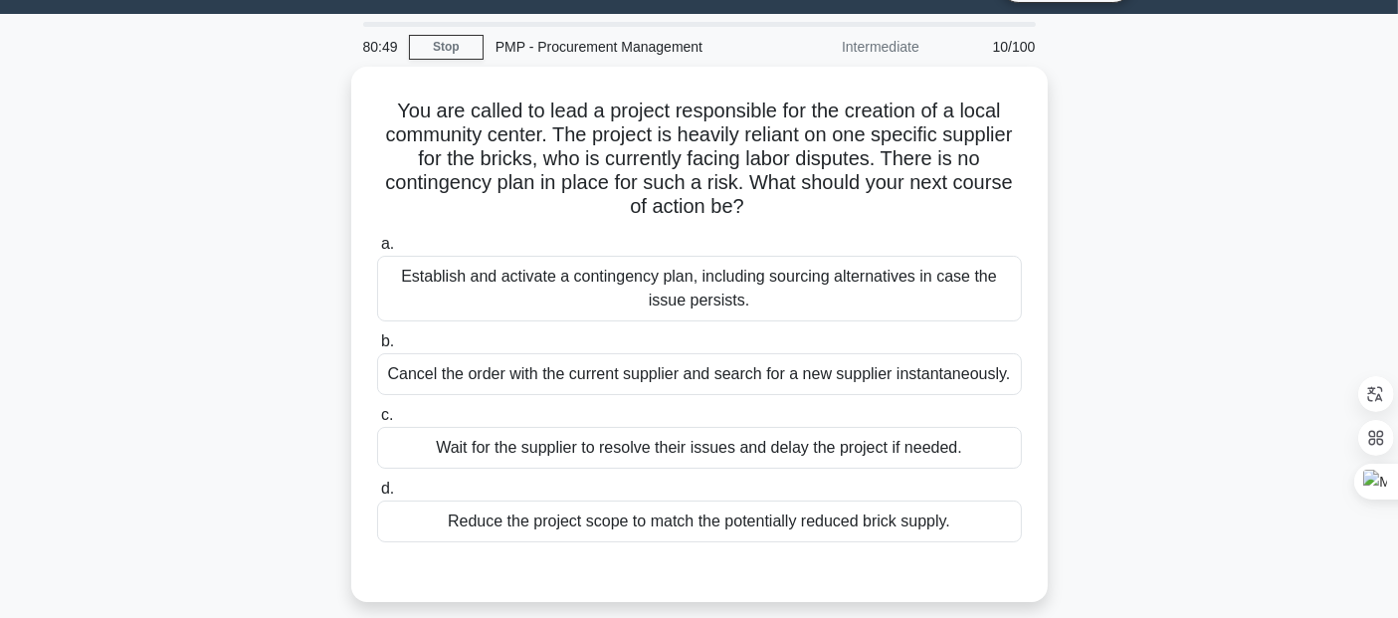
scroll to position [56, 0]
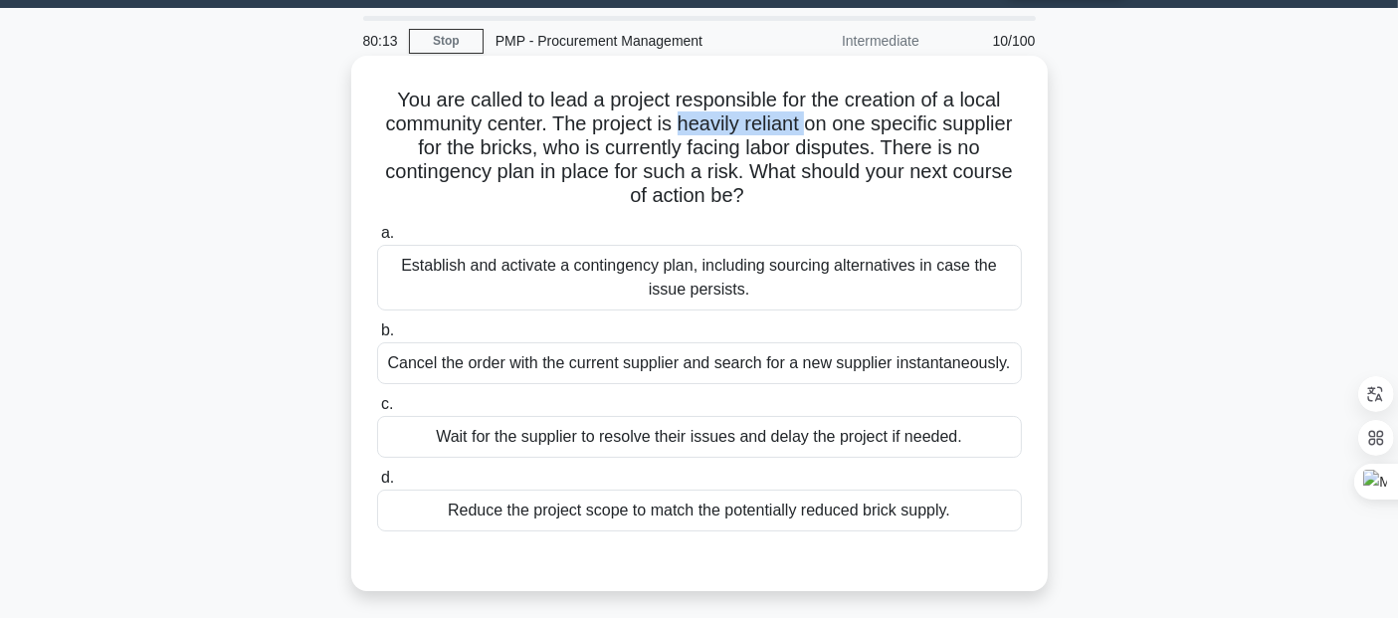
click at [508, 153] on h5 "You are called to lead a project responsible for the creation of a local commun…" at bounding box center [699, 148] width 649 height 121
click at [897, 120] on h5 "You are called to lead a project responsible for the creation of a local commun…" at bounding box center [699, 148] width 649 height 121
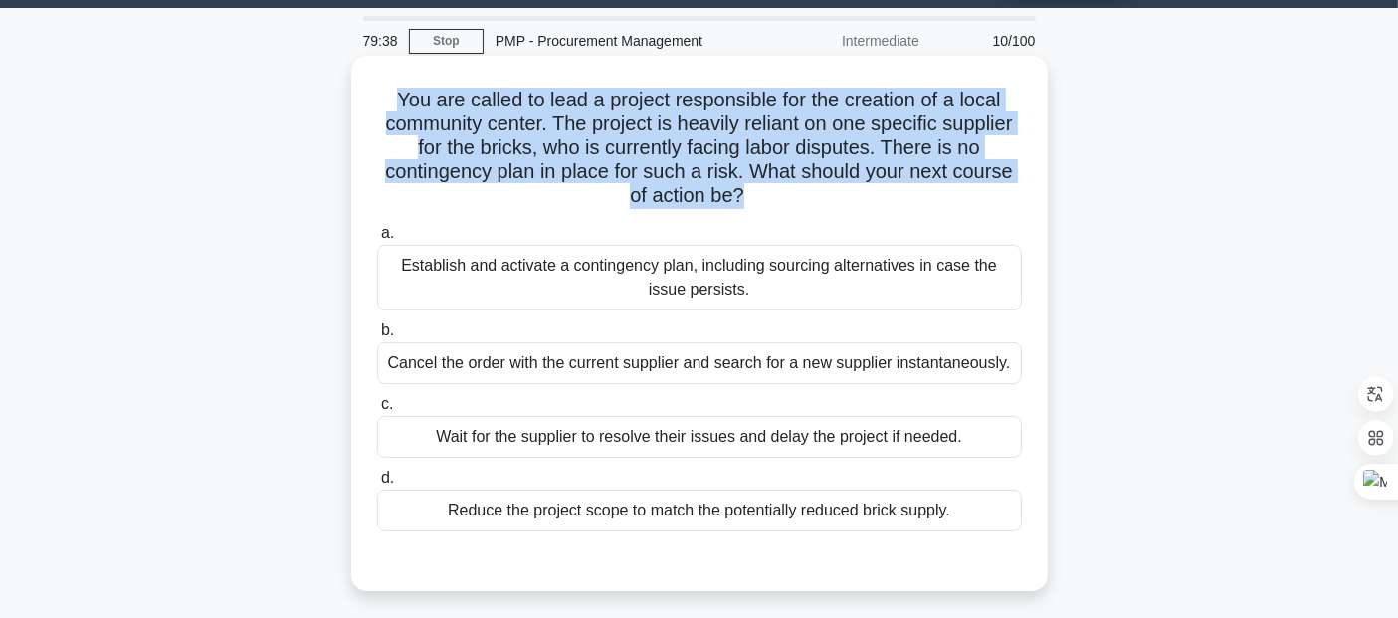
click at [897, 120] on h5 "You are called to lead a project responsible for the creation of a local commun…" at bounding box center [699, 148] width 649 height 121
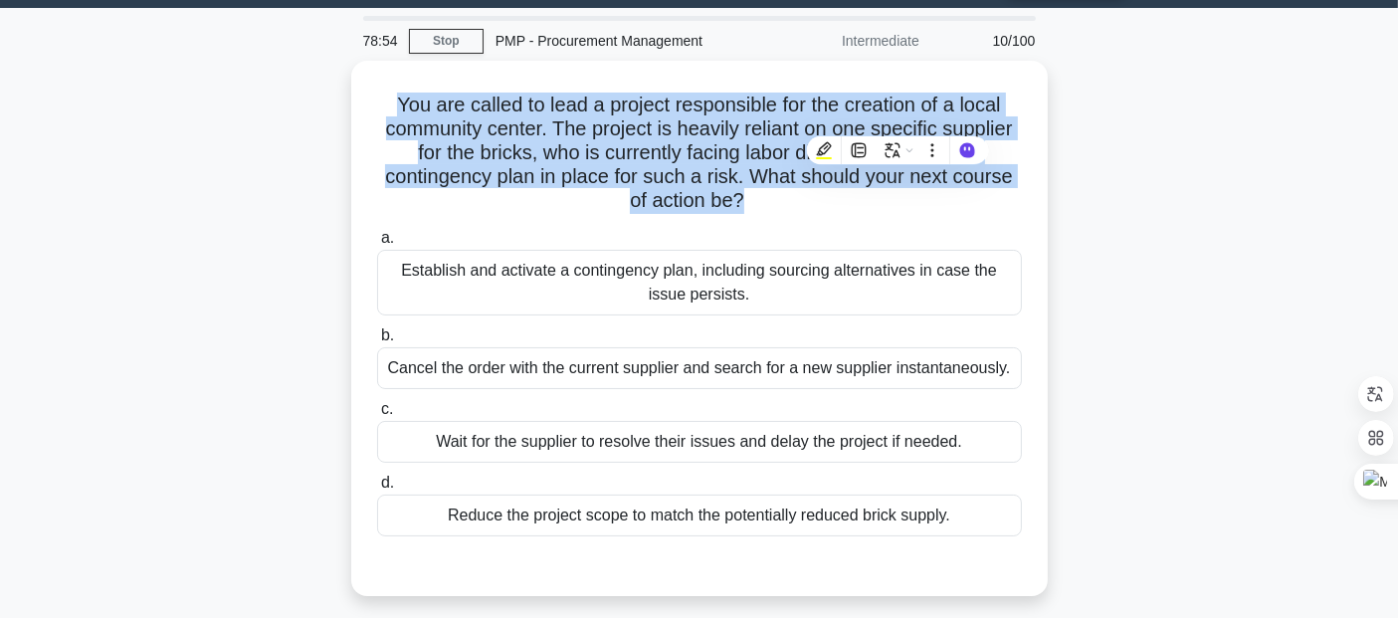
click at [1222, 260] on div "You are called to lead a project responsible for the creation of a local commun…" at bounding box center [699, 340] width 1313 height 559
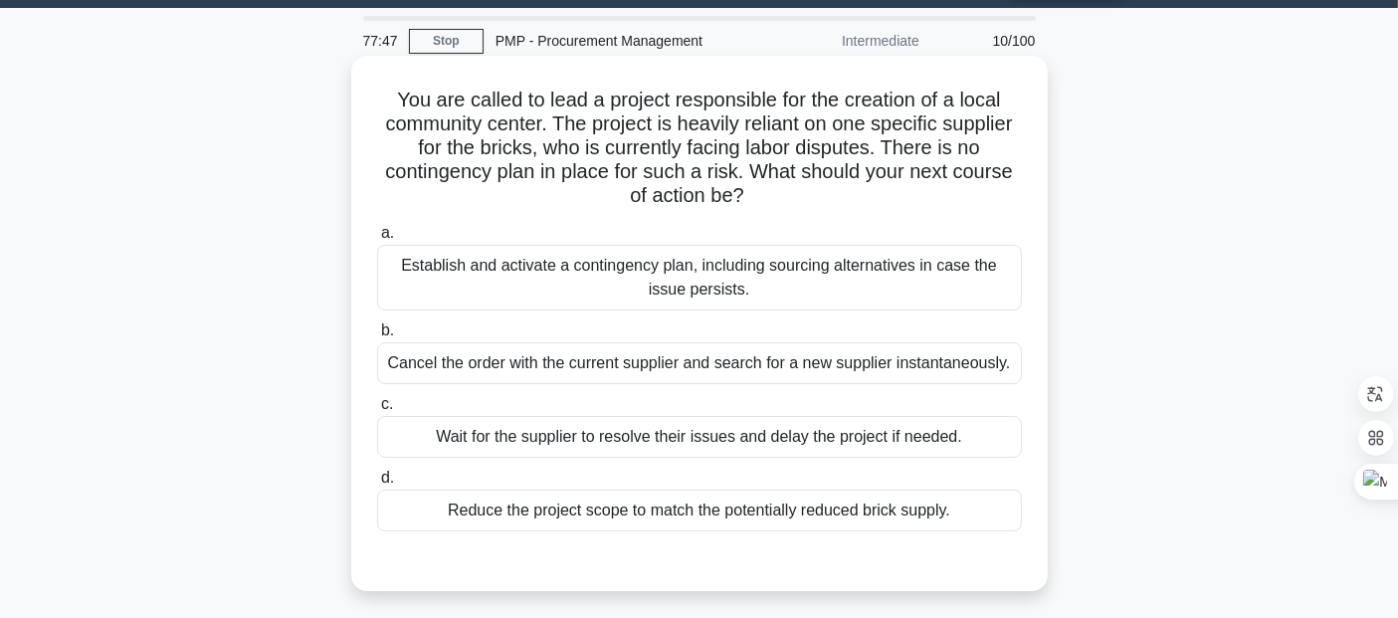
click at [666, 286] on div "Establish and activate a contingency plan, including sourcing alternatives in c…" at bounding box center [699, 278] width 645 height 66
click at [377, 240] on input "a. Establish and activate a contingency plan, including sourcing alternatives i…" at bounding box center [377, 233] width 0 height 13
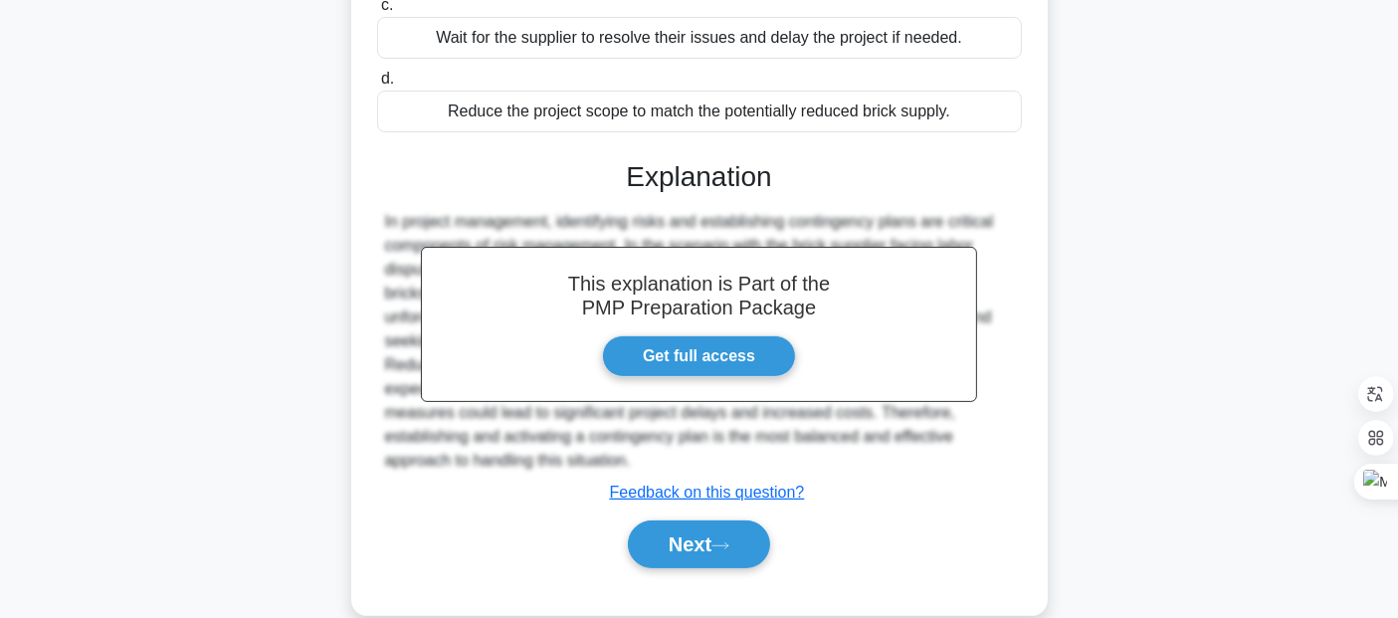
scroll to position [486, 0]
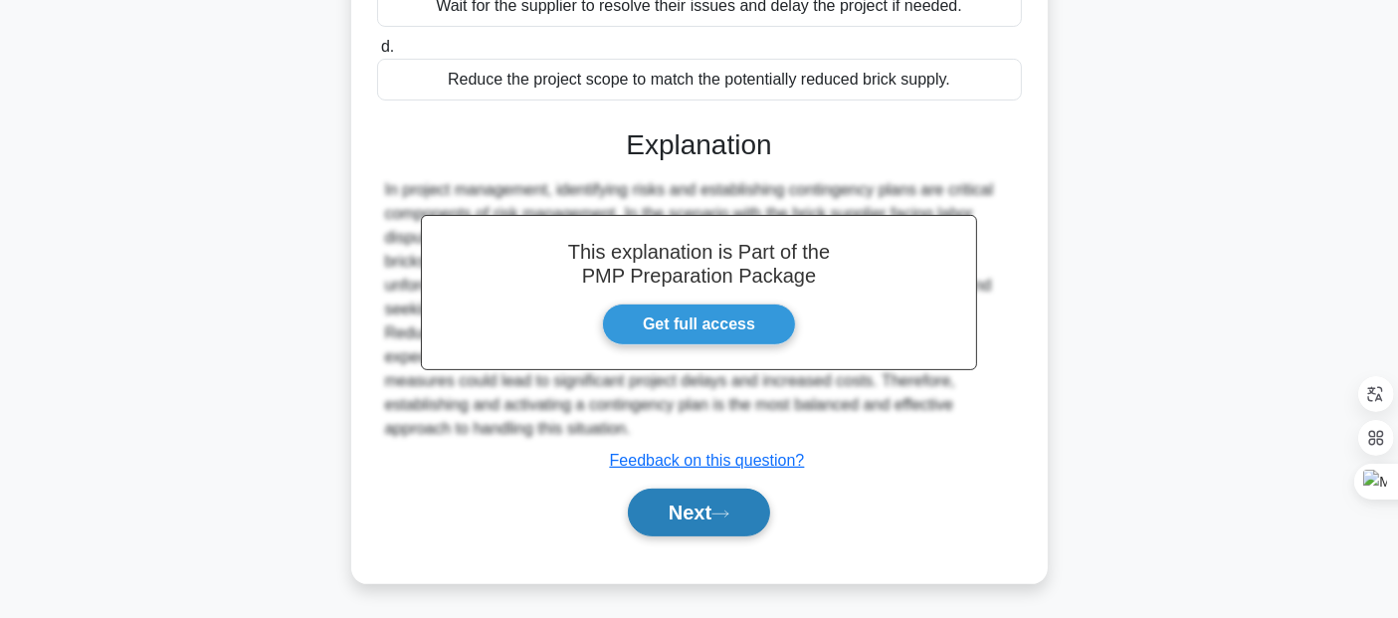
click at [728, 511] on icon at bounding box center [720, 513] width 16 height 6
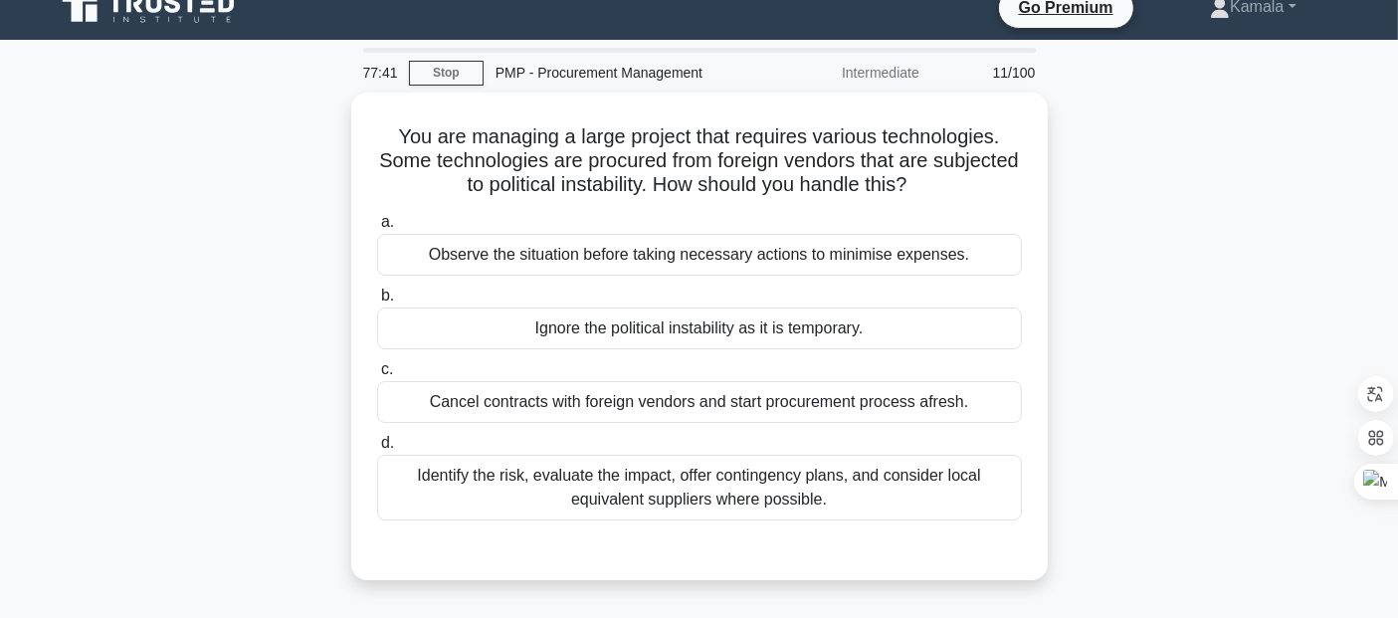
scroll to position [27, 0]
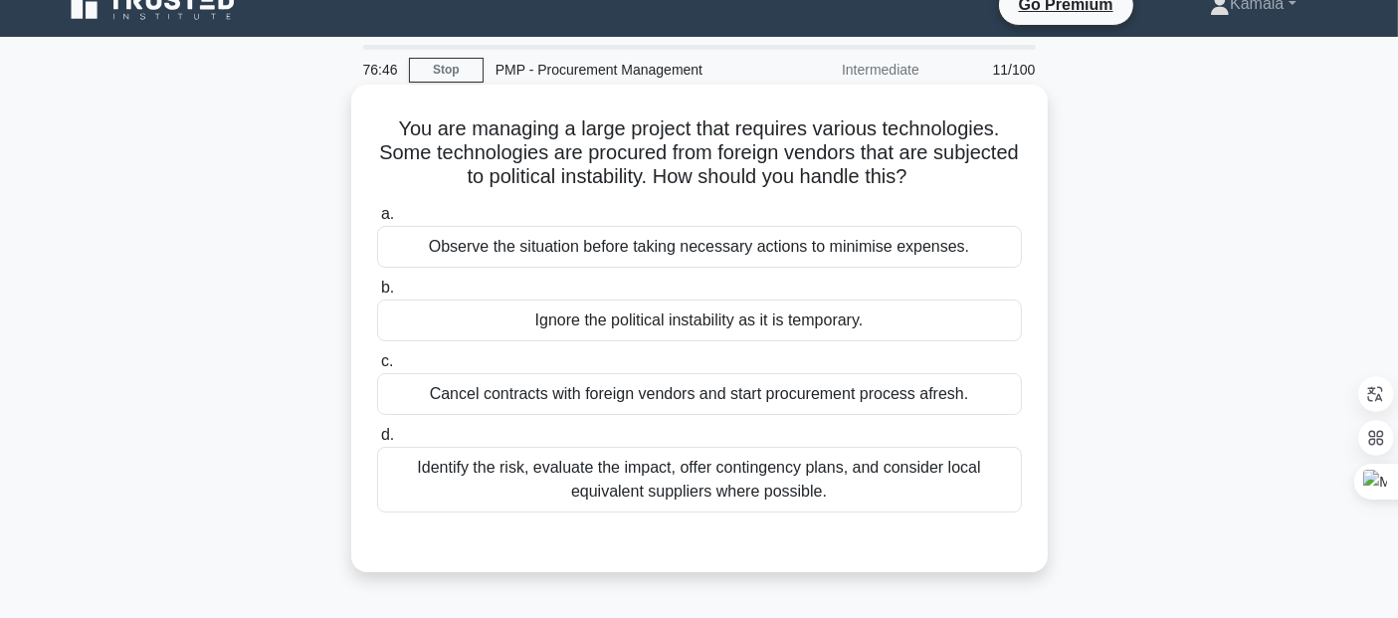
click at [448, 504] on div "Identify the risk, evaluate the impact, offer contingency plans, and consider l…" at bounding box center [699, 480] width 645 height 66
click at [377, 442] on input "d. Identify the risk, evaluate the impact, offer contingency plans, and conside…" at bounding box center [377, 435] width 0 height 13
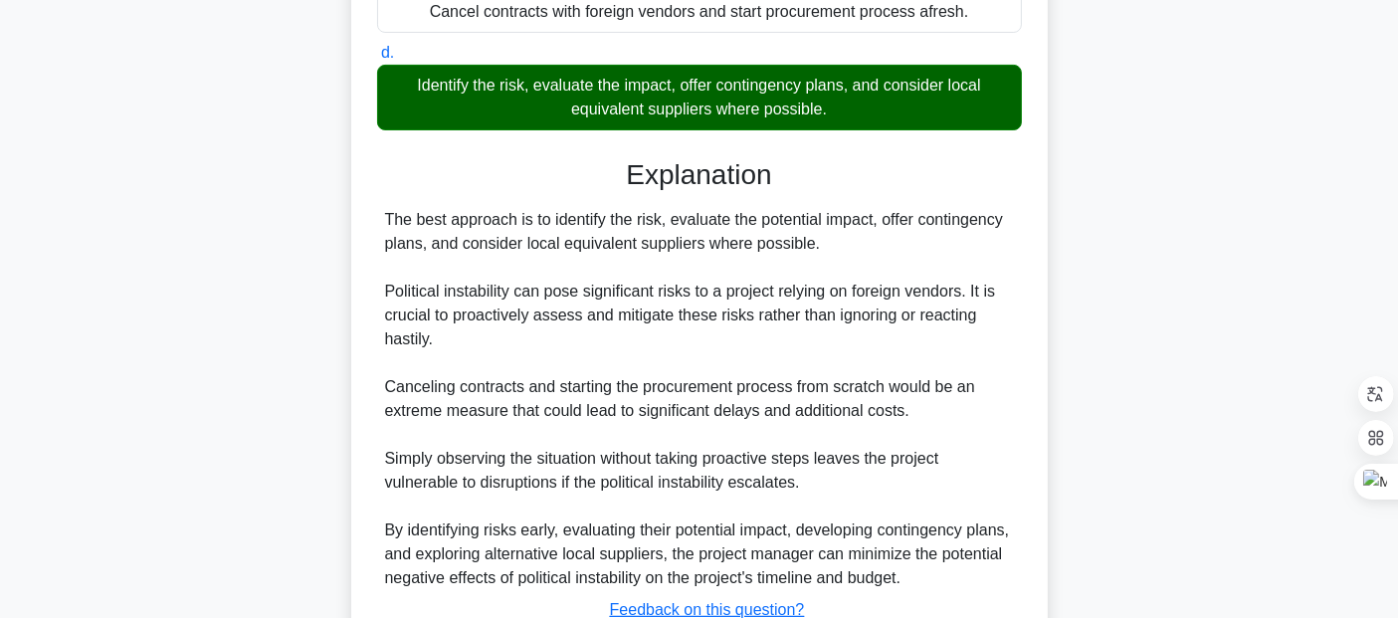
scroll to position [559, 0]
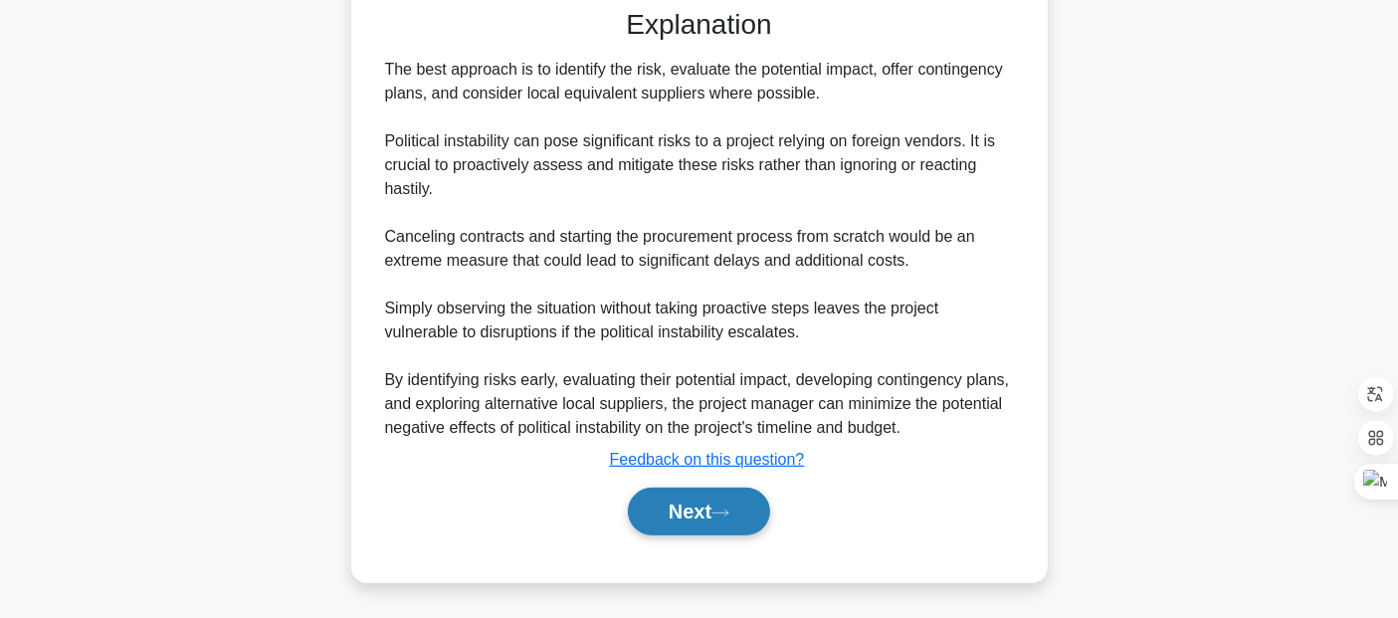
click at [691, 525] on button "Next" at bounding box center [699, 511] width 142 height 48
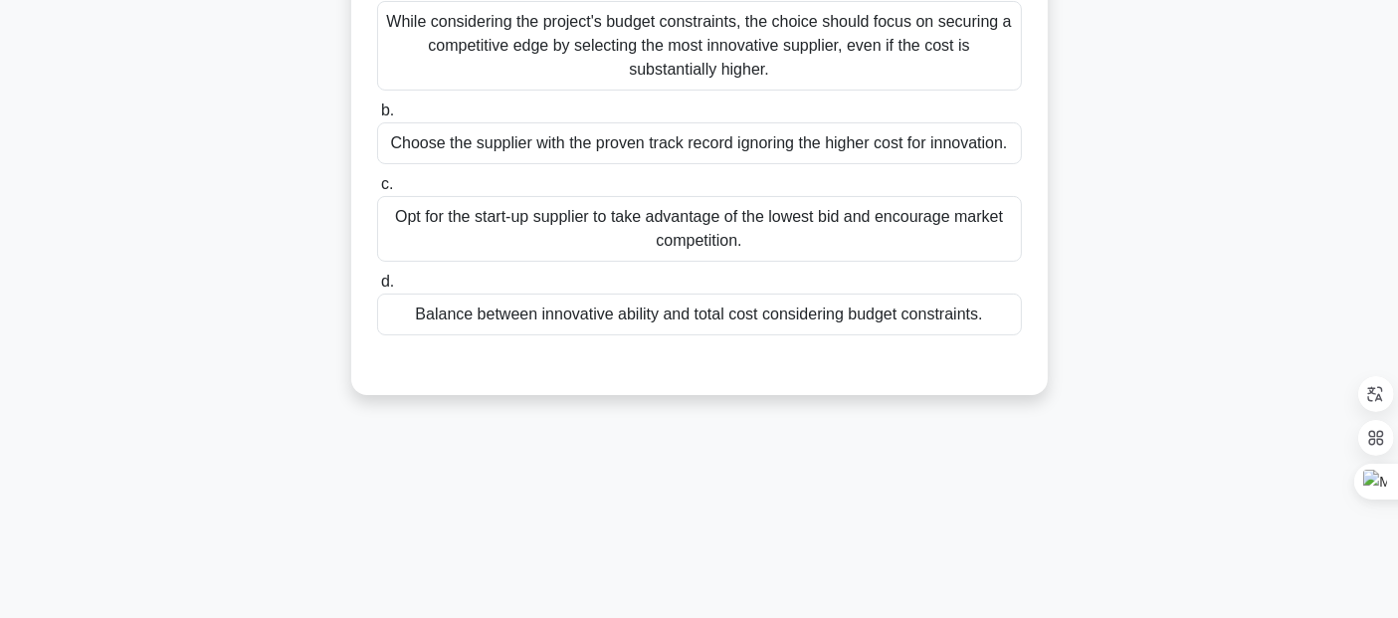
scroll to position [0, 0]
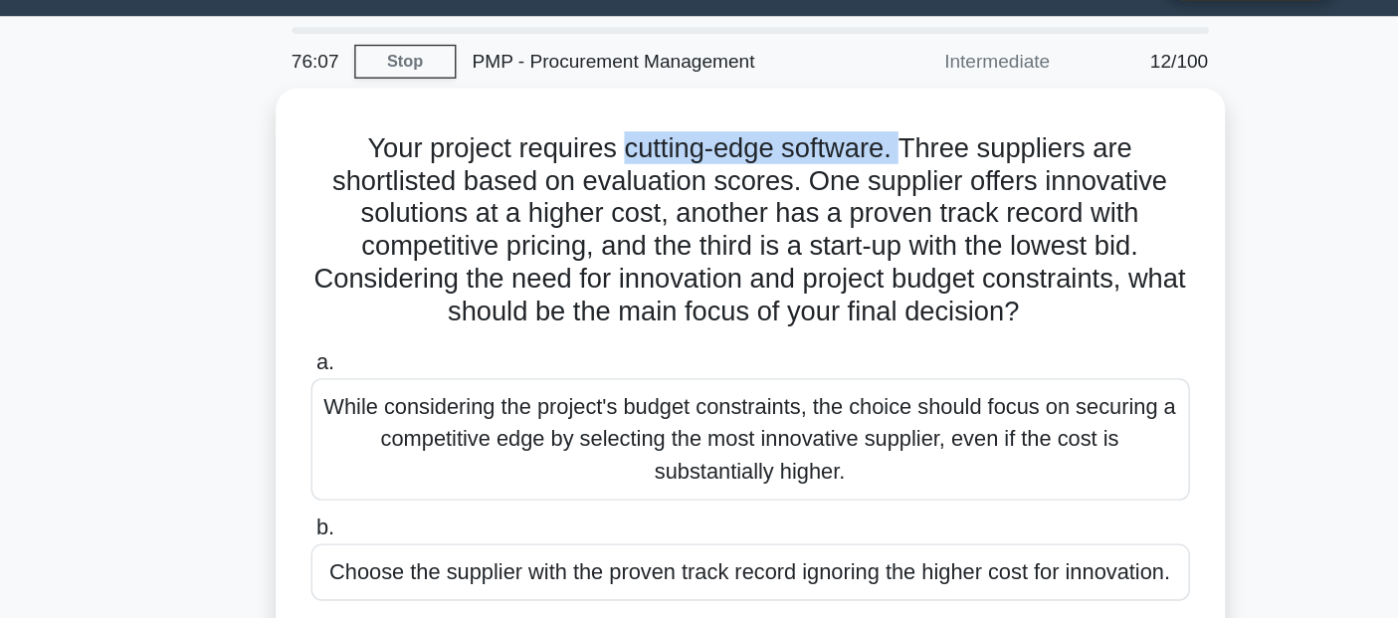
click at [234, 251] on div "Your project requires cutting-edge software. Three suppliers are shortlisted ba…" at bounding box center [699, 431] width 1313 height 631
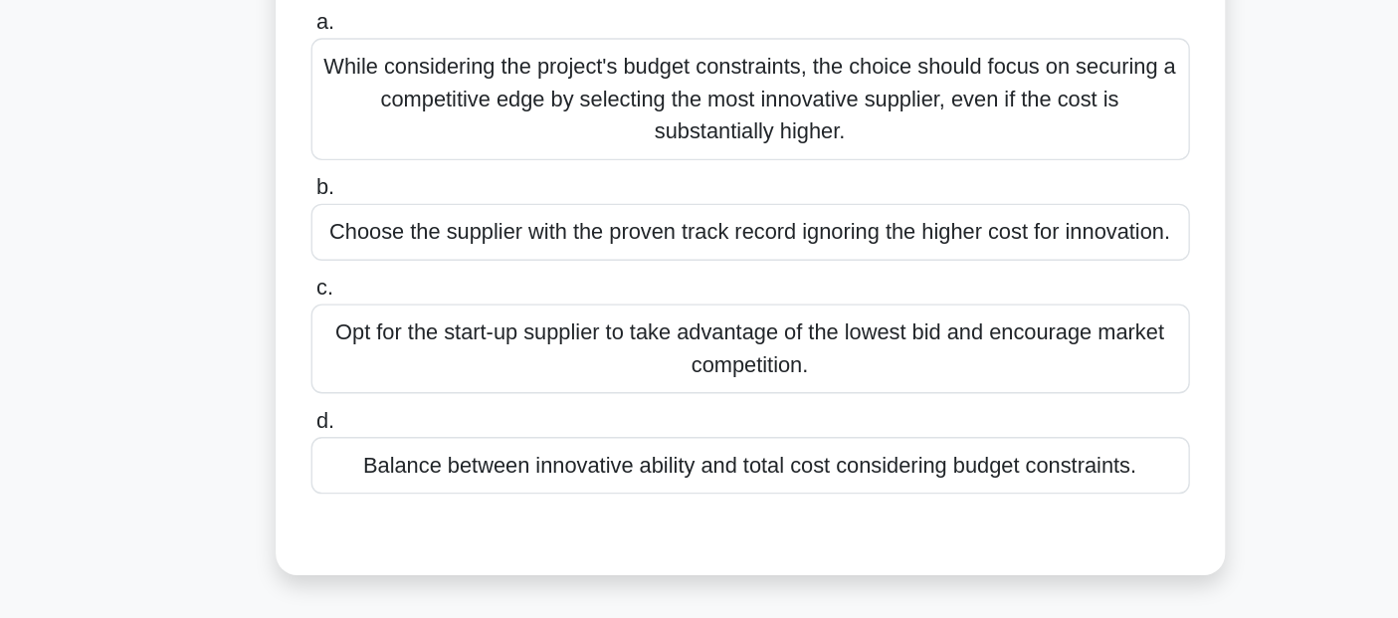
scroll to position [132, 0]
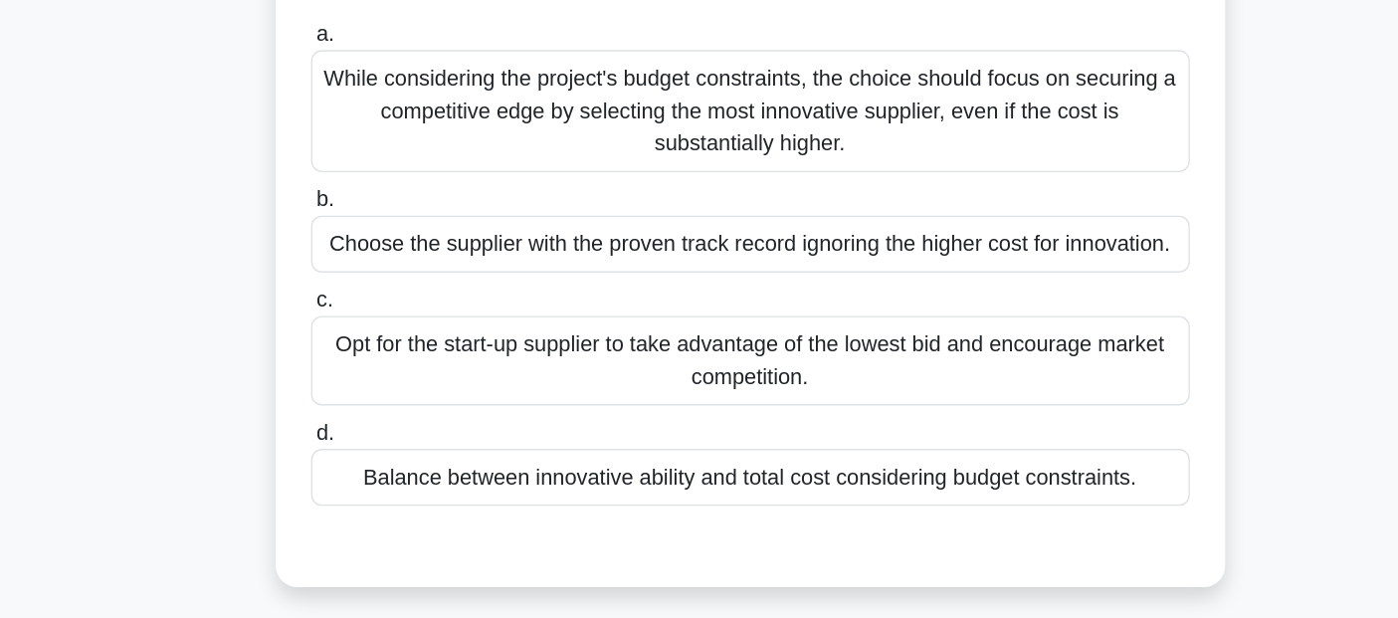
click at [480, 508] on div "Balance between innovative ability and total cost considering budget constraint…" at bounding box center [699, 505] width 645 height 42
click at [377, 479] on input "d. Balance between innovative ability and total cost considering budget constra…" at bounding box center [377, 473] width 0 height 13
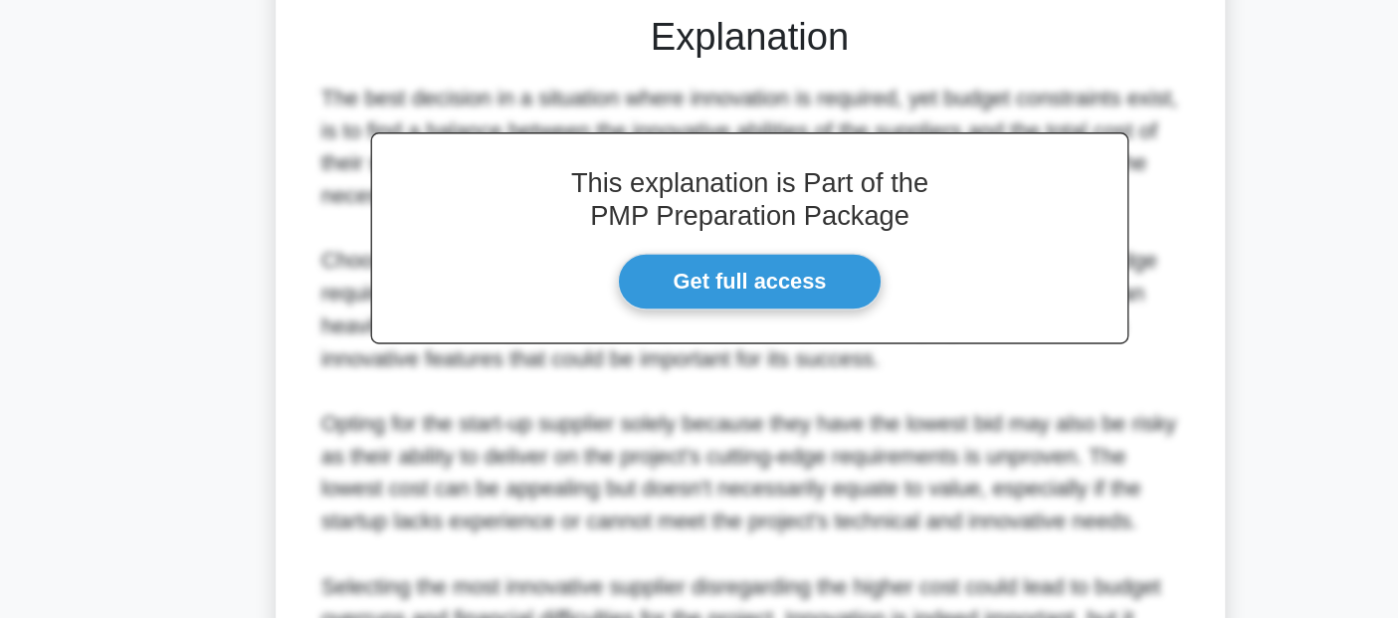
scroll to position [656, 0]
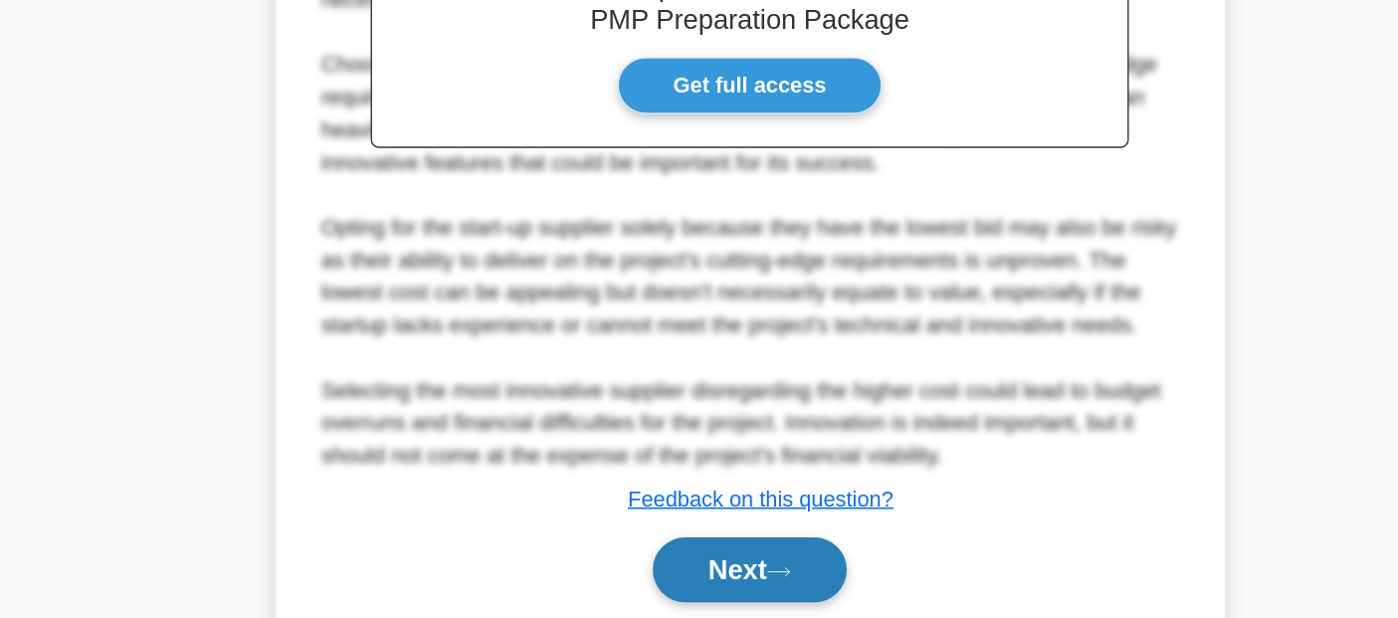
click at [678, 580] on button "Next" at bounding box center [699, 582] width 142 height 48
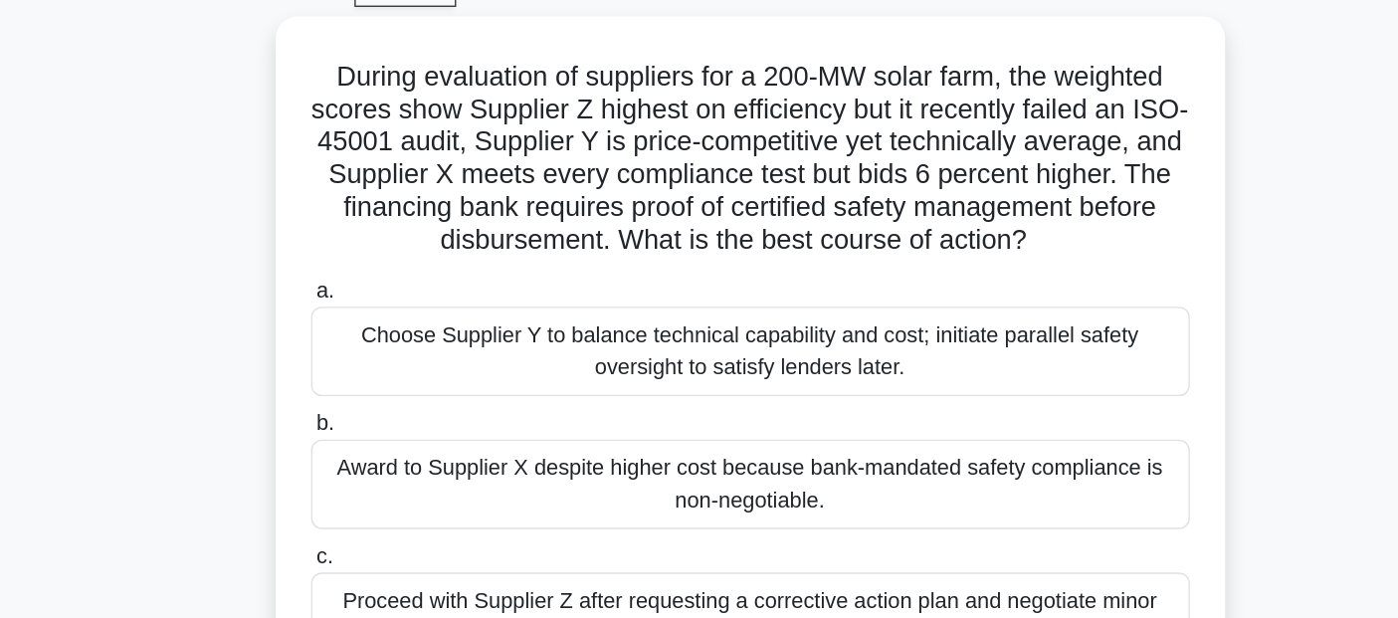
scroll to position [90, 0]
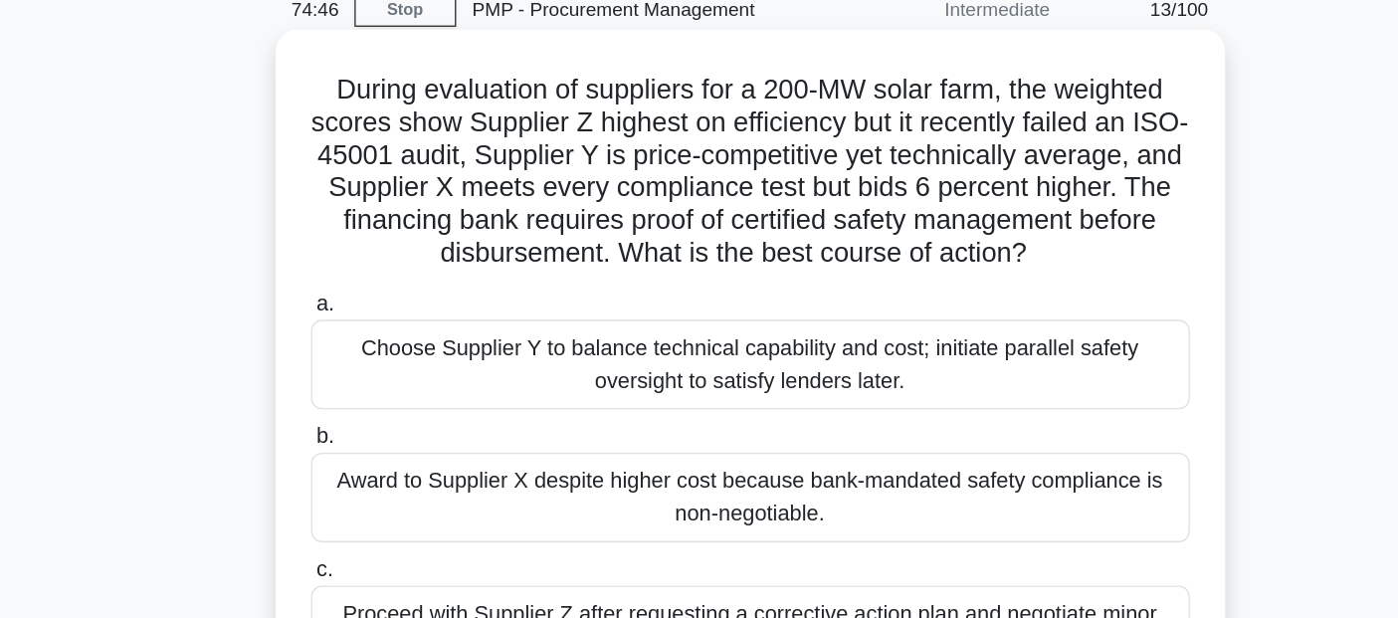
click at [554, 181] on h5 "During evaluation of suppliers for a 200-MW solar farm, the weighted scores sho…" at bounding box center [699, 126] width 649 height 145
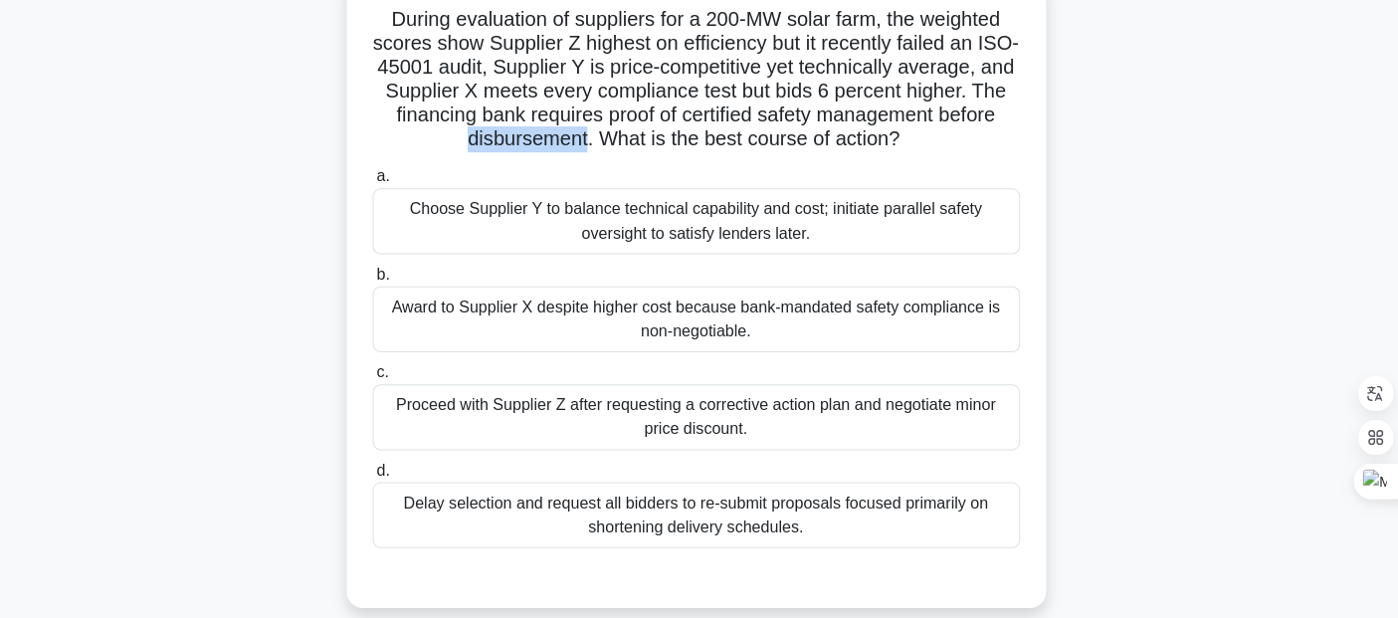
scroll to position [136, 0]
click at [863, 239] on div "Choose Supplier Y to balance technical capability and cost; initiate parallel s…" at bounding box center [699, 221] width 645 height 66
click at [377, 183] on input "a. Choose Supplier Y to balance technical capability and cost; initiate paralle…" at bounding box center [377, 176] width 0 height 13
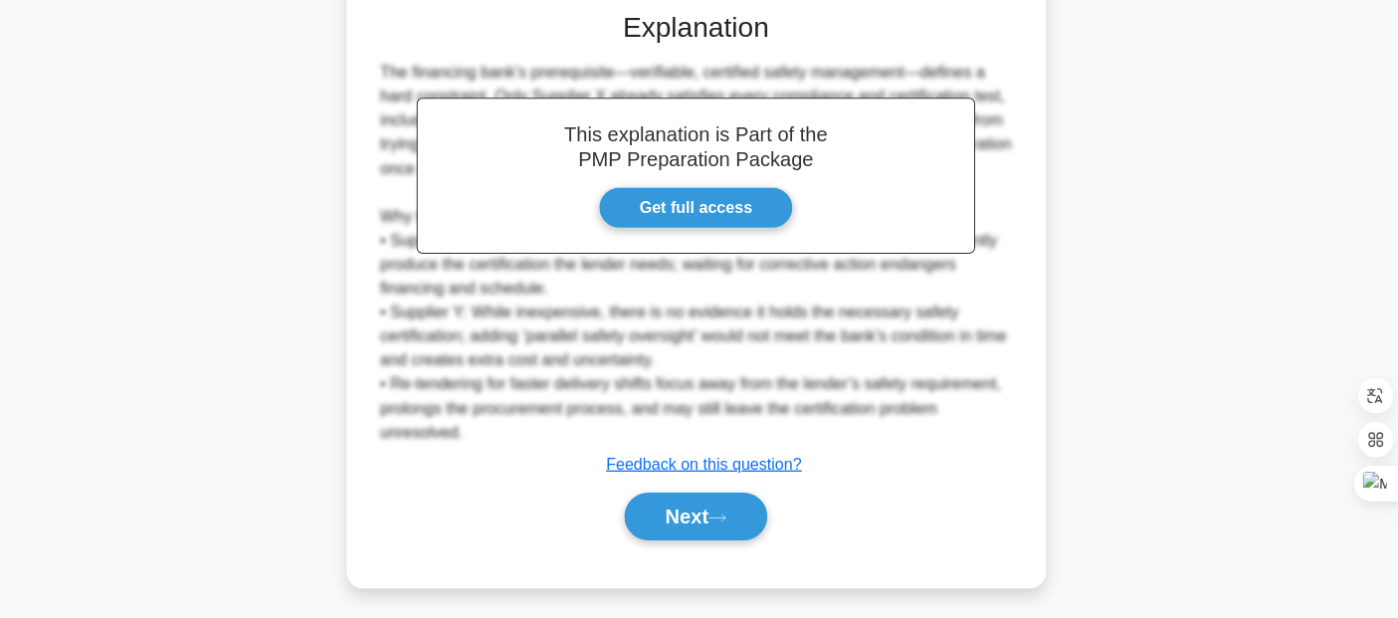
scroll to position [701, 0]
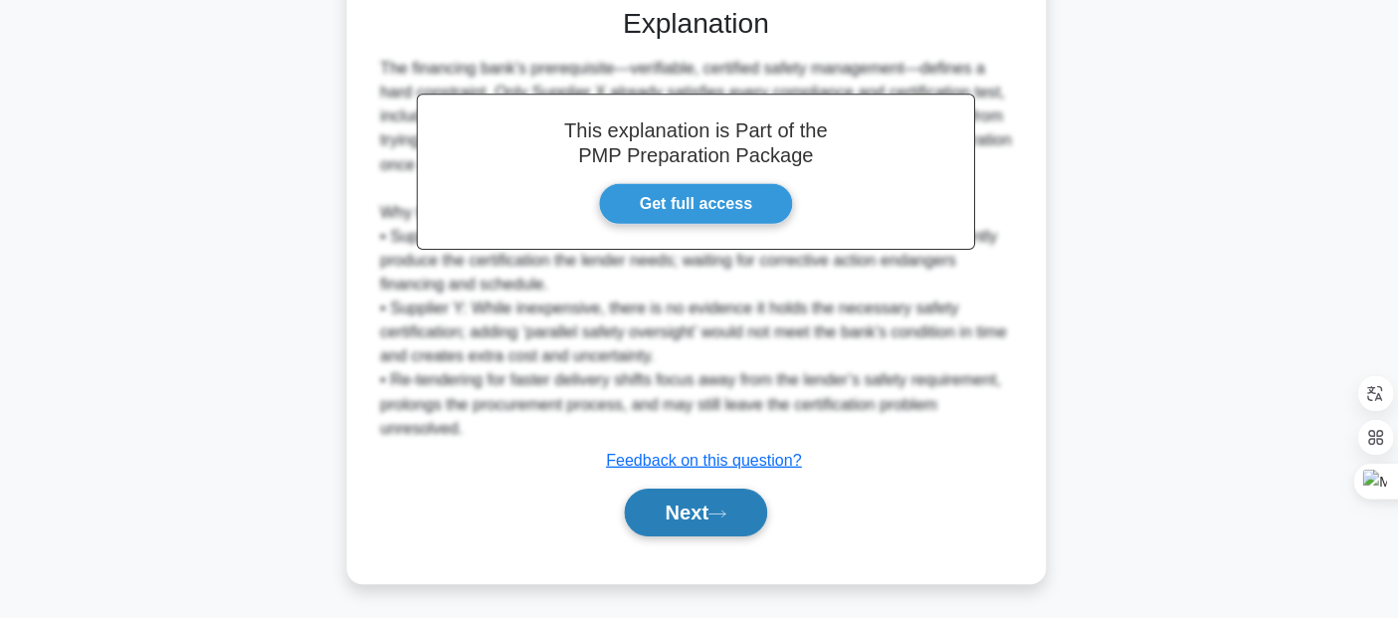
click at [690, 517] on button "Next" at bounding box center [699, 512] width 142 height 48
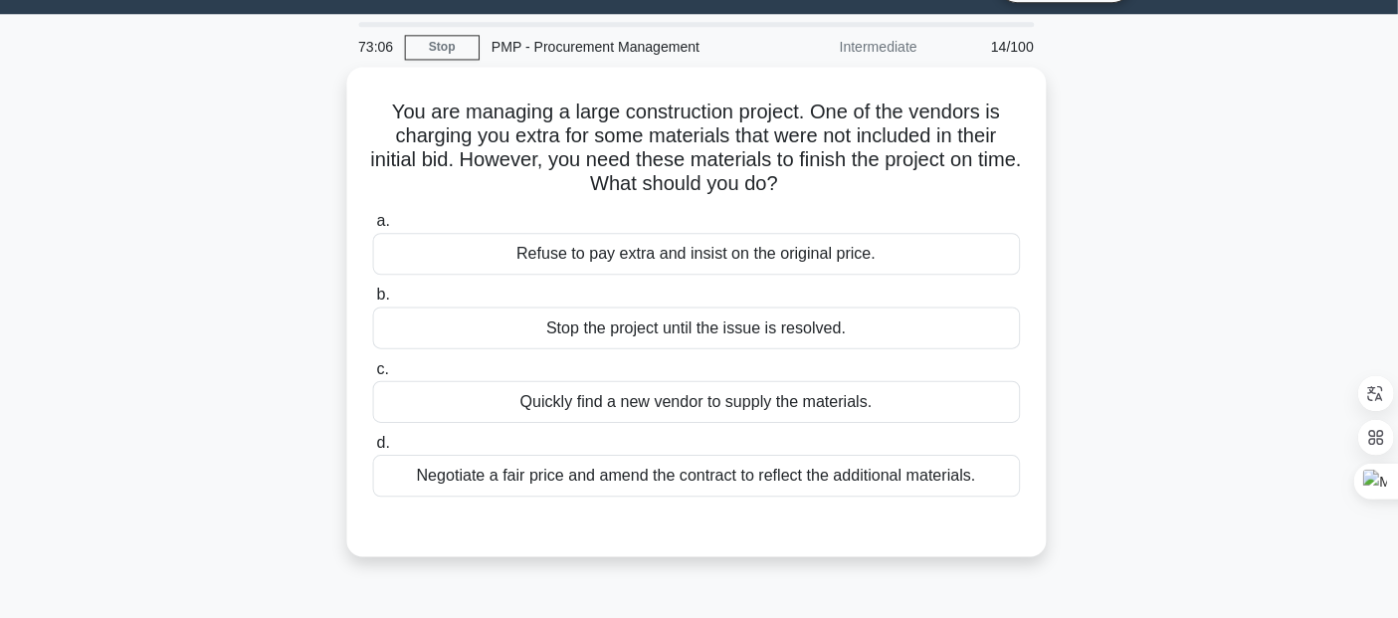
scroll to position [49, 0]
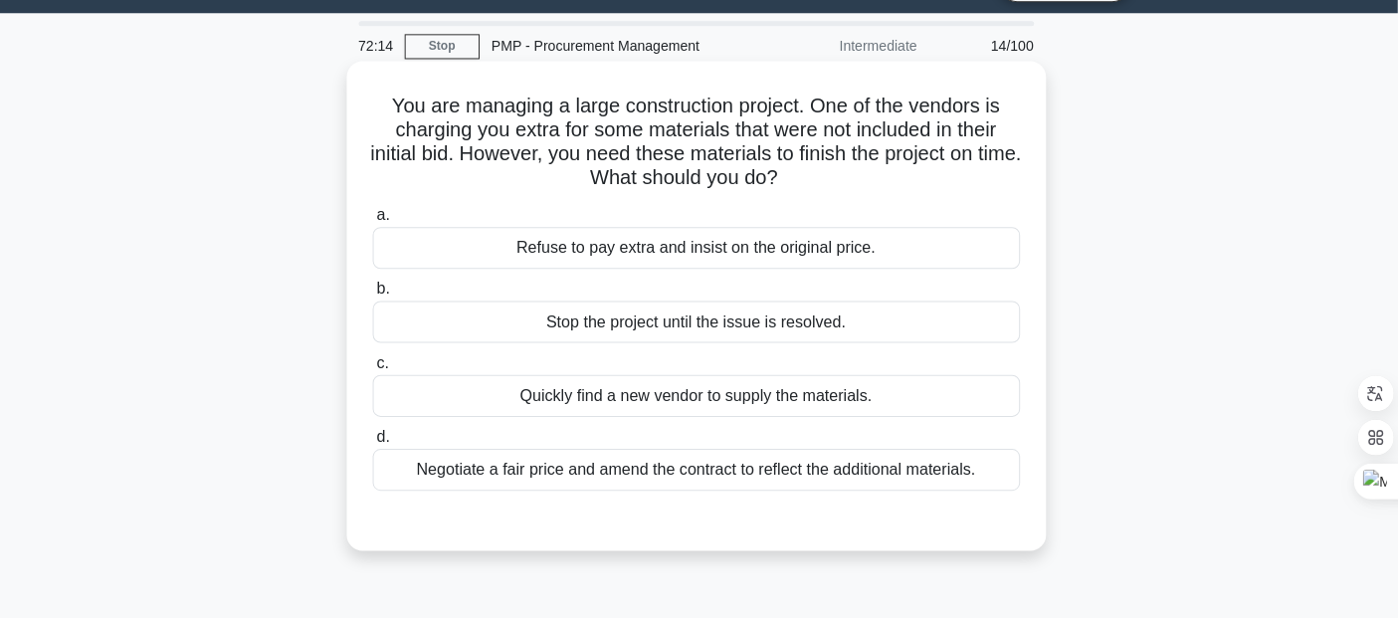
click at [673, 479] on div "Negotiate a fair price and amend the contract to reflect the additional materia…" at bounding box center [699, 470] width 645 height 42
click at [377, 444] on input "d. Negotiate a fair price and amend the contract to reflect the additional mate…" at bounding box center [377, 437] width 0 height 13
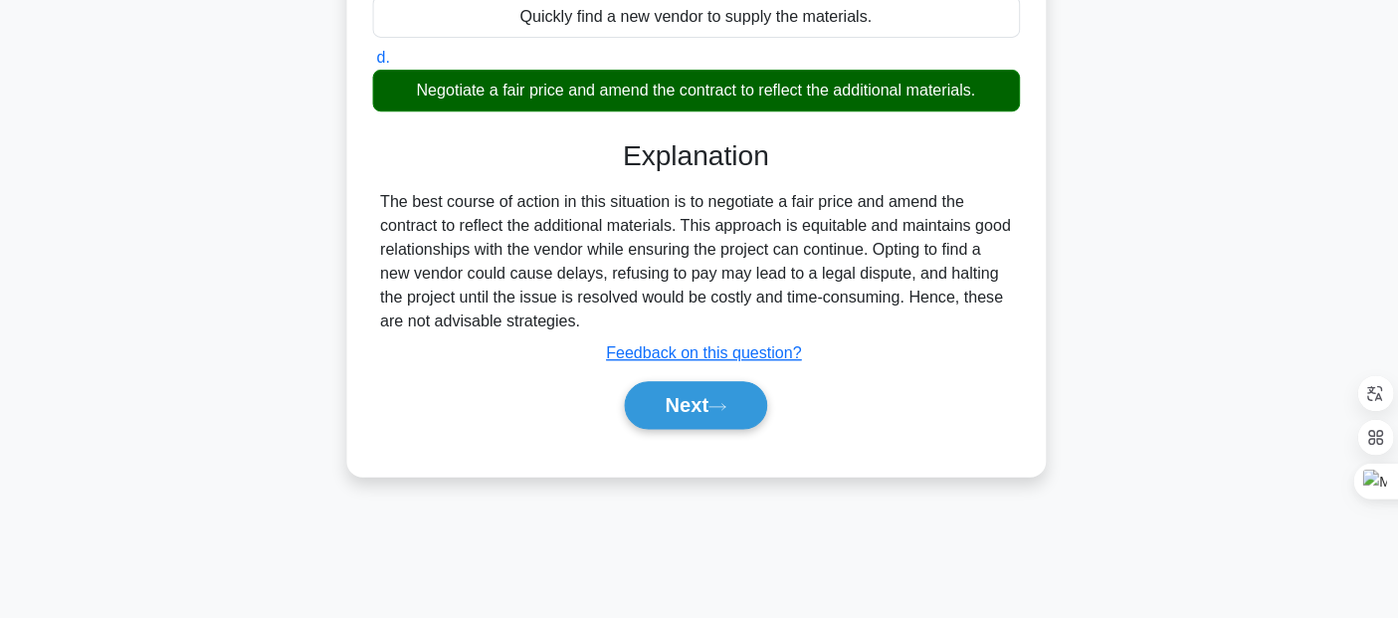
scroll to position [426, 0]
click at [721, 413] on icon at bounding box center [720, 407] width 18 height 11
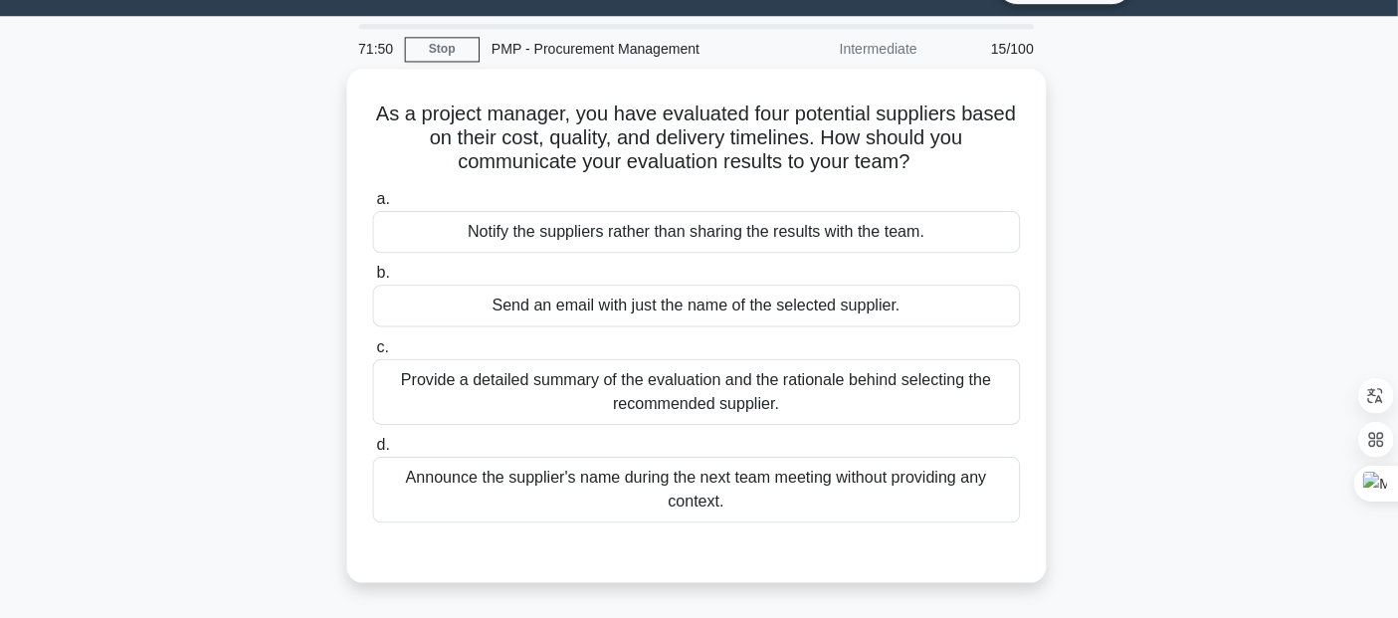
scroll to position [47, 0]
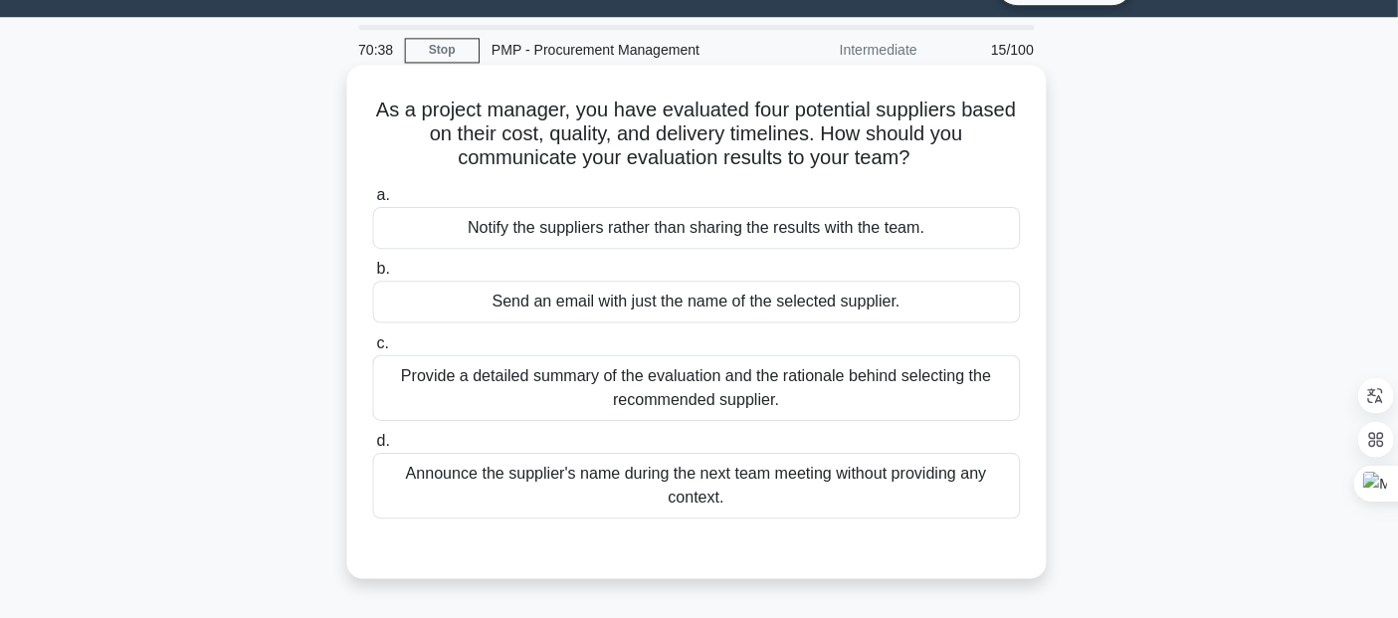
click at [715, 389] on div "Provide a detailed summary of the evaluation and the rationale behind selecting…" at bounding box center [699, 386] width 645 height 66
click at [377, 348] on input "c. Provide a detailed summary of the evaluation and the rationale behind select…" at bounding box center [377, 341] width 0 height 13
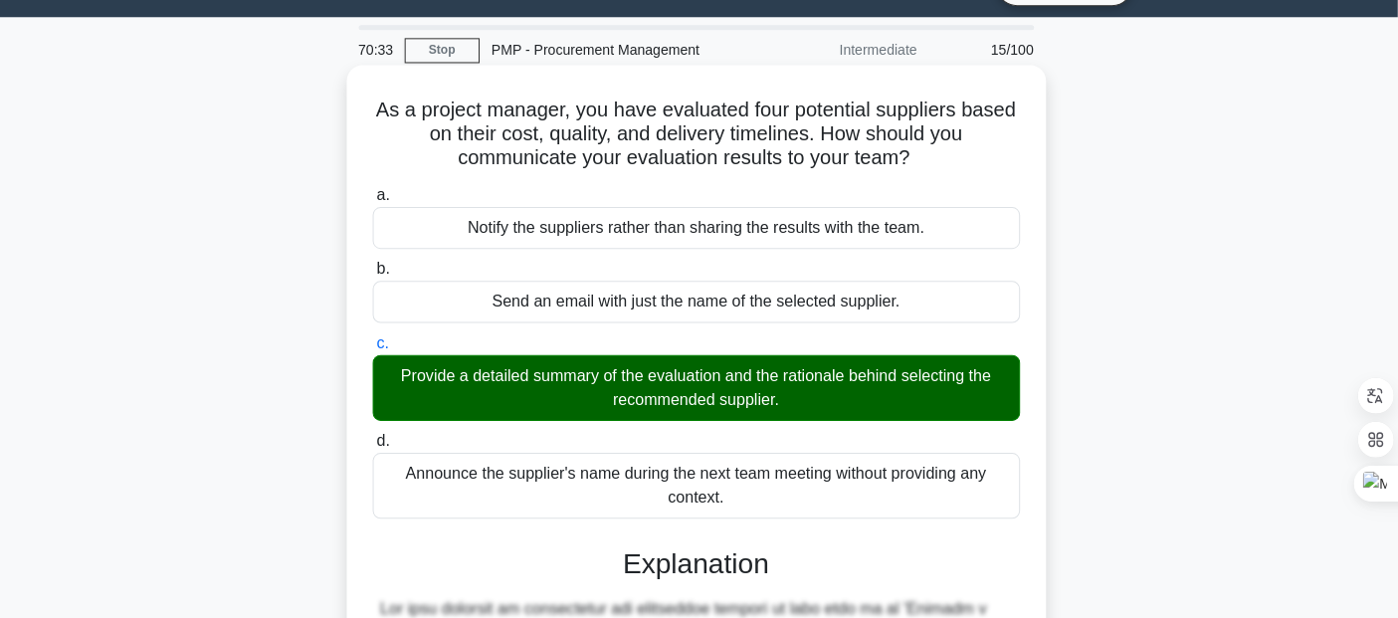
click at [811, 381] on div "Provide a detailed summary of the evaluation and the rationale behind selecting…" at bounding box center [699, 386] width 645 height 66
click at [377, 348] on input "c. Provide a detailed summary of the evaluation and the rationale behind select…" at bounding box center [377, 341] width 0 height 13
click at [816, 380] on div "Provide a detailed summary of the evaluation and the rationale behind selecting…" at bounding box center [699, 386] width 645 height 66
click at [377, 348] on input "c. Provide a detailed summary of the evaluation and the rationale behind select…" at bounding box center [377, 341] width 0 height 13
click at [816, 380] on div "Provide a detailed summary of the evaluation and the rationale behind selecting…" at bounding box center [699, 386] width 645 height 66
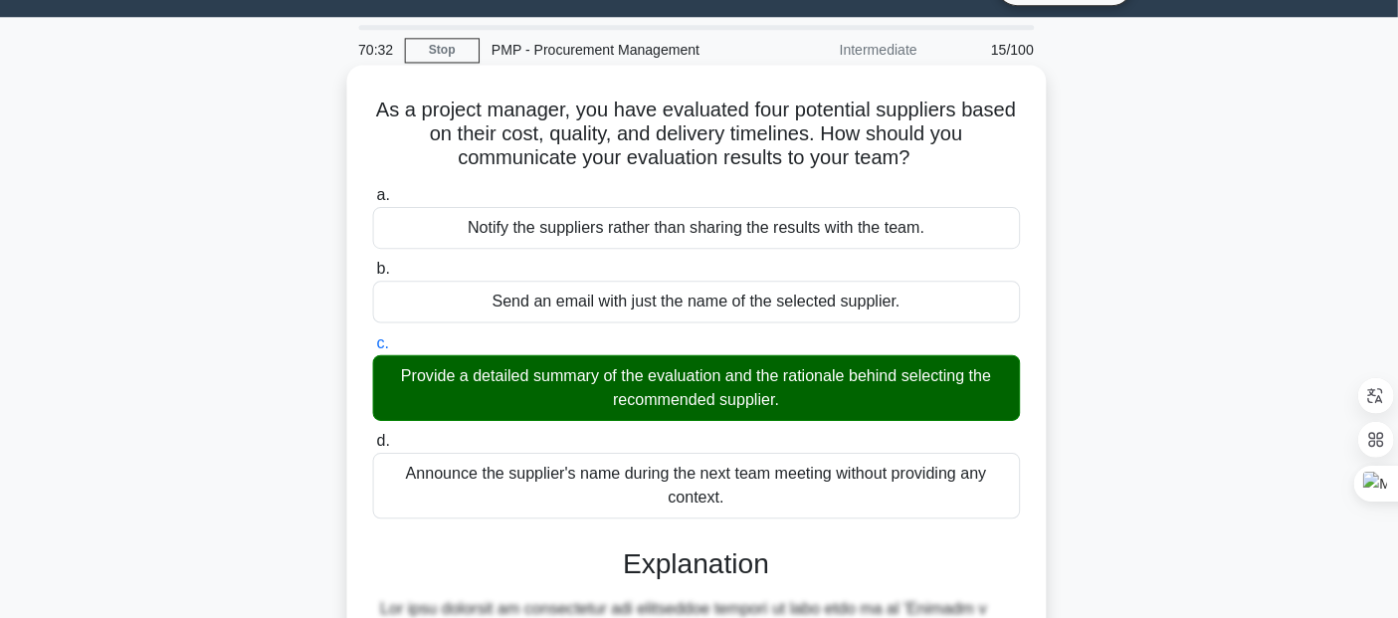
click at [377, 348] on input "c. Provide a detailed summary of the evaluation and the rationale behind select…" at bounding box center [377, 341] width 0 height 13
click at [816, 380] on div "Provide a detailed summary of the evaluation and the rationale behind selecting…" at bounding box center [699, 386] width 645 height 66
click at [377, 348] on input "c. Provide a detailed summary of the evaluation and the rationale behind select…" at bounding box center [377, 341] width 0 height 13
click at [816, 380] on div "Provide a detailed summary of the evaluation and the rationale behind selecting…" at bounding box center [699, 386] width 645 height 66
click at [377, 348] on input "c. Provide a detailed summary of the evaluation and the rationale behind select…" at bounding box center [377, 341] width 0 height 13
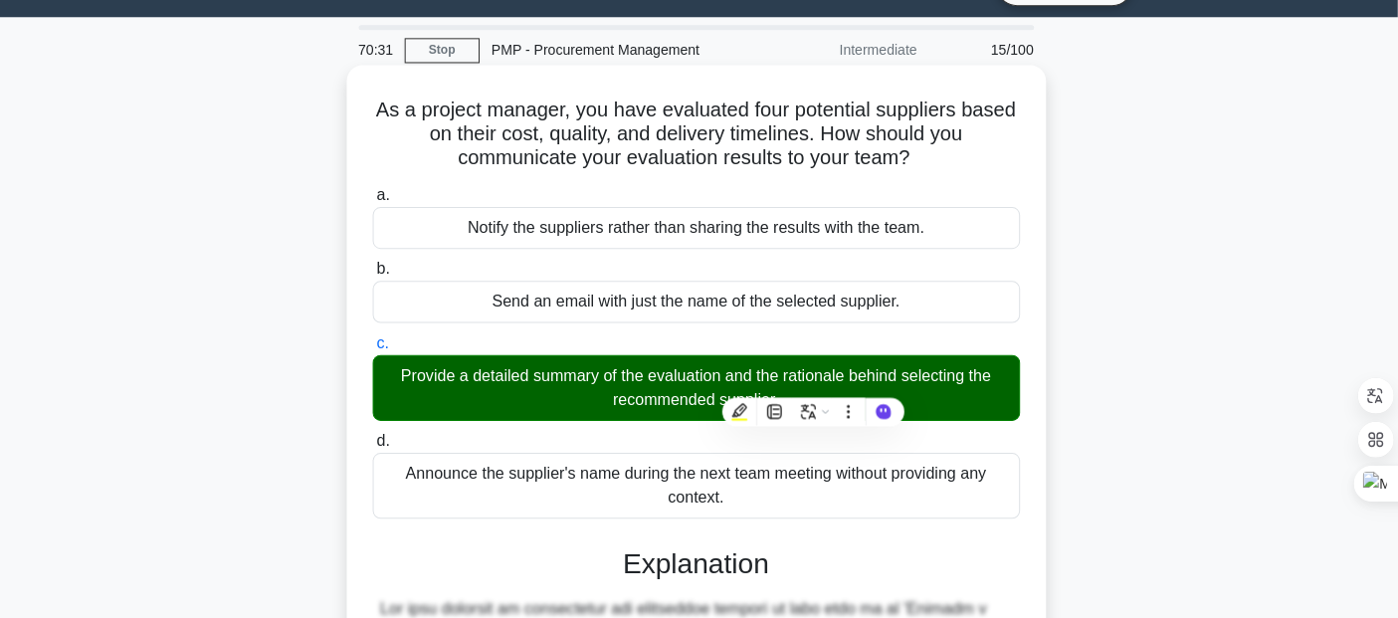
click at [816, 380] on div "Provide a detailed summary of the evaluation and the rationale behind selecting…" at bounding box center [699, 386] width 645 height 66
click at [377, 348] on input "c. Provide a detailed summary of the evaluation and the rationale behind select…" at bounding box center [377, 341] width 0 height 13
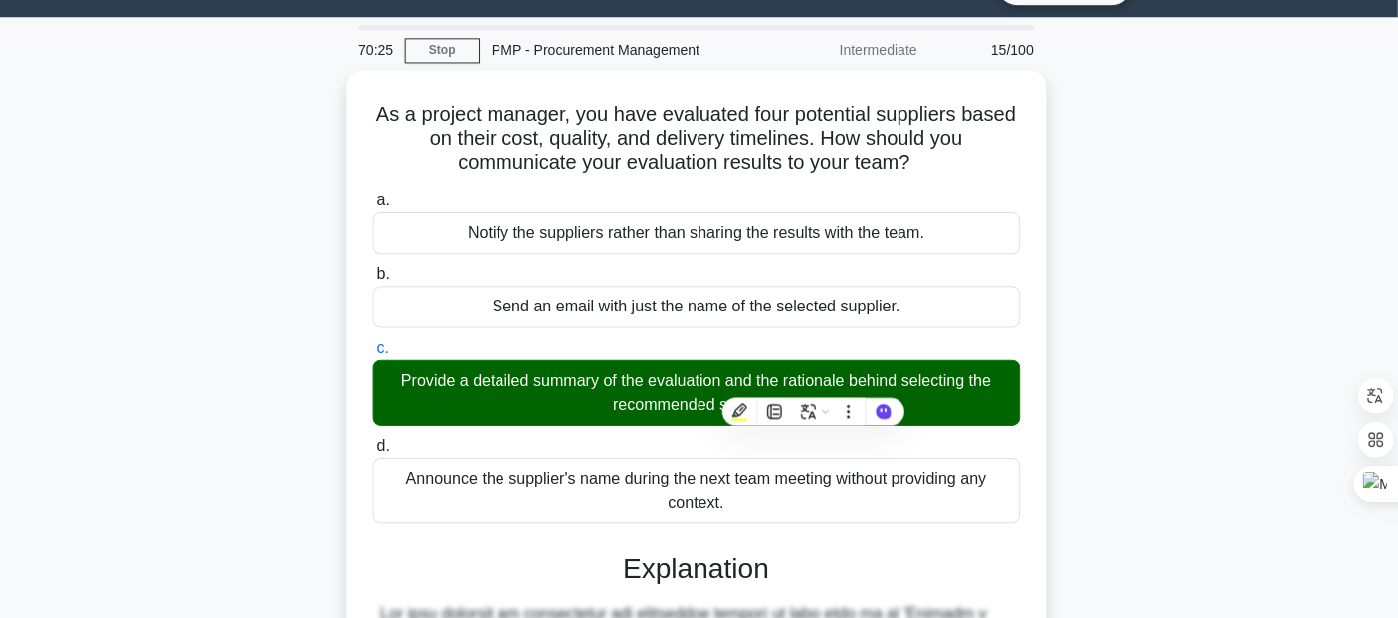
click at [1188, 343] on div "As a project manager, you have evaluated four potential suppliers based on thei…" at bounding box center [699, 561] width 1313 height 982
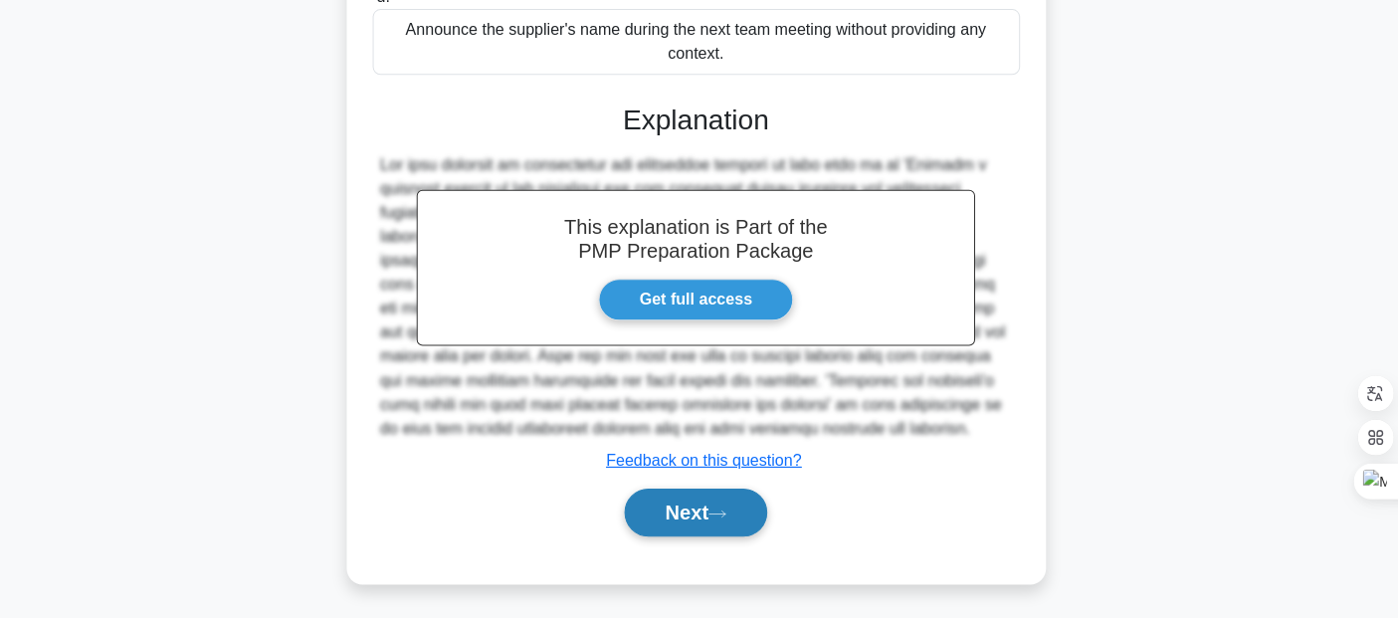
click at [707, 516] on button "Next" at bounding box center [699, 512] width 142 height 48
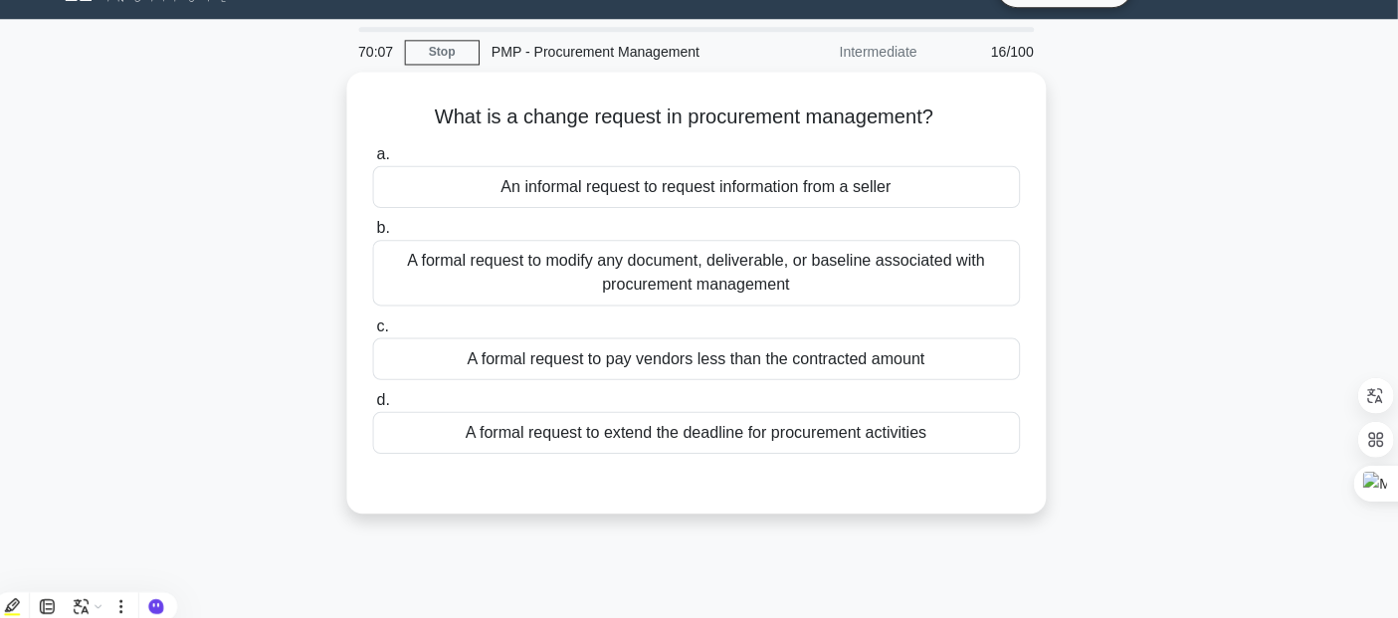
scroll to position [0, 0]
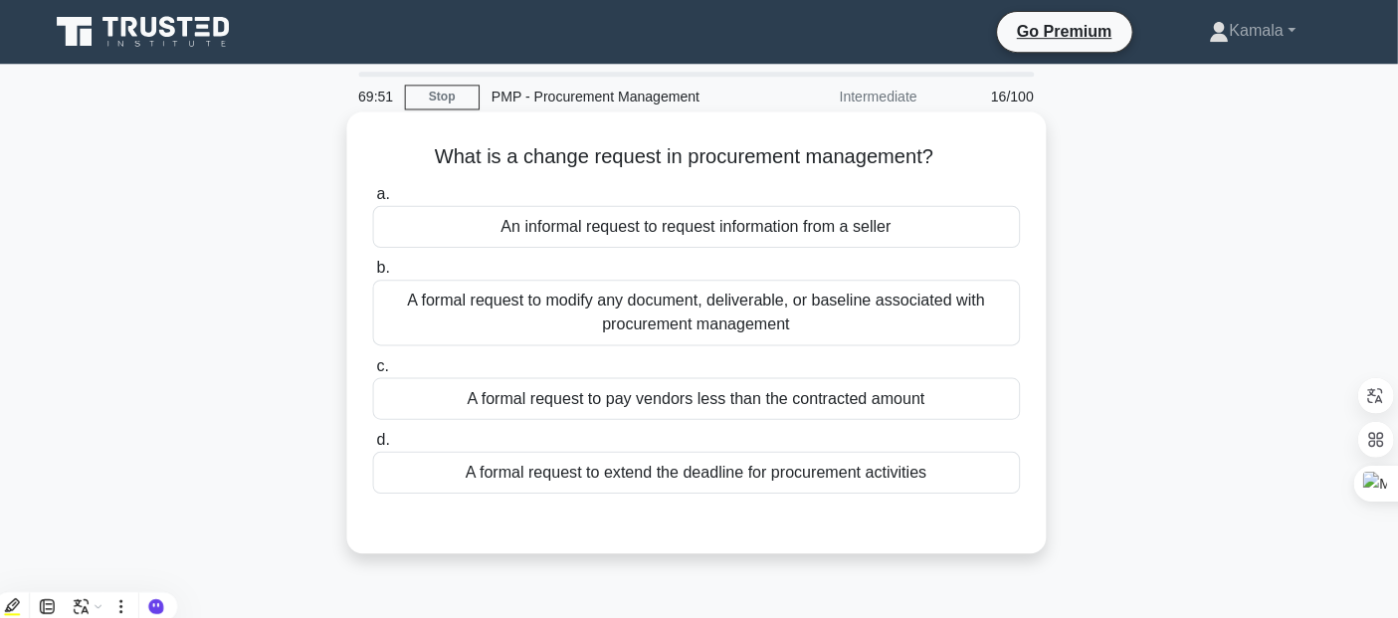
click at [747, 325] on div "A formal request to modify any document, deliverable, or baseline associated wi…" at bounding box center [699, 312] width 645 height 66
click at [377, 274] on input "b. A formal request to modify any document, deliverable, or baseline associated…" at bounding box center [377, 267] width 0 height 13
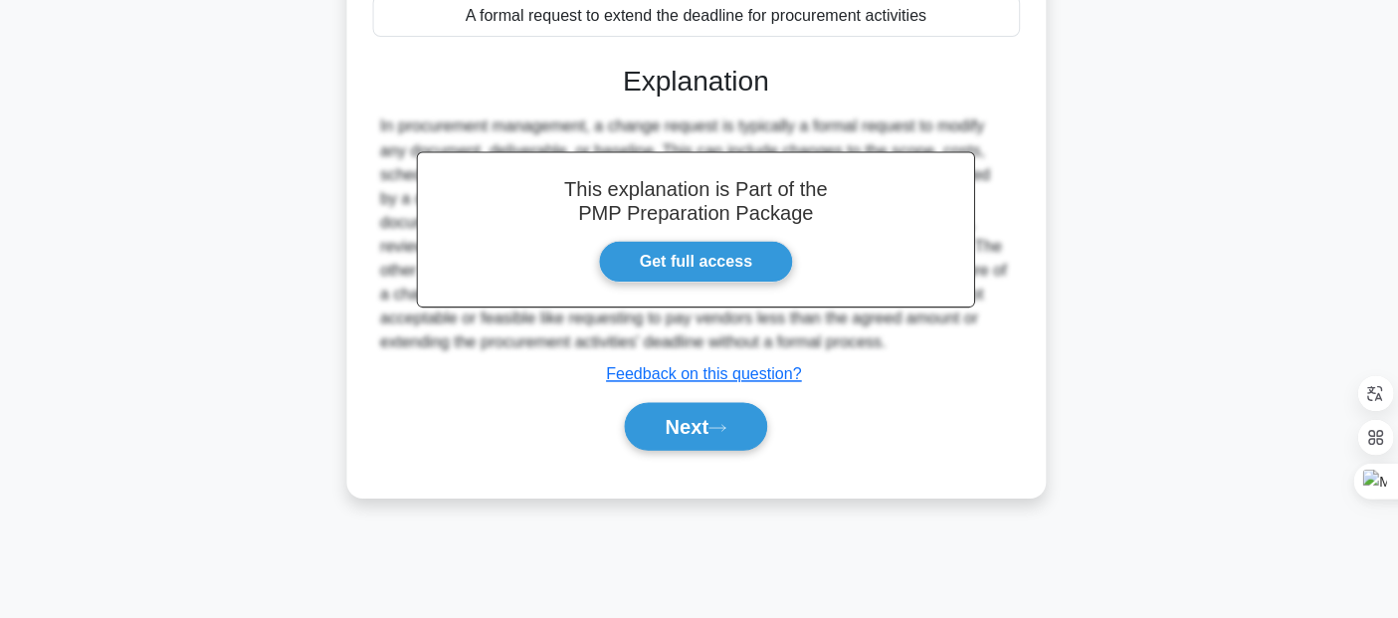
scroll to position [455, 0]
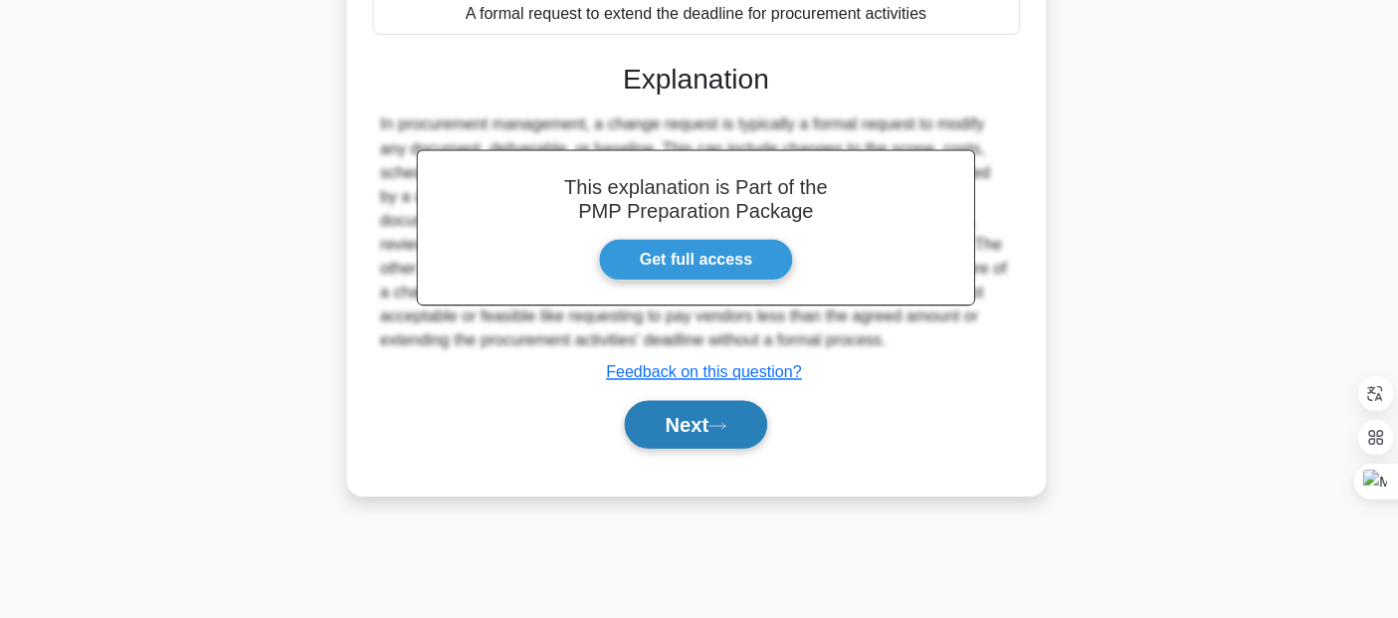
click at [698, 438] on button "Next" at bounding box center [699, 425] width 142 height 48
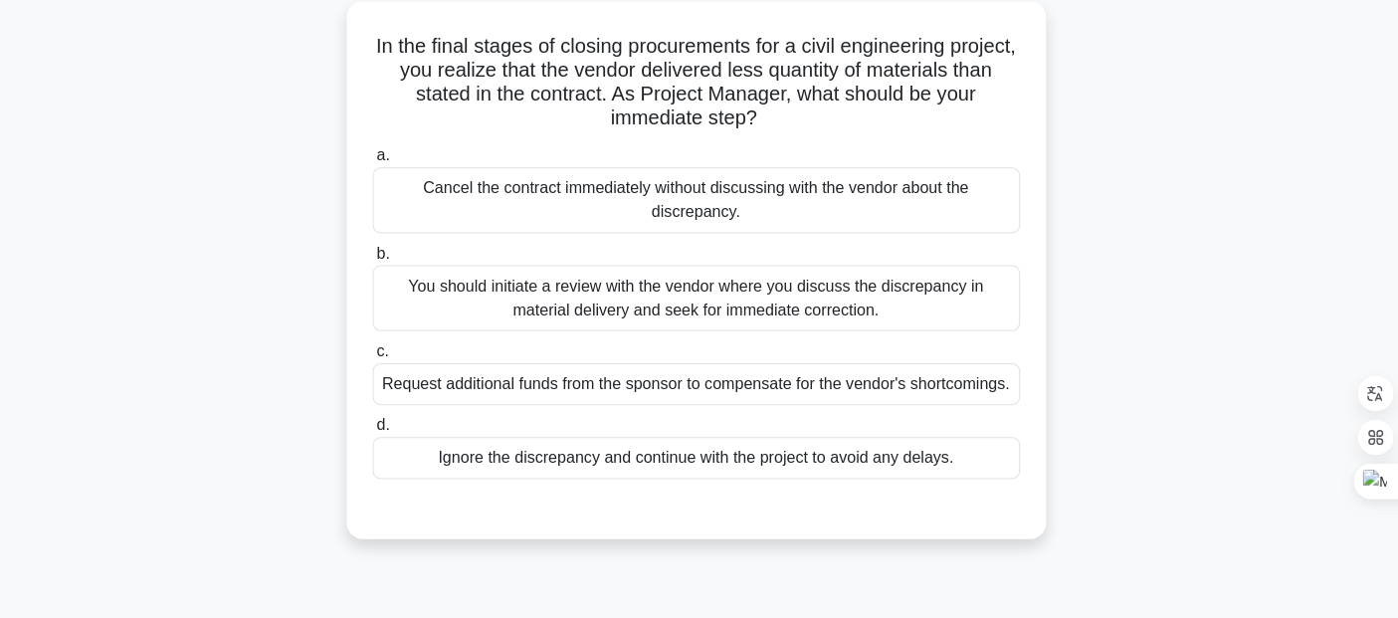
scroll to position [115, 0]
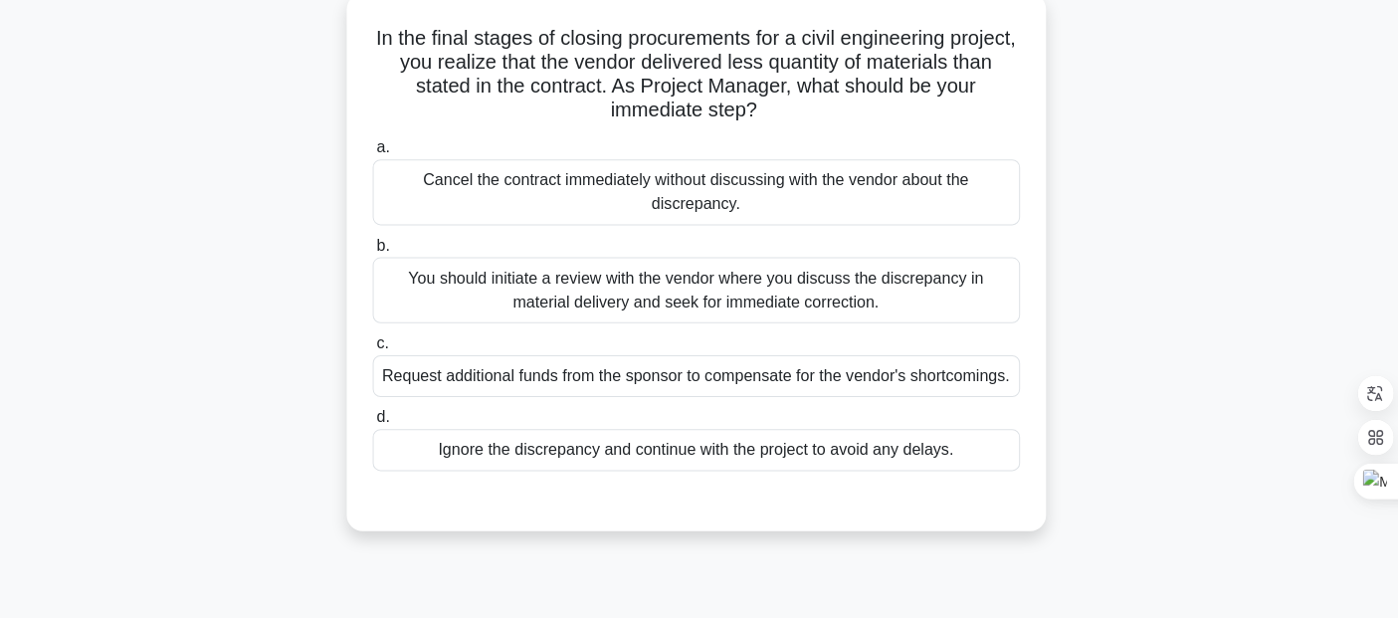
click at [597, 290] on div "You should initiate a review with the vendor where you discuss the discrepancy …" at bounding box center [699, 292] width 645 height 66
click at [377, 254] on input "b. You should initiate a review with the vendor where you discuss the discrepan…" at bounding box center [377, 247] width 0 height 13
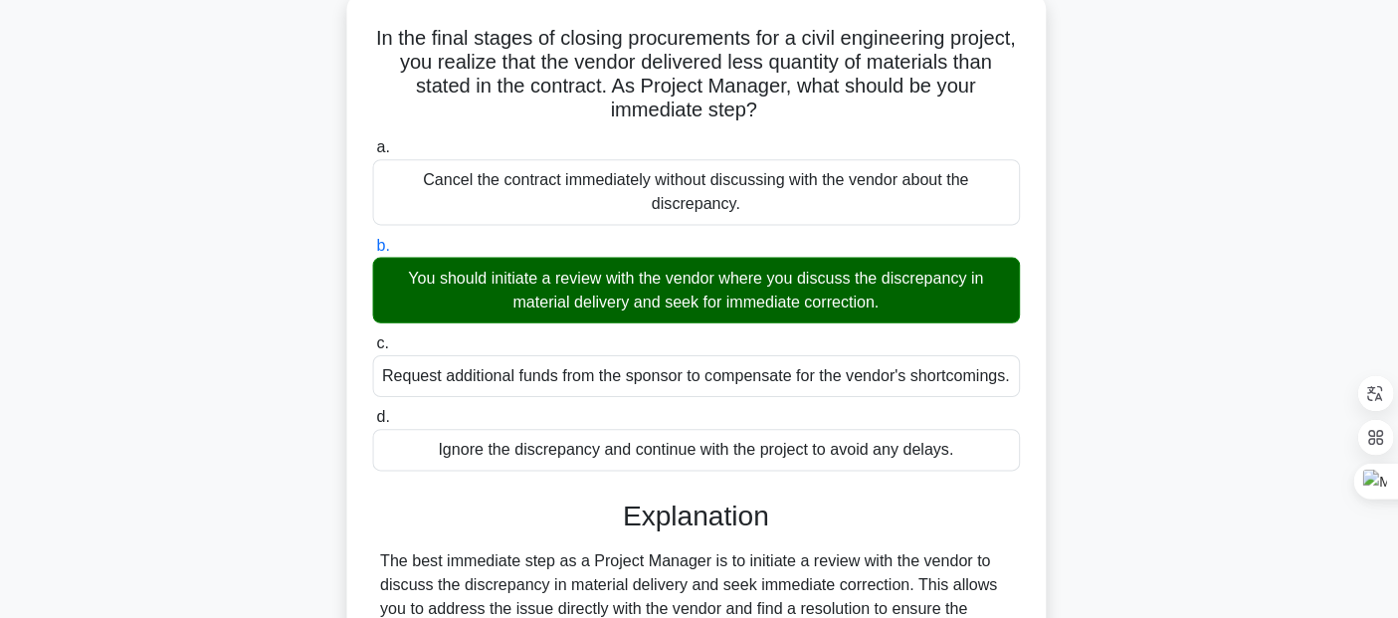
click at [925, 274] on div "You should initiate a review with the vendor where you discuss the discrepancy …" at bounding box center [699, 292] width 645 height 66
click at [377, 254] on input "b. You should initiate a review with the vendor where you discuss the discrepan…" at bounding box center [377, 247] width 0 height 13
click at [925, 274] on div "You should initiate a review with the vendor where you discuss the discrepancy …" at bounding box center [699, 292] width 645 height 66
click at [377, 254] on input "b. You should initiate a review with the vendor where you discuss the discrepan…" at bounding box center [377, 247] width 0 height 13
click at [925, 274] on div "You should initiate a review with the vendor where you discuss the discrepancy …" at bounding box center [699, 292] width 645 height 66
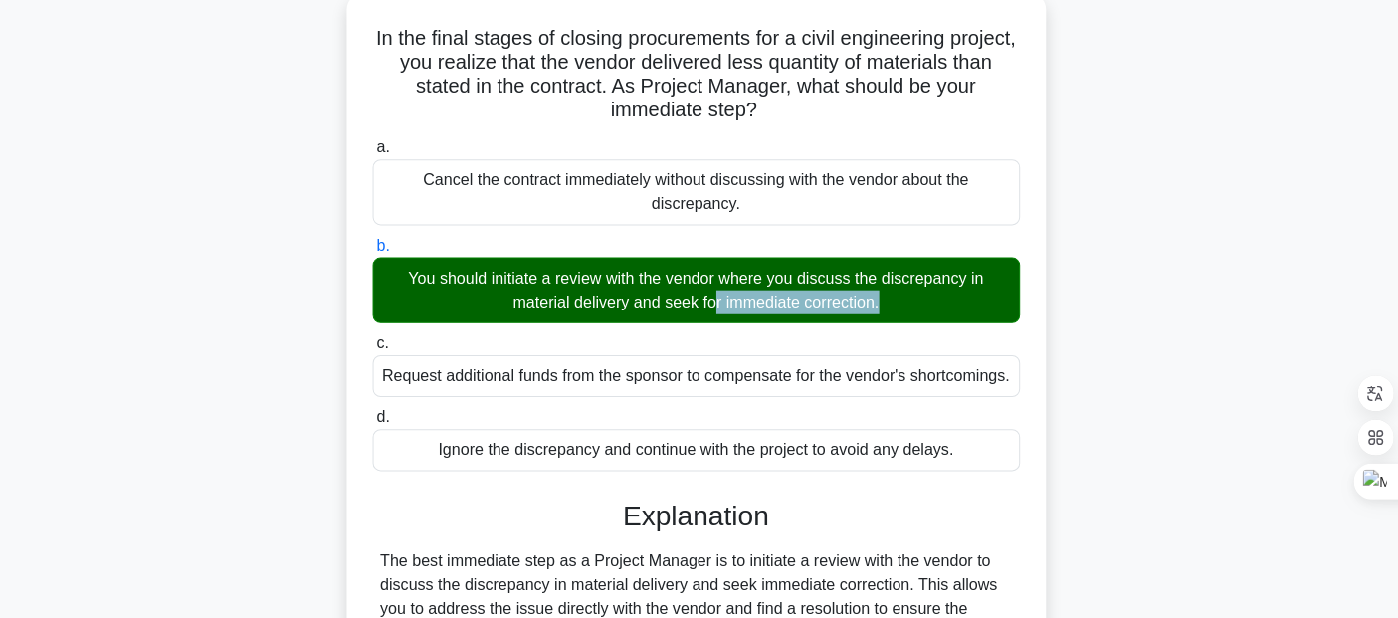
click at [377, 254] on input "b. You should initiate a review with the vendor where you discuss the discrepan…" at bounding box center [377, 247] width 0 height 13
click at [925, 274] on div "You should initiate a review with the vendor where you discuss the discrepancy …" at bounding box center [699, 292] width 645 height 66
click at [377, 254] on input "b. You should initiate a review with the vendor where you discuss the discrepan…" at bounding box center [377, 247] width 0 height 13
click at [925, 274] on div "You should initiate a review with the vendor where you discuss the discrepancy …" at bounding box center [699, 292] width 645 height 66
click at [377, 254] on input "b. You should initiate a review with the vendor where you discuss the discrepan…" at bounding box center [377, 247] width 0 height 13
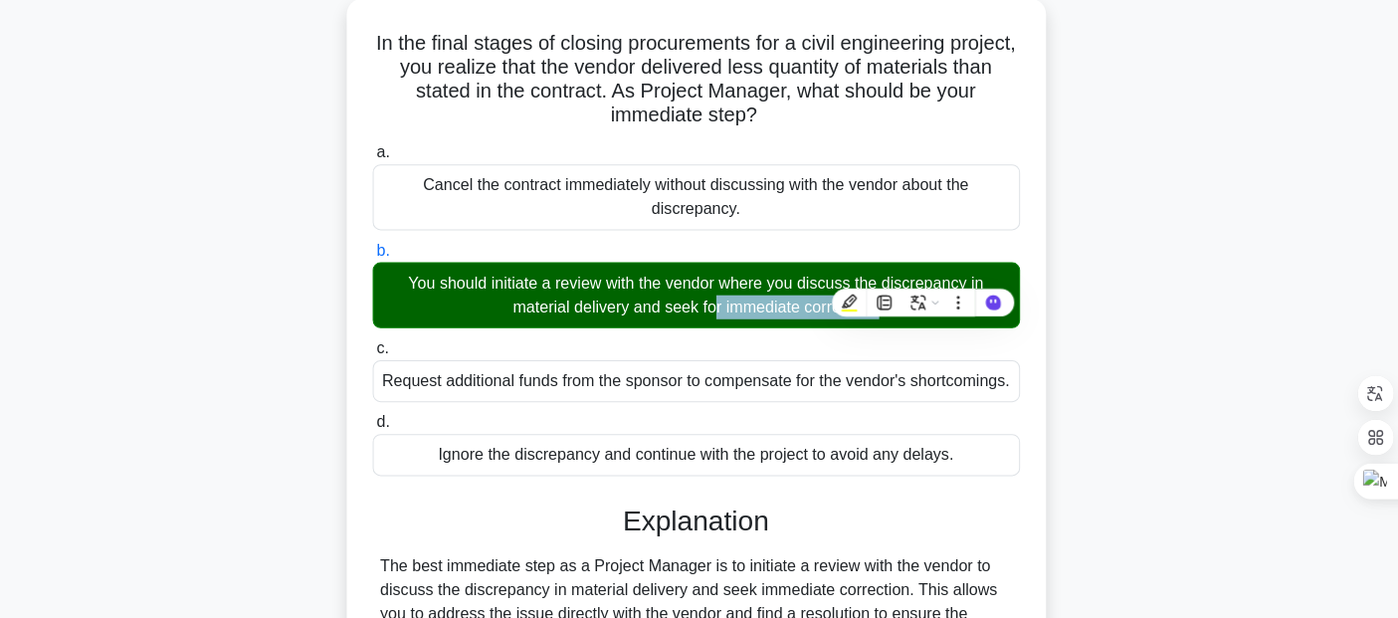
click at [1216, 216] on div "In the final stages of closing procurements for a civil engineering project, yo…" at bounding box center [699, 480] width 1313 height 958
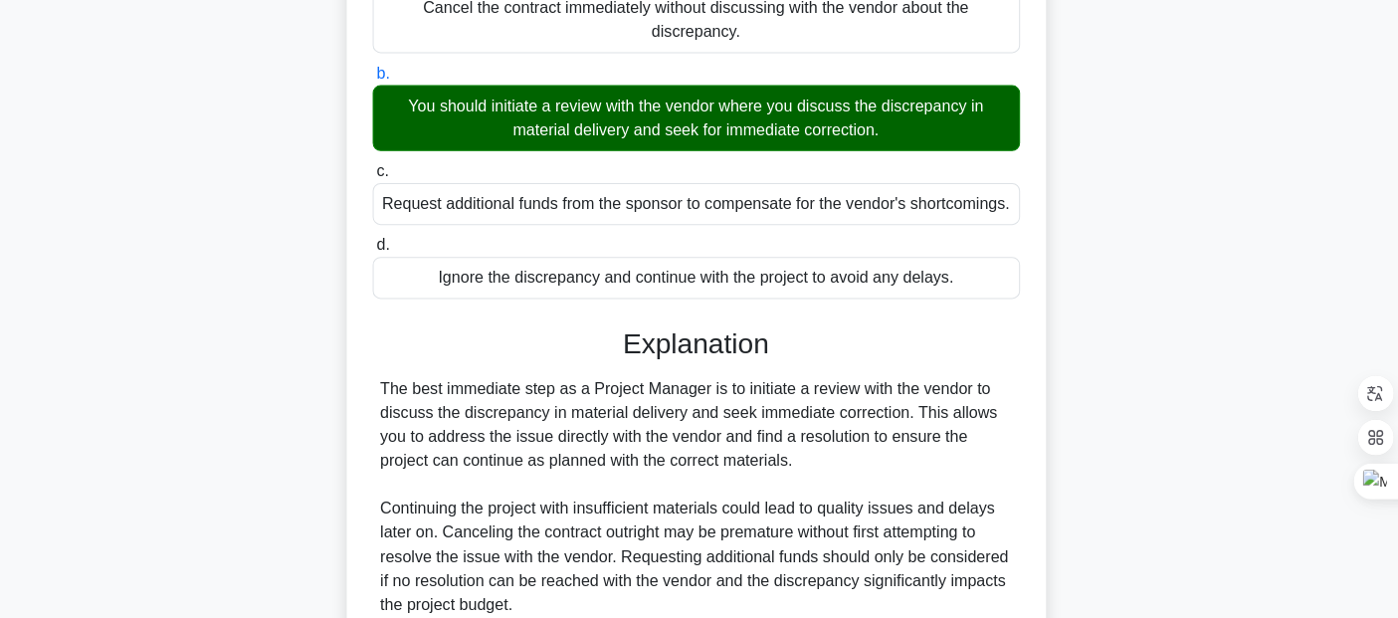
scroll to position [463, 0]
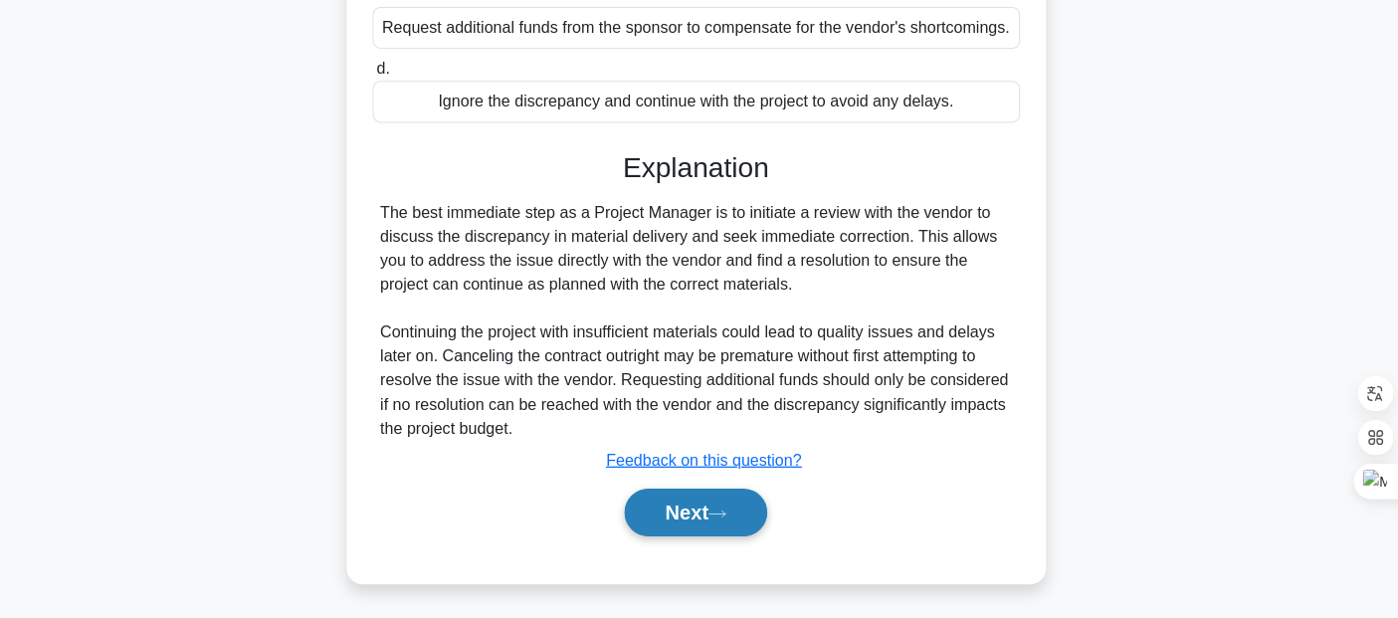
click at [669, 531] on button "Next" at bounding box center [699, 512] width 142 height 48
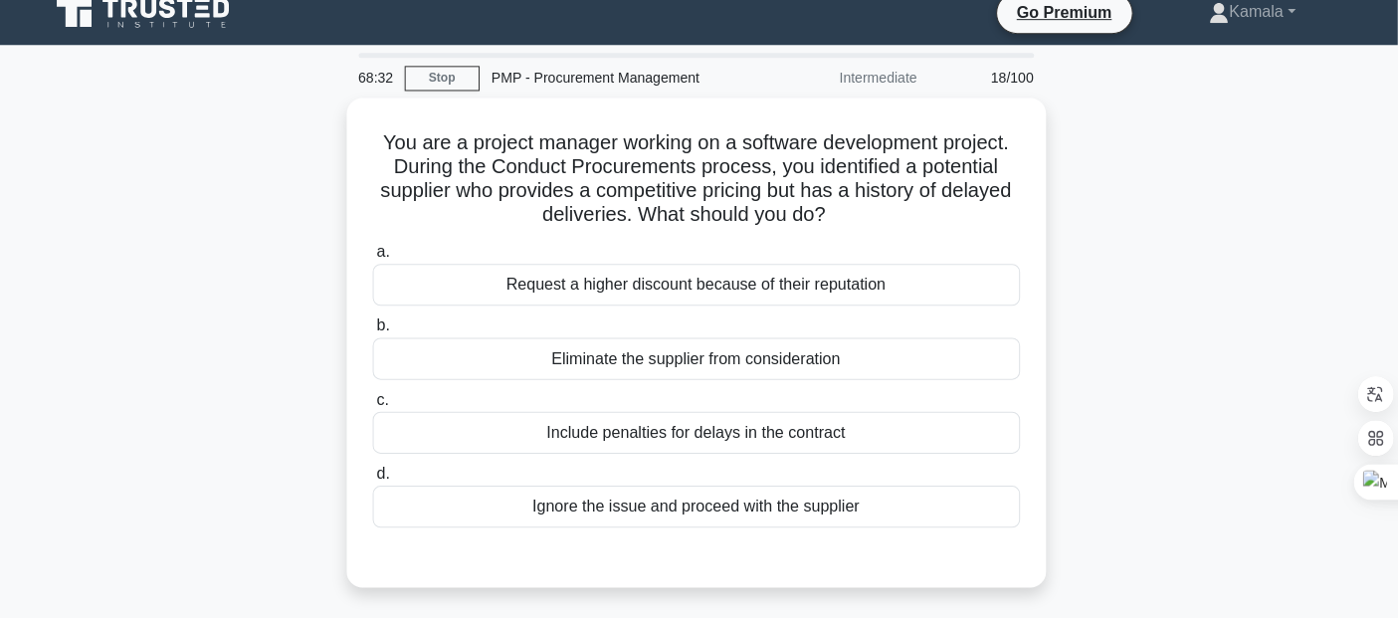
scroll to position [23, 0]
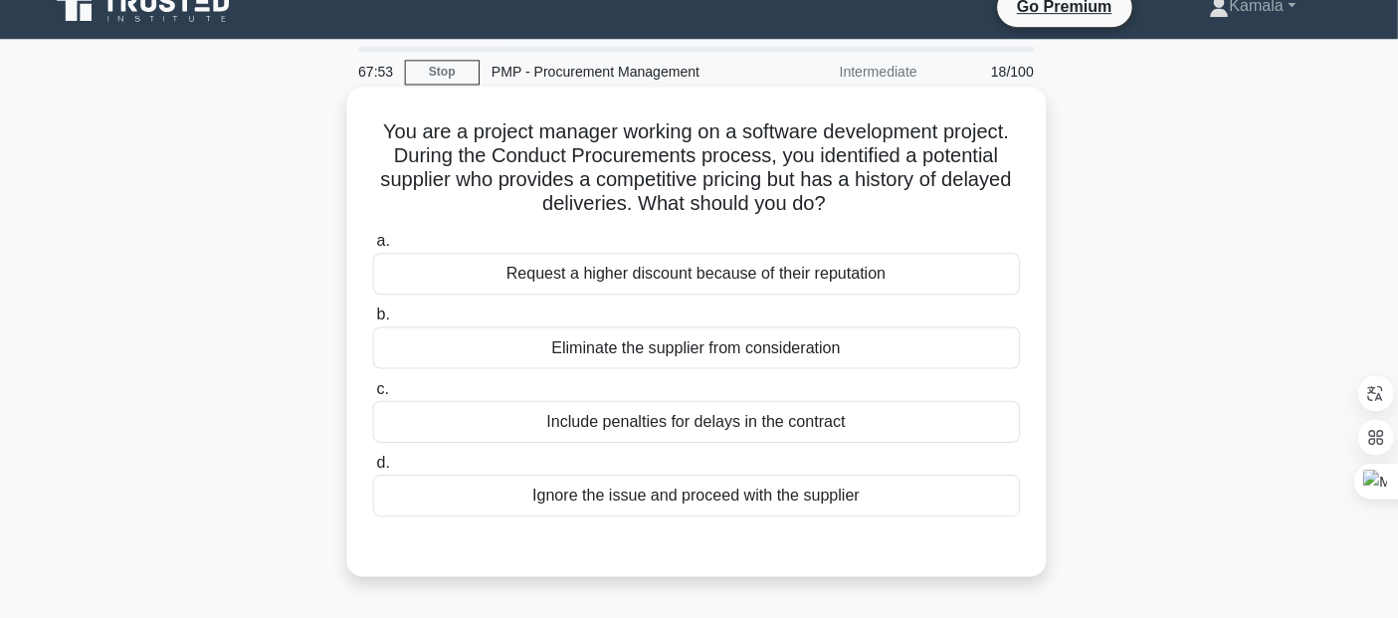
click at [784, 357] on div "Eliminate the supplier from consideration" at bounding box center [699, 348] width 645 height 42
click at [377, 322] on input "b. Eliminate the supplier from consideration" at bounding box center [377, 315] width 0 height 13
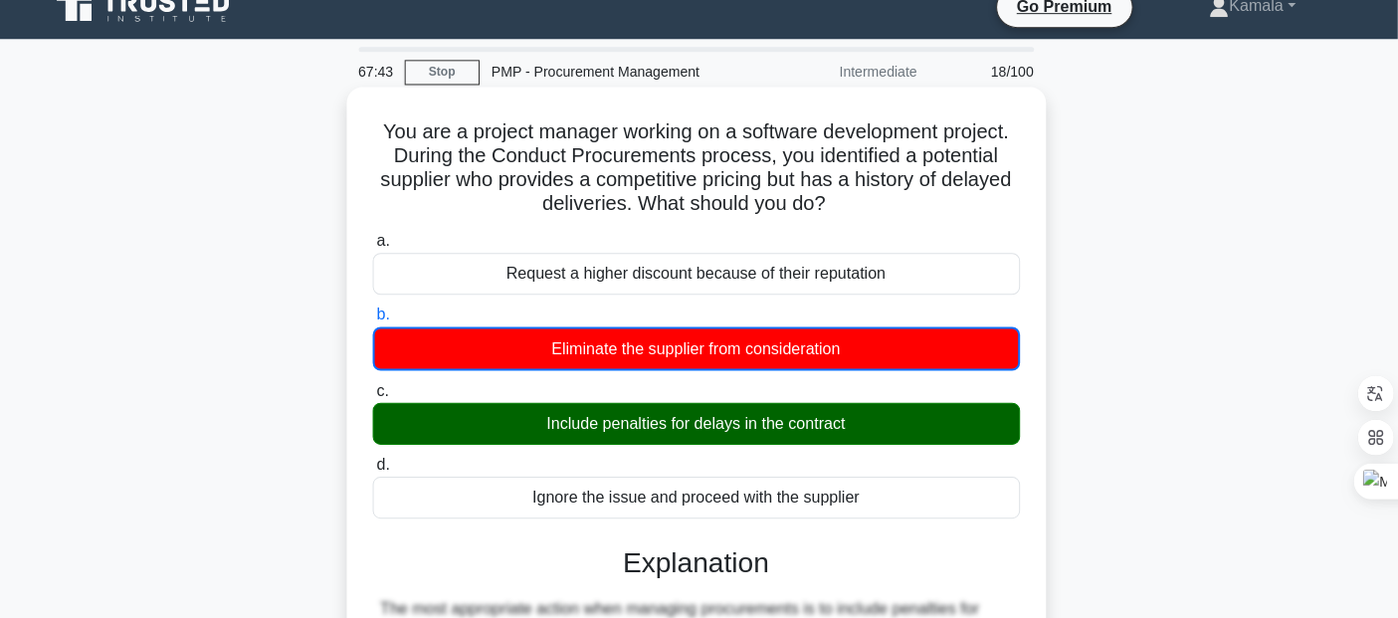
click at [684, 348] on div "Eliminate the supplier from consideration" at bounding box center [699, 349] width 645 height 44
click at [377, 322] on input "b. Eliminate the supplier from consideration" at bounding box center [377, 315] width 0 height 13
click at [684, 348] on div "Eliminate the supplier from consideration" at bounding box center [699, 349] width 645 height 44
click at [377, 322] on input "b. Eliminate the supplier from consideration" at bounding box center [377, 315] width 0 height 13
click at [684, 348] on div "Eliminate the supplier from consideration" at bounding box center [699, 349] width 645 height 44
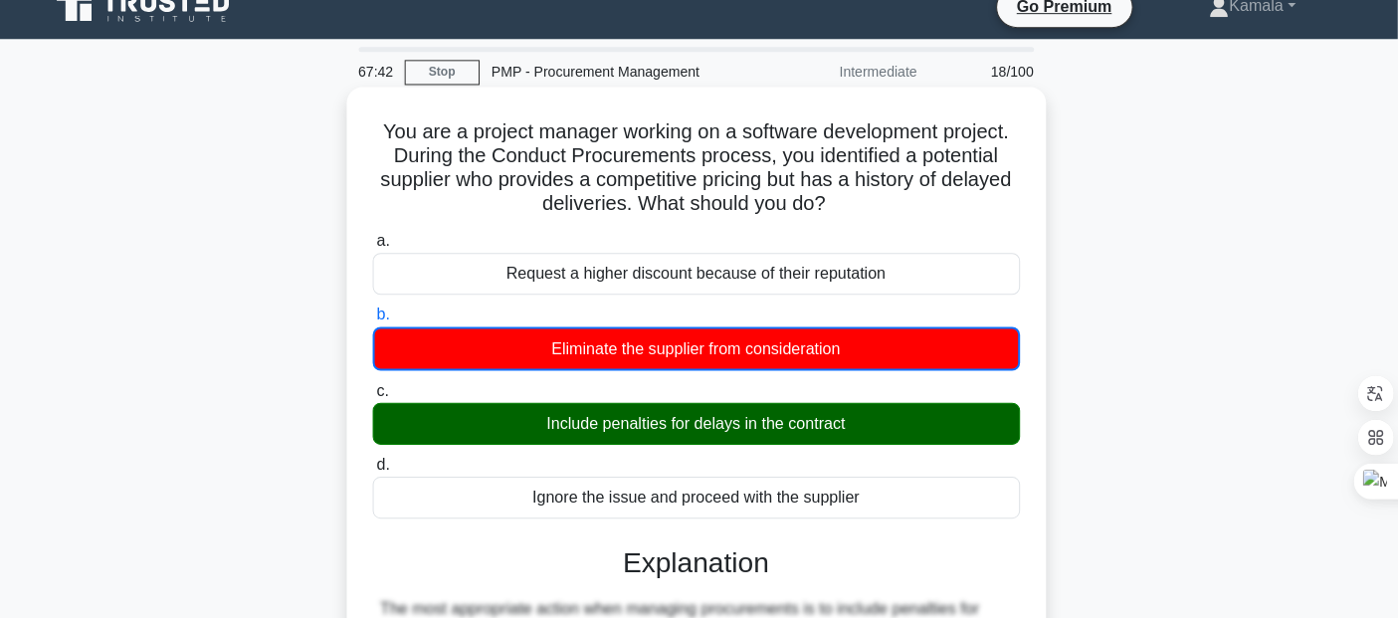
click at [377, 322] on input "b. Eliminate the supplier from consideration" at bounding box center [377, 315] width 0 height 13
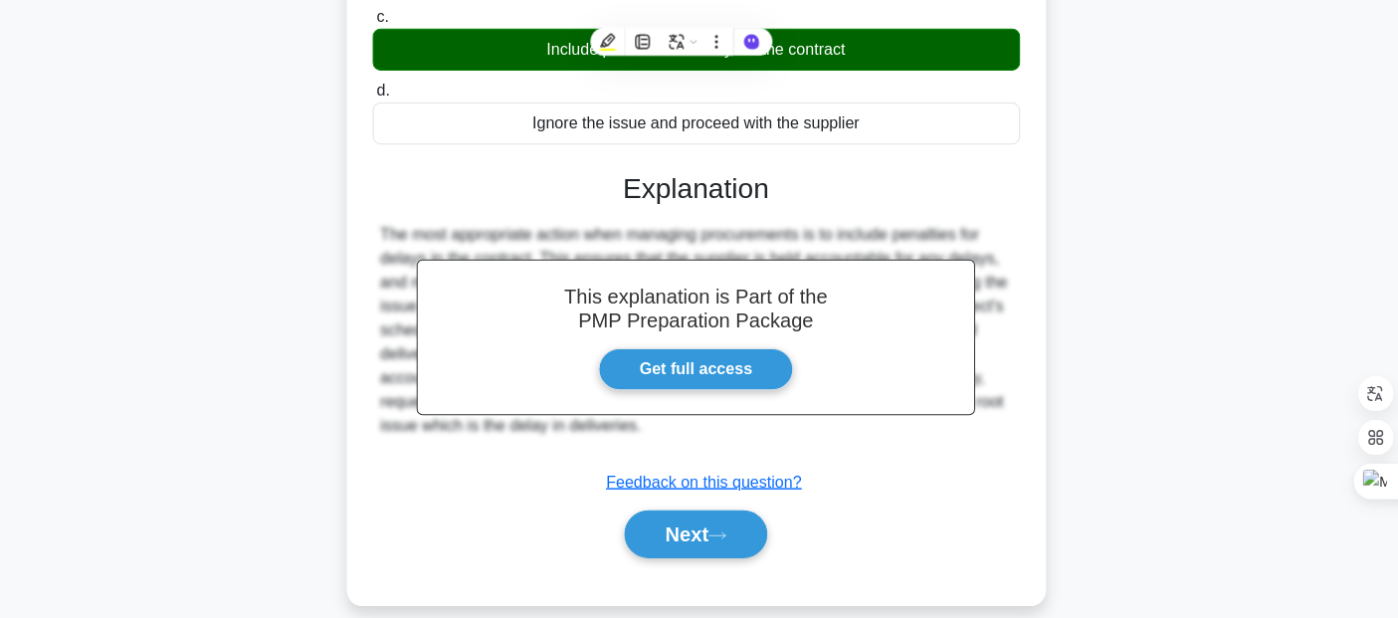
scroll to position [457, 0]
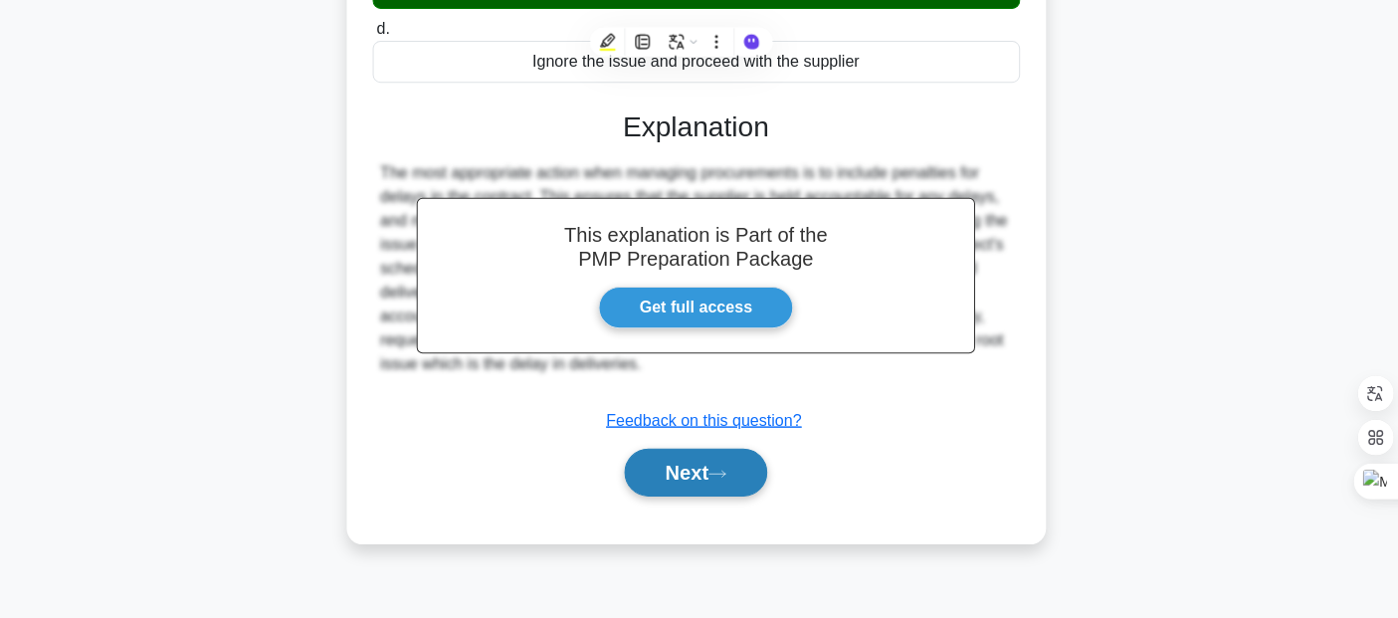
click at [681, 476] on button "Next" at bounding box center [699, 473] width 142 height 48
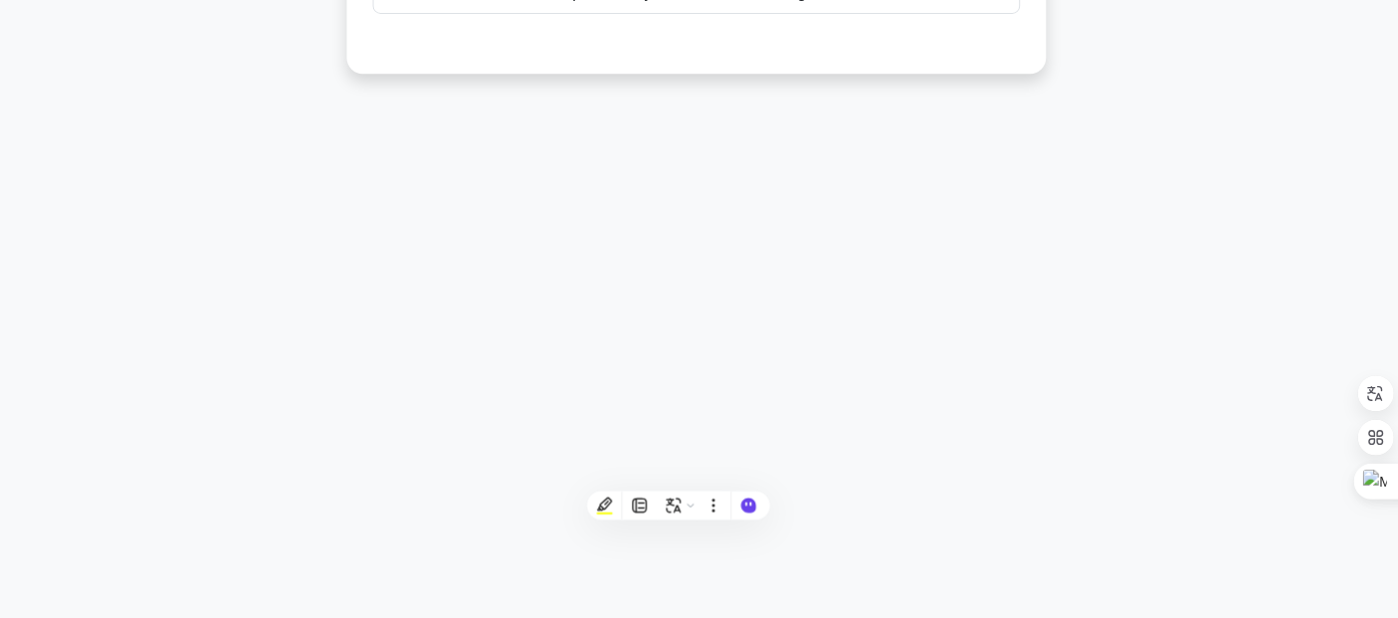
click at [107, 171] on div "67:21 Stop PMP - Procurement Management Intermediate 19/100 What is a fixed-pri…" at bounding box center [699, 112] width 1313 height 995
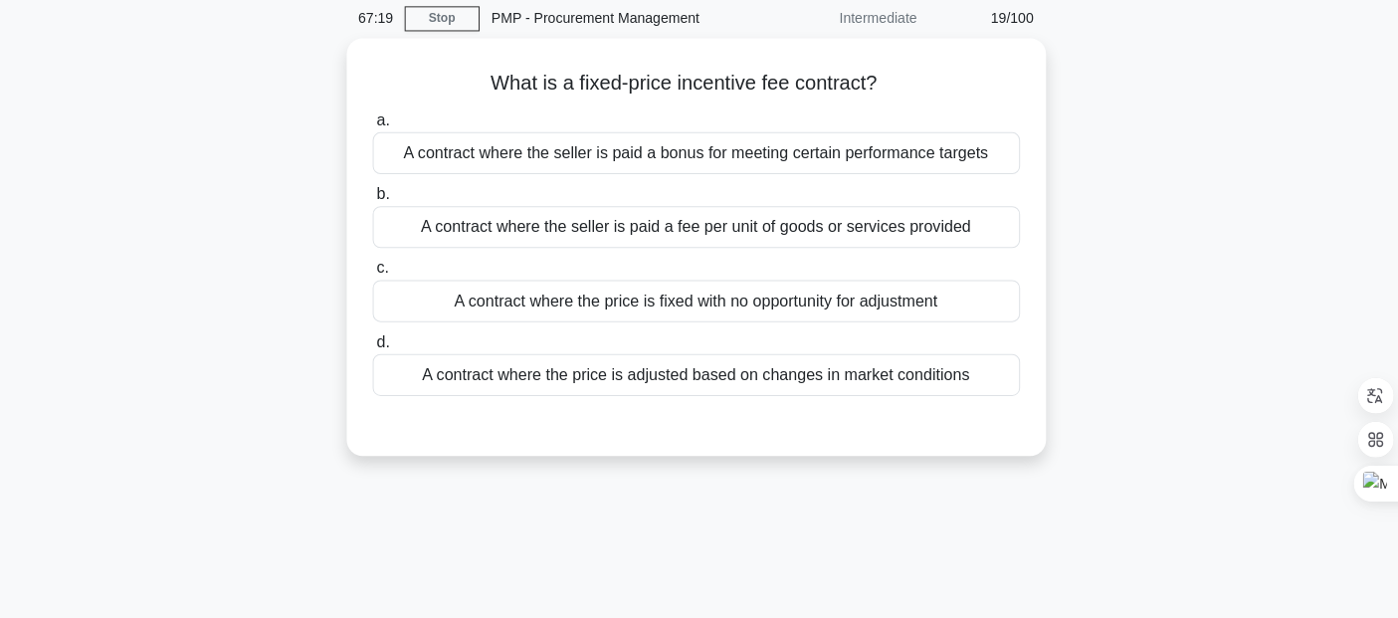
scroll to position [0, 0]
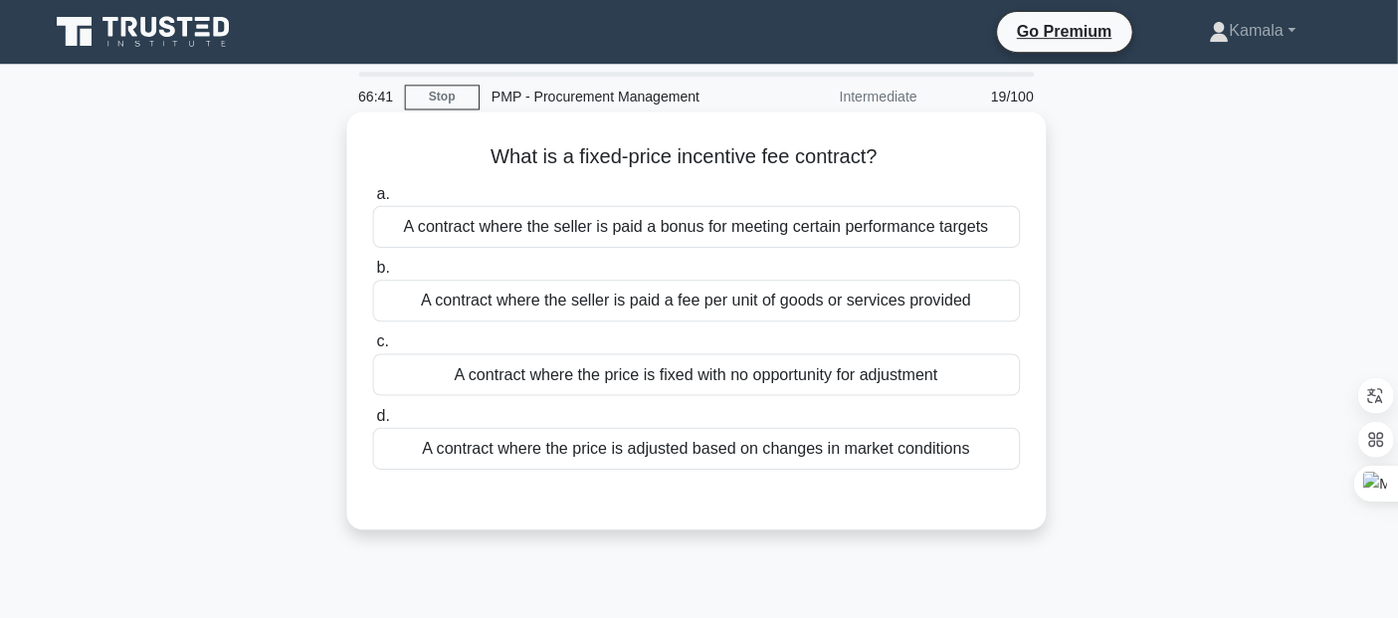
click at [896, 237] on div "A contract where the seller is paid a bonus for meeting certain performance tar…" at bounding box center [699, 226] width 645 height 42
click at [377, 200] on input "a. A contract where the seller is paid a bonus for meeting certain performance …" at bounding box center [377, 193] width 0 height 13
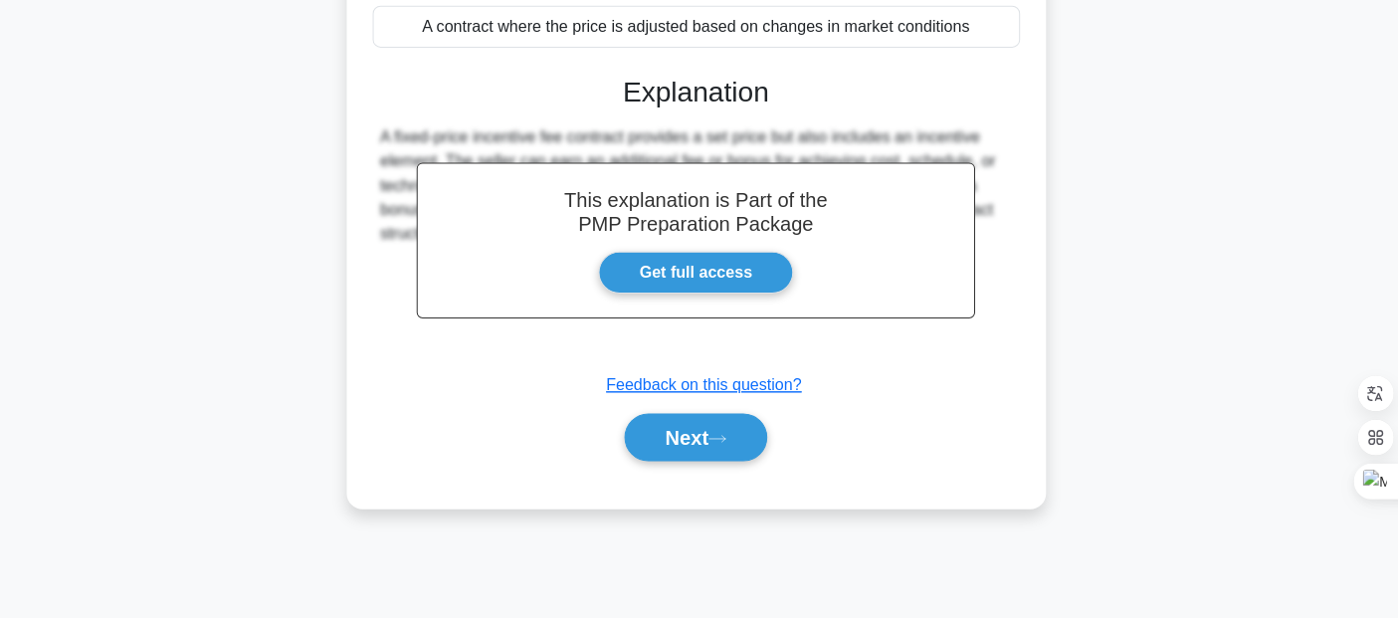
scroll to position [428, 0]
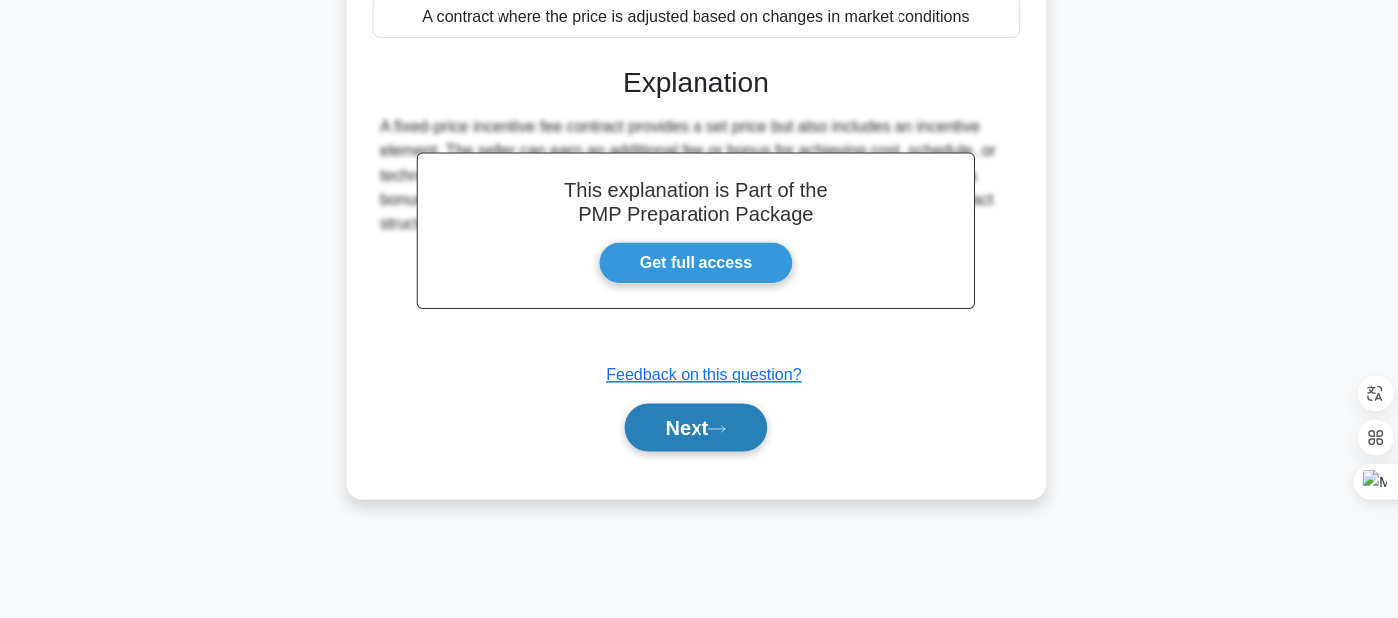
click at [727, 443] on button "Next" at bounding box center [699, 428] width 142 height 48
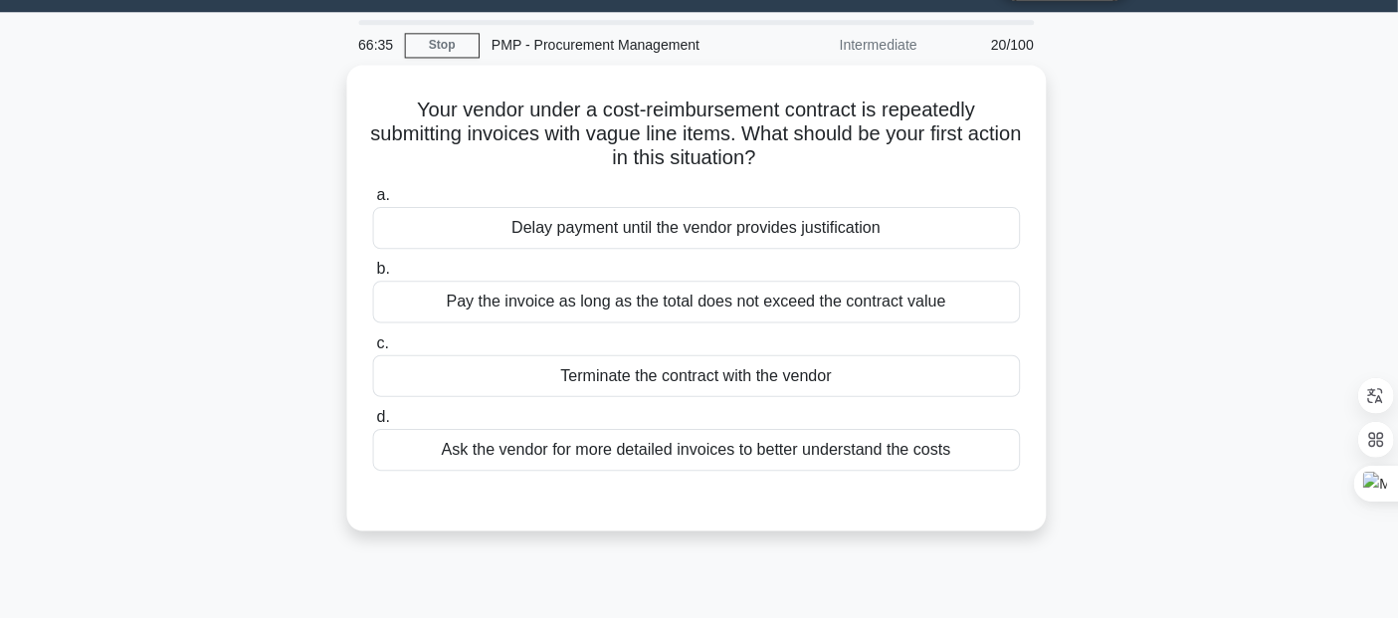
scroll to position [38, 0]
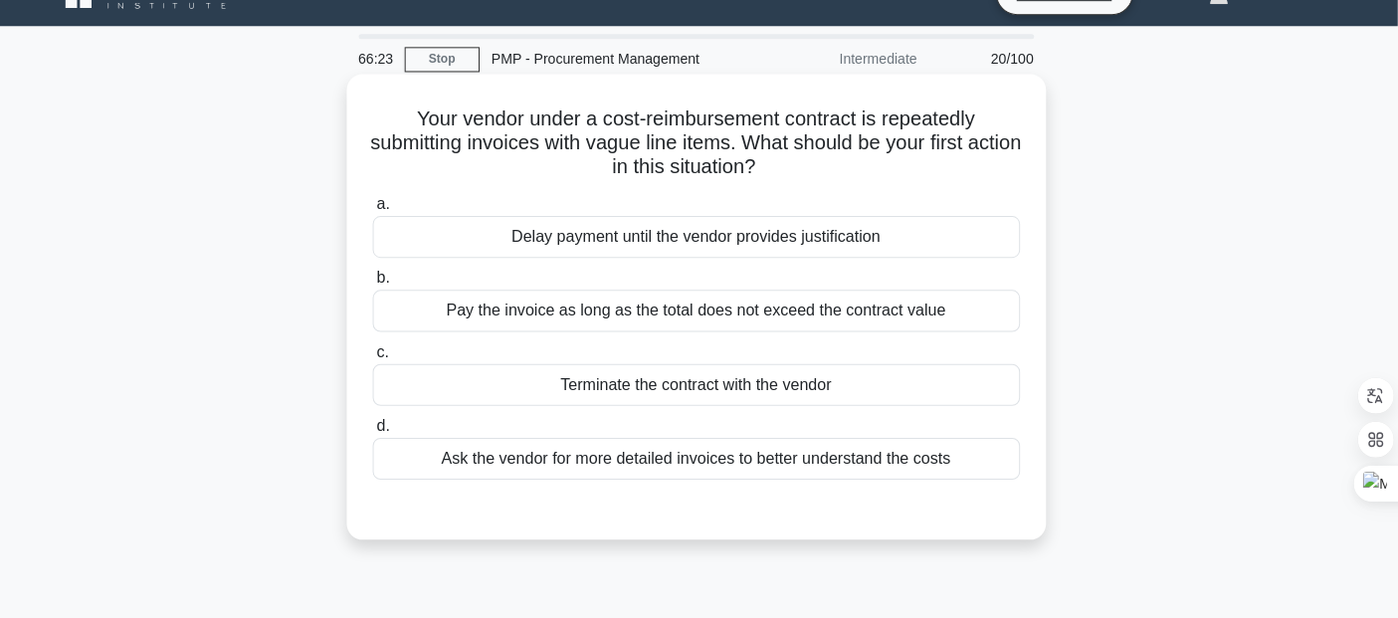
click at [629, 141] on h5 "Your vendor under a cost-reimbursement contract is repeatedly submitting invoic…" at bounding box center [699, 142] width 649 height 74
click at [607, 127] on h5 "Your vendor under a cost-reimbursement contract is repeatedly submitting invoic…" at bounding box center [699, 142] width 649 height 74
drag, startPoint x: 617, startPoint y: 138, endPoint x: 764, endPoint y: 135, distance: 147.2
click at [764, 135] on h5 "Your vendor under a cost-reimbursement contract is repeatedly submitting invoic…" at bounding box center [699, 142] width 649 height 74
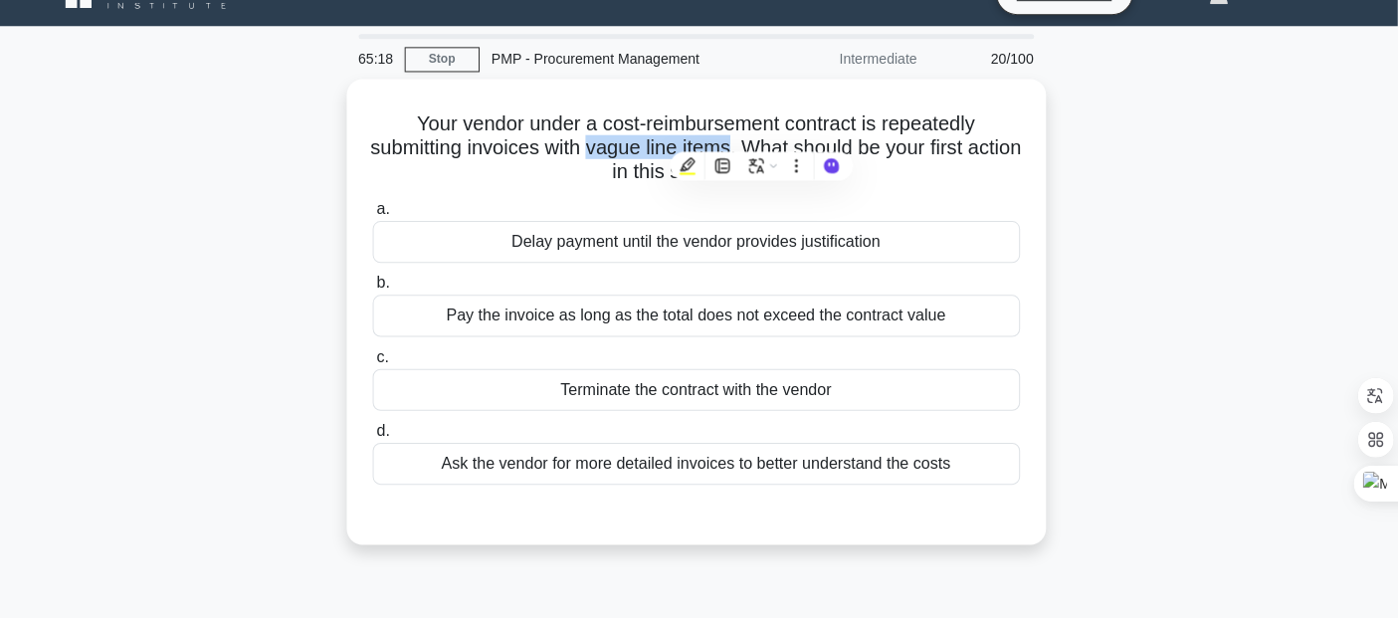
click at [1192, 175] on div "Your vendor under a cost-reimbursement contract is repeatedly submitting invoic…" at bounding box center [699, 322] width 1313 height 487
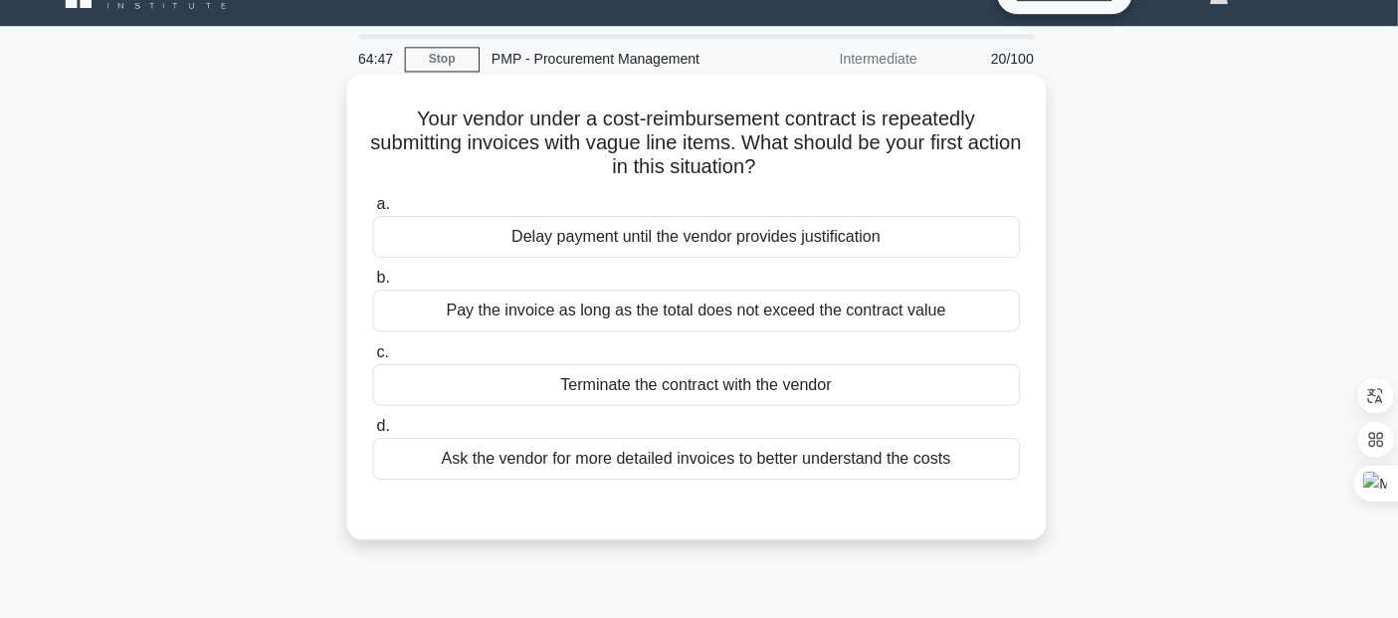
click at [686, 474] on div "Ask the vendor for more detailed invoices to better understand the costs" at bounding box center [699, 457] width 645 height 42
click at [377, 431] on input "d. Ask the vendor for more detailed invoices to better understand the costs" at bounding box center [377, 424] width 0 height 13
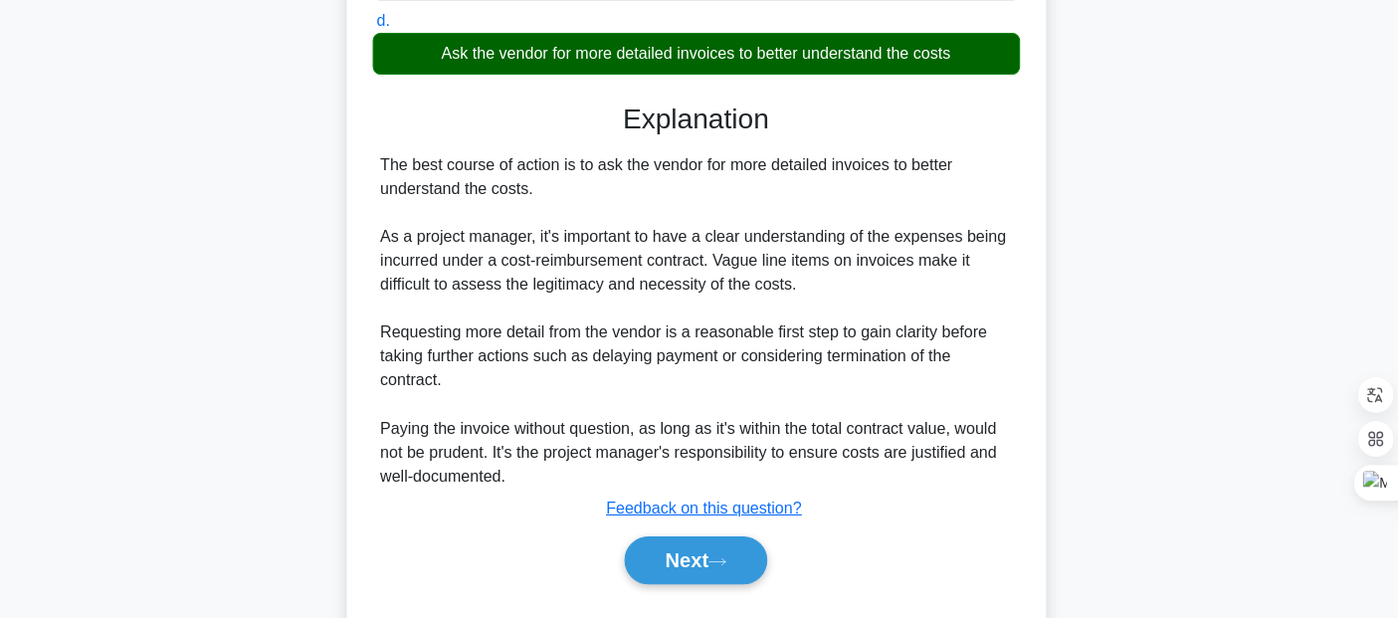
scroll to position [443, 0]
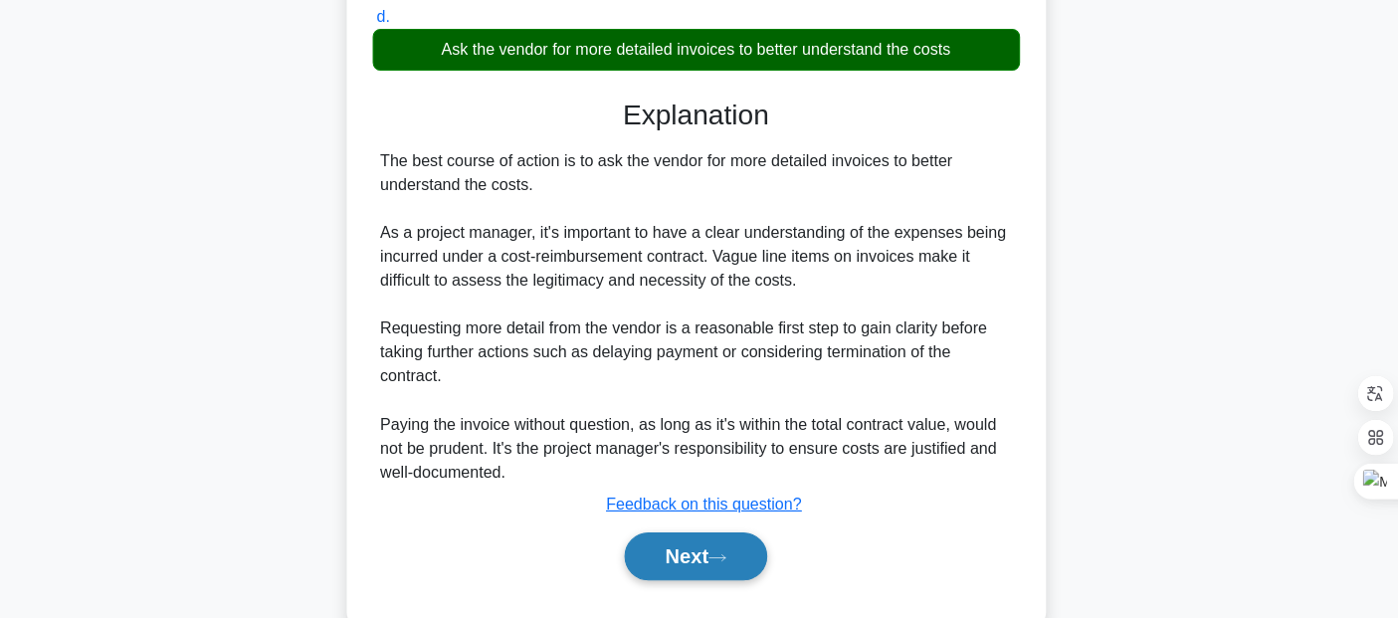
click at [685, 566] on button "Next" at bounding box center [699, 556] width 142 height 48
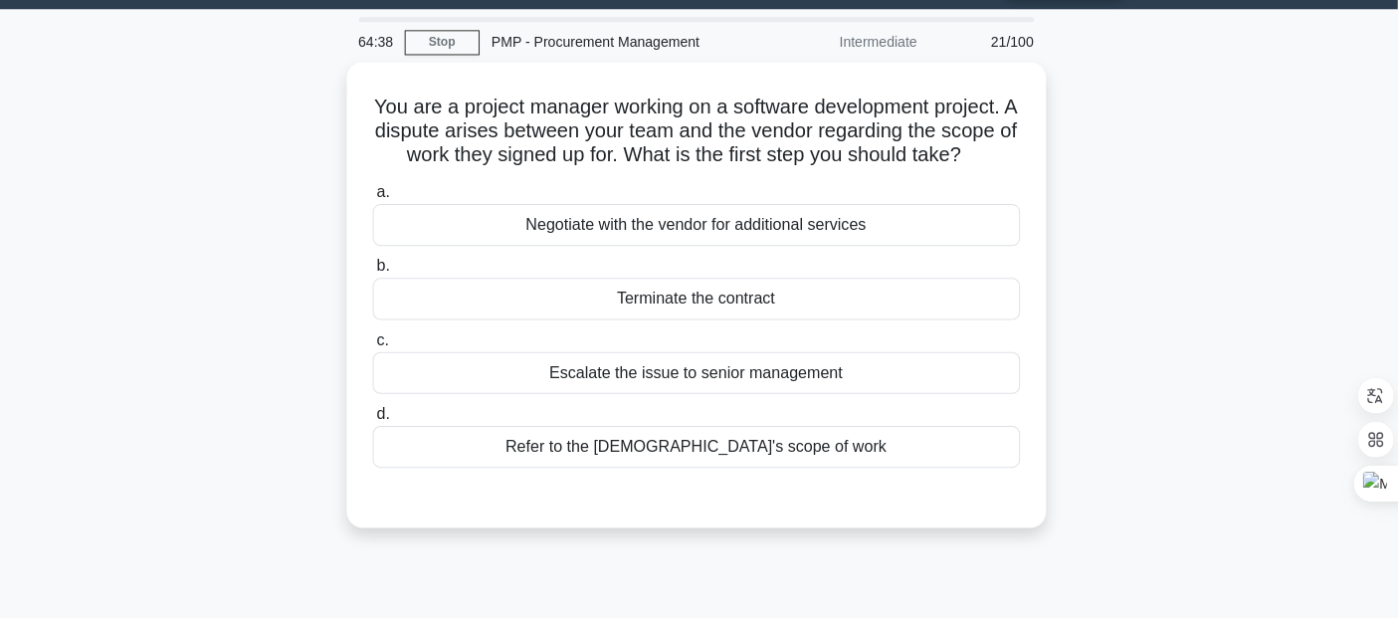
scroll to position [59, 0]
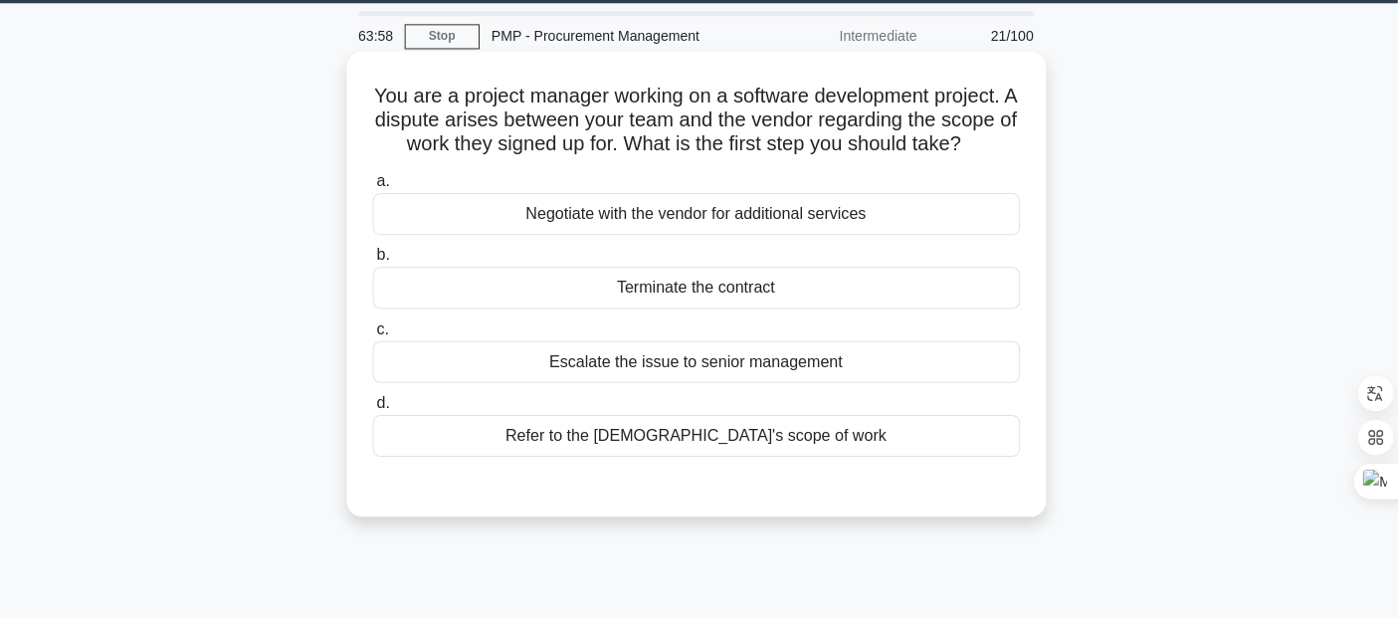
click at [758, 236] on div "Negotiate with the vendor for additional services" at bounding box center [699, 215] width 645 height 42
click at [377, 189] on input "a. Negotiate with the vendor for additional services" at bounding box center [377, 182] width 0 height 13
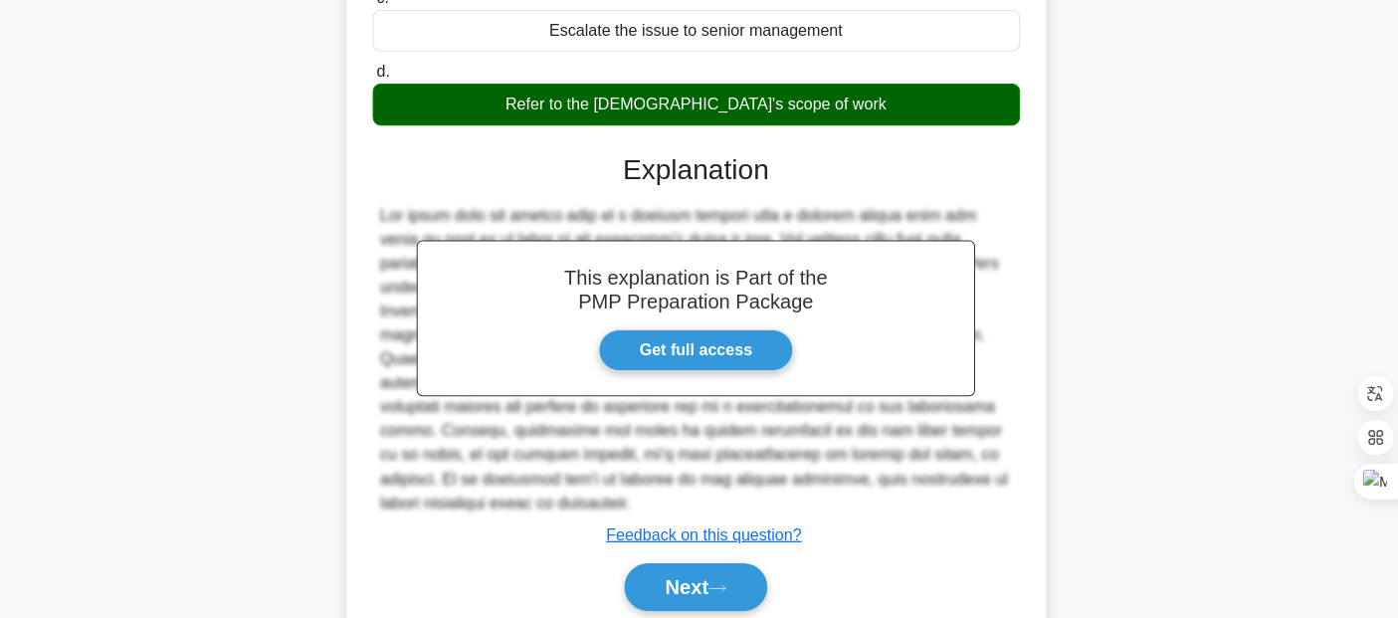
scroll to position [399, 0]
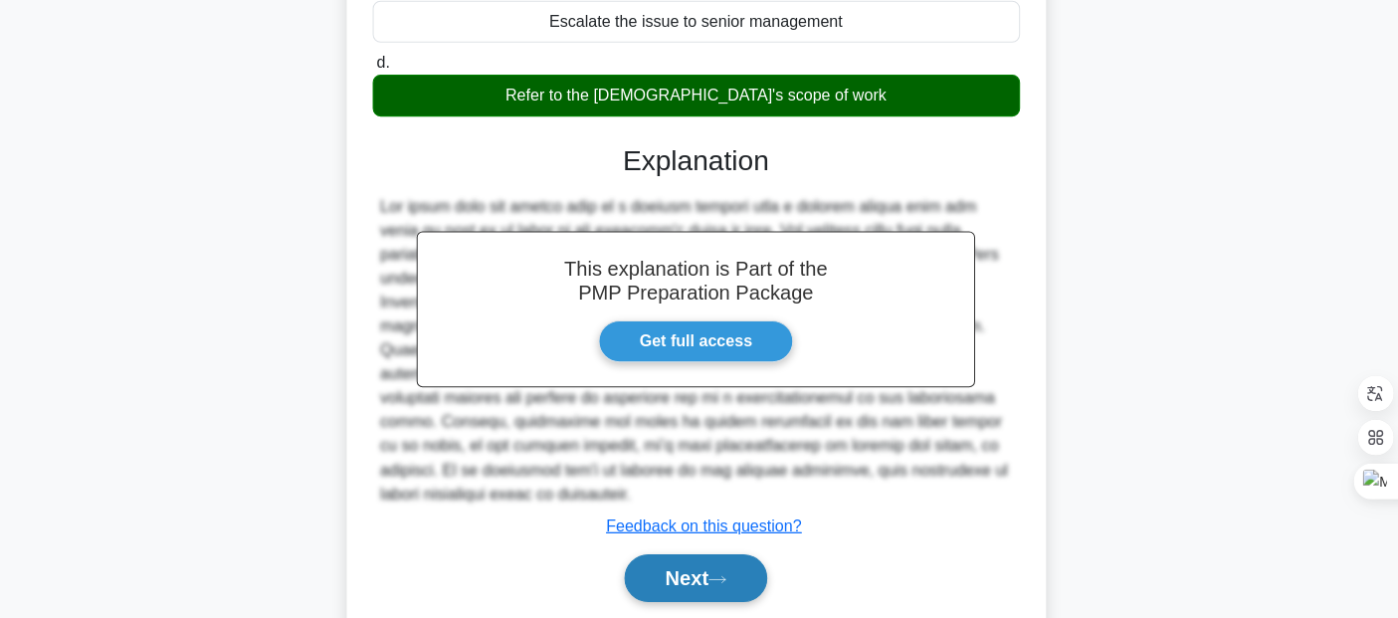
click at [664, 586] on button "Next" at bounding box center [699, 578] width 142 height 48
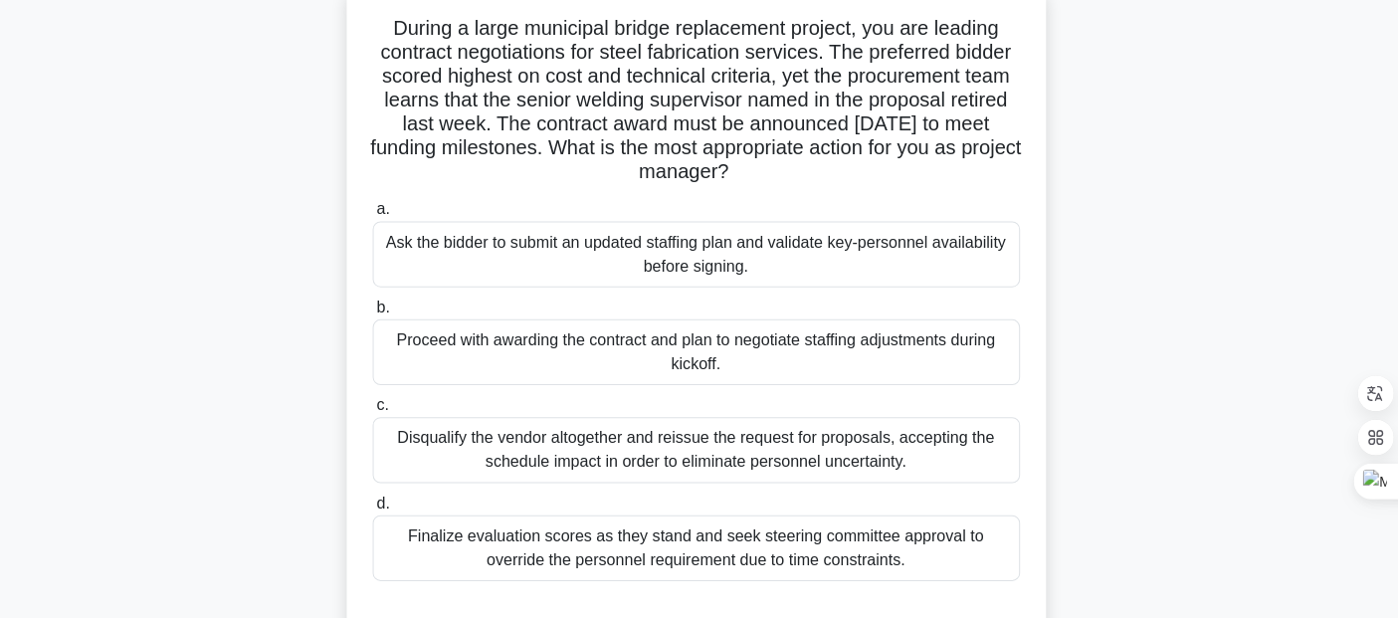
scroll to position [134, 0]
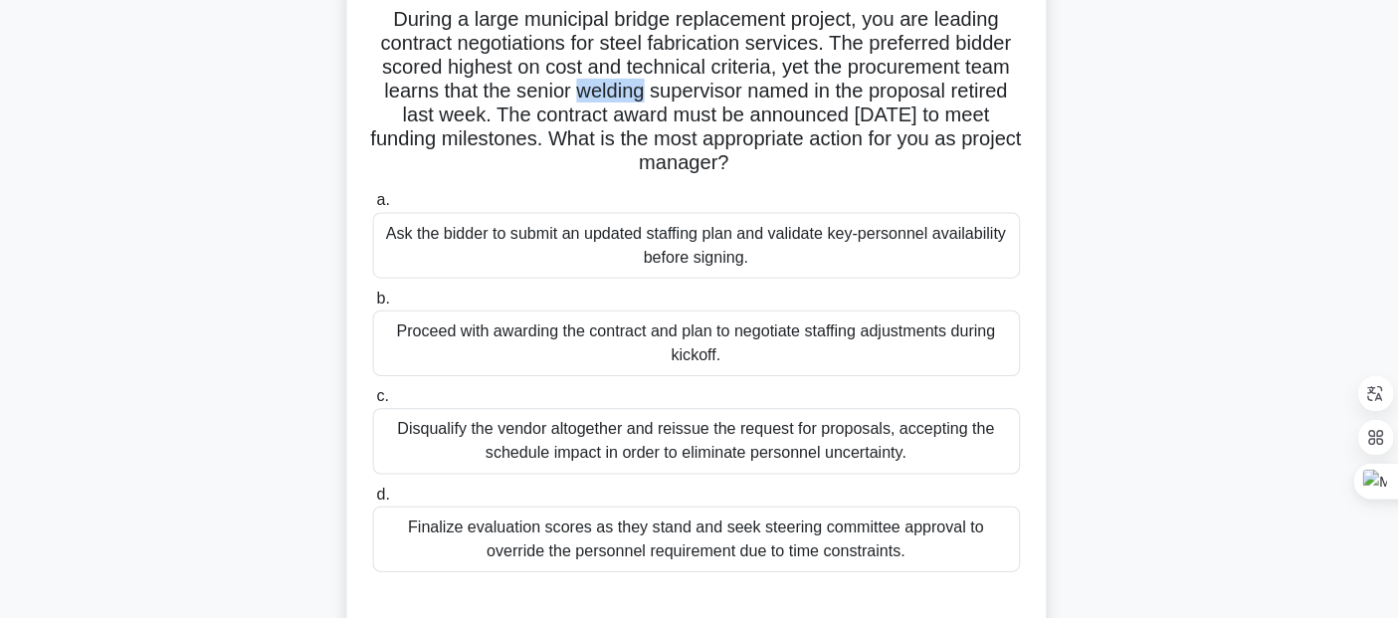
click at [523, 119] on h5 "During a large municipal bridge replacement project, you are leading contract n…" at bounding box center [699, 93] width 649 height 169
click at [520, 121] on h5 "During a large municipal bridge replacement project, you are leading contract n…" at bounding box center [699, 93] width 649 height 169
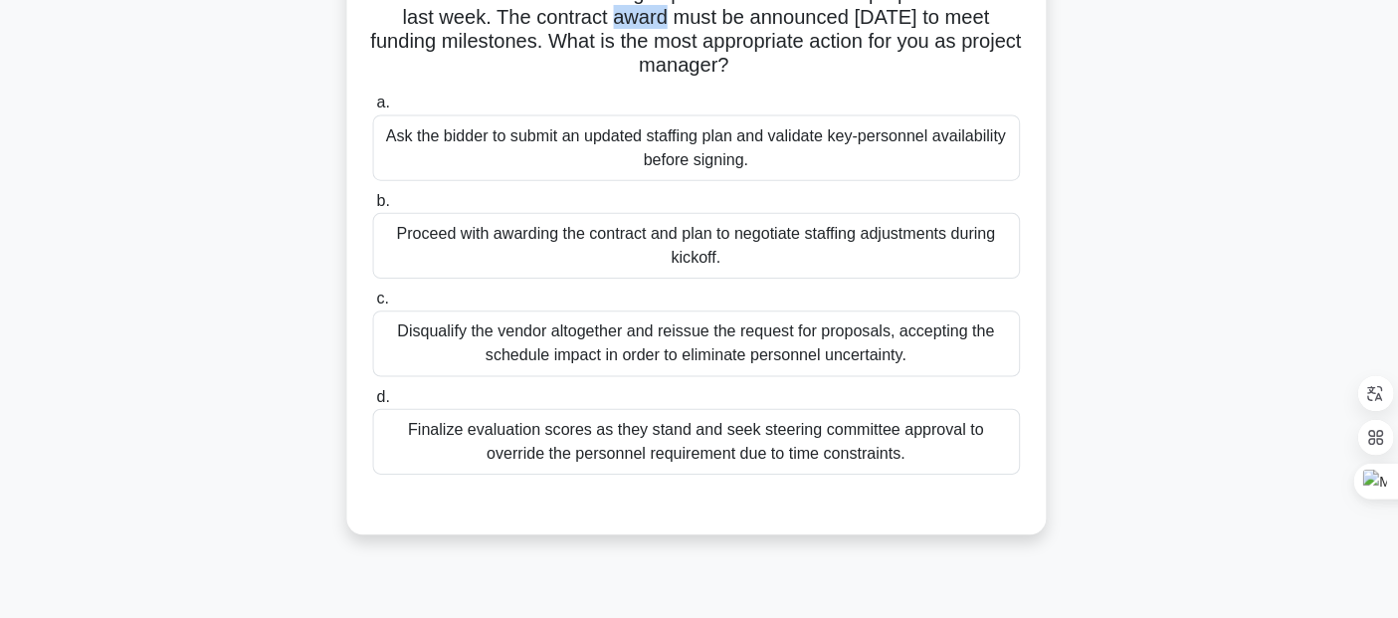
scroll to position [233, 0]
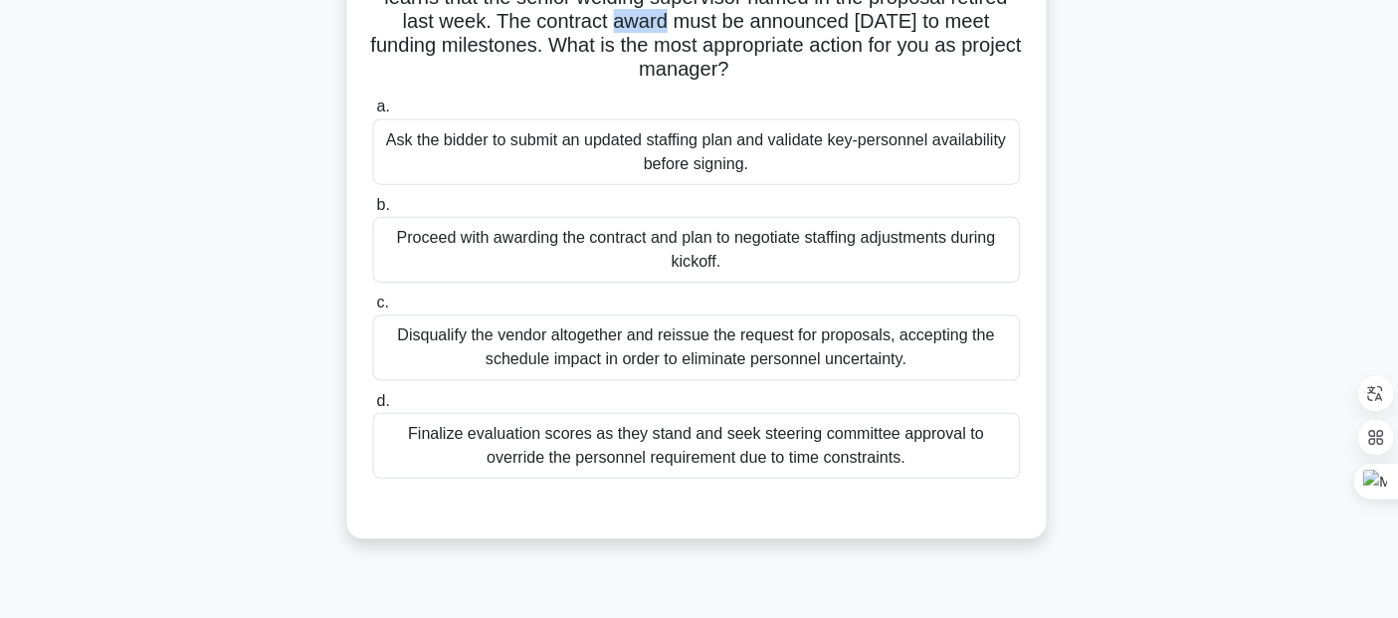
click at [183, 284] on div "During a large municipal bridge replacement project, you are leading contract n…" at bounding box center [699, 223] width 1313 height 678
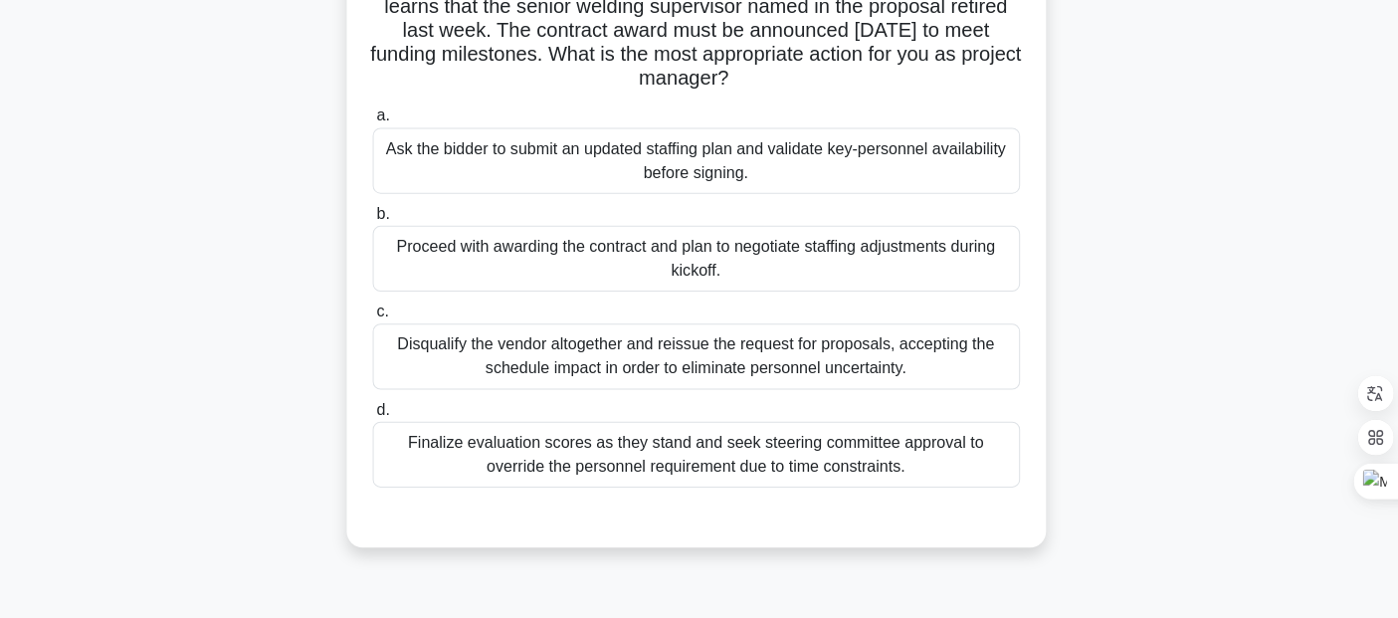
scroll to position [227, 0]
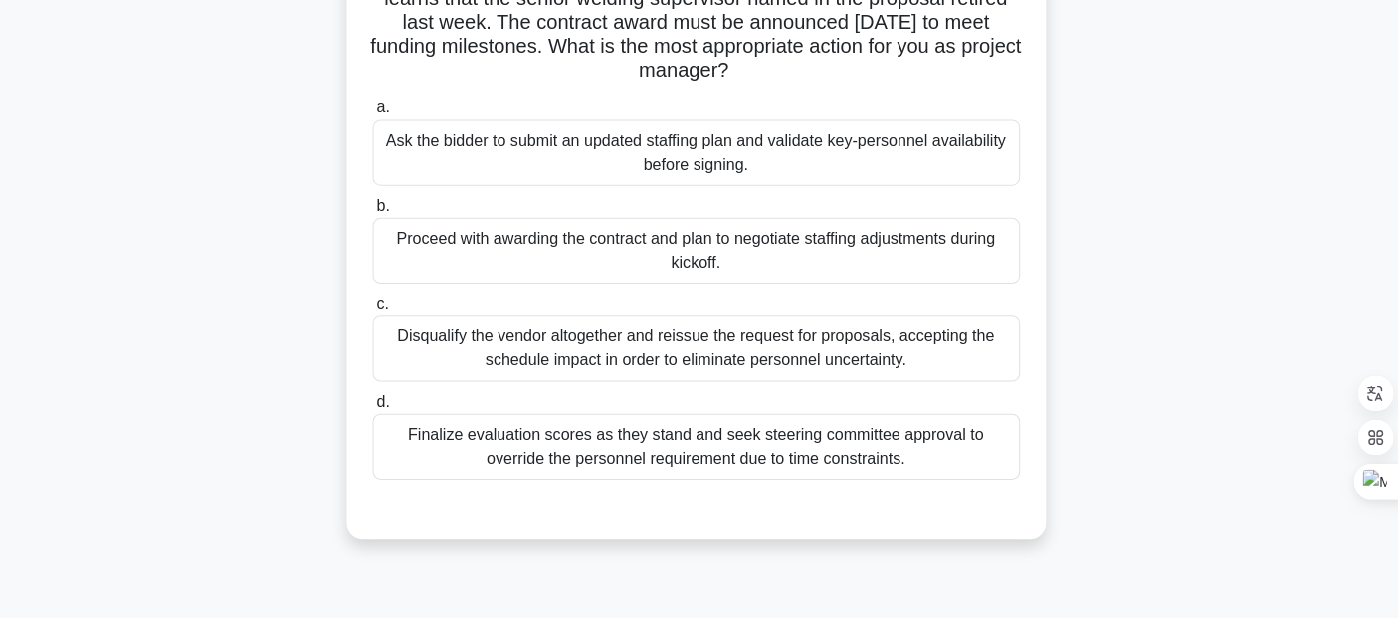
click at [795, 259] on div "Proceed with awarding the contract and plan to negotiate staffing adjustments d…" at bounding box center [699, 252] width 645 height 66
click at [377, 214] on input "b. Proceed with awarding the contract and plan to negotiate staffing adjustment…" at bounding box center [377, 207] width 0 height 13
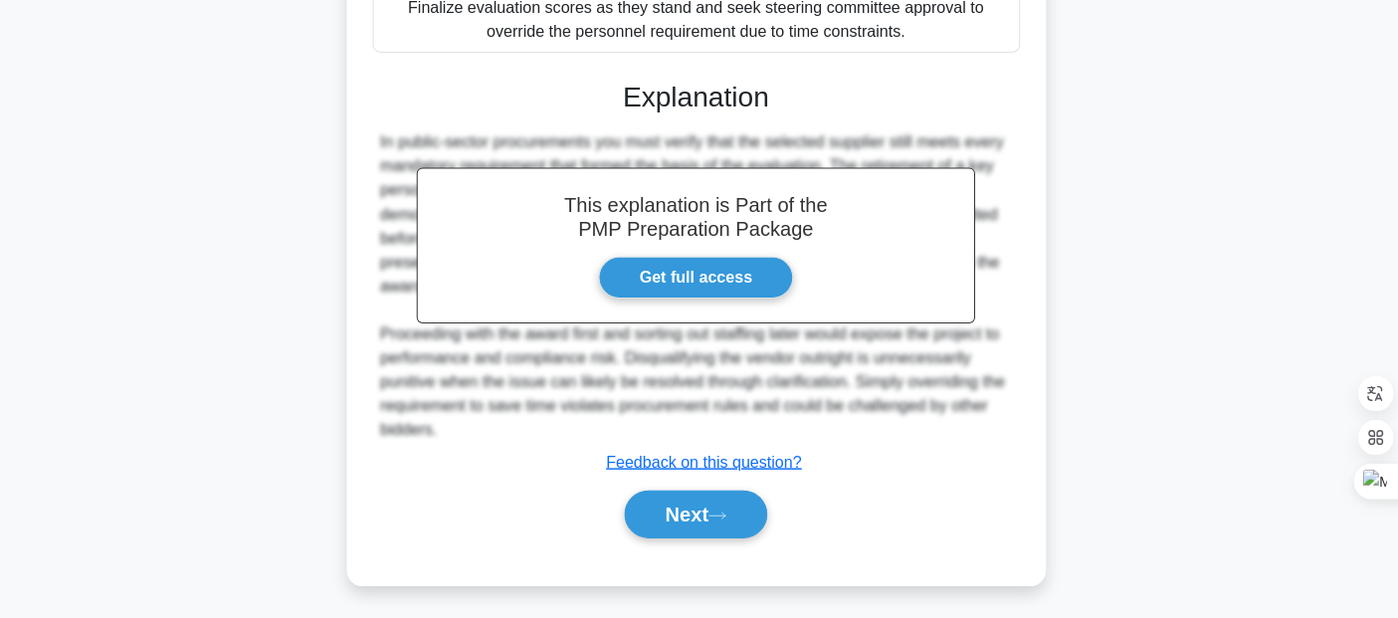
scroll to position [656, 0]
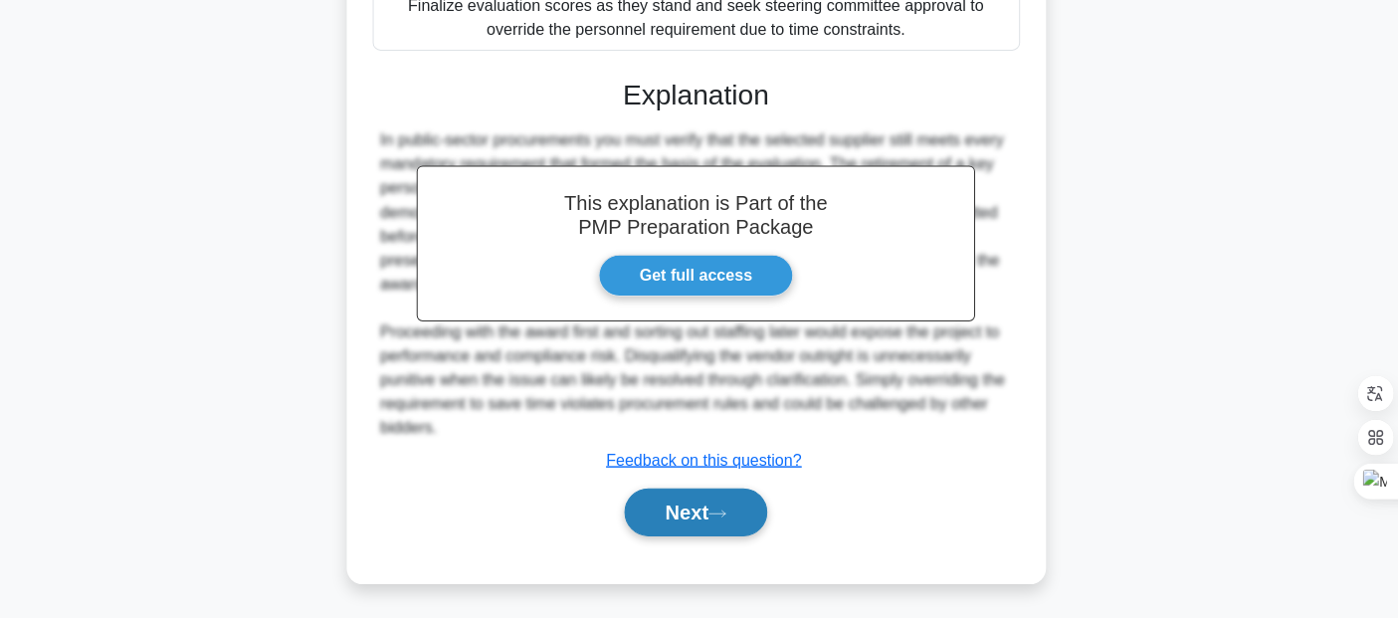
click at [716, 513] on button "Next" at bounding box center [699, 512] width 142 height 48
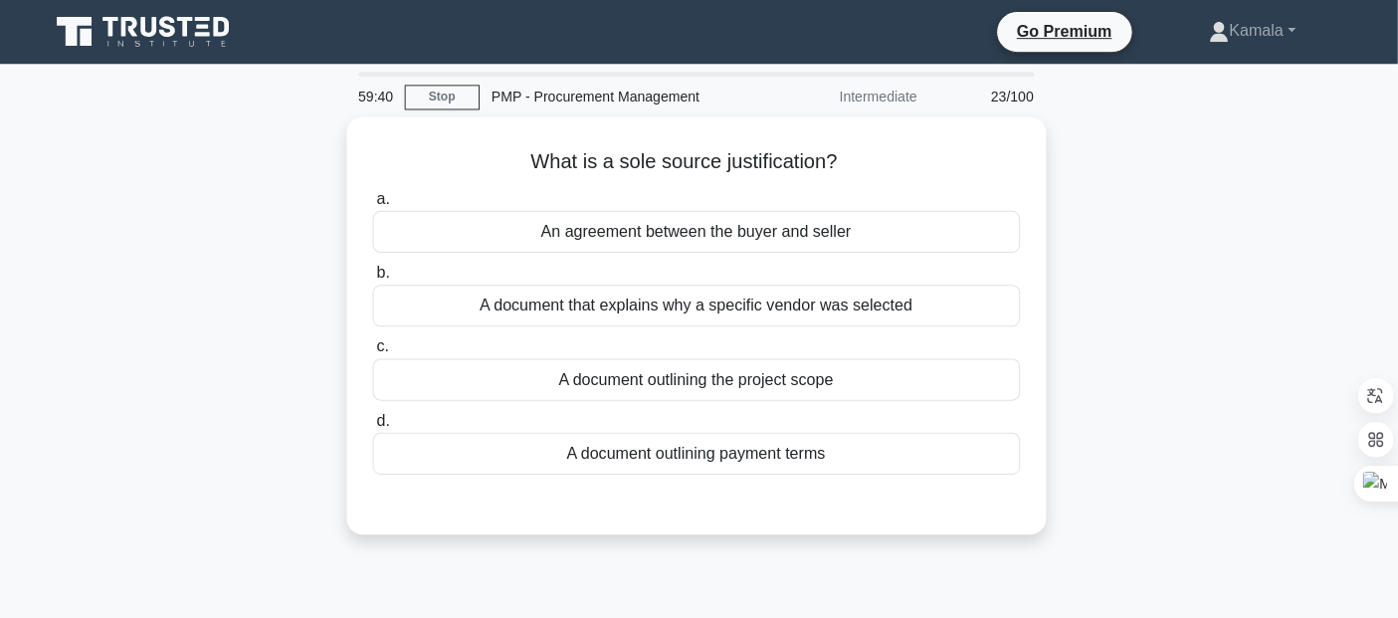
scroll to position [14, 0]
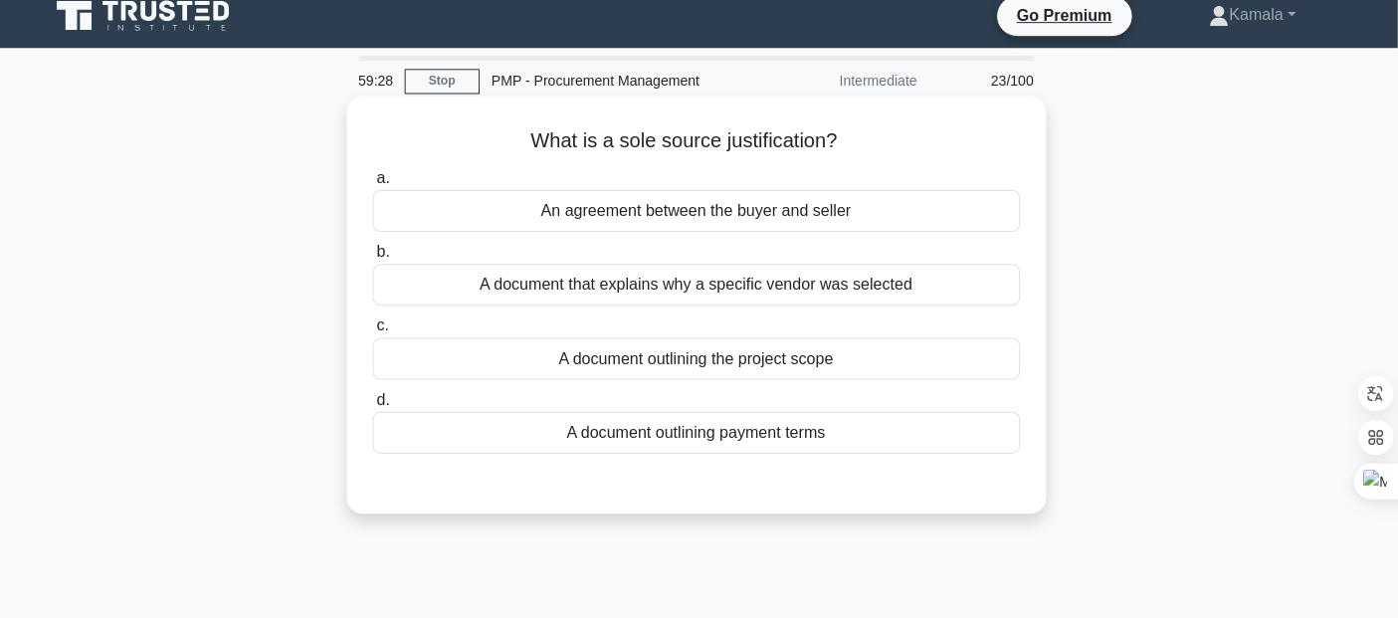
click at [827, 281] on div "A document that explains why a specific vendor was selected" at bounding box center [699, 286] width 645 height 42
click at [377, 260] on input "b. A document that explains why a specific vendor was selected" at bounding box center [377, 253] width 0 height 13
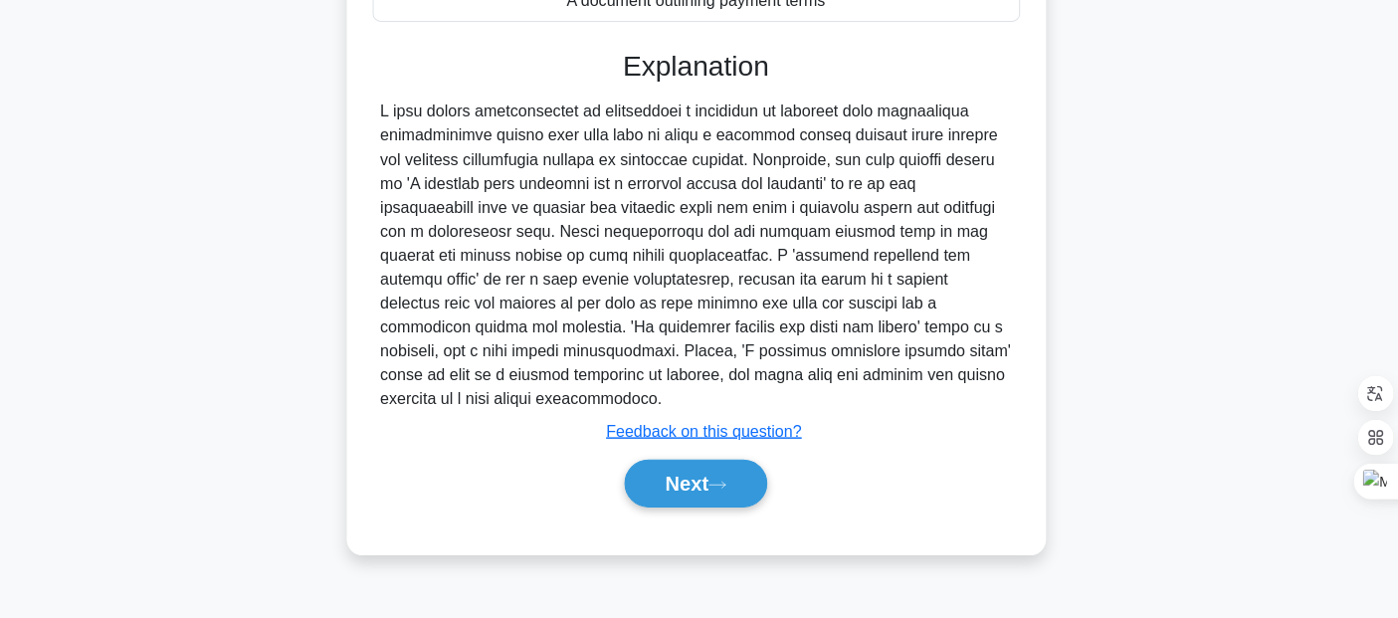
scroll to position [446, 0]
click at [708, 478] on button "Next" at bounding box center [699, 482] width 142 height 48
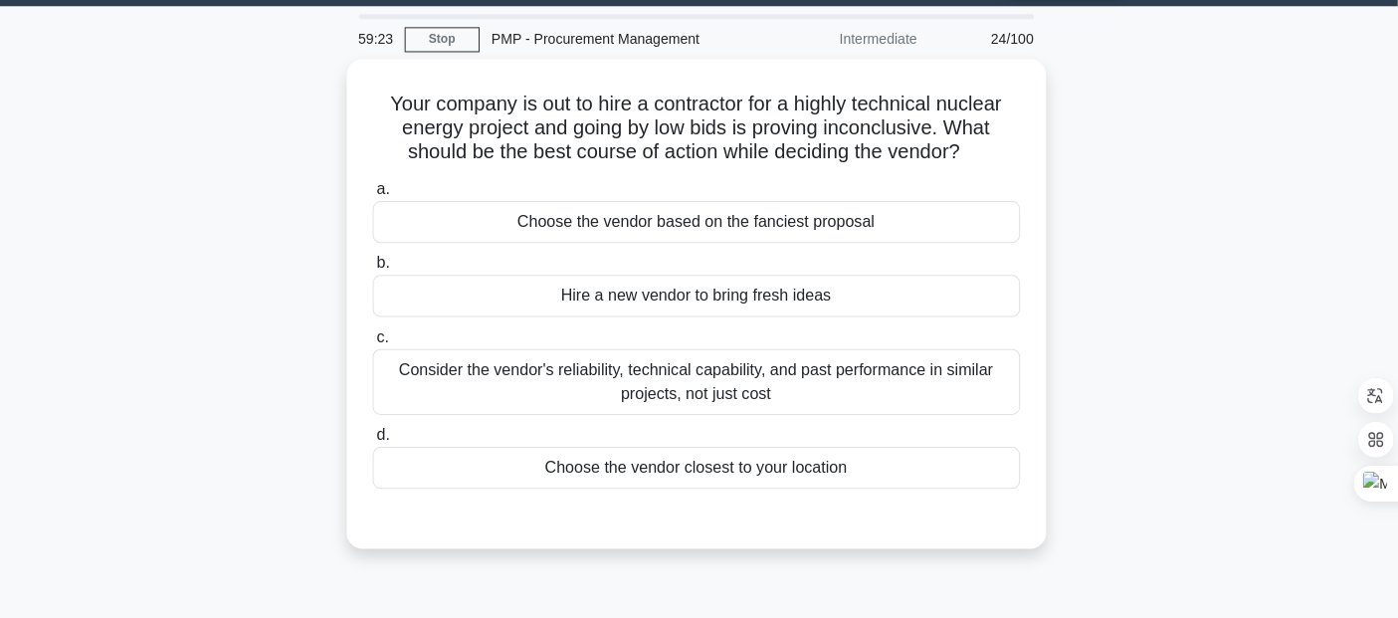
scroll to position [59, 0]
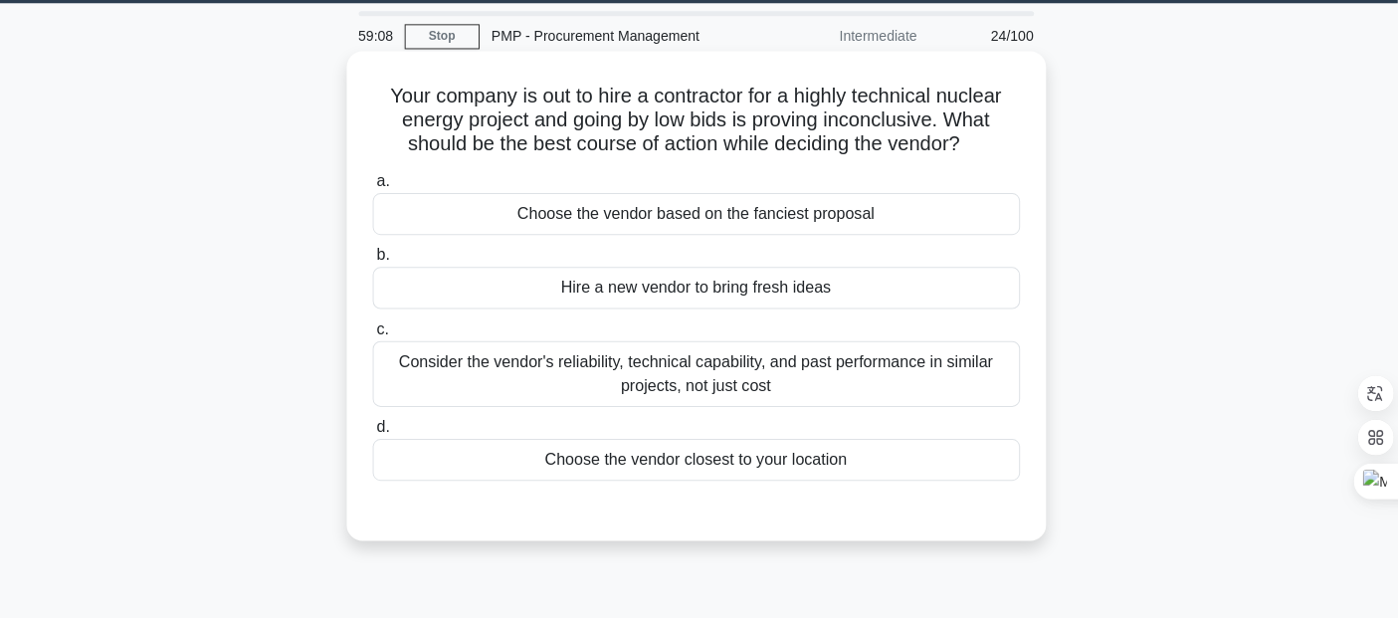
click at [806, 121] on h5 "Your company is out to hire a contractor for a highly technical nuclear energy …" at bounding box center [699, 122] width 649 height 74
click at [786, 107] on h5 "Your company is out to hire a contractor for a highly technical nuclear energy …" at bounding box center [699, 122] width 649 height 74
click at [794, 118] on h5 "Your company is out to hire a contractor for a highly technical nuclear energy …" at bounding box center [699, 122] width 649 height 74
click at [792, 111] on h5 "Your company is out to hire a contractor for a highly technical nuclear energy …" at bounding box center [699, 122] width 649 height 74
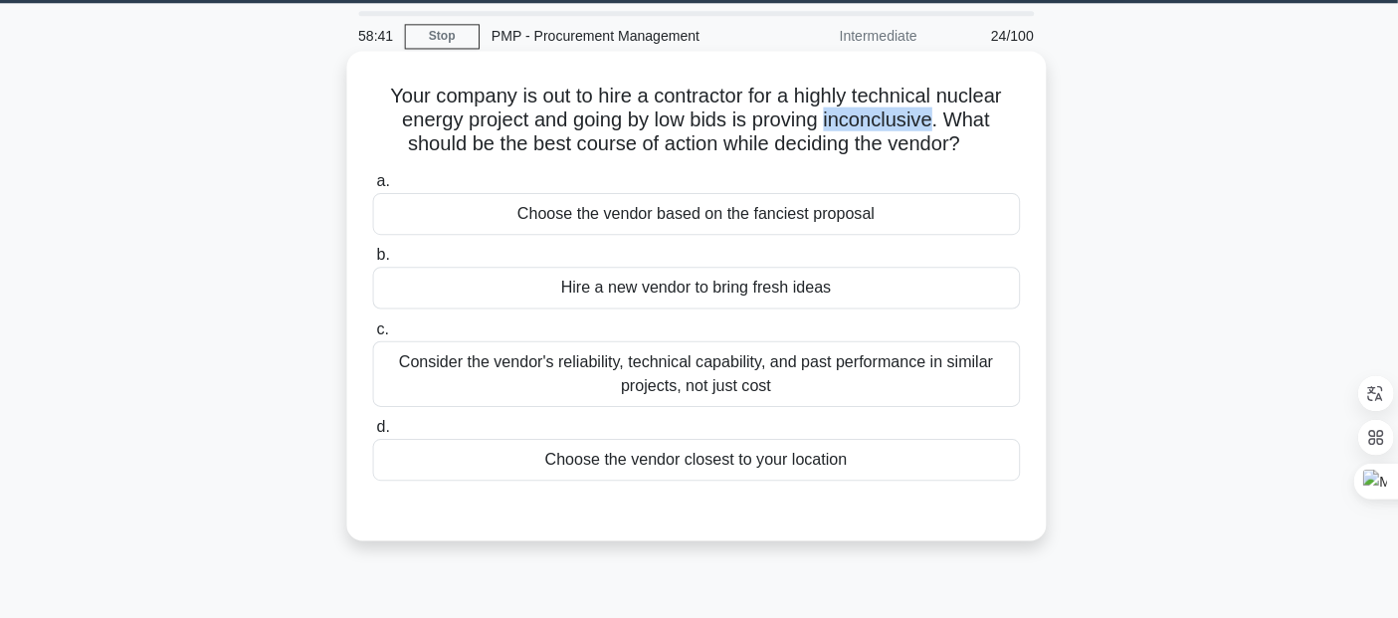
click at [985, 99] on h5 "Your company is out to hire a contractor for a highly technical nuclear energy …" at bounding box center [699, 122] width 649 height 74
drag, startPoint x: 599, startPoint y: 67, endPoint x: 599, endPoint y: 97, distance: 30.8
click at [599, 97] on div "Your company is out to hire a contractor for a highly technical nuclear energy …" at bounding box center [699, 296] width 680 height 471
click at [599, 97] on h5 "Your company is out to hire a contractor for a highly technical nuclear energy …" at bounding box center [699, 122] width 649 height 74
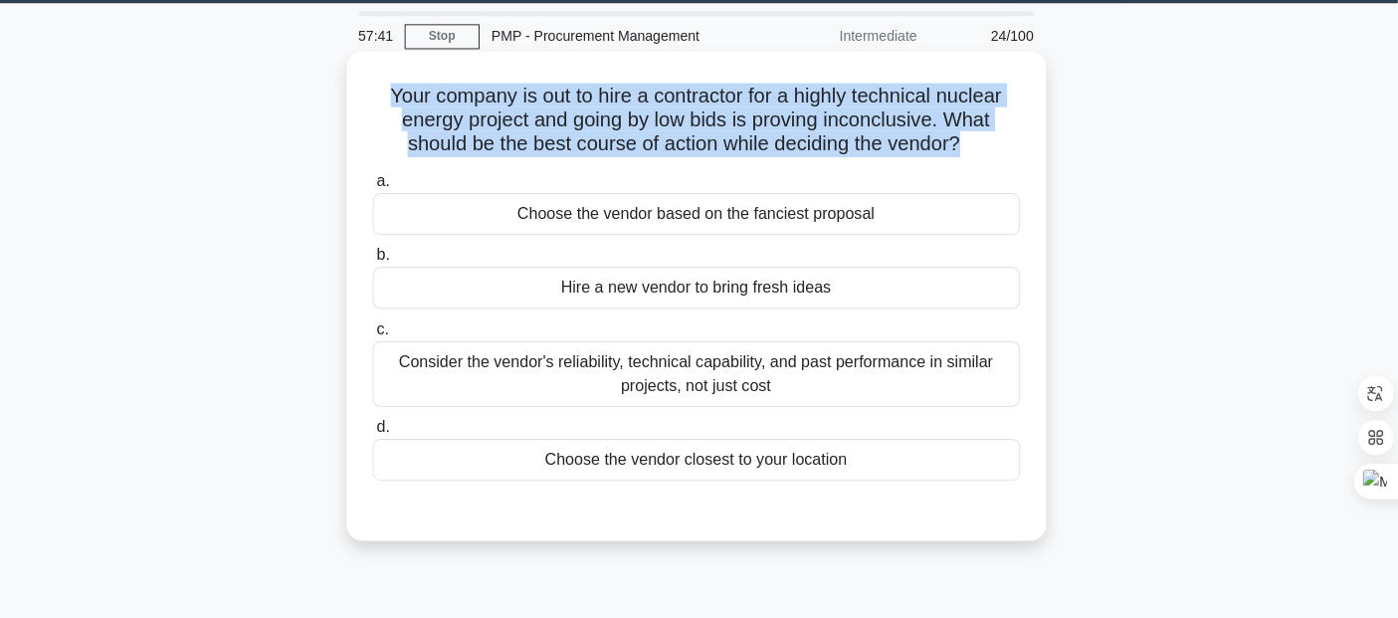
click at [599, 97] on h5 "Your company is out to hire a contractor for a highly technical nuclear energy …" at bounding box center [699, 122] width 649 height 74
click at [863, 379] on div "Consider the vendor's reliability, technical capability, and past performance i…" at bounding box center [699, 374] width 645 height 66
click at [377, 336] on input "c. Consider the vendor's reliability, technical capability, and past performanc…" at bounding box center [377, 329] width 0 height 13
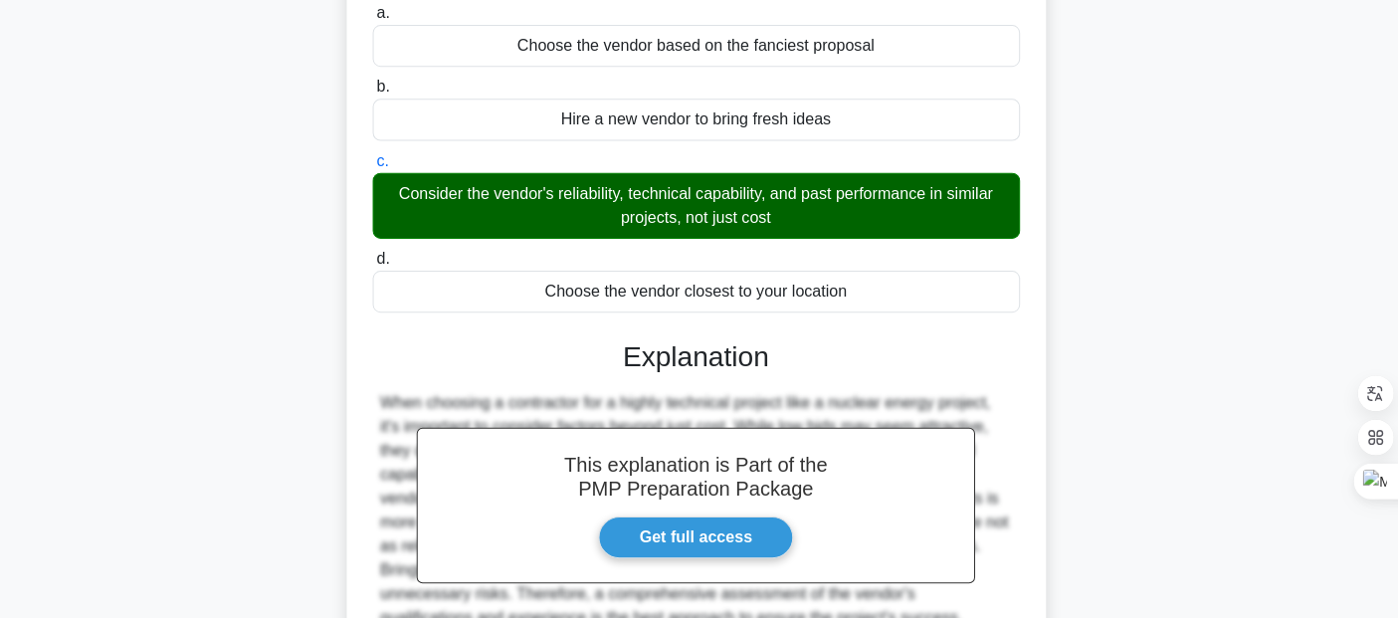
scroll to position [457, 0]
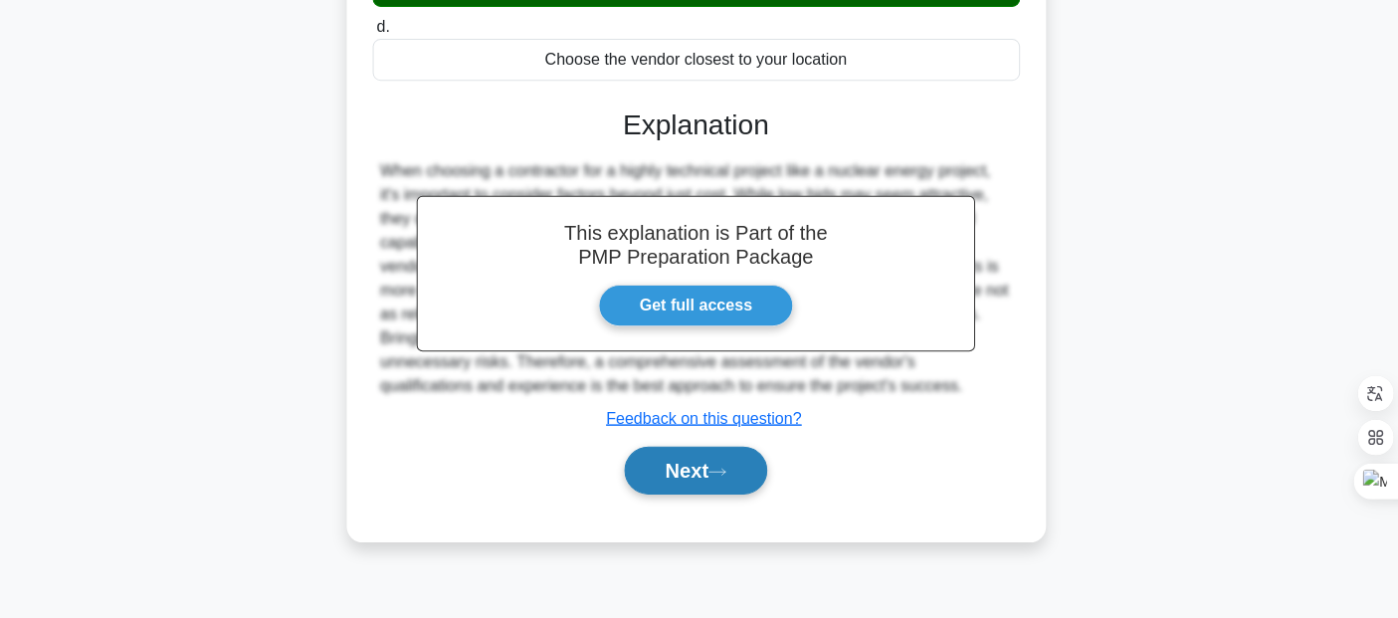
click at [718, 477] on button "Next" at bounding box center [699, 471] width 142 height 48
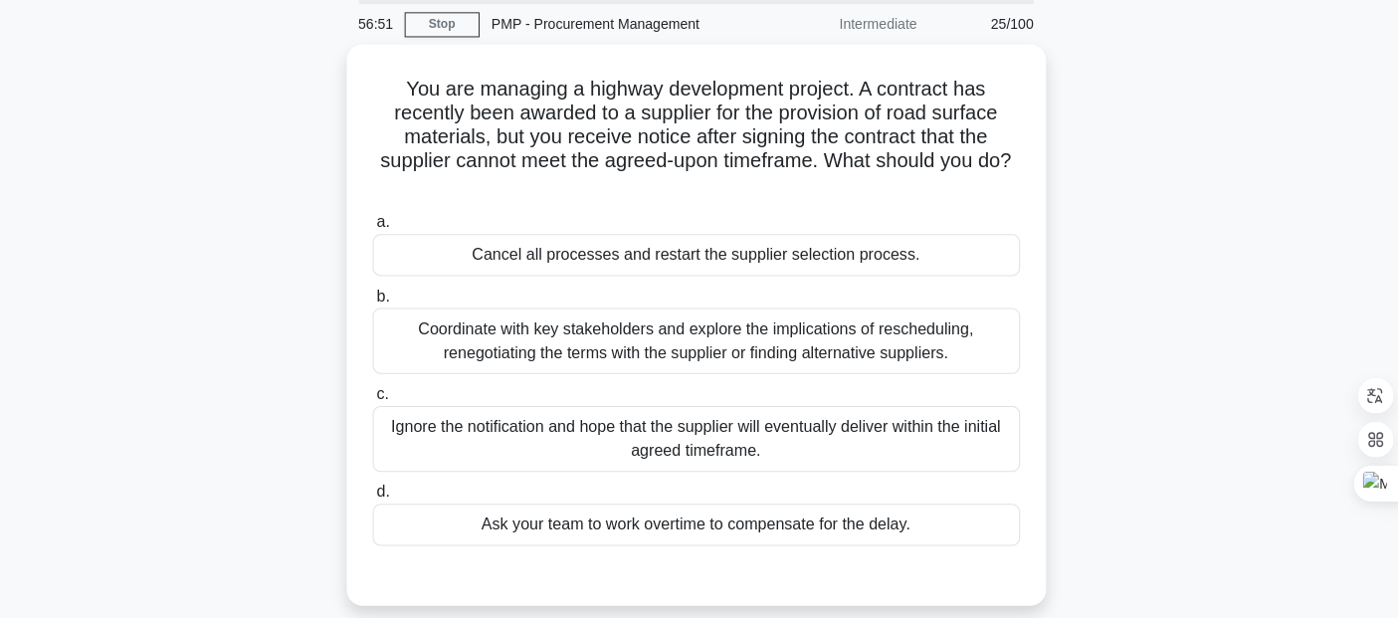
scroll to position [72, 0]
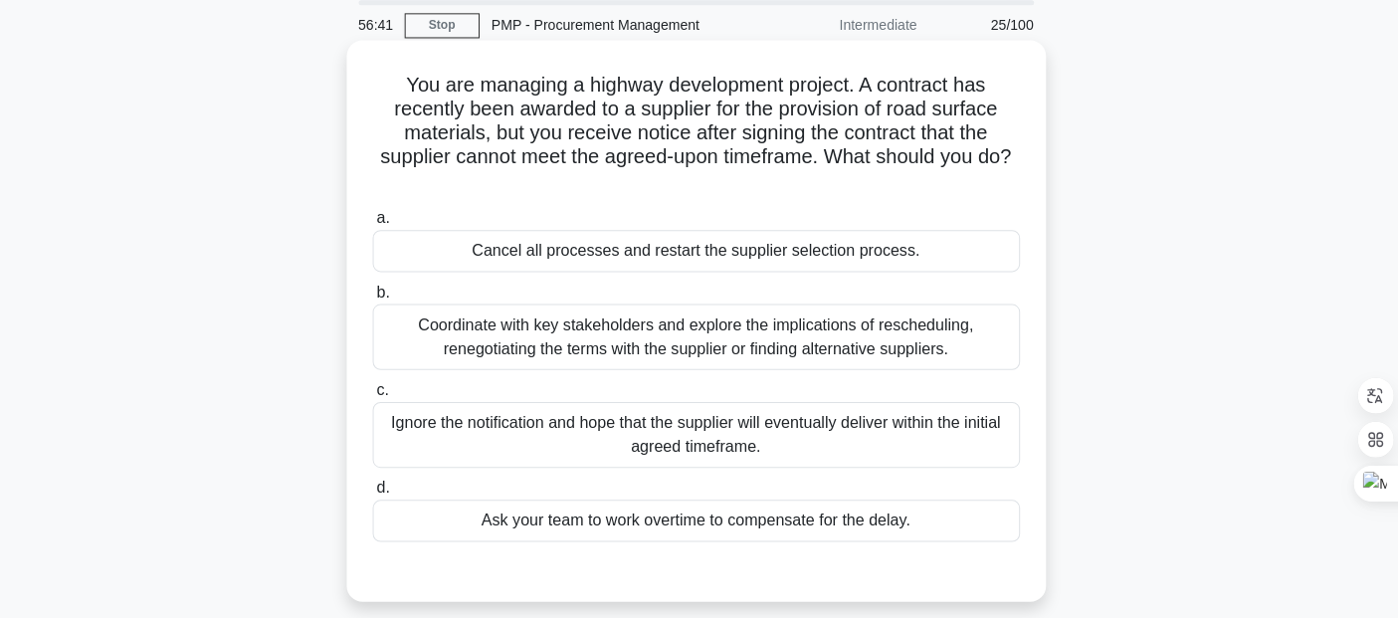
click at [980, 110] on h5 "You are managing a highway development project. A contract has recently been aw…" at bounding box center [699, 132] width 649 height 121
click at [841, 117] on h5 "You are managing a highway development project. A contract has recently been aw…" at bounding box center [699, 132] width 649 height 121
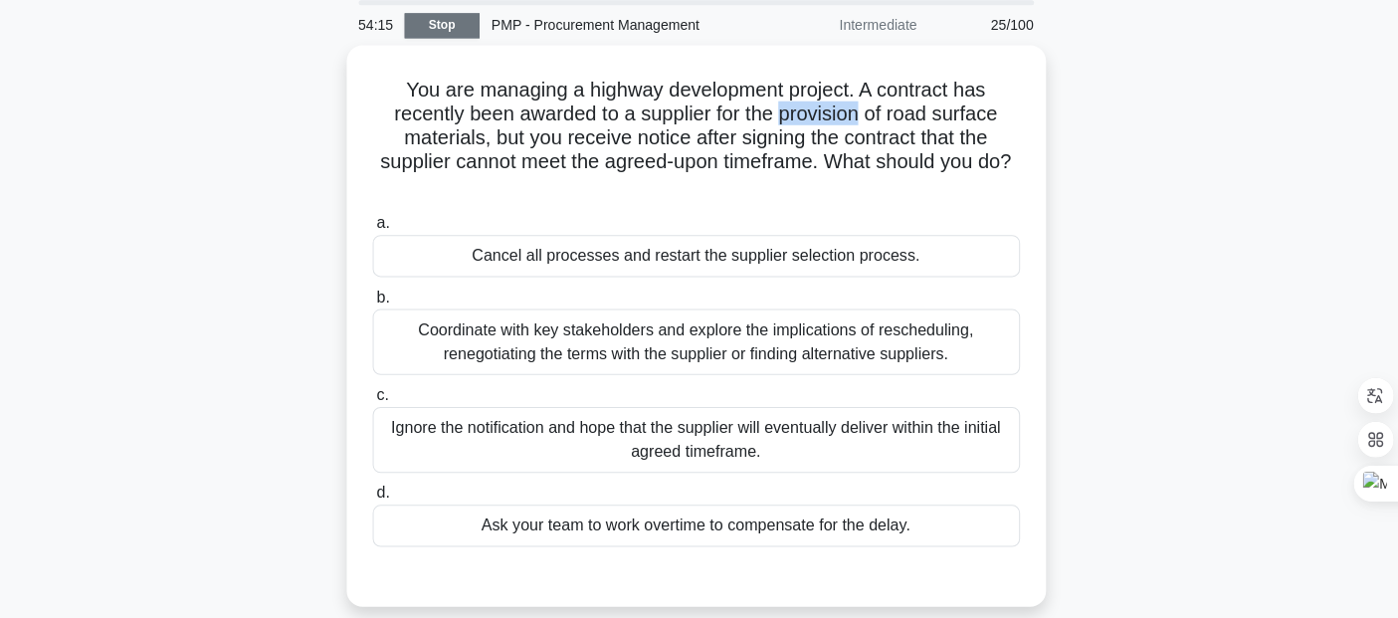
click at [430, 25] on link "Stop" at bounding box center [446, 25] width 75 height 25
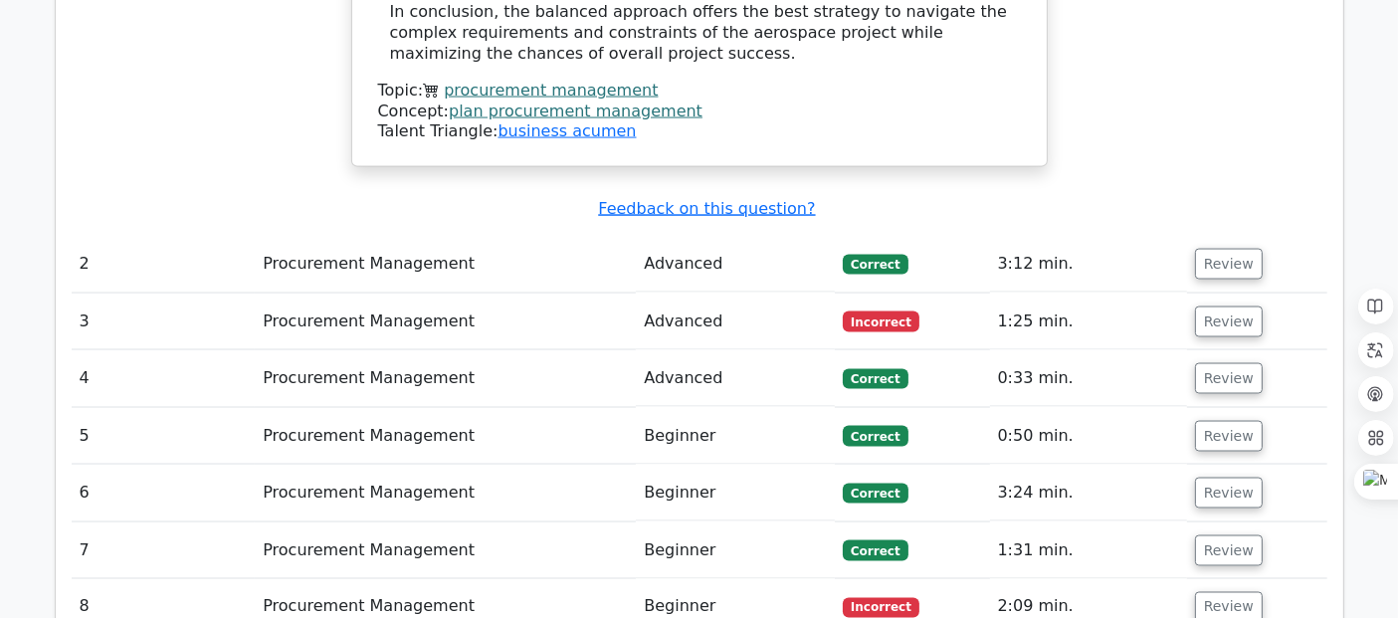
scroll to position [3163, 0]
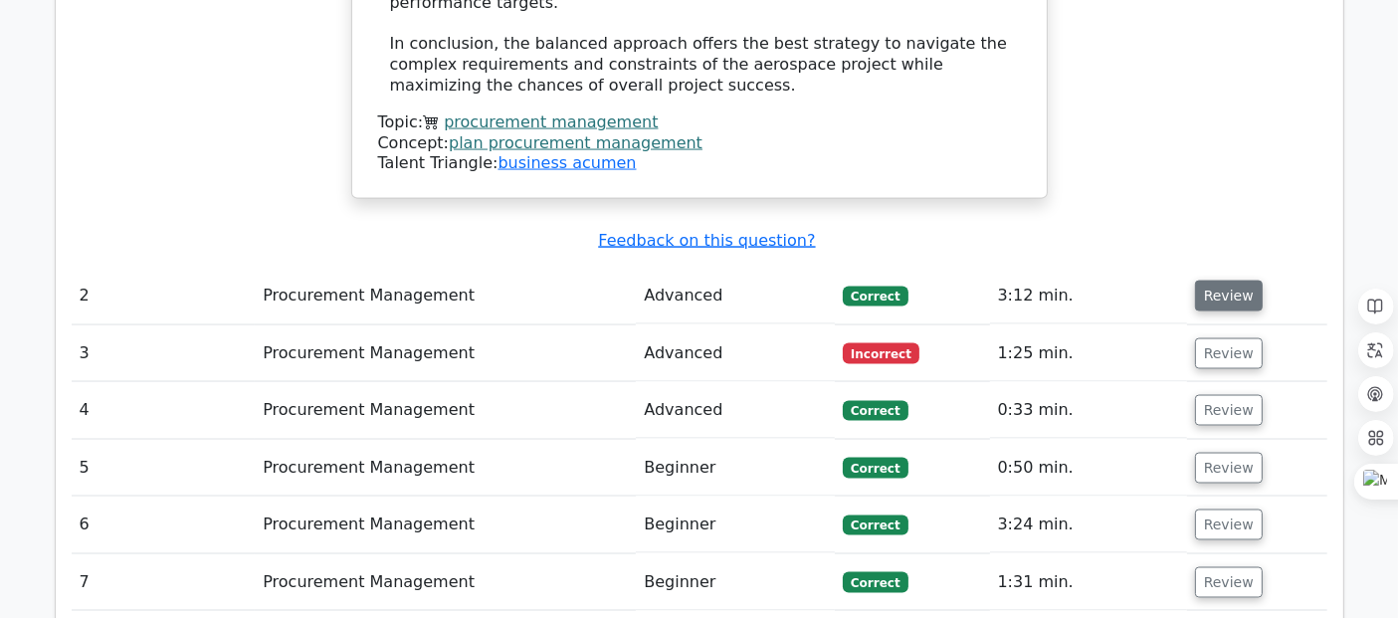
click at [1220, 281] on button "Review" at bounding box center [1229, 296] width 68 height 31
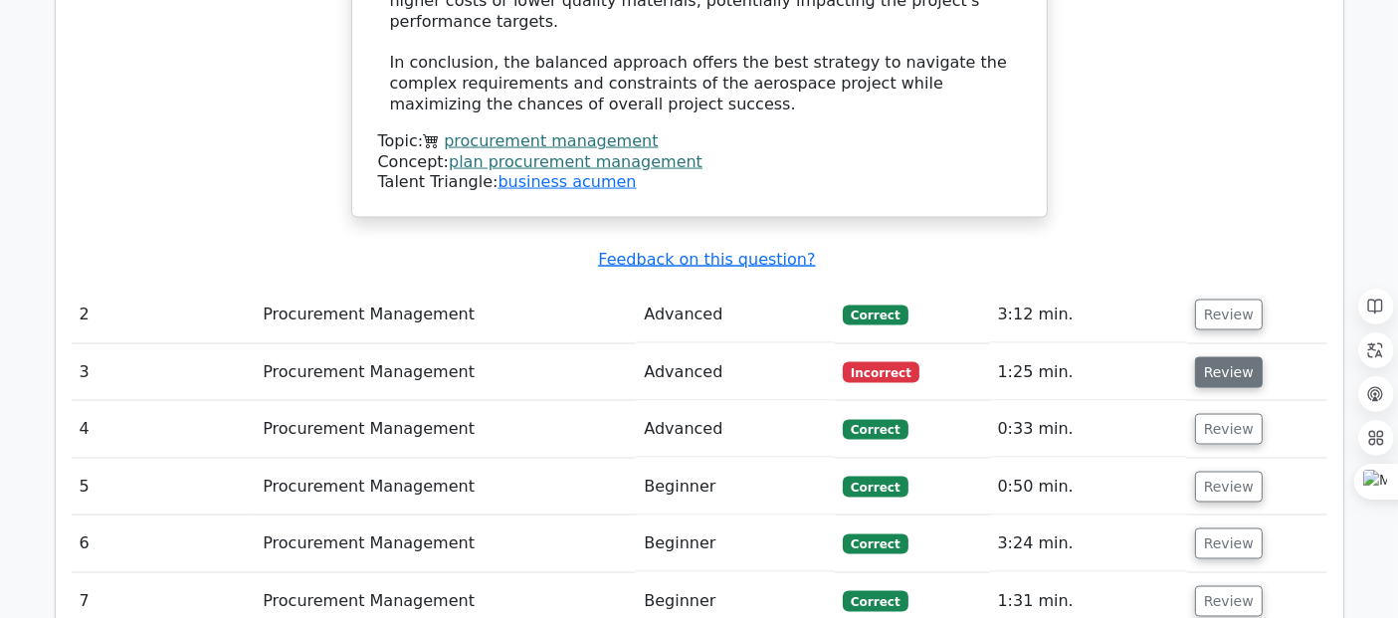
click at [1229, 357] on button "Review" at bounding box center [1229, 372] width 68 height 31
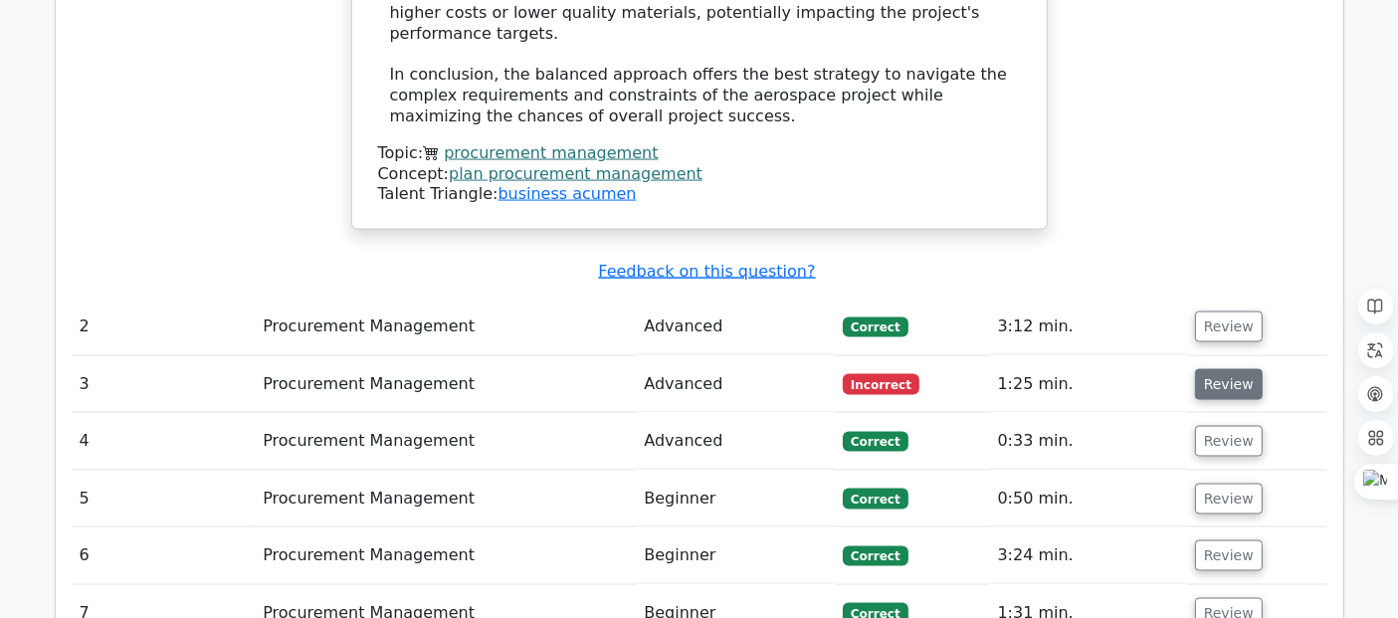
scroll to position [3131, 0]
click at [1224, 370] on button "Review" at bounding box center [1229, 385] width 68 height 31
click at [1220, 312] on button "Review" at bounding box center [1229, 327] width 68 height 31
click at [678, 299] on td "Advanced" at bounding box center [735, 327] width 199 height 57
click at [383, 299] on td "Procurement Management" at bounding box center [445, 327] width 381 height 57
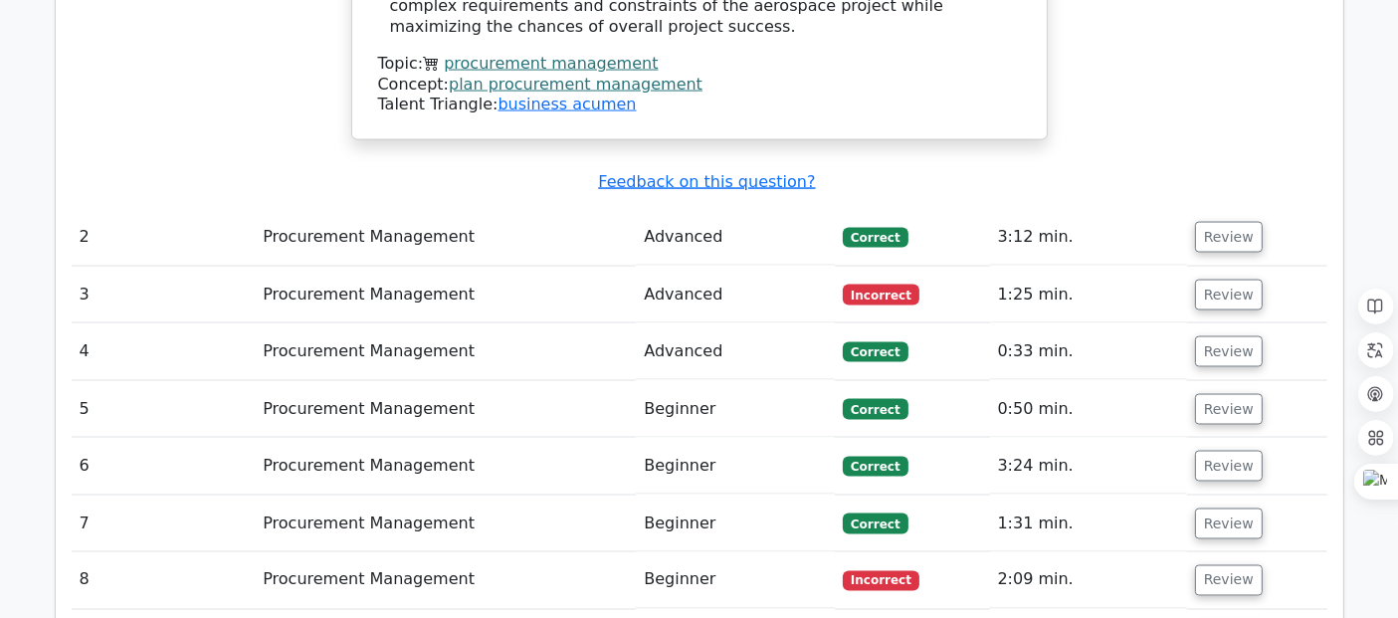
scroll to position [3211, 0]
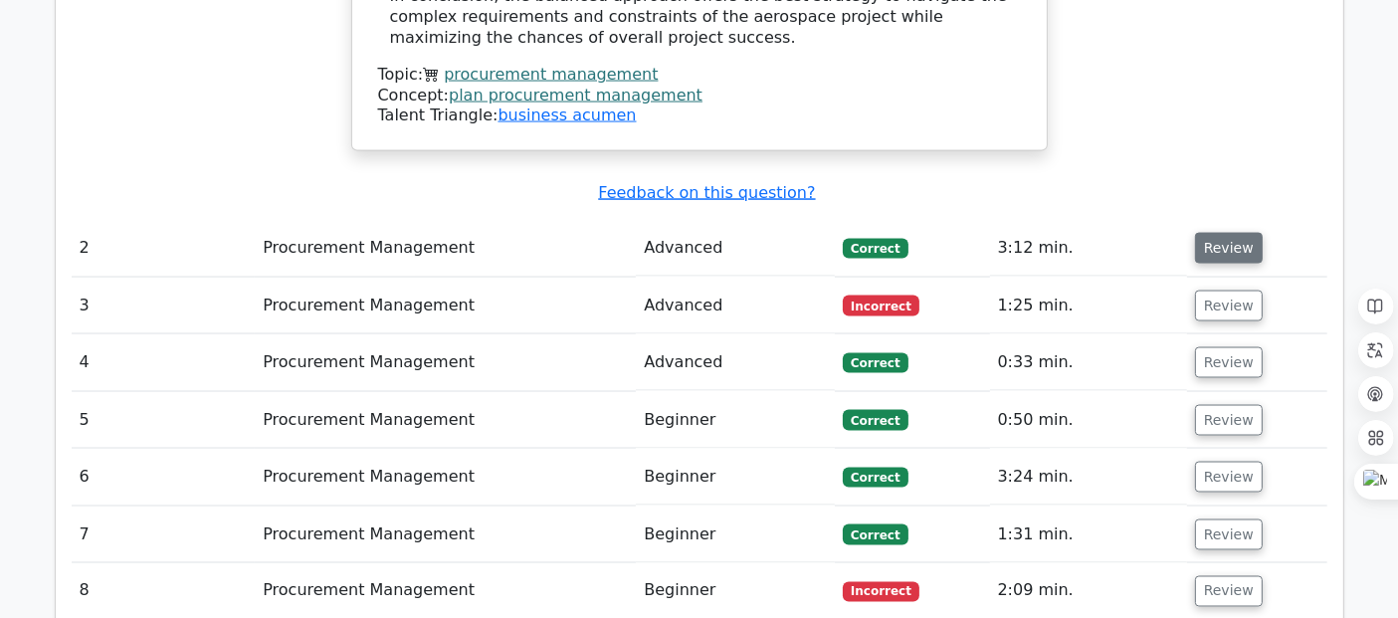
click at [1209, 233] on button "Review" at bounding box center [1229, 248] width 68 height 31
click at [1214, 233] on button "Review" at bounding box center [1229, 248] width 68 height 31
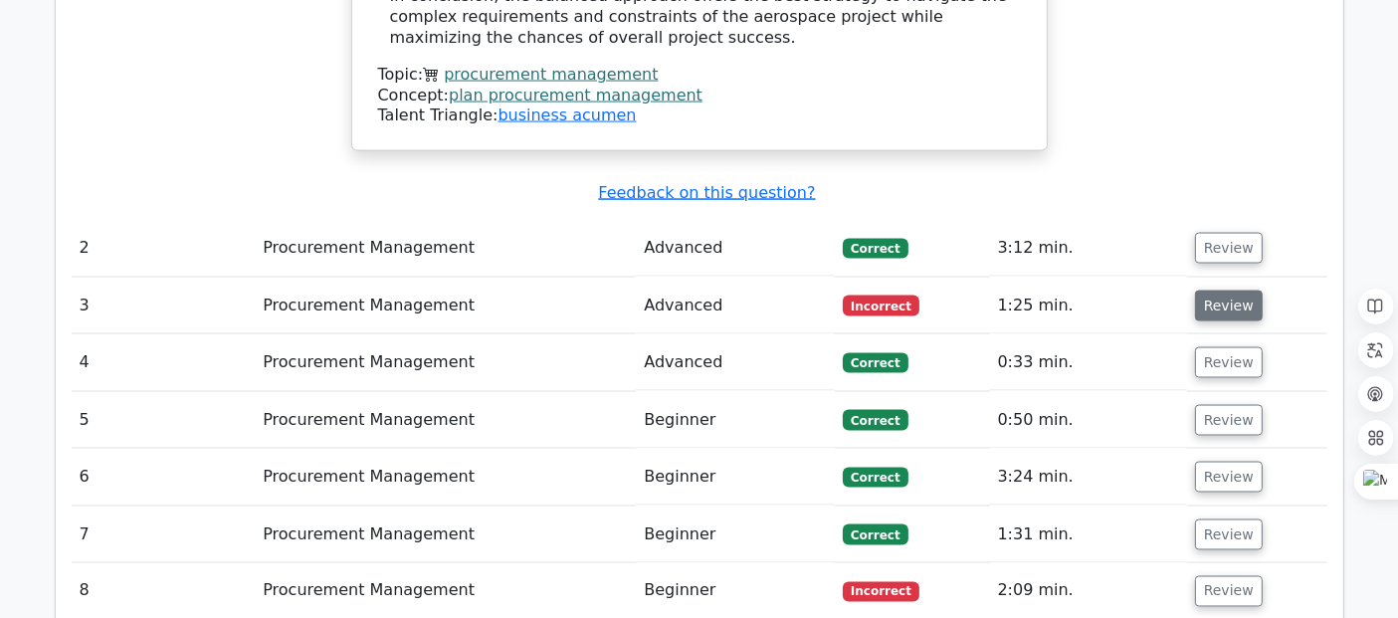
click at [1212, 290] on button "Review" at bounding box center [1229, 305] width 68 height 31
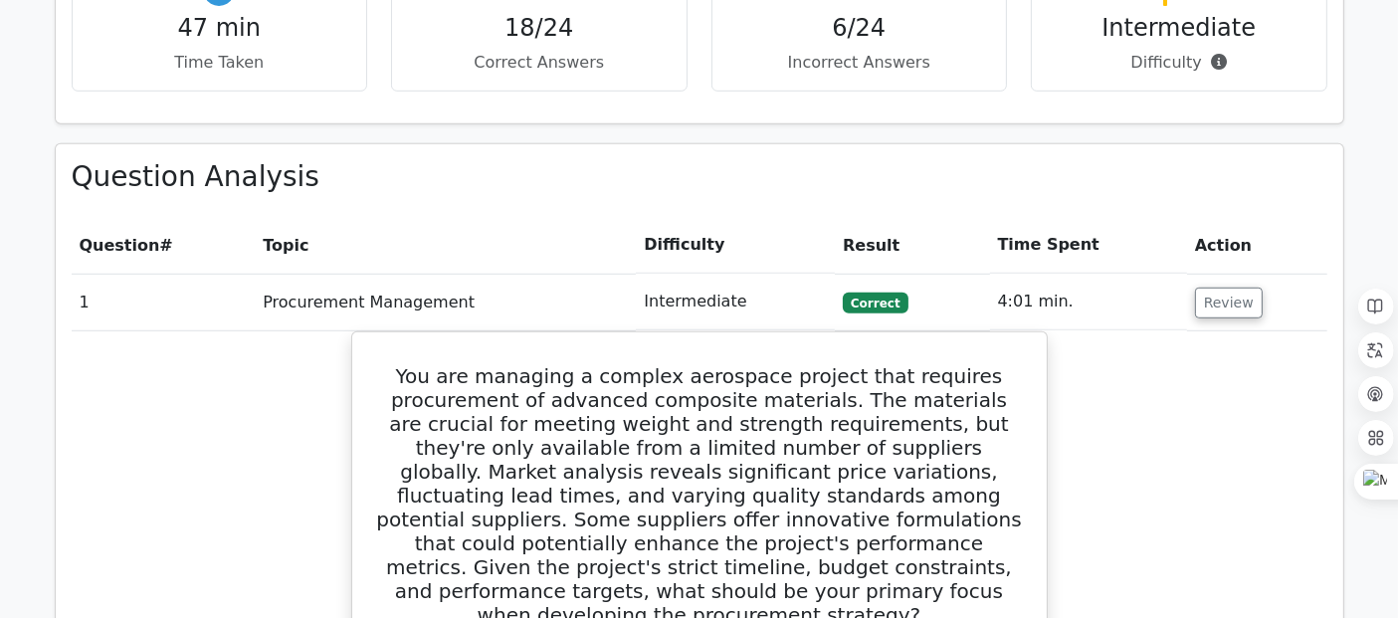
scroll to position [1290, 0]
click at [1220, 287] on button "Review" at bounding box center [1229, 302] width 68 height 31
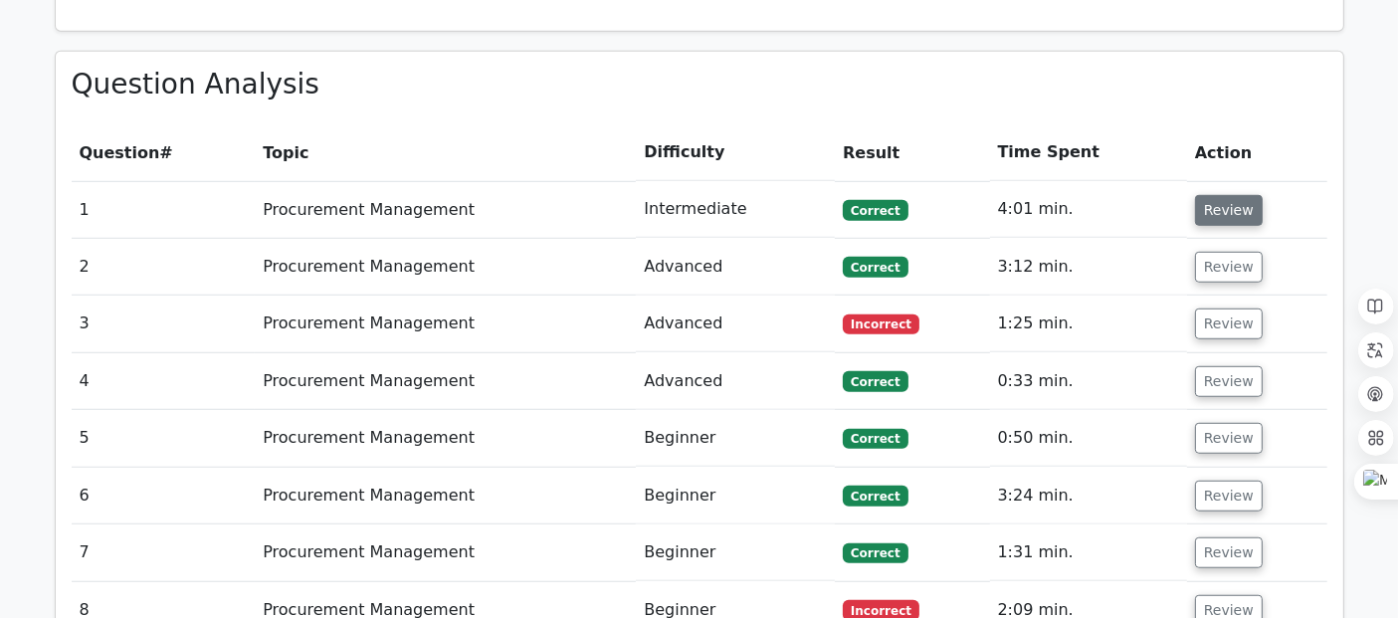
scroll to position [1384, 0]
click at [1222, 194] on button "Review" at bounding box center [1229, 209] width 68 height 31
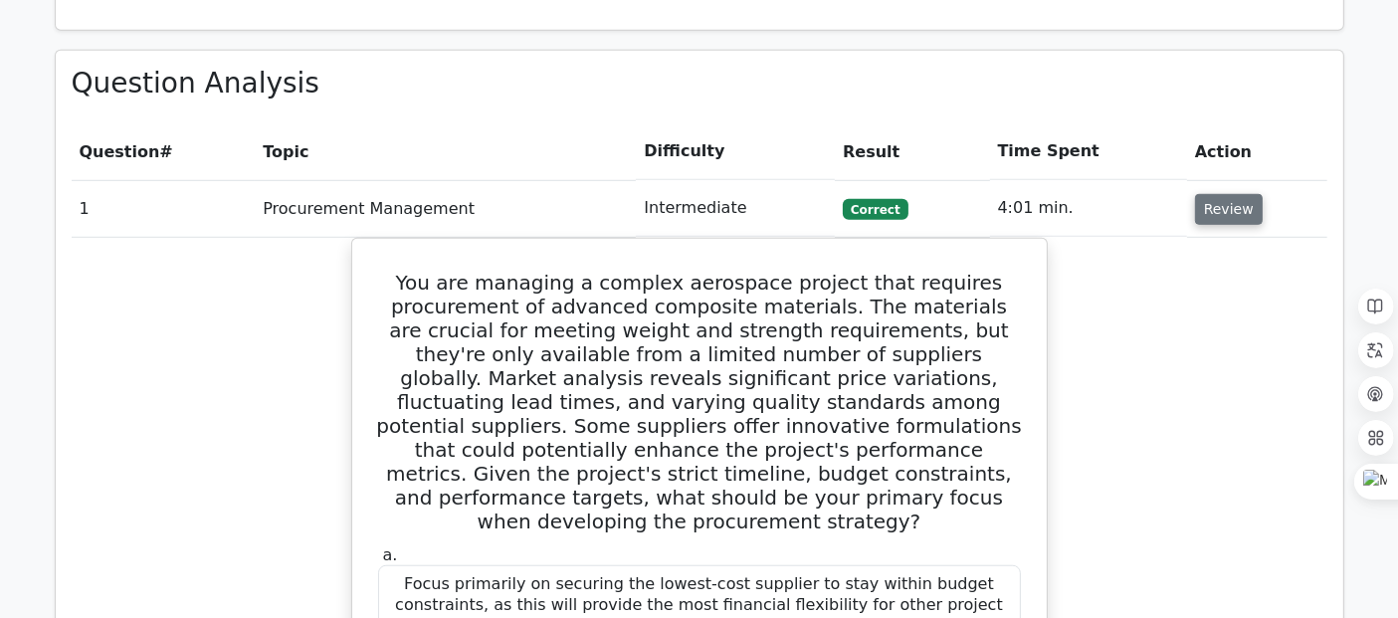
click at [1224, 194] on button "Review" at bounding box center [1229, 209] width 68 height 31
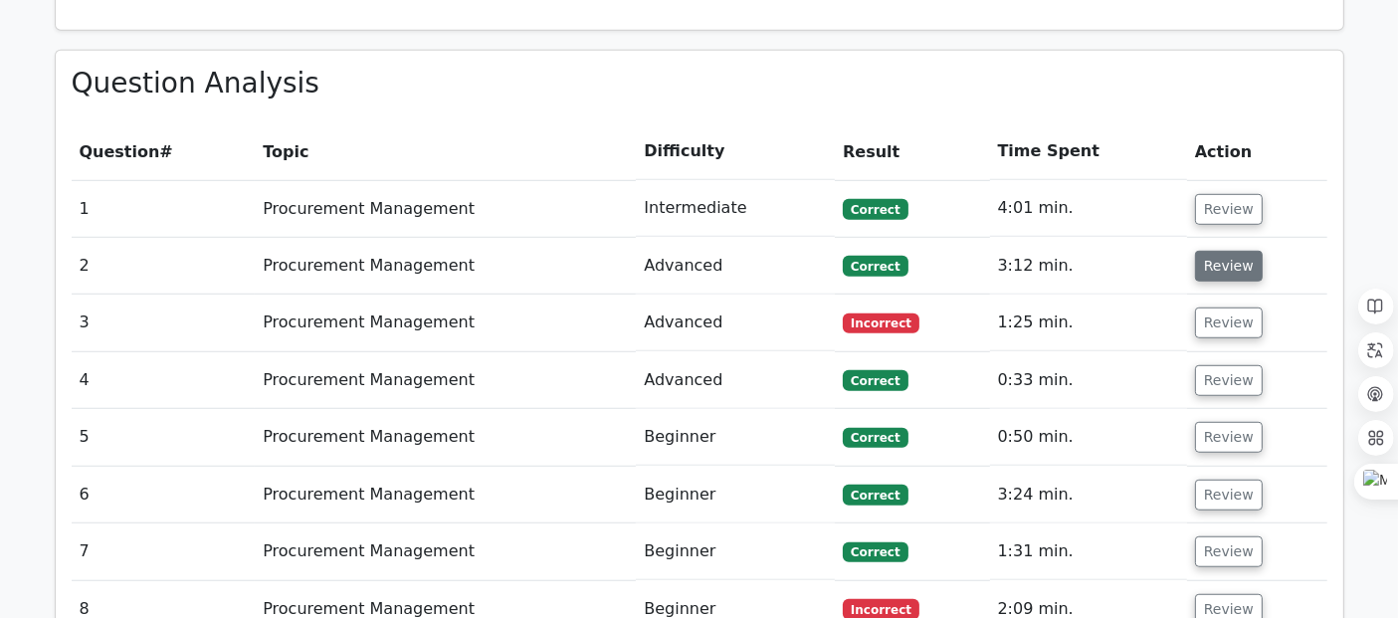
click at [1223, 251] on button "Review" at bounding box center [1229, 266] width 68 height 31
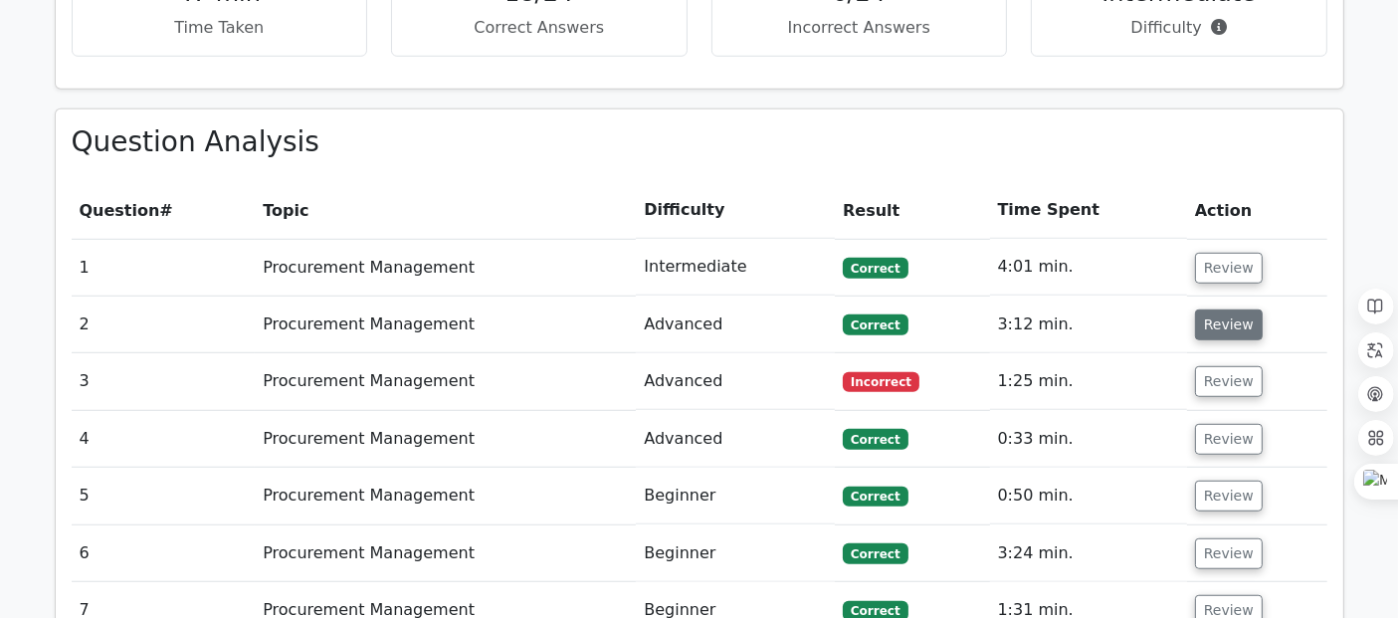
scroll to position [1326, 0]
click at [1224, 308] on button "Review" at bounding box center [1229, 323] width 68 height 31
click at [1227, 308] on button "Review" at bounding box center [1229, 323] width 68 height 31
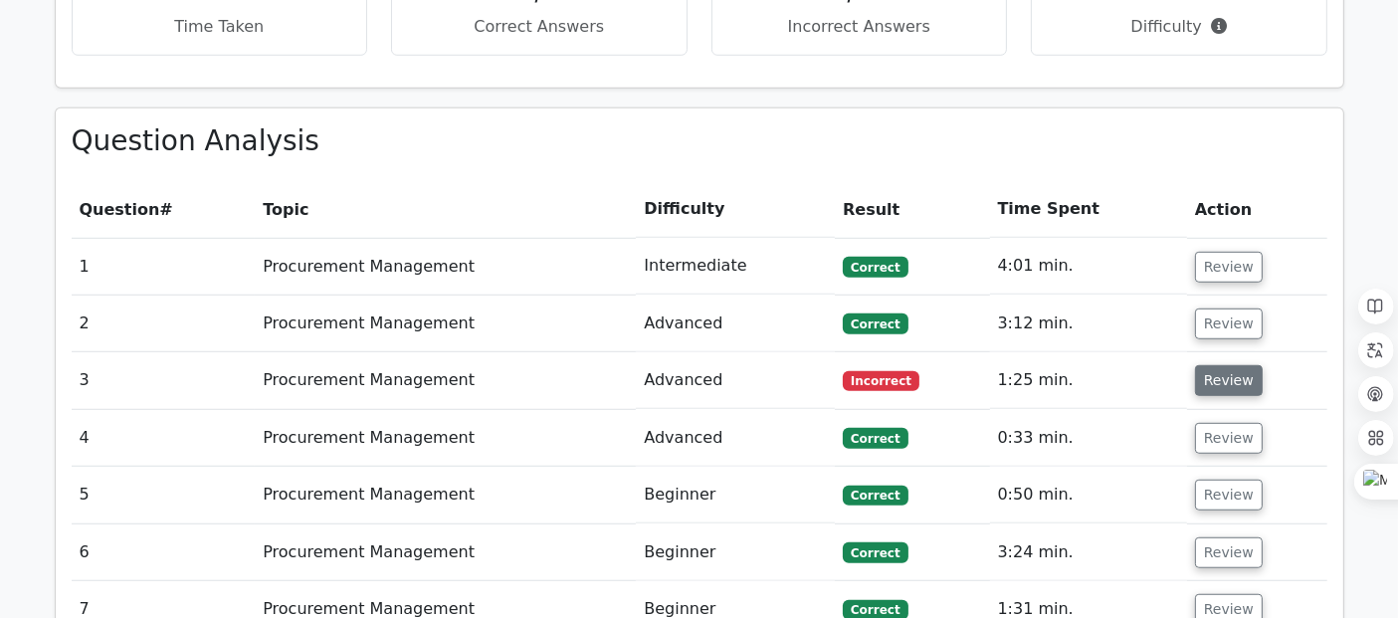
click at [1212, 365] on button "Review" at bounding box center [1229, 380] width 68 height 31
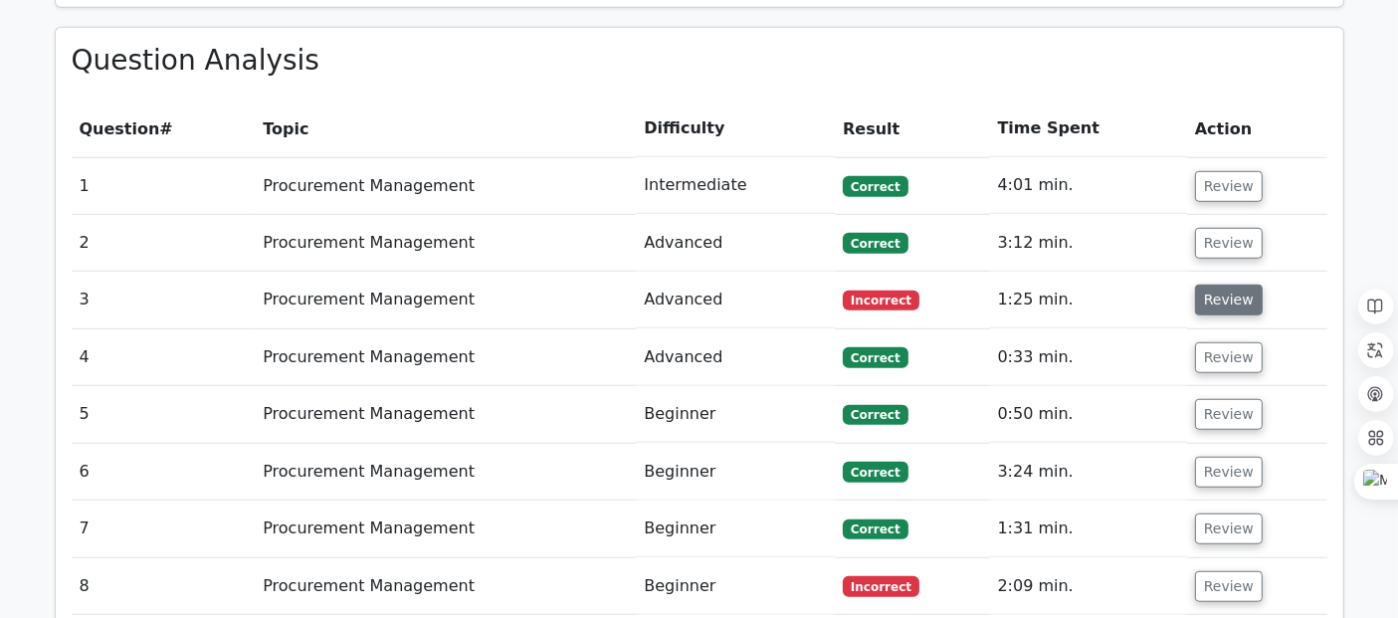
scroll to position [1473, 0]
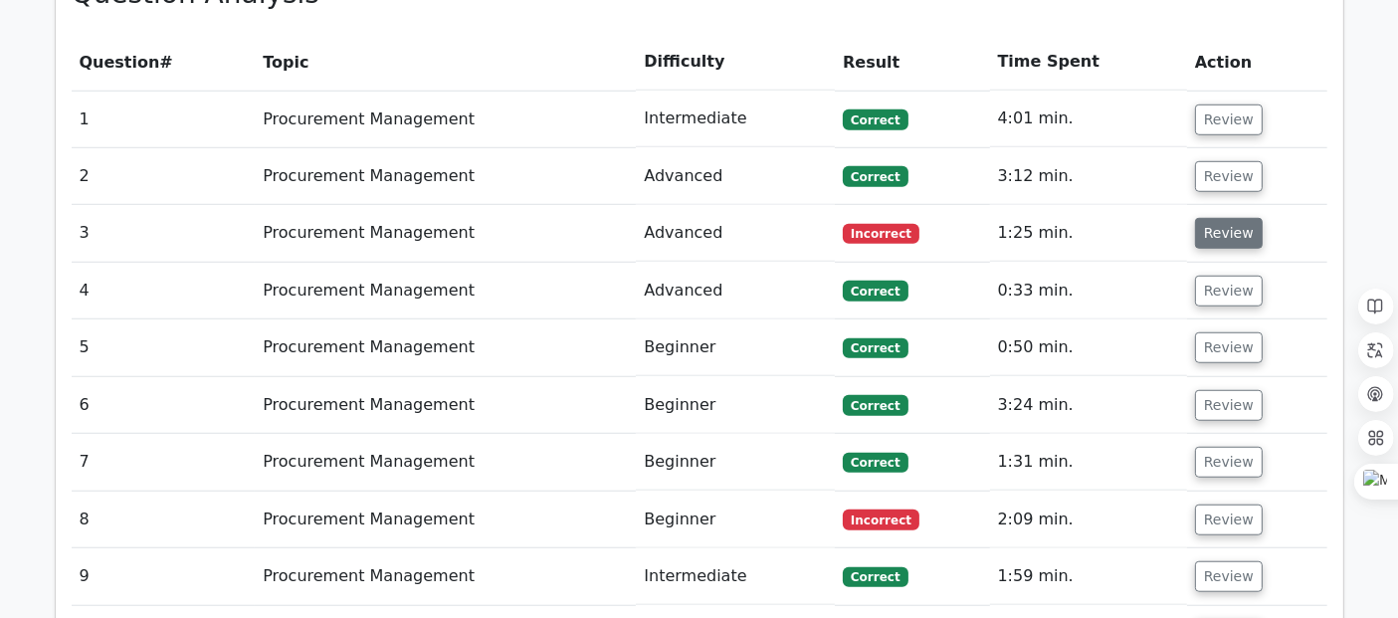
click at [1227, 218] on button "Review" at bounding box center [1229, 233] width 68 height 31
click at [1221, 218] on button "Review" at bounding box center [1229, 233] width 68 height 31
click at [1227, 104] on button "Review" at bounding box center [1229, 119] width 68 height 31
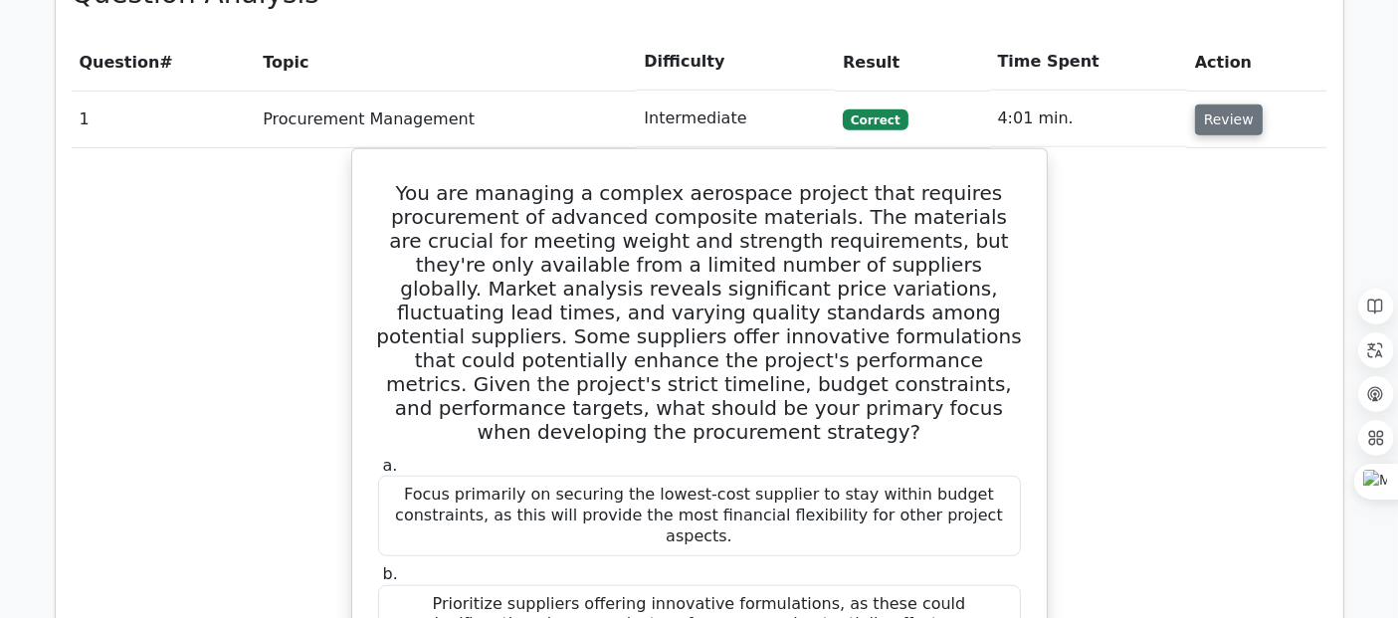
click at [1227, 104] on button "Review" at bounding box center [1229, 119] width 68 height 31
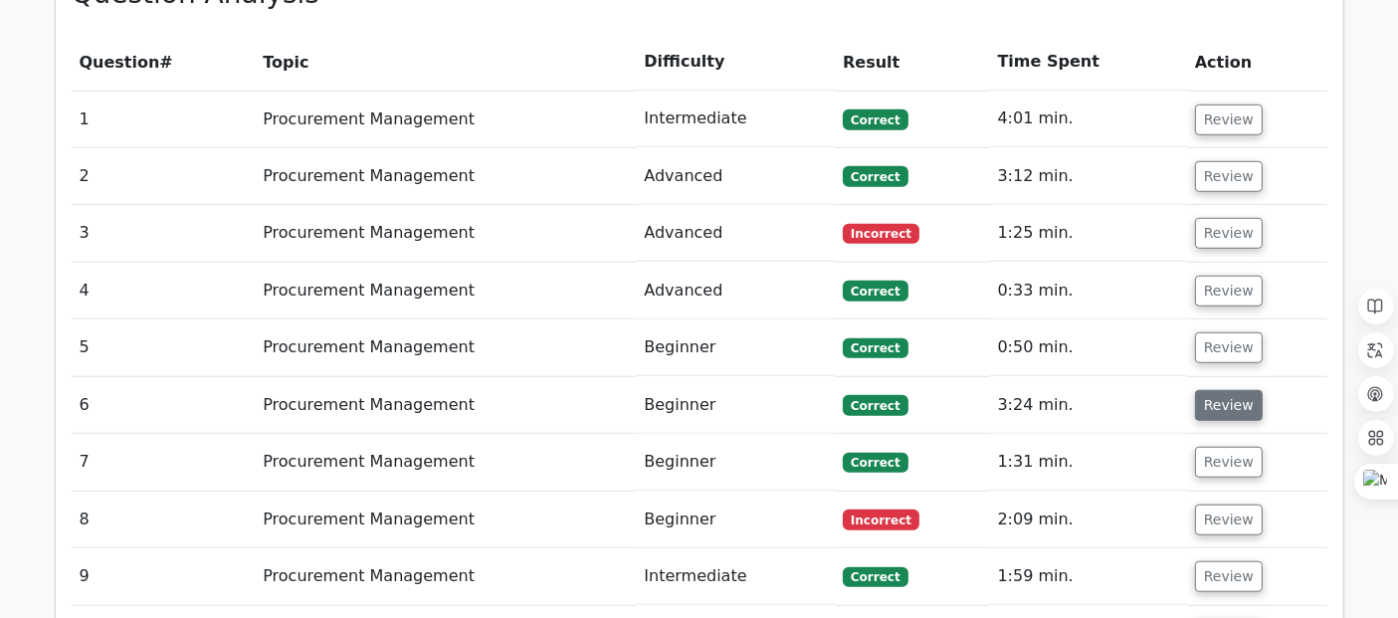
click at [1208, 390] on button "Review" at bounding box center [1229, 405] width 68 height 31
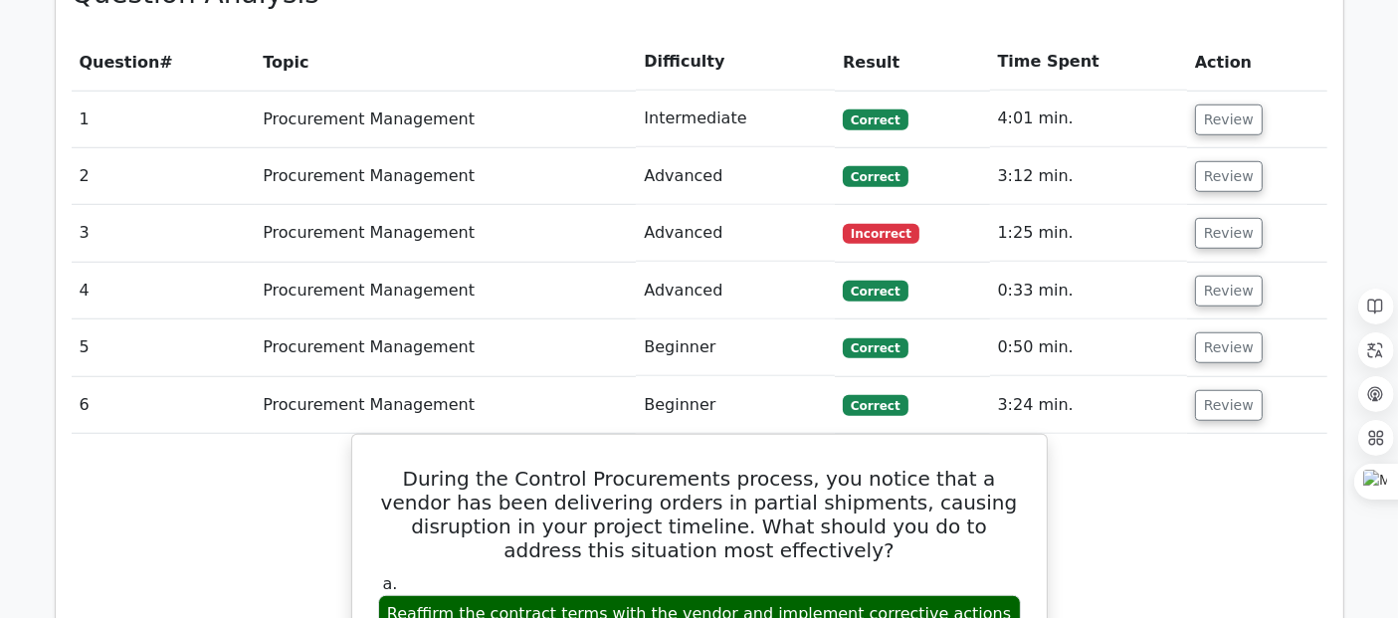
click at [1222, 161] on button "Review" at bounding box center [1229, 176] width 68 height 31
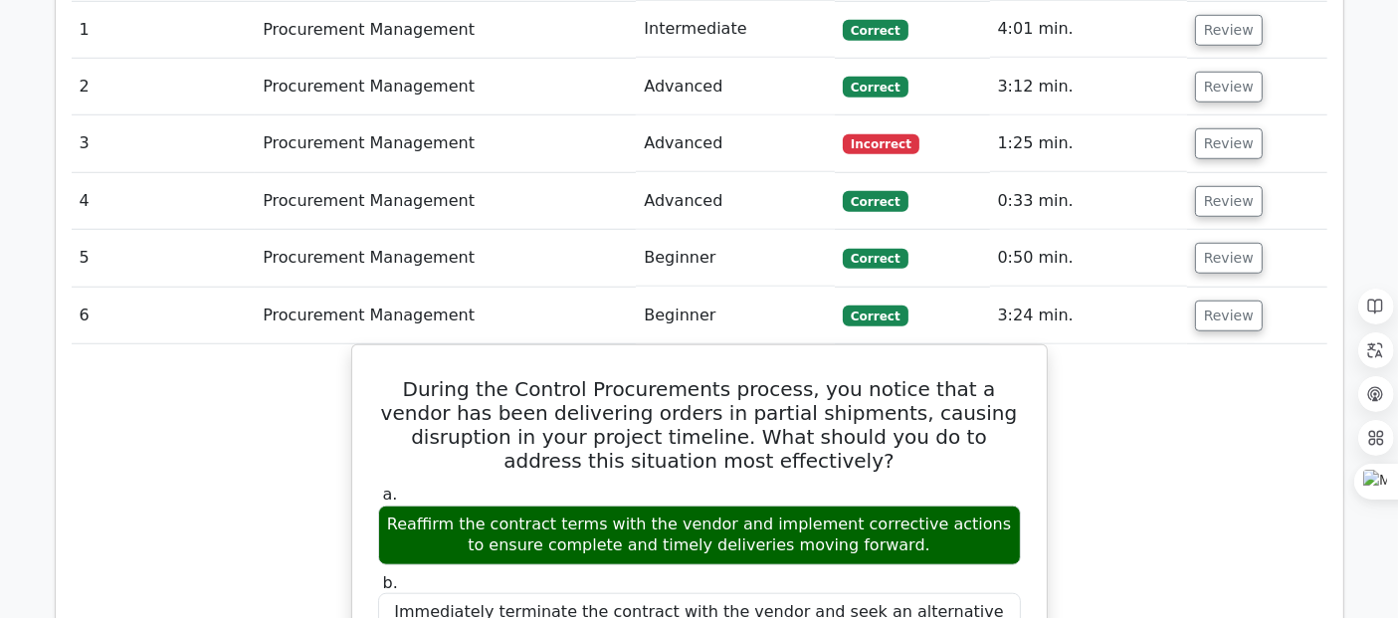
scroll to position [1643, 0]
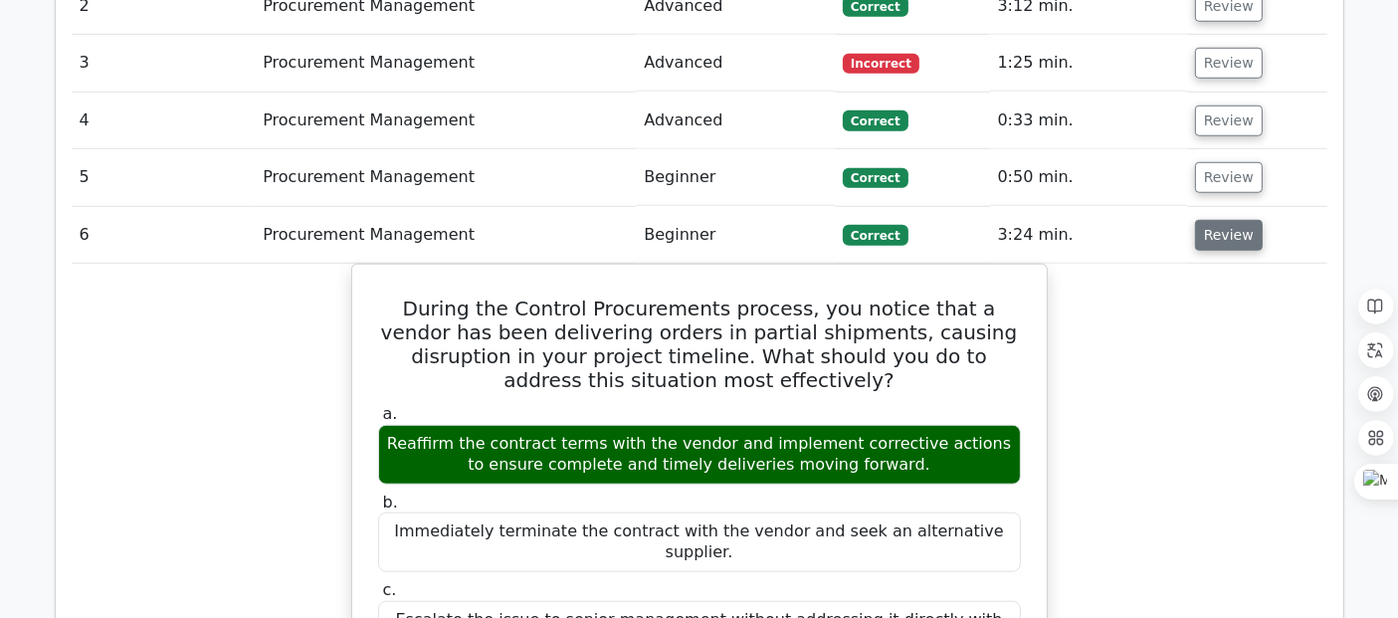
click at [1214, 220] on button "Review" at bounding box center [1229, 235] width 68 height 31
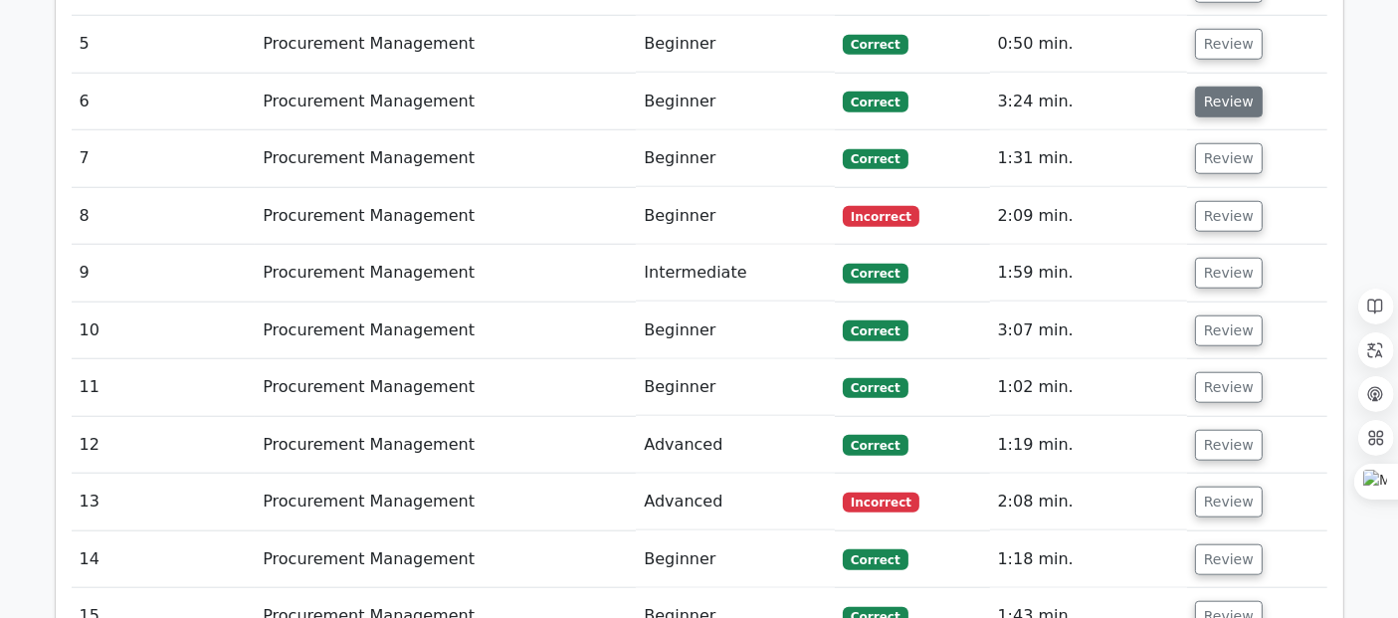
scroll to position [1778, 0]
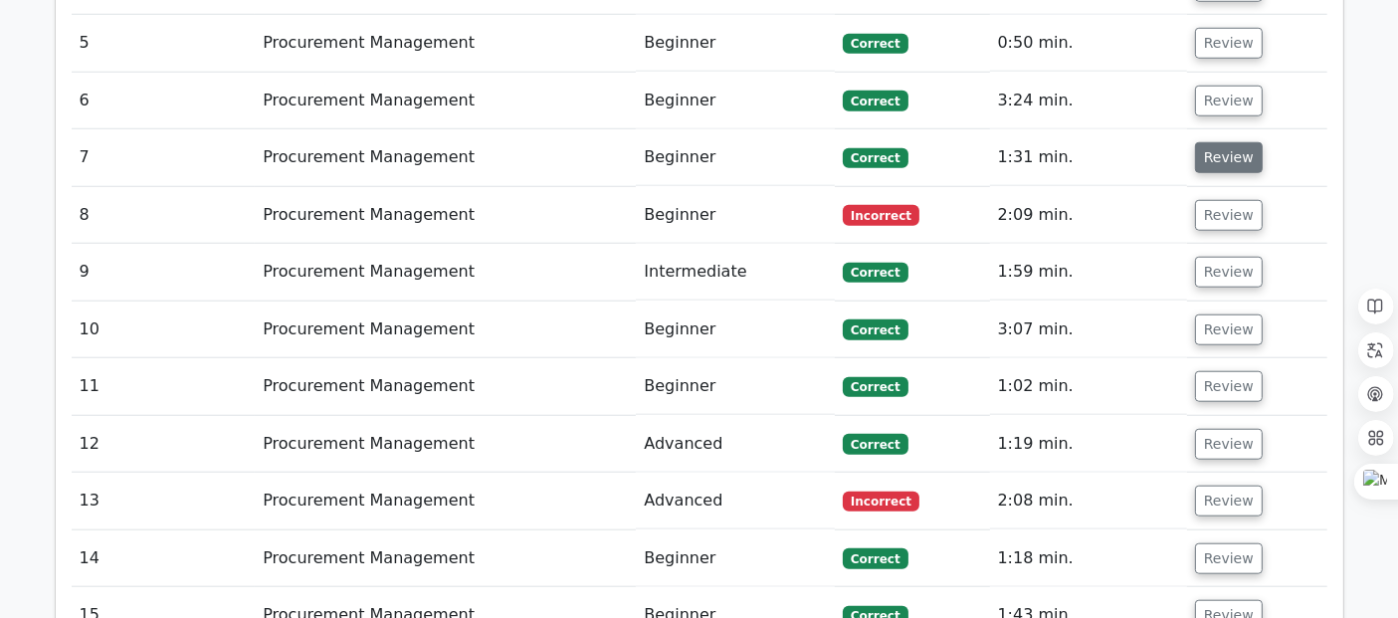
click at [1230, 142] on button "Review" at bounding box center [1229, 157] width 68 height 31
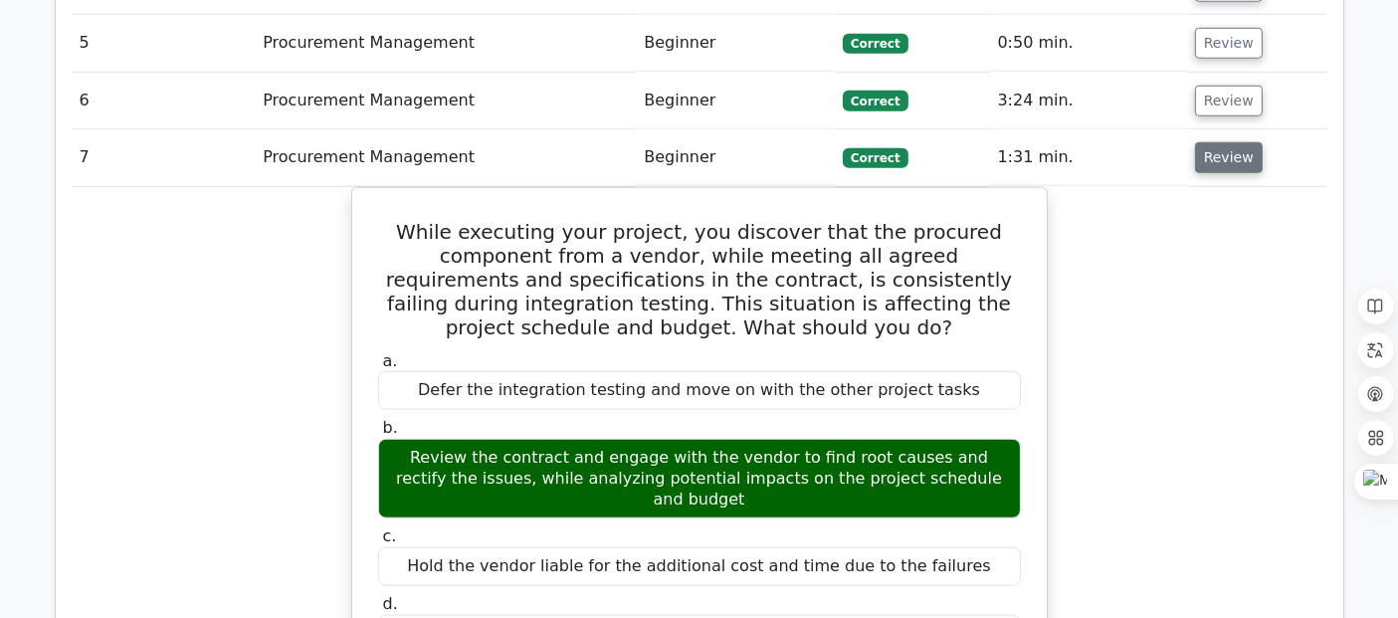
click at [1208, 142] on button "Review" at bounding box center [1229, 157] width 68 height 31
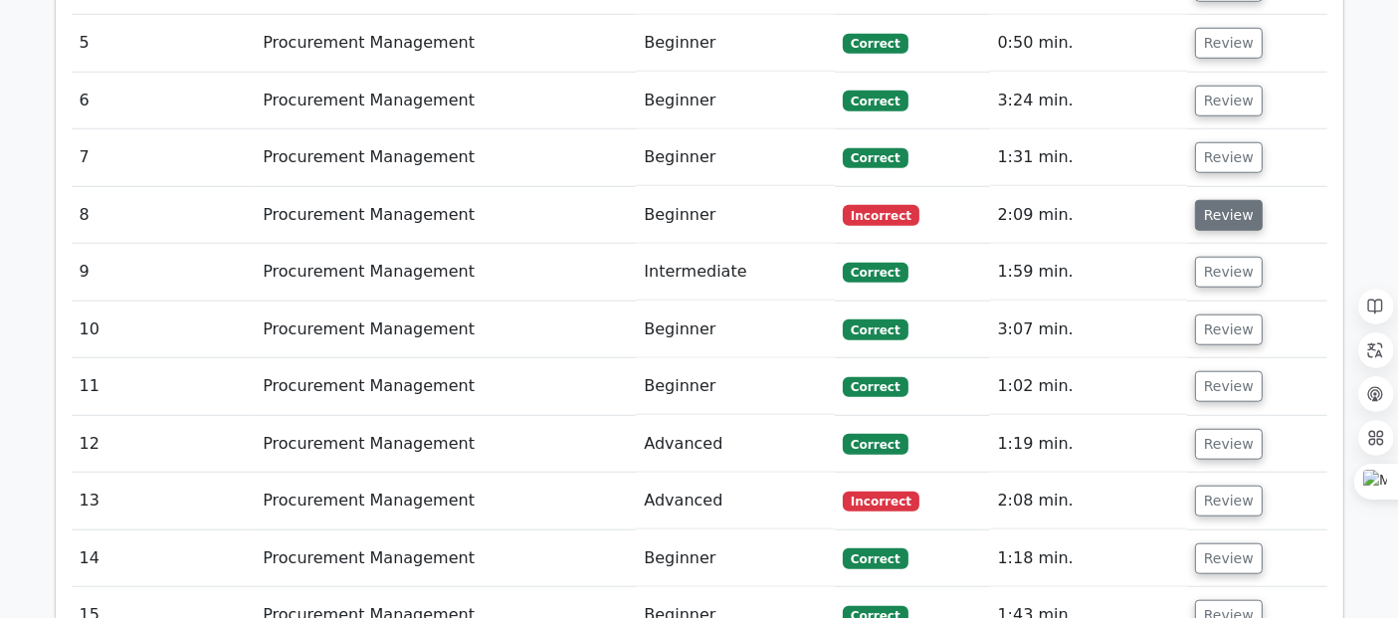
click at [1221, 200] on button "Review" at bounding box center [1229, 215] width 68 height 31
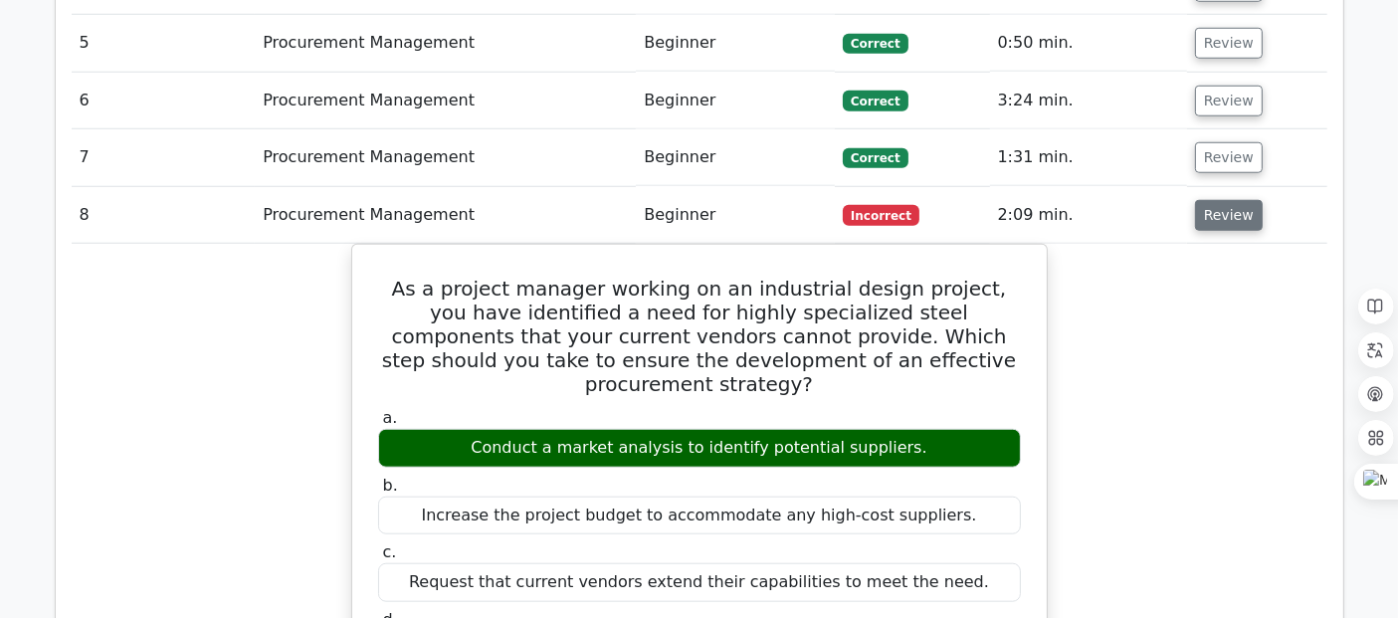
click at [1221, 200] on button "Review" at bounding box center [1229, 215] width 68 height 31
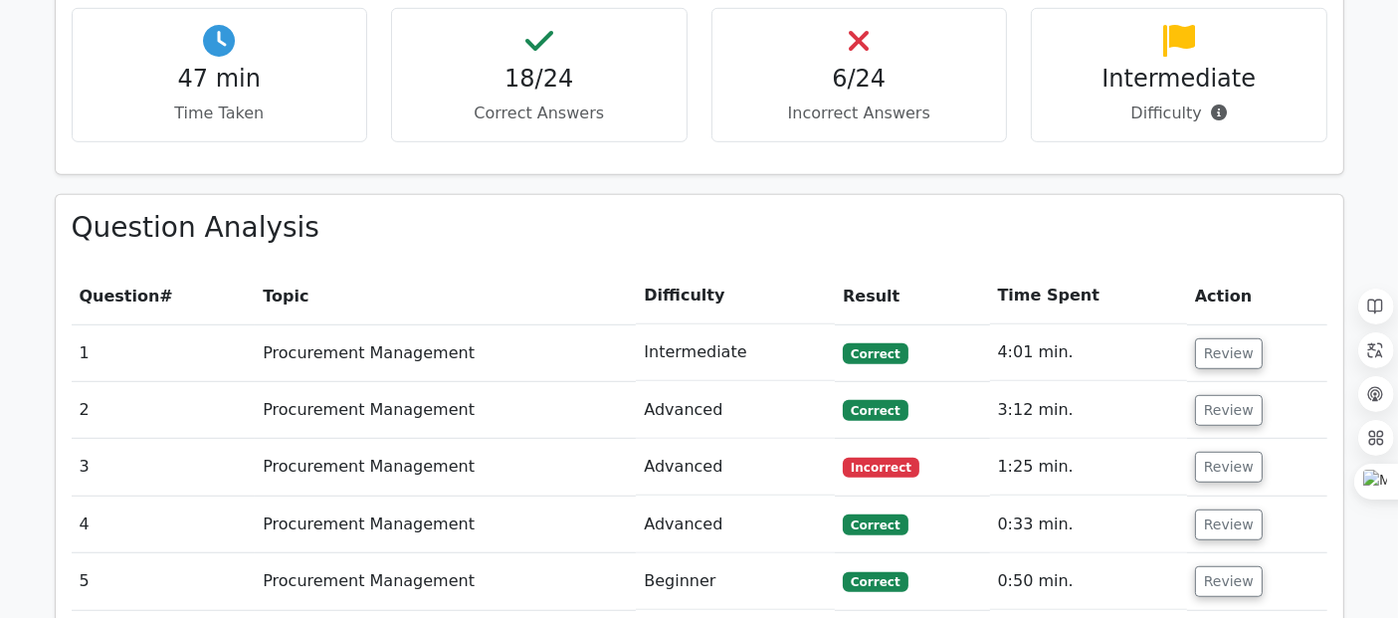
scroll to position [1240, 0]
click at [1218, 451] on button "Review" at bounding box center [1229, 466] width 68 height 31
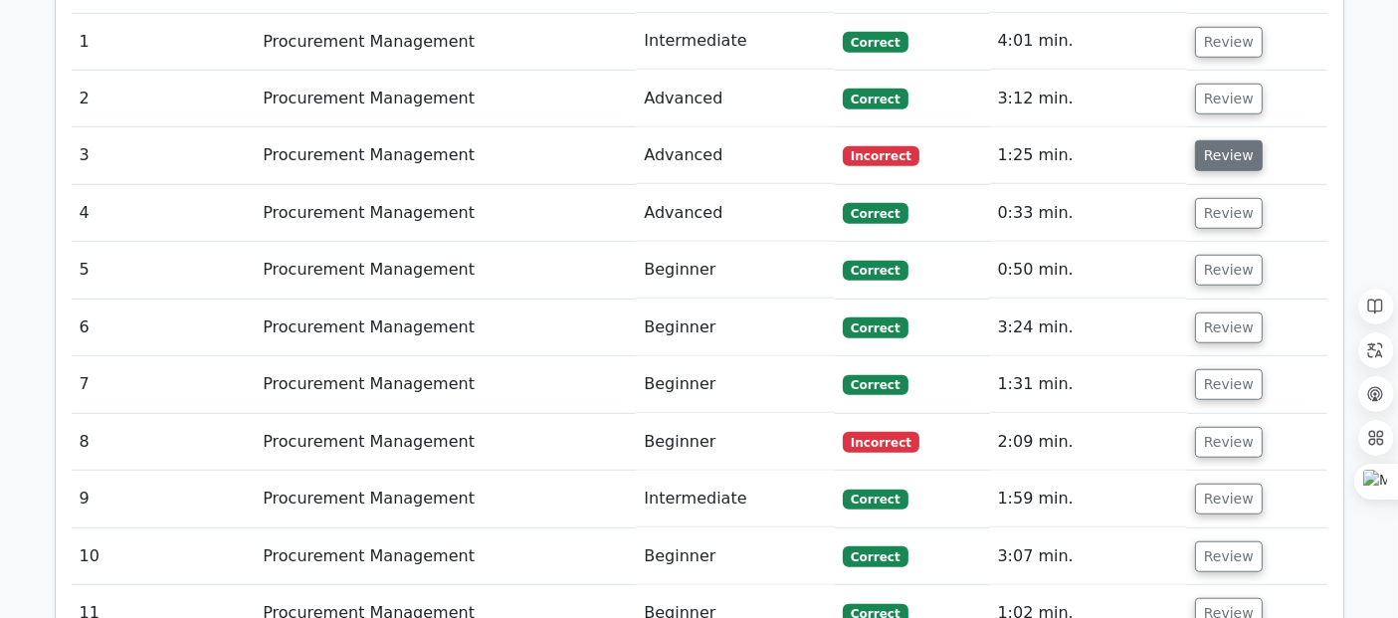
scroll to position [1553, 0]
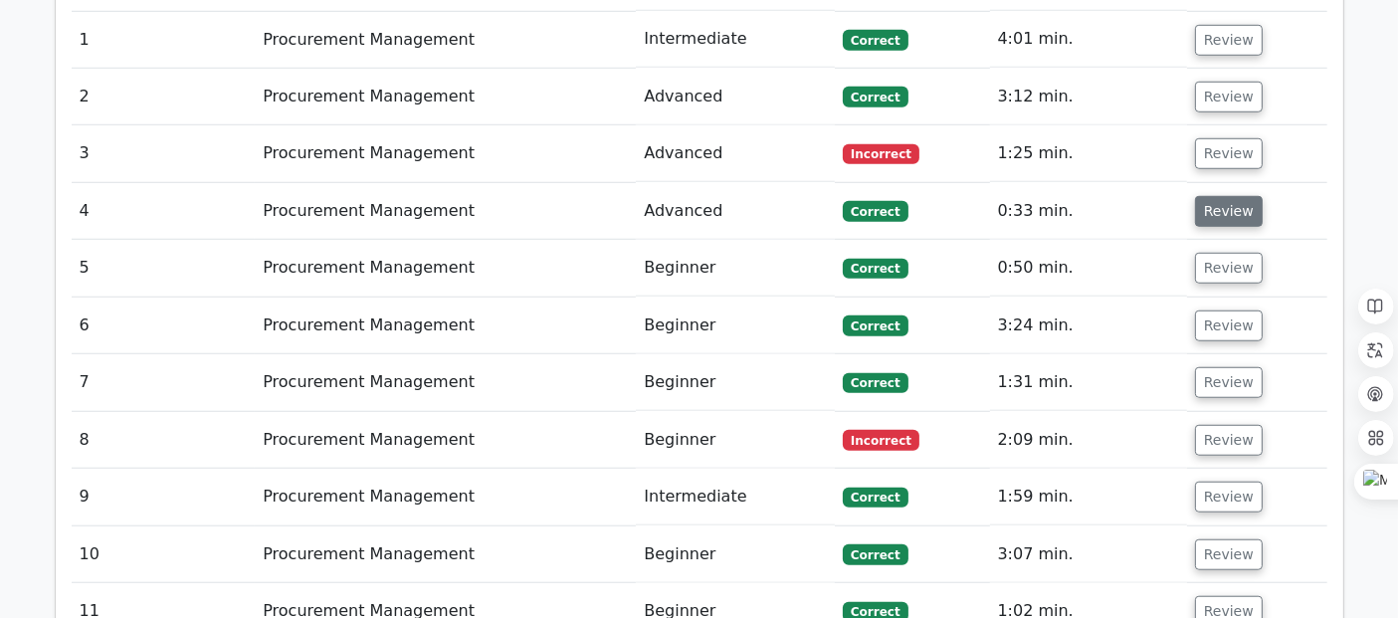
click at [1222, 196] on button "Review" at bounding box center [1229, 211] width 68 height 31
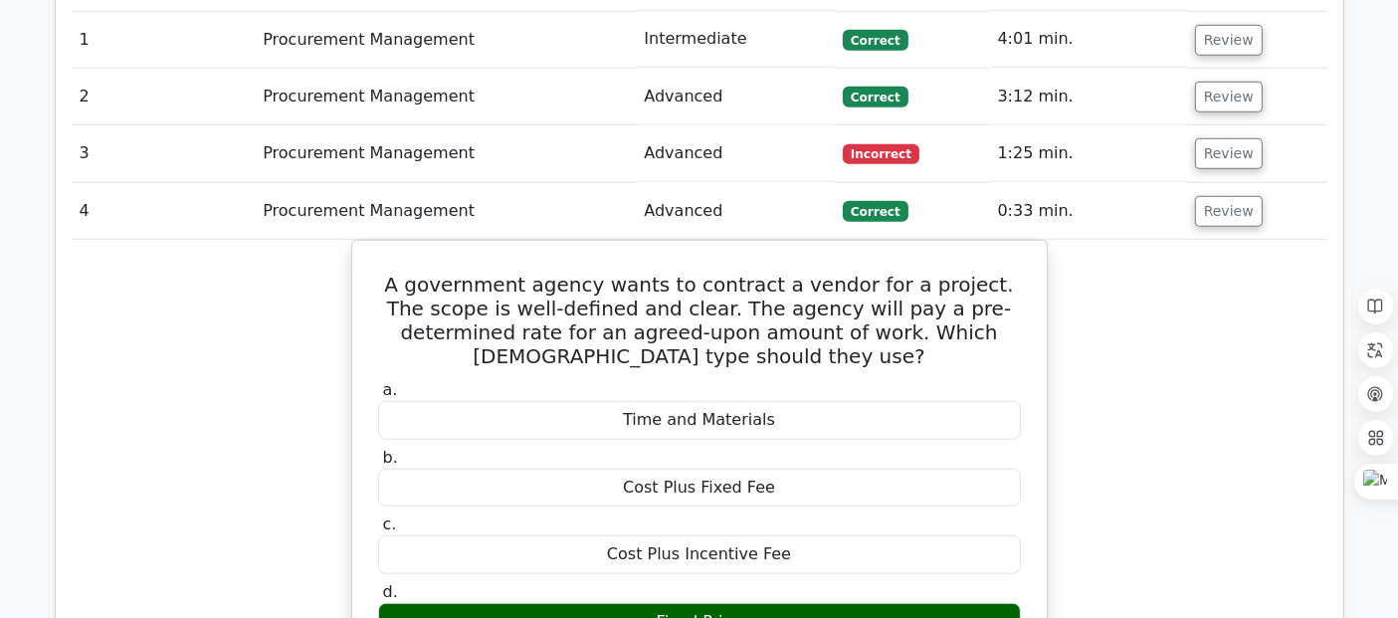
click at [1203, 196] on button "Review" at bounding box center [1229, 211] width 68 height 31
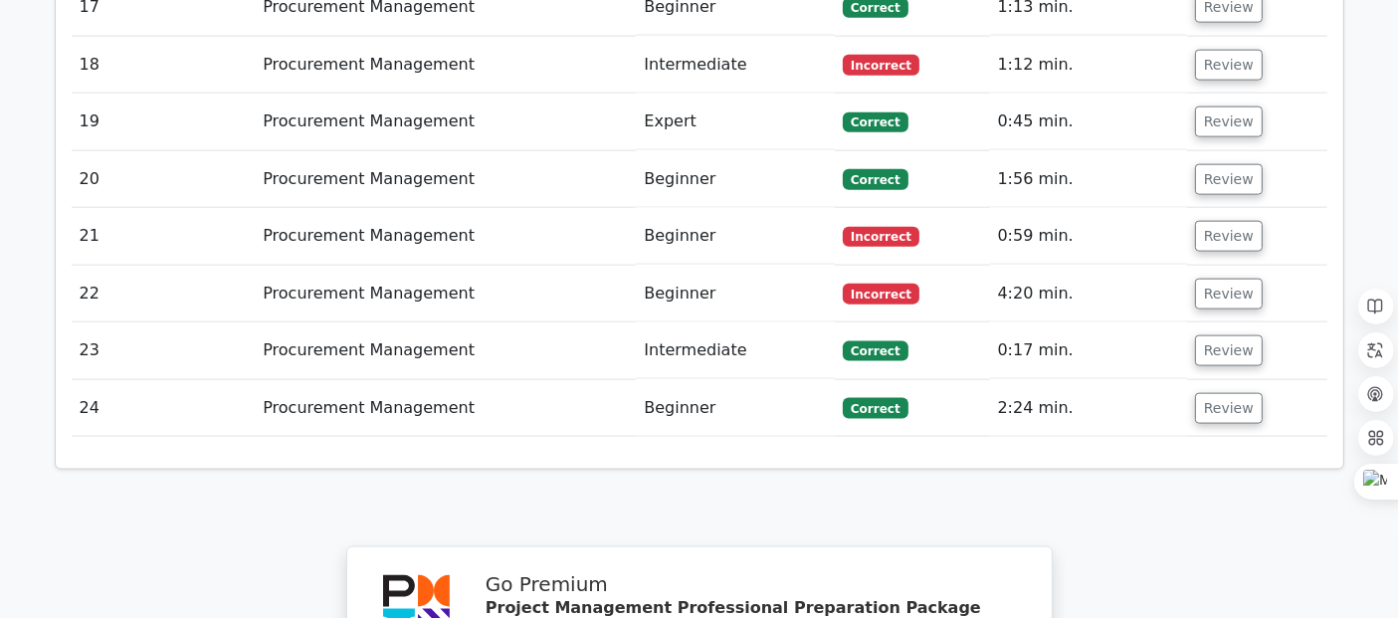
scroll to position [2504, 0]
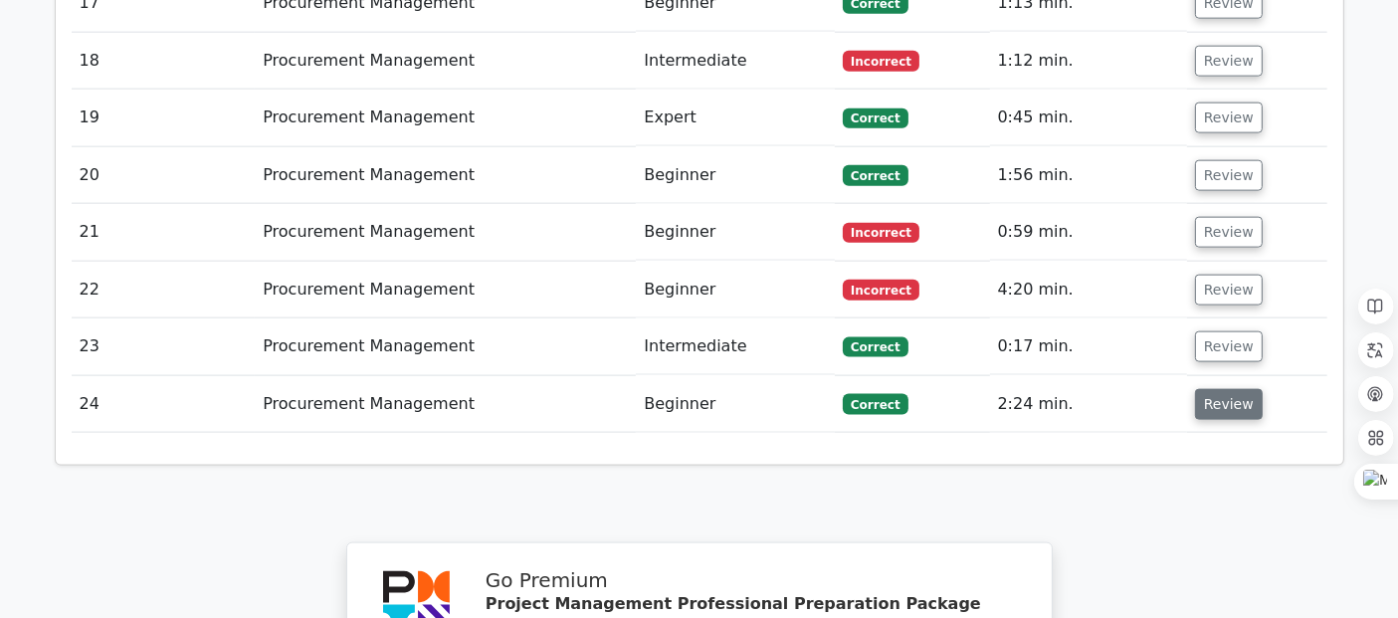
click at [1225, 389] on button "Review" at bounding box center [1229, 404] width 68 height 31
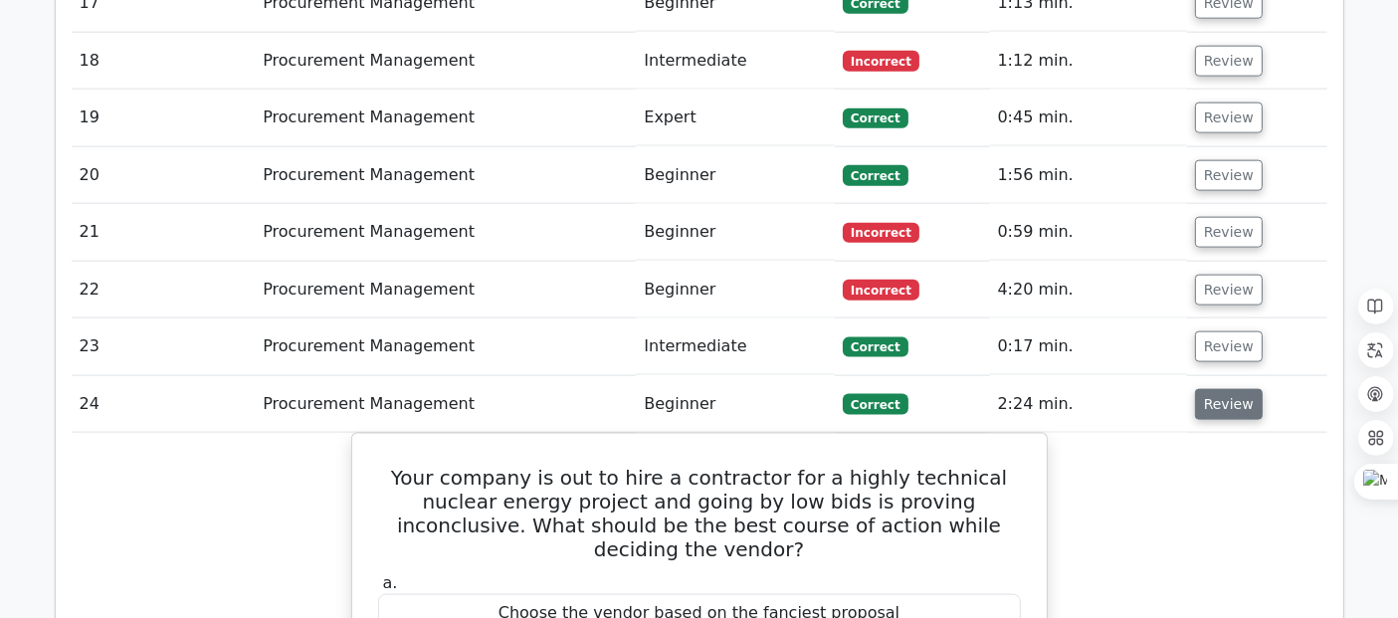
click at [1205, 389] on button "Review" at bounding box center [1229, 404] width 68 height 31
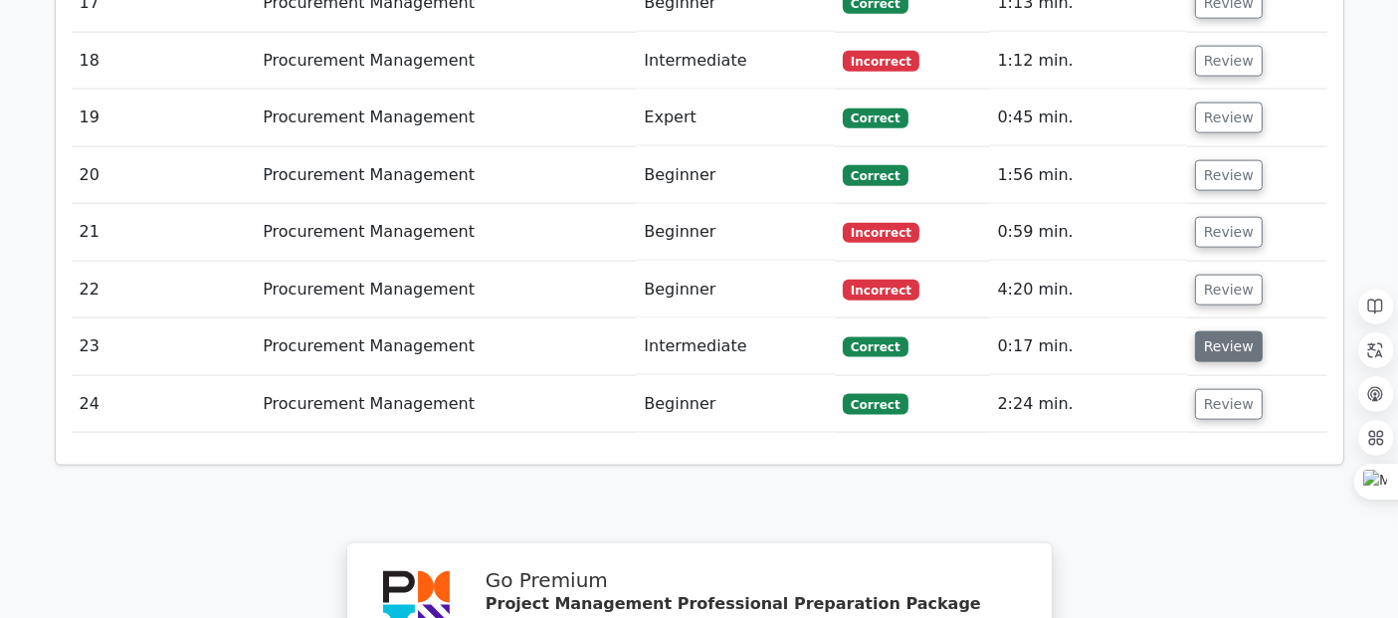
click at [1208, 331] on button "Review" at bounding box center [1229, 346] width 68 height 31
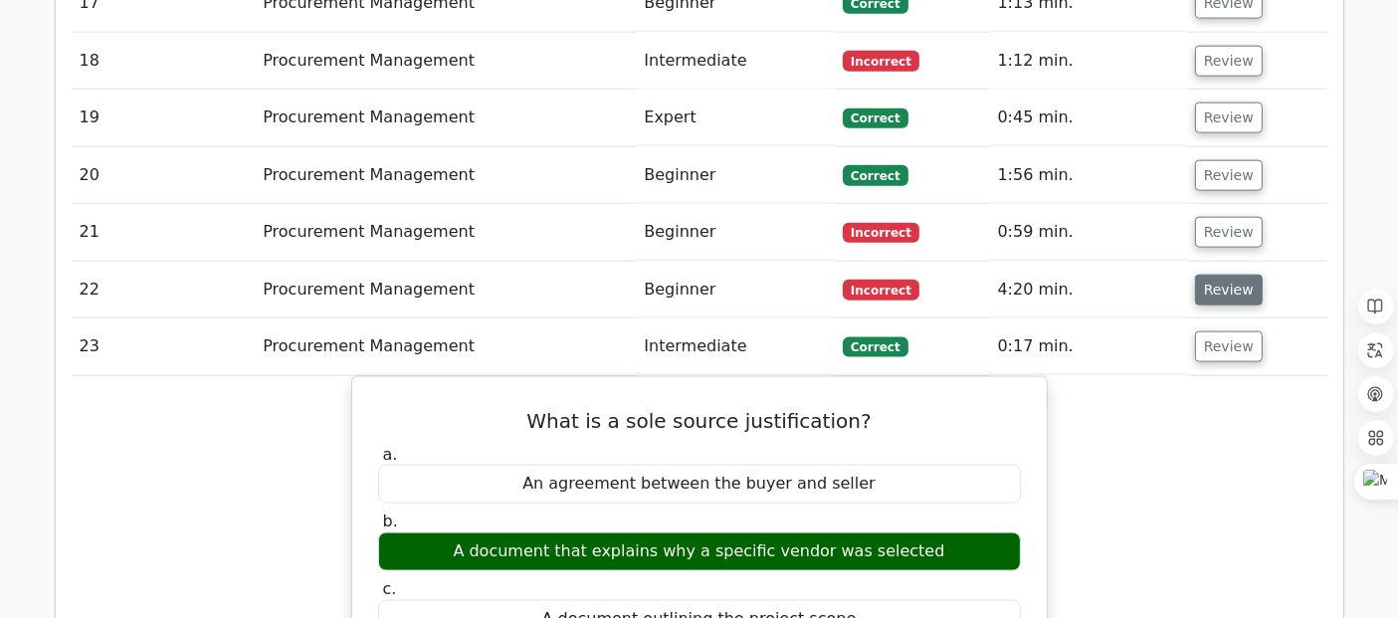
click at [1207, 275] on button "Review" at bounding box center [1229, 290] width 68 height 31
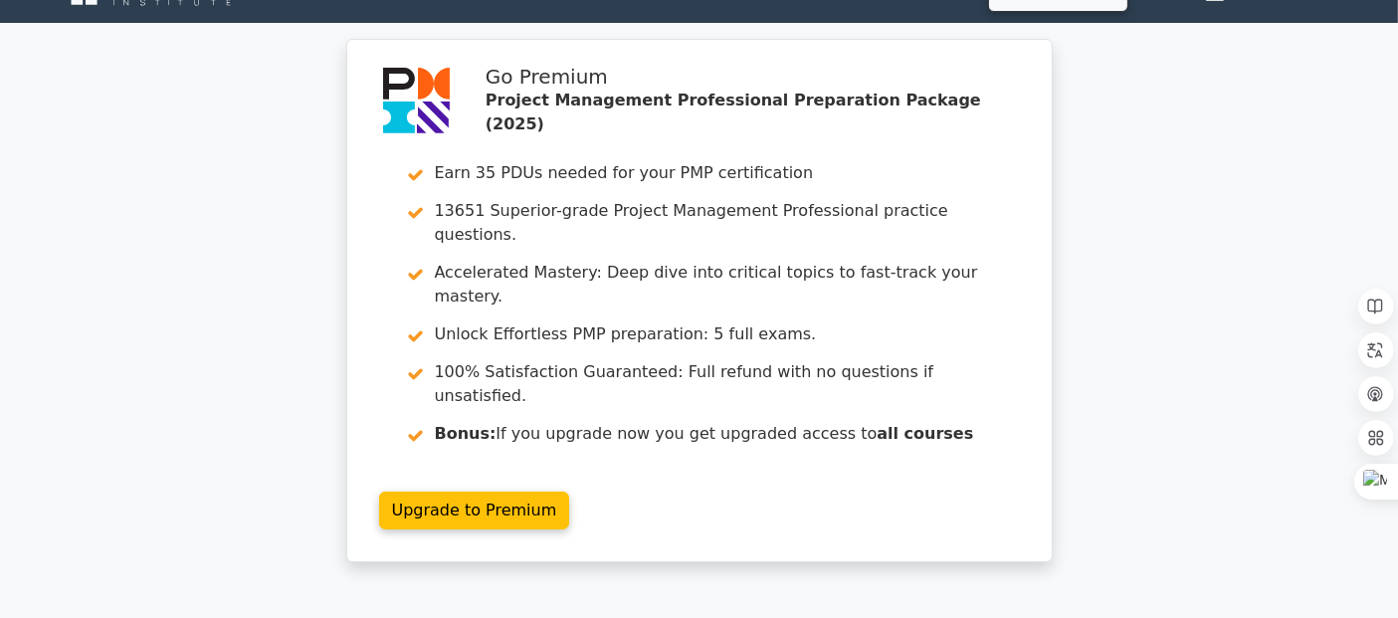
scroll to position [0, 0]
